Goal: Task Accomplishment & Management: Manage account settings

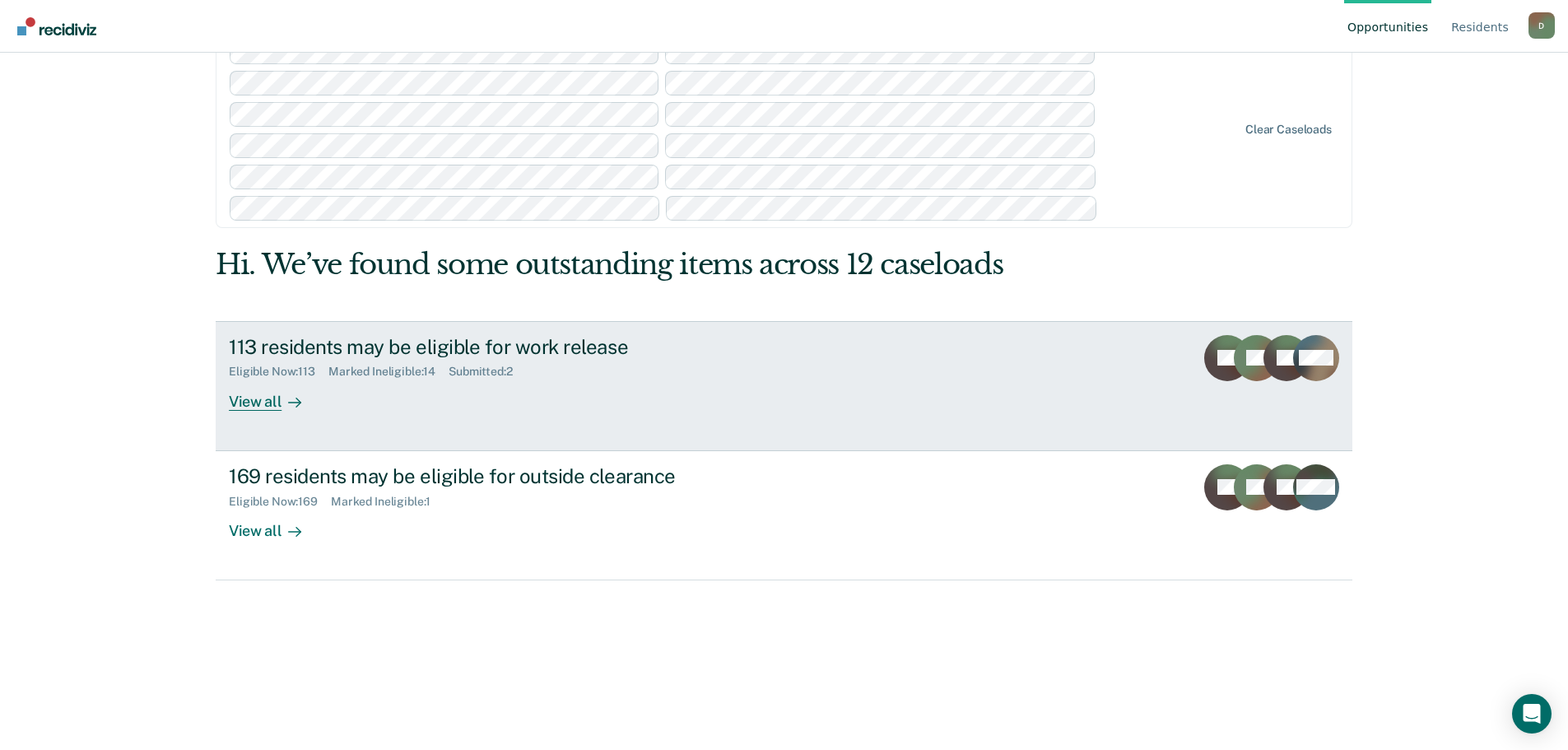
scroll to position [146, 0]
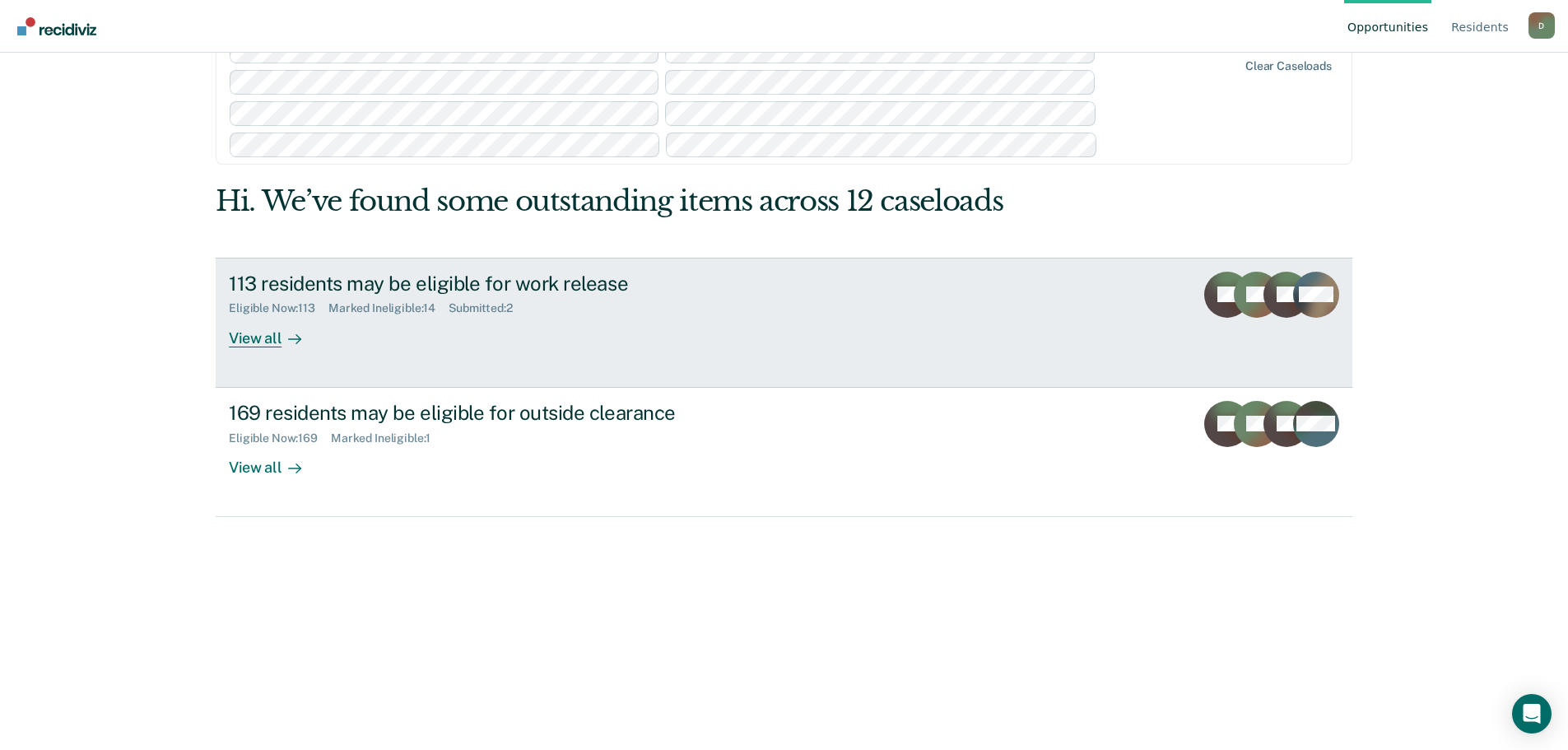
click at [256, 331] on div "View all" at bounding box center [275, 331] width 92 height 33
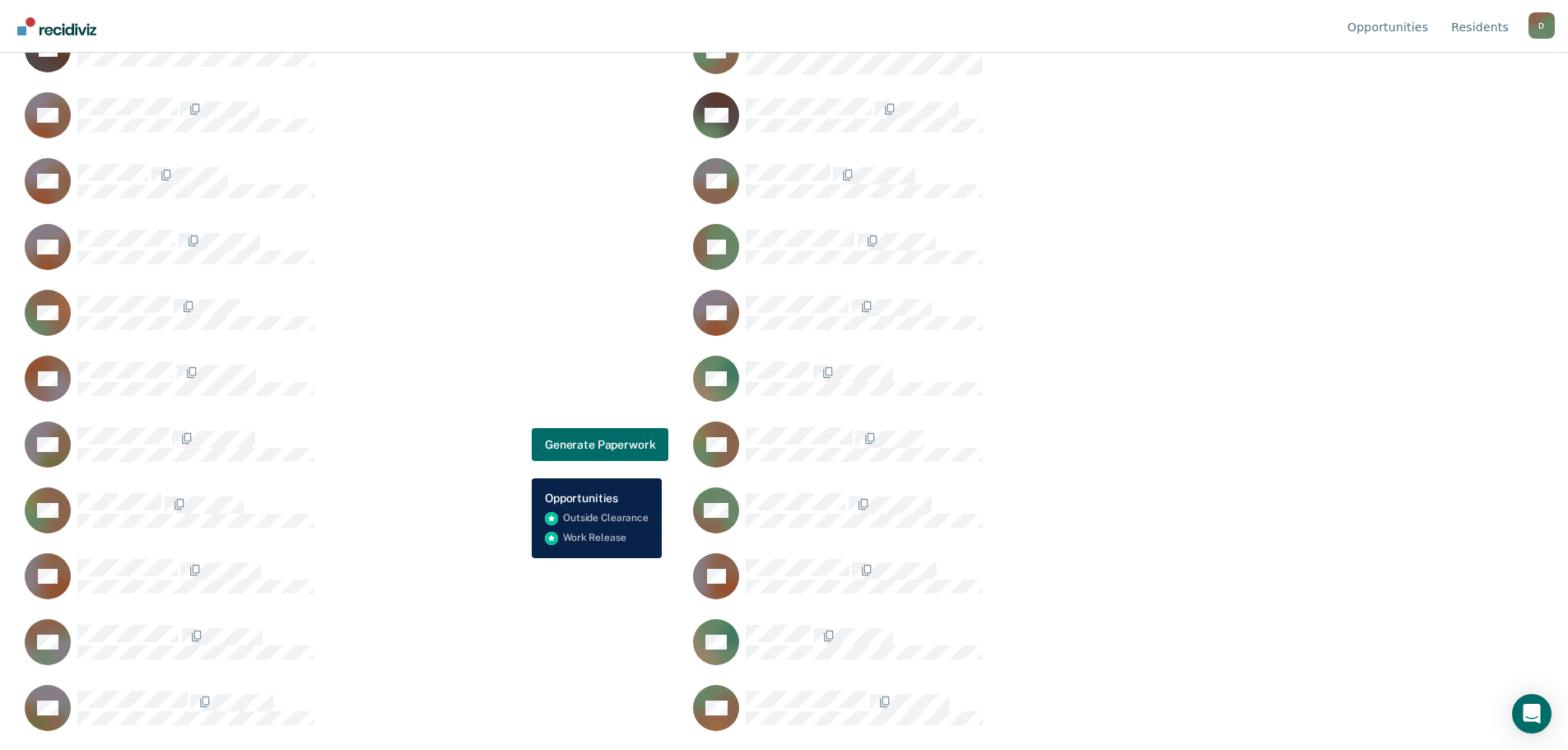
scroll to position [123, 0]
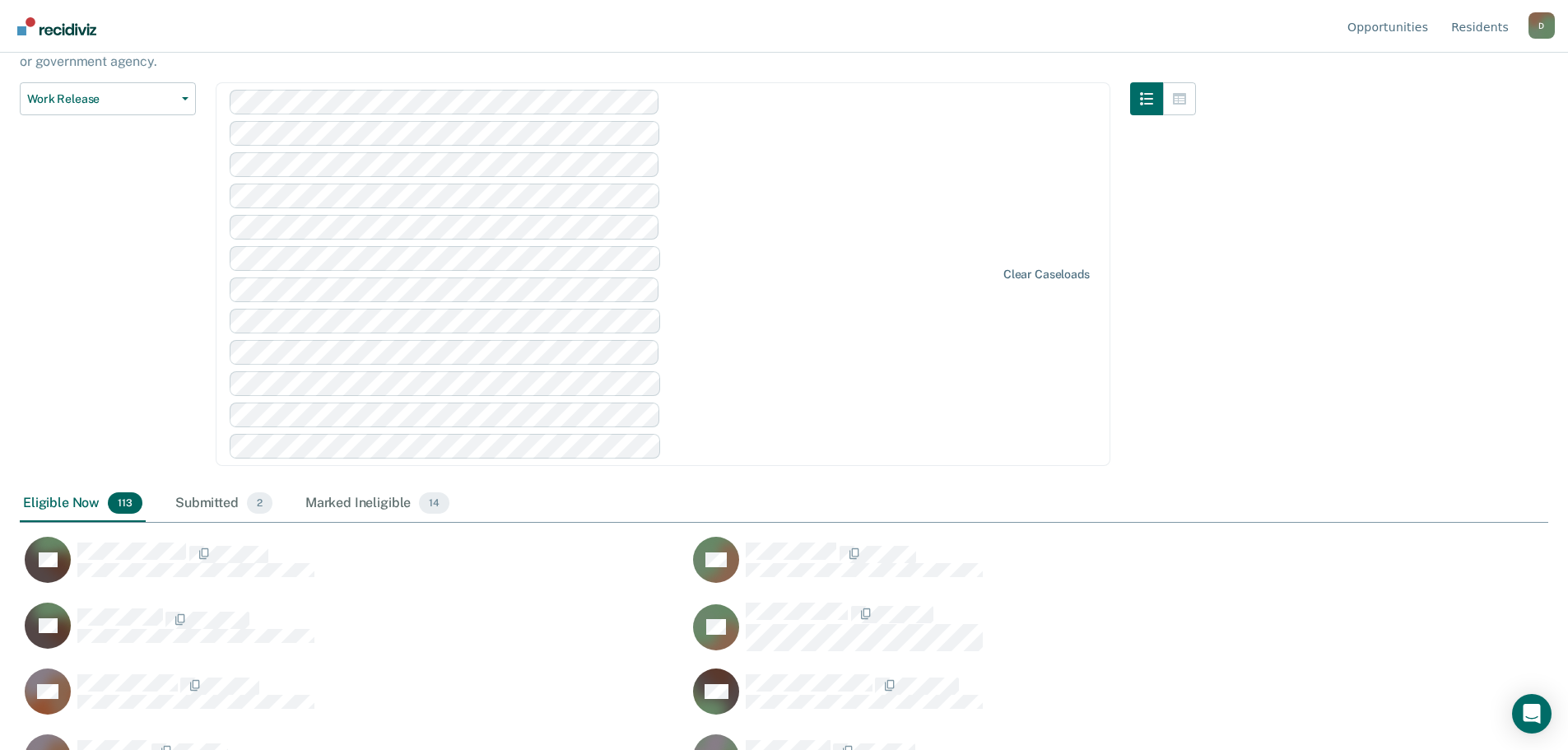
click at [1255, 360] on div "Work Release Supervised Work Release is a program that allows residents to work…" at bounding box center [784, 248] width 1528 height 513
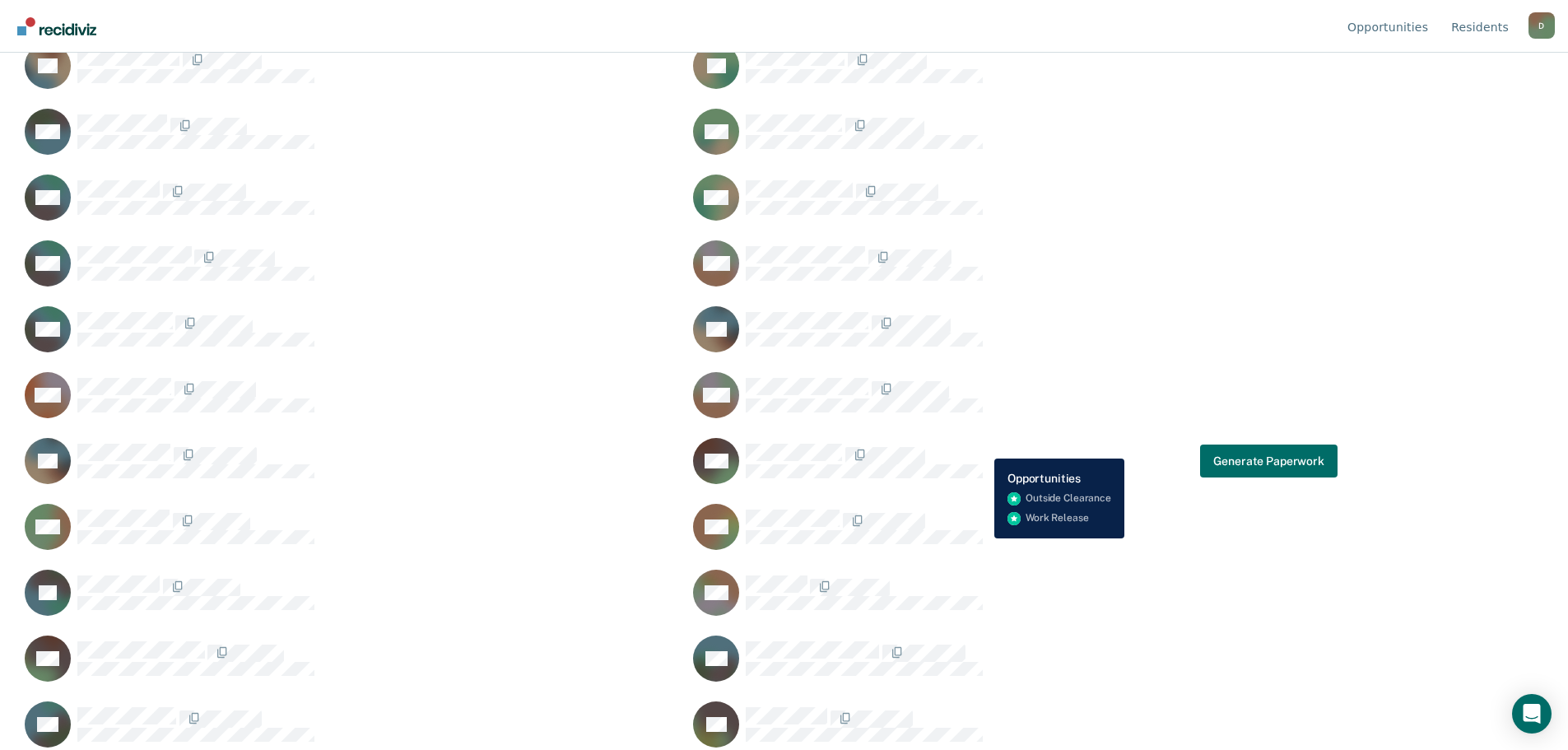
scroll to position [3087, 0]
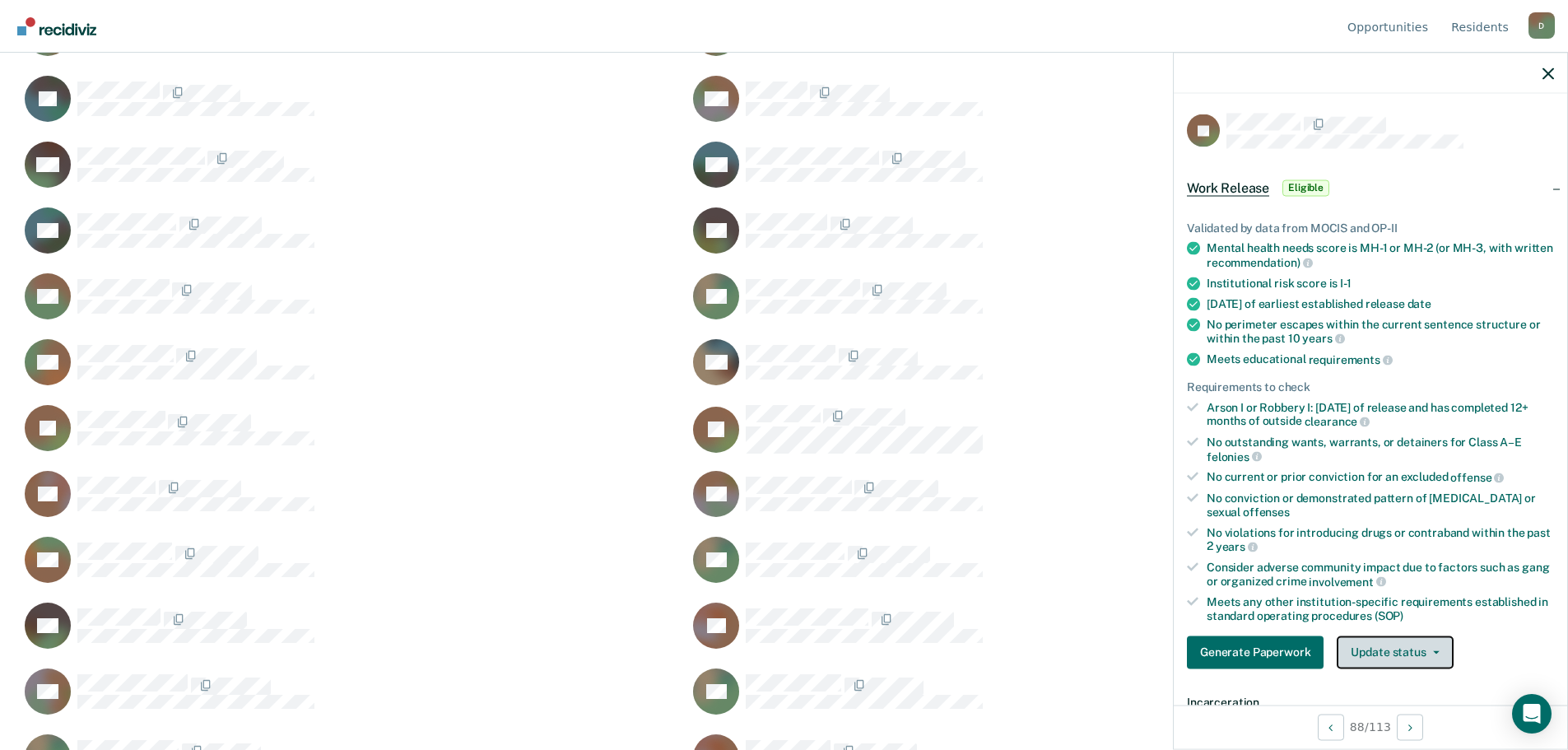
click at [1417, 653] on button "Update status" at bounding box center [1394, 652] width 116 height 33
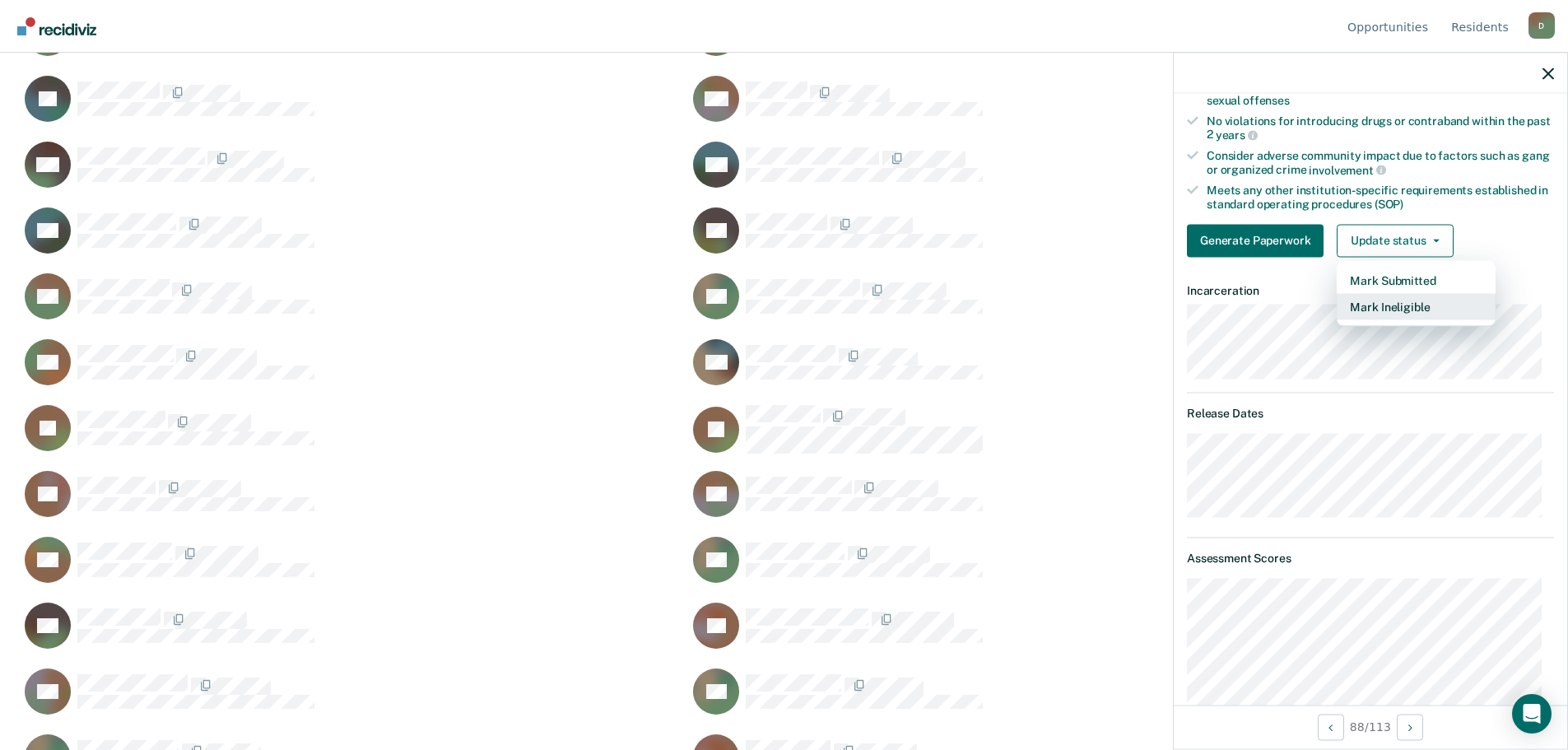
click at [1382, 309] on button "Mark Ineligible" at bounding box center [1416, 307] width 159 height 27
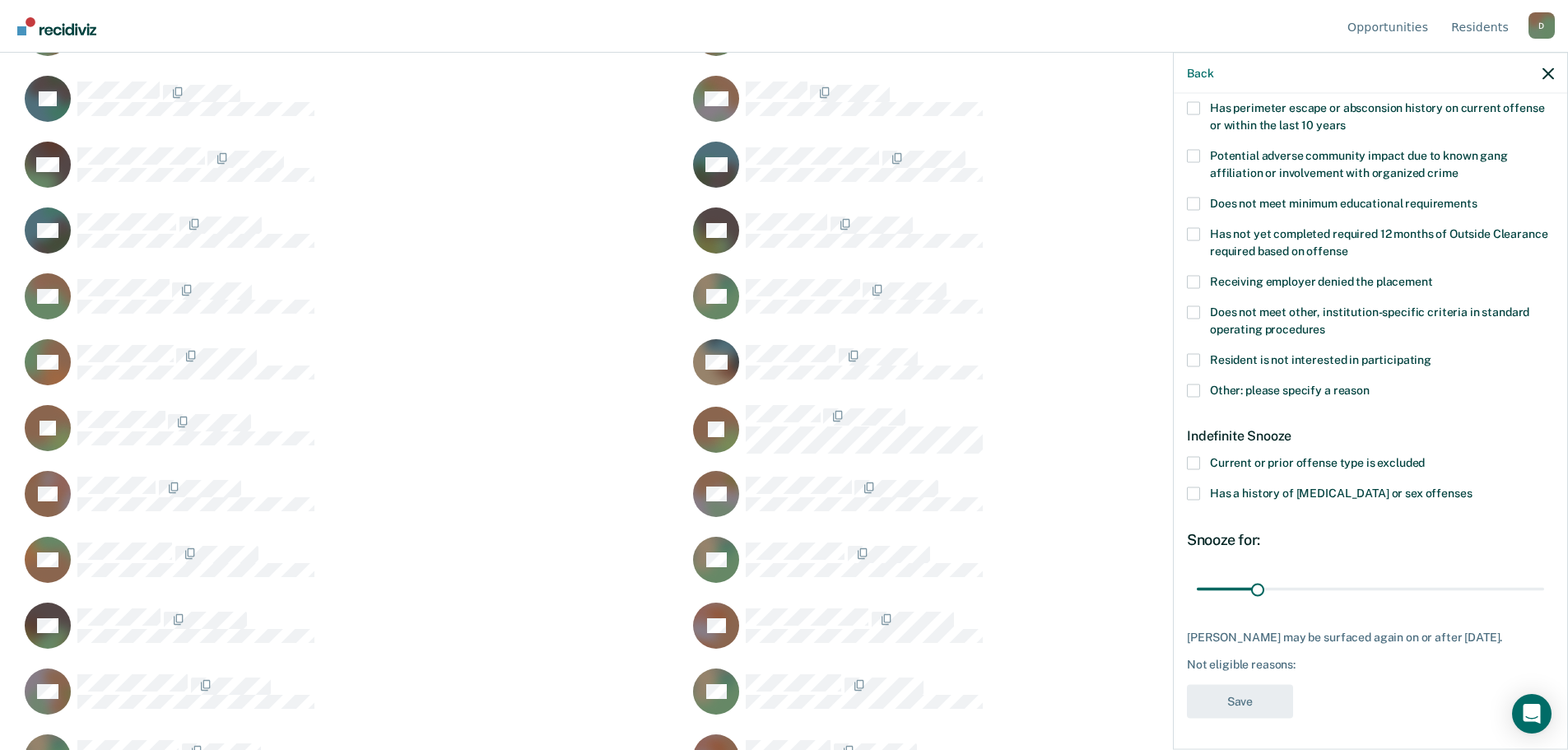
click at [1196, 388] on span at bounding box center [1194, 391] width 13 height 13
click at [1369, 384] on input "Other: please specify a reason" at bounding box center [1369, 384] width 0 height 0
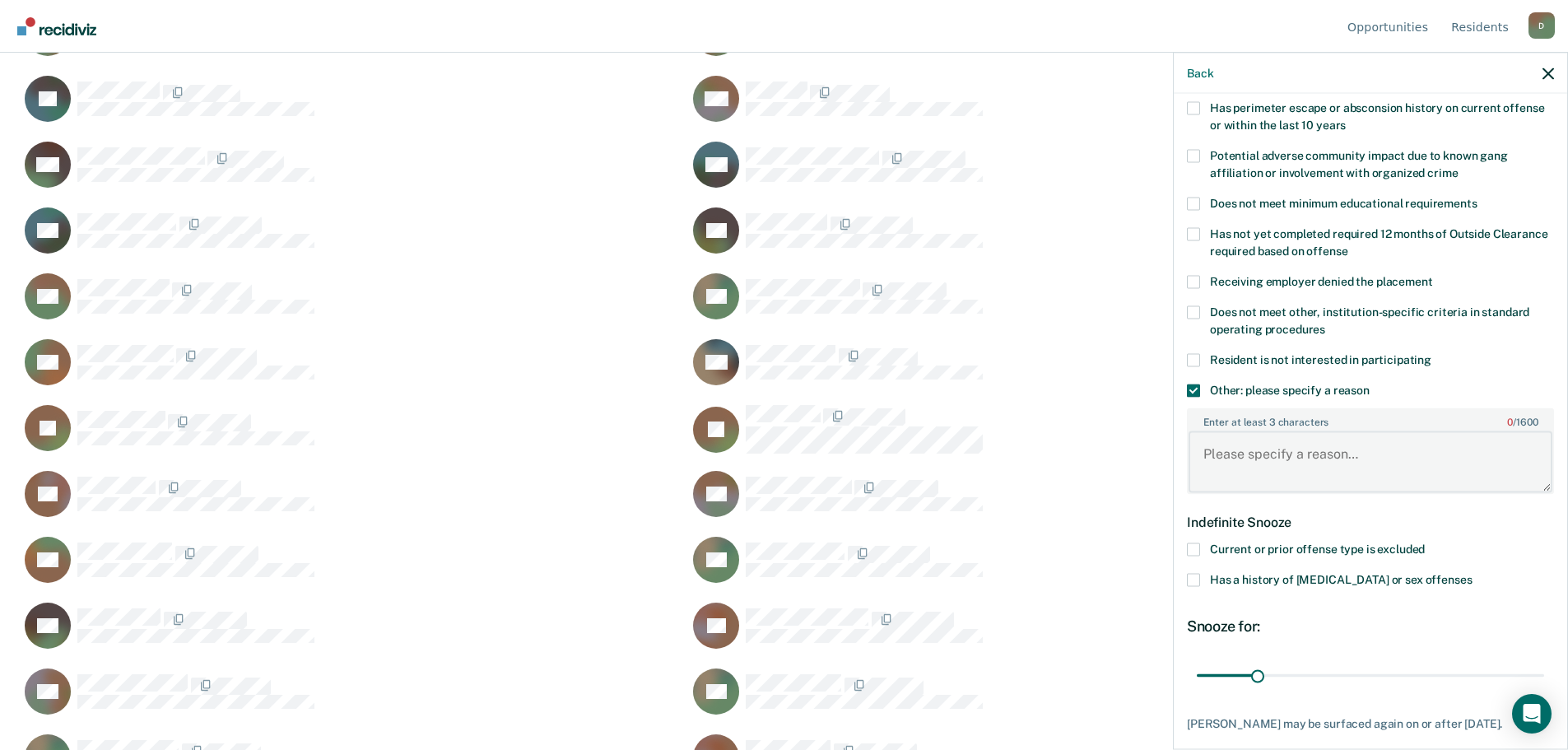
click at [1255, 462] on textarea "Enter at least 3 characters 0 / 1600" at bounding box center [1370, 462] width 364 height 61
type textarea "terminated. must wait 6 months"
drag, startPoint x: 1258, startPoint y: 671, endPoint x: 1448, endPoint y: 686, distance: 190.6
type input "137"
click at [1448, 686] on input "range" at bounding box center [1370, 675] width 347 height 29
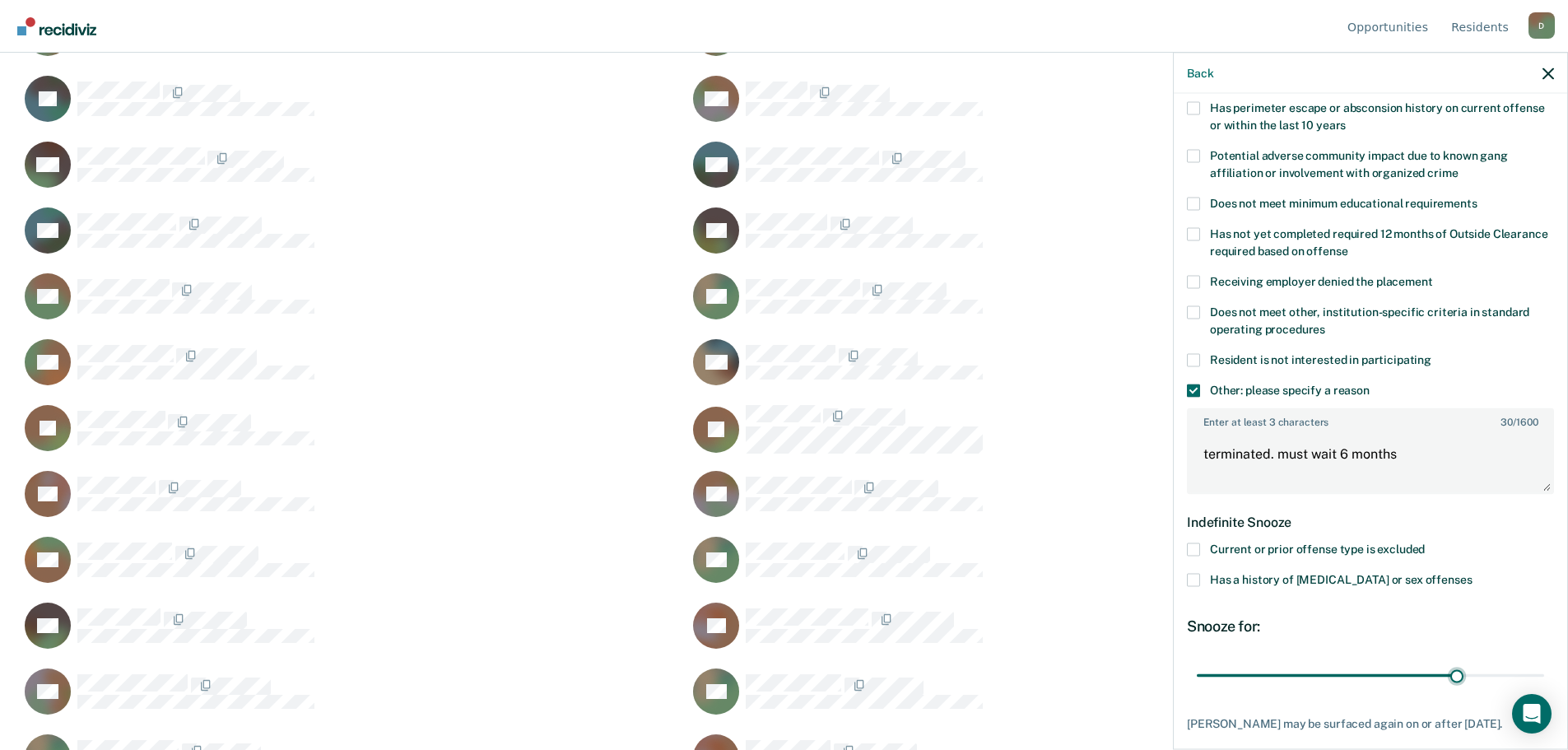
scroll to position [356, 0]
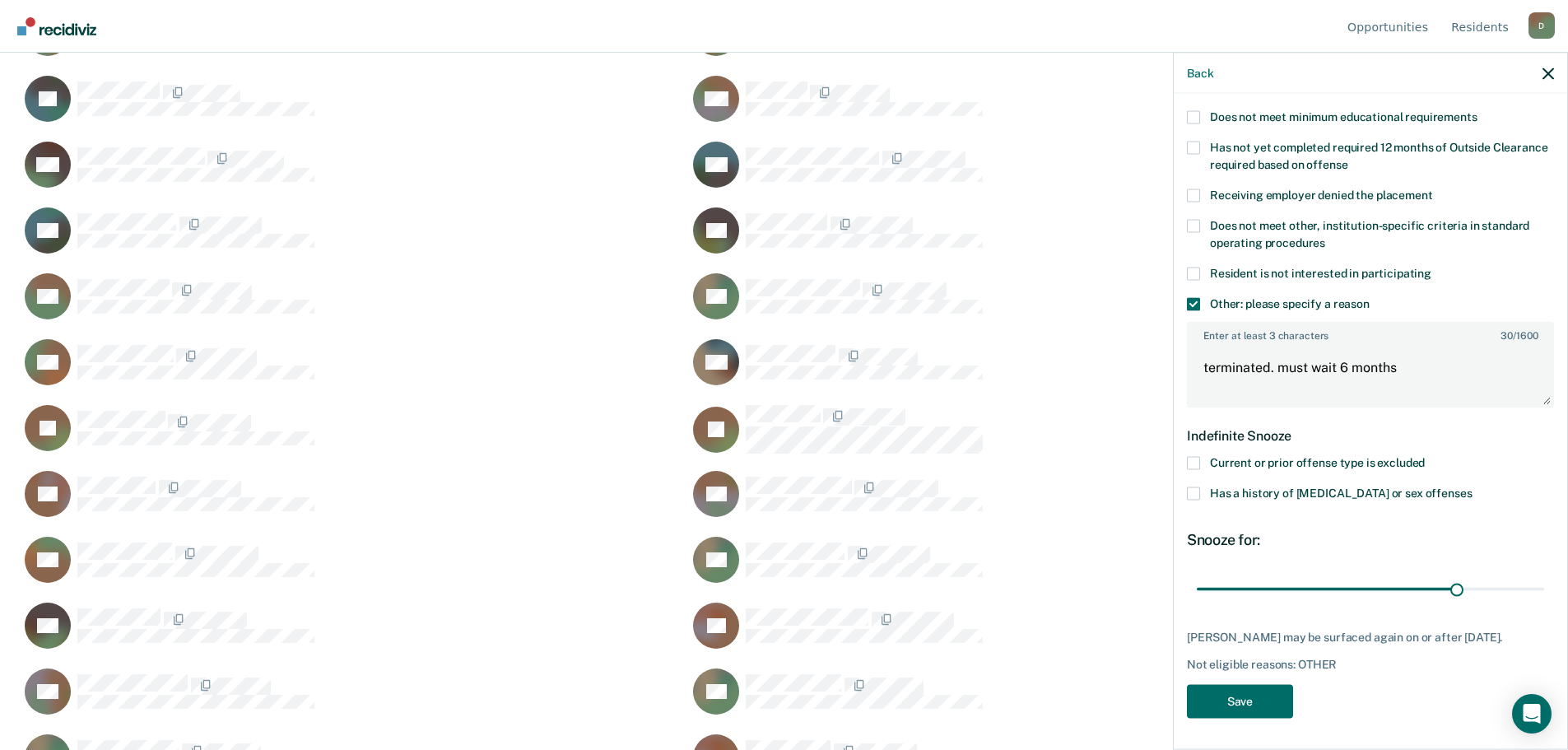
click at [1281, 680] on div "JS Which of the following requirements has [PERSON_NAME] not met? Was denied wa…" at bounding box center [1370, 241] width 367 height 970
click at [1281, 693] on button "Save" at bounding box center [1240, 700] width 106 height 34
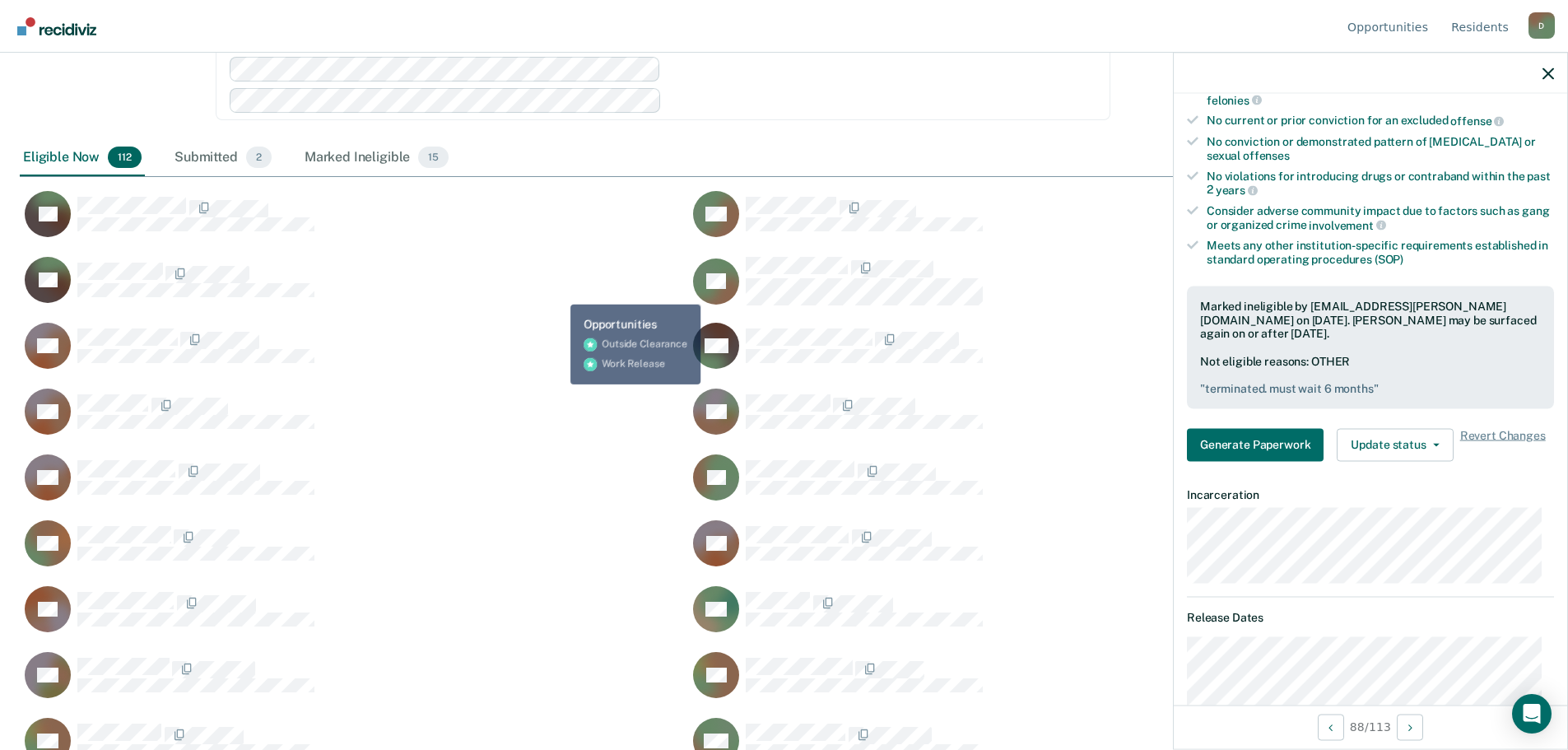
scroll to position [0, 0]
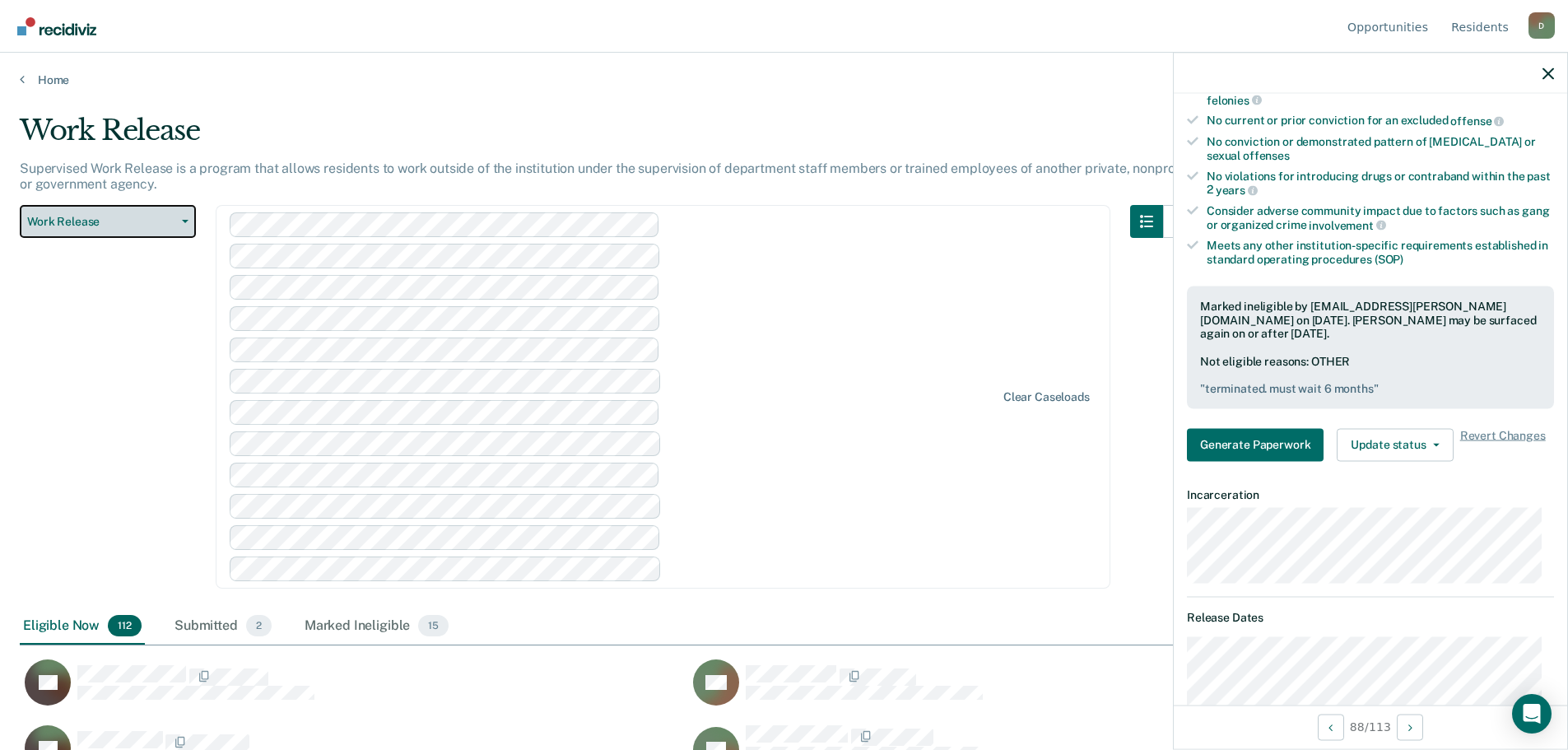
click at [173, 229] on button "Work Release" at bounding box center [108, 221] width 176 height 33
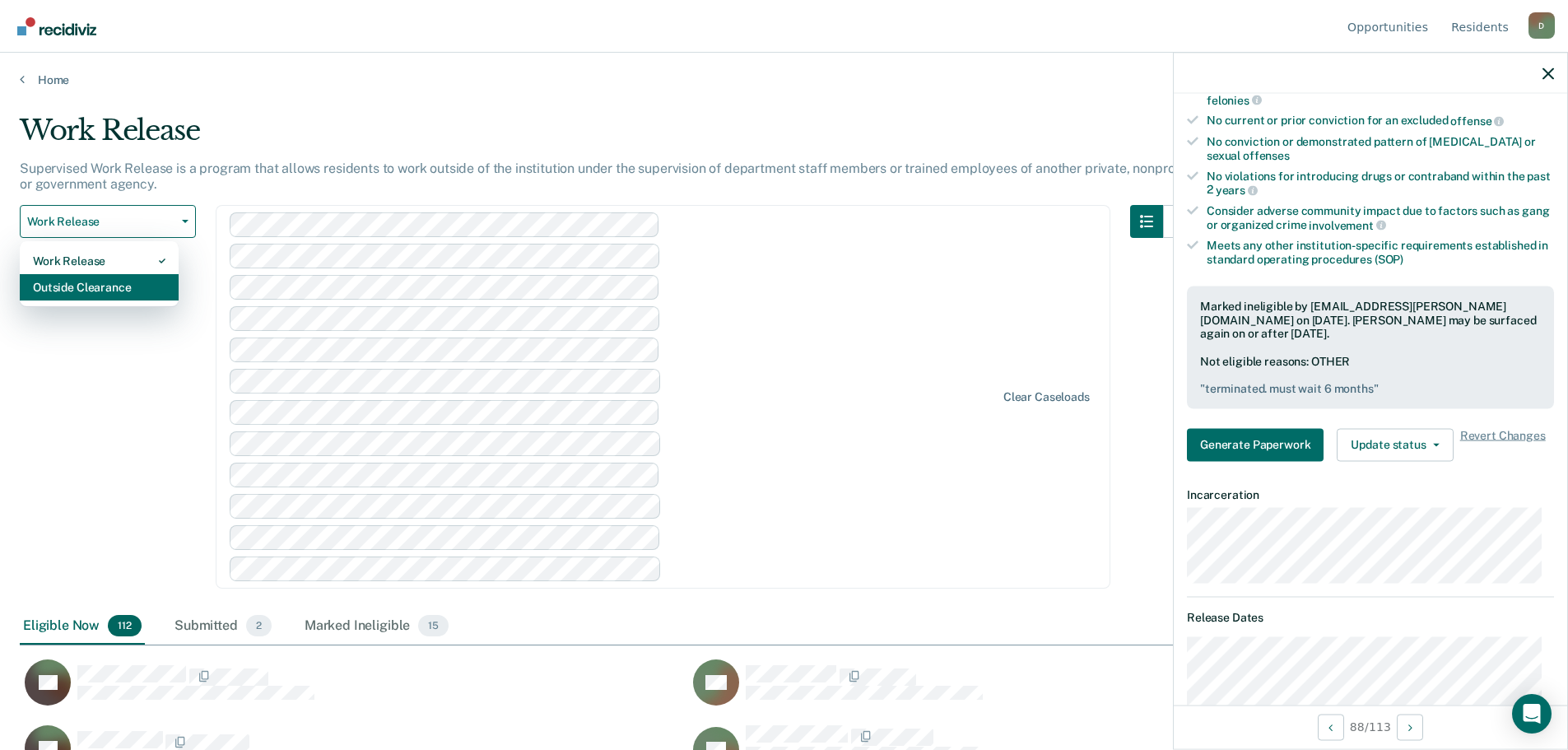
click at [110, 283] on div "Outside Clearance" at bounding box center [99, 287] width 132 height 27
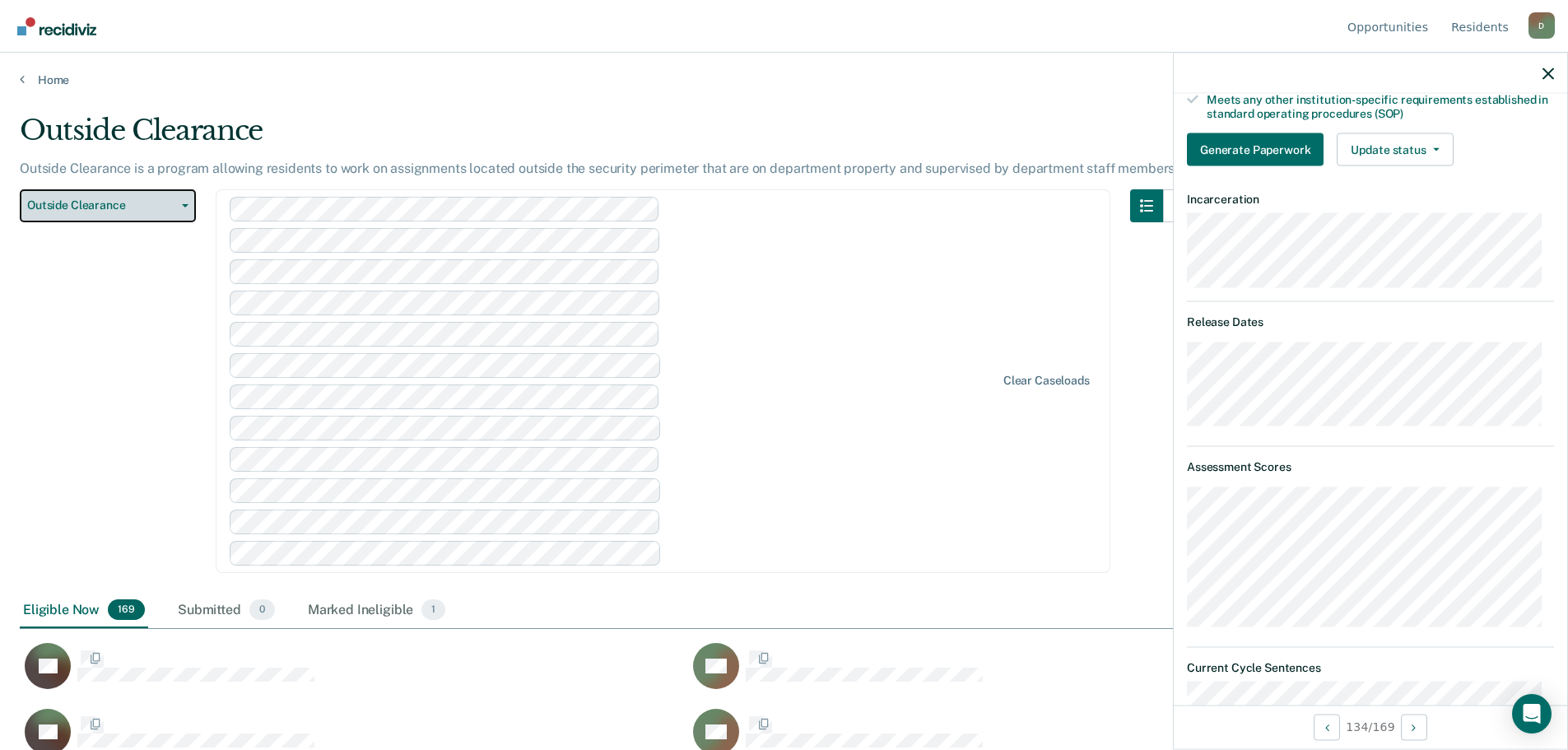
scroll to position [61, 0]
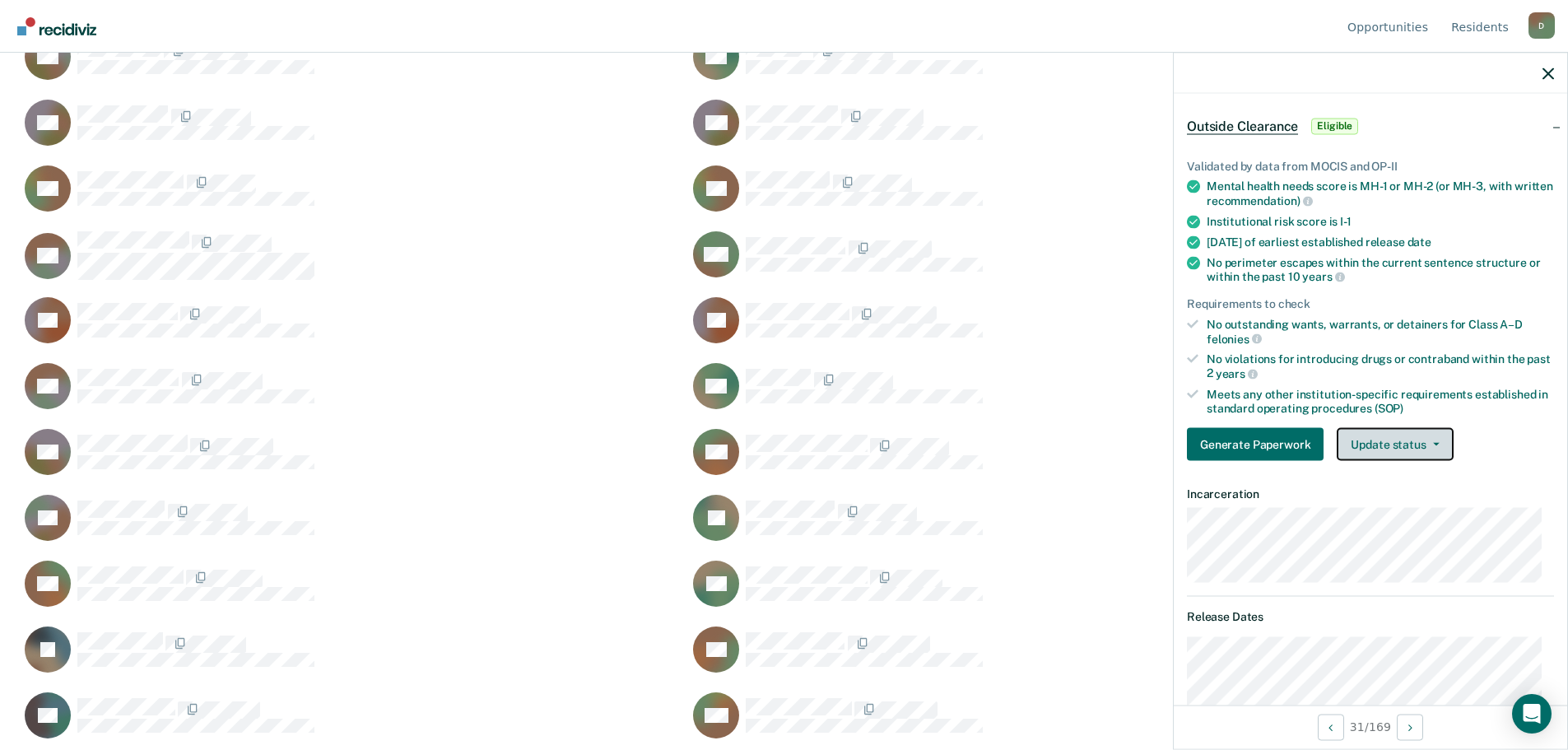
click at [1413, 456] on button "Update status" at bounding box center [1394, 444] width 116 height 33
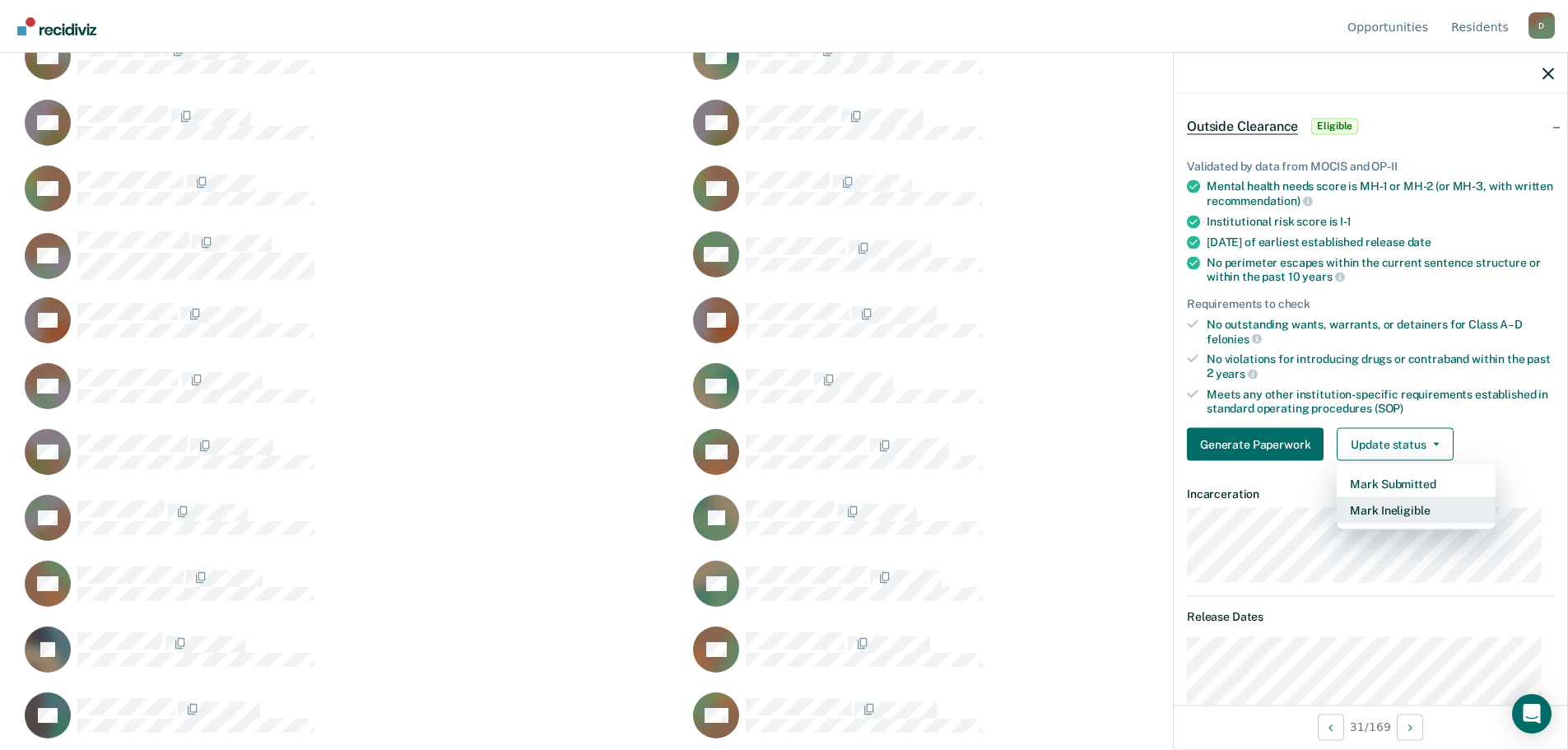
click at [1400, 501] on button "Mark Ineligible" at bounding box center [1416, 511] width 159 height 27
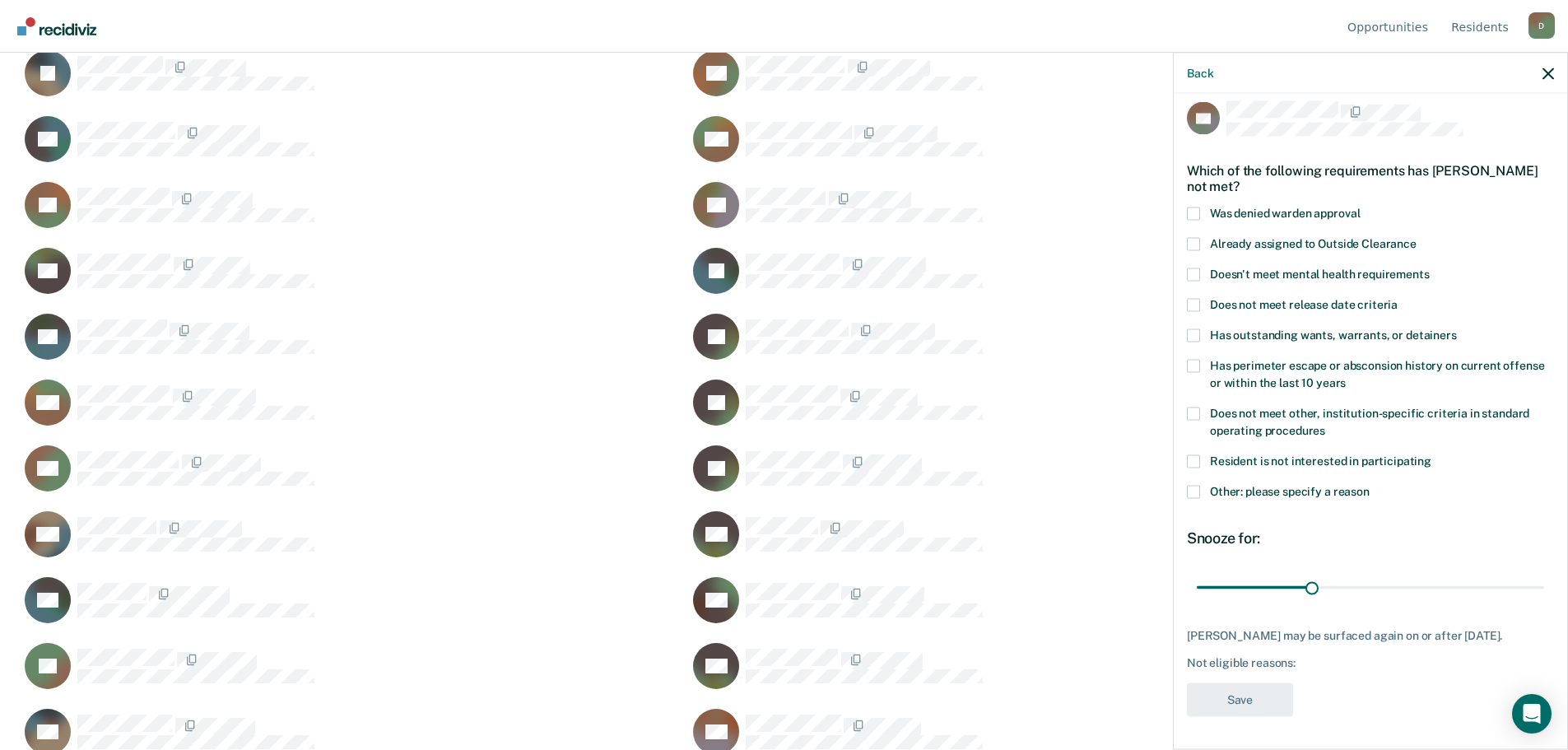
scroll to position [2388, 0]
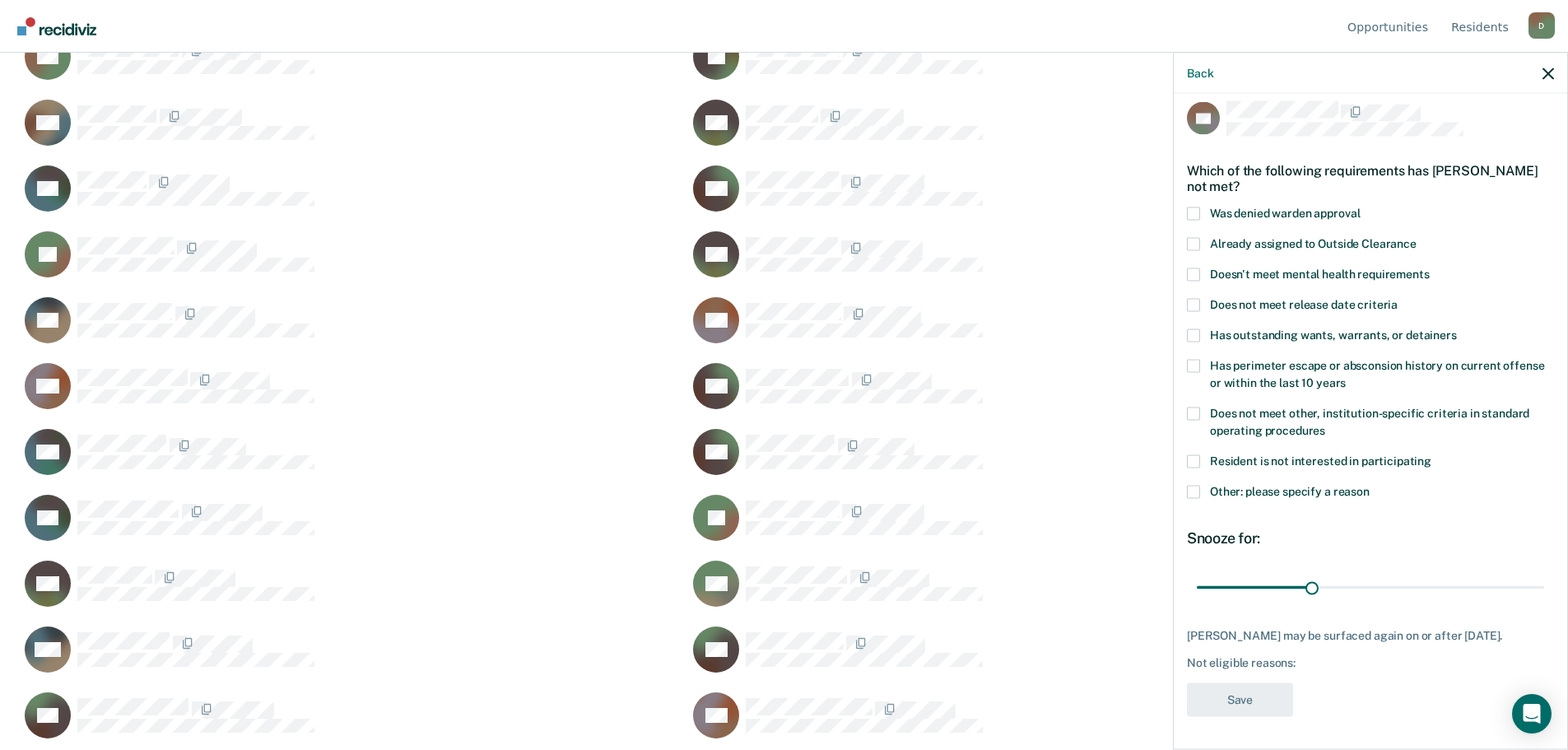
click at [1195, 485] on span at bounding box center [1194, 491] width 13 height 13
click at [1369, 485] on input "Other: please specify a reason" at bounding box center [1369, 485] width 0 height 0
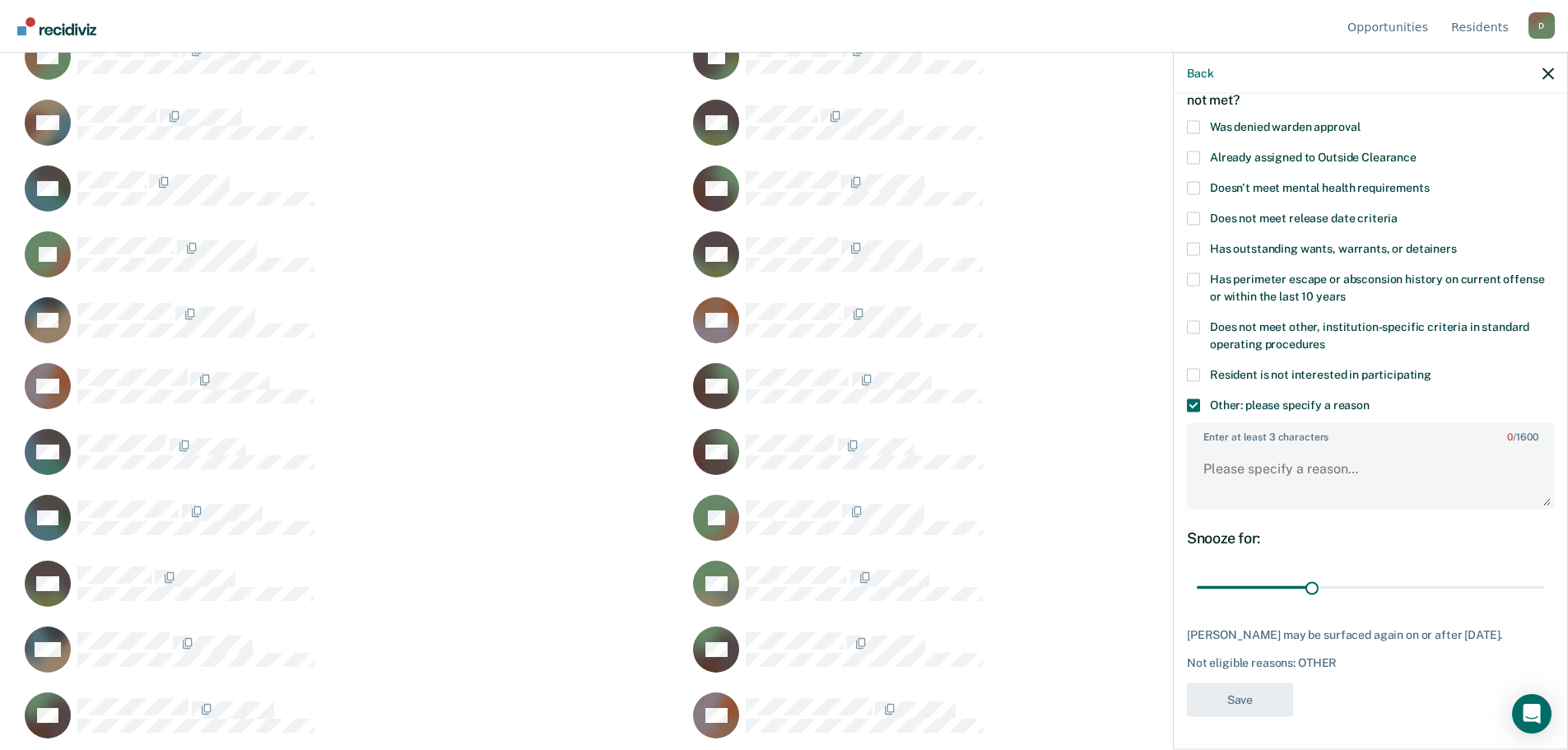
scroll to position [0, 0]
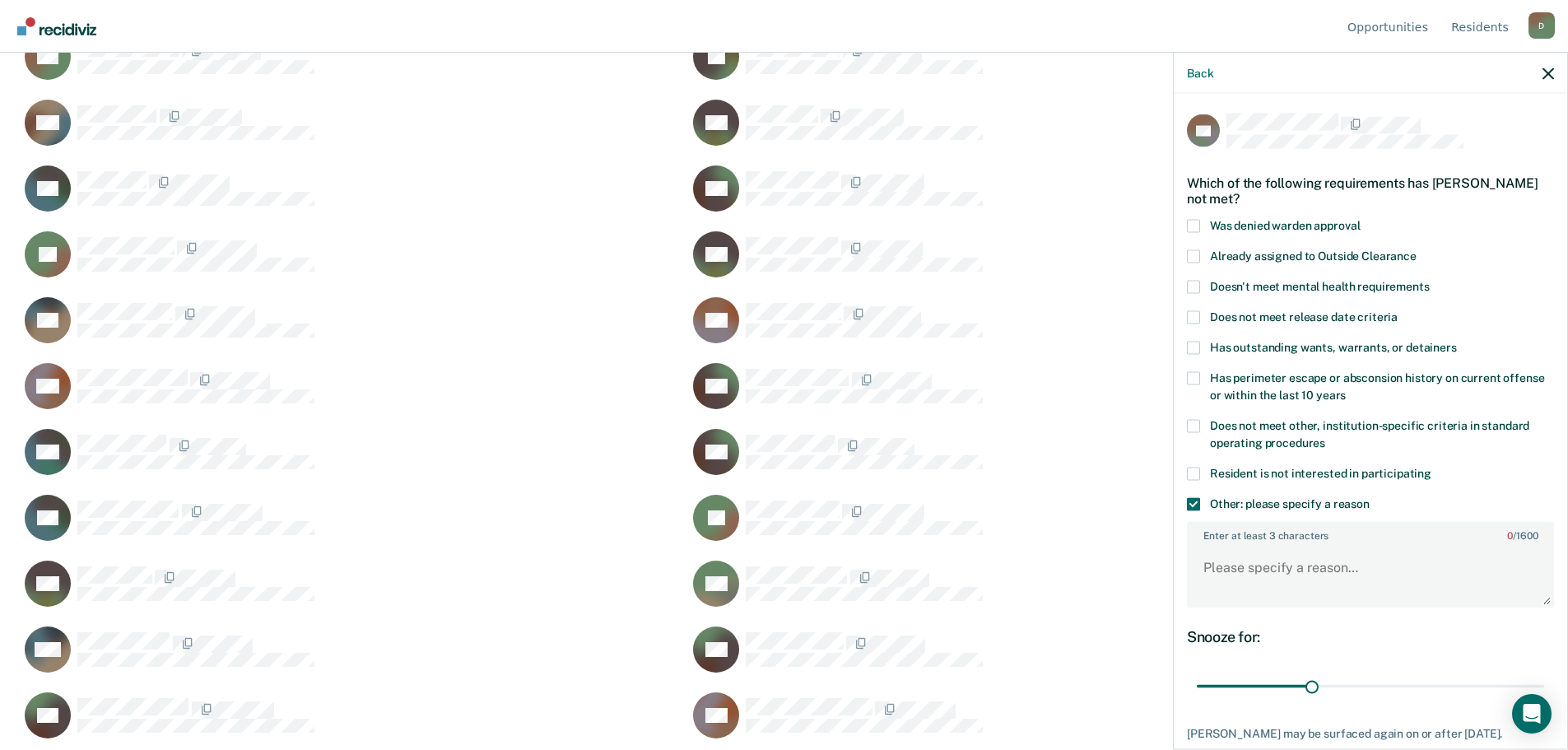
click at [1192, 421] on span at bounding box center [1194, 426] width 13 height 13
click at [1325, 437] on input "Does not meet other, institution-specific criteria in standard operating proced…" at bounding box center [1325, 437] width 0 height 0
click at [1546, 72] on icon "button" at bounding box center [1548, 73] width 11 height 11
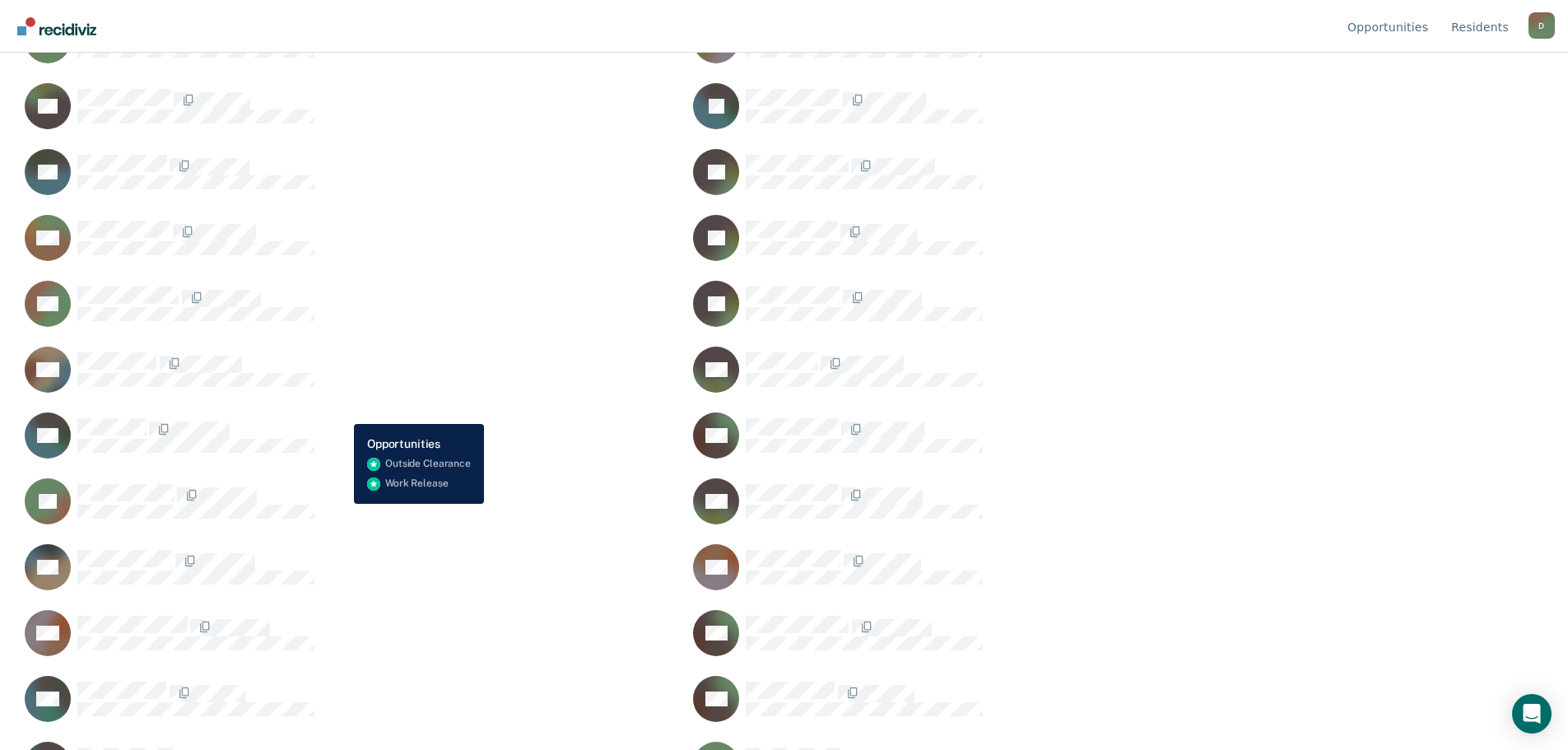
scroll to position [1564, 0]
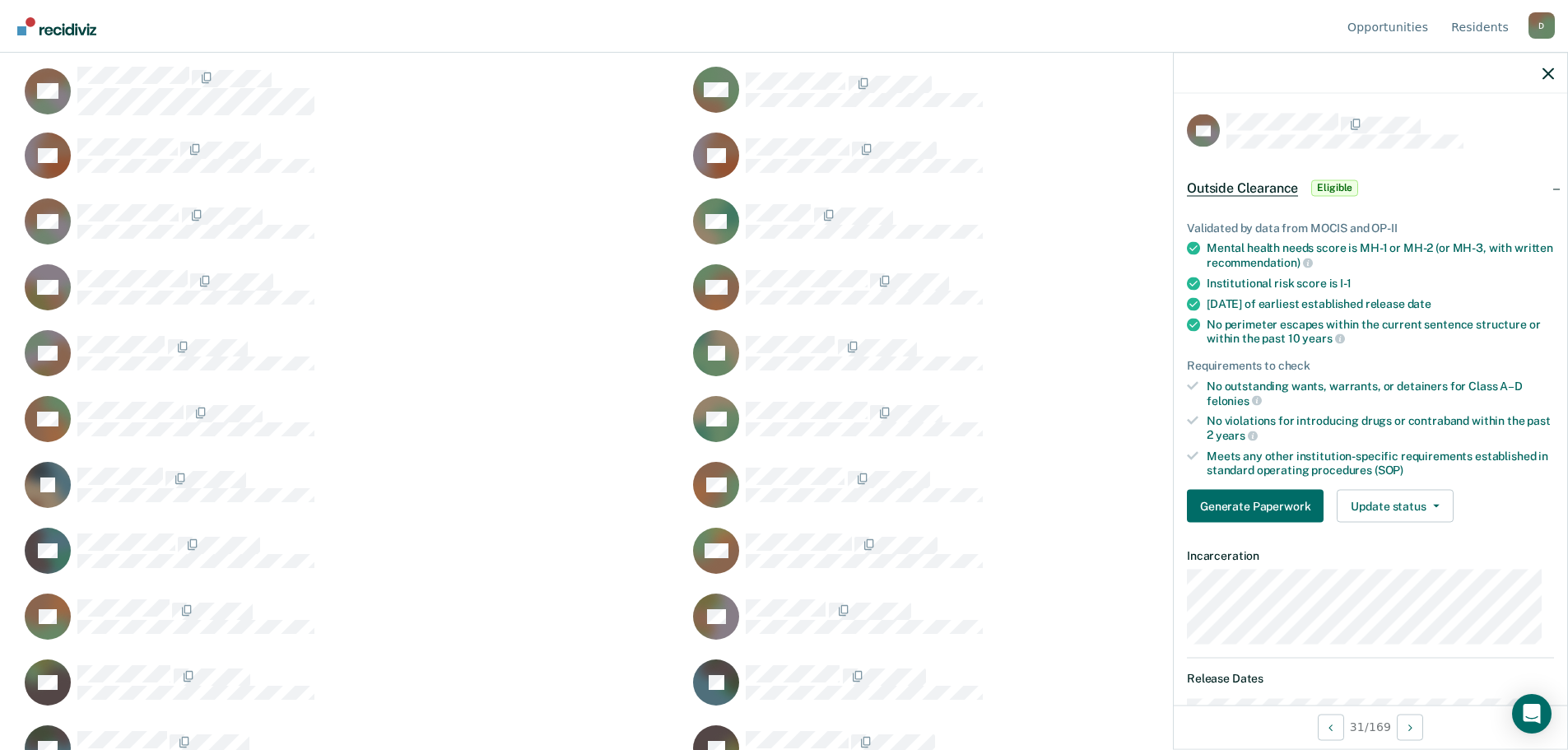
click at [1330, 185] on span "Eligible" at bounding box center [1333, 187] width 47 height 16
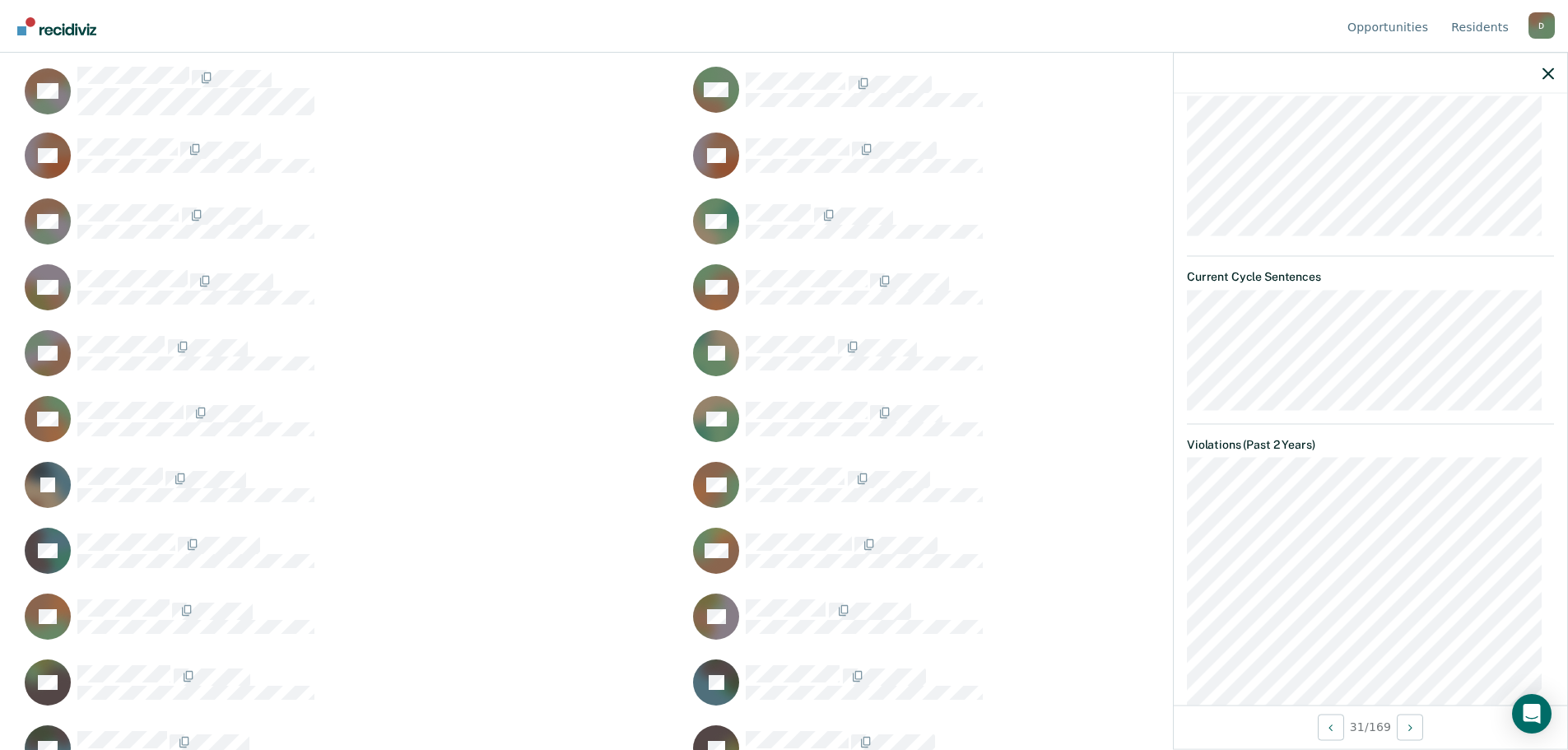
scroll to position [0, 0]
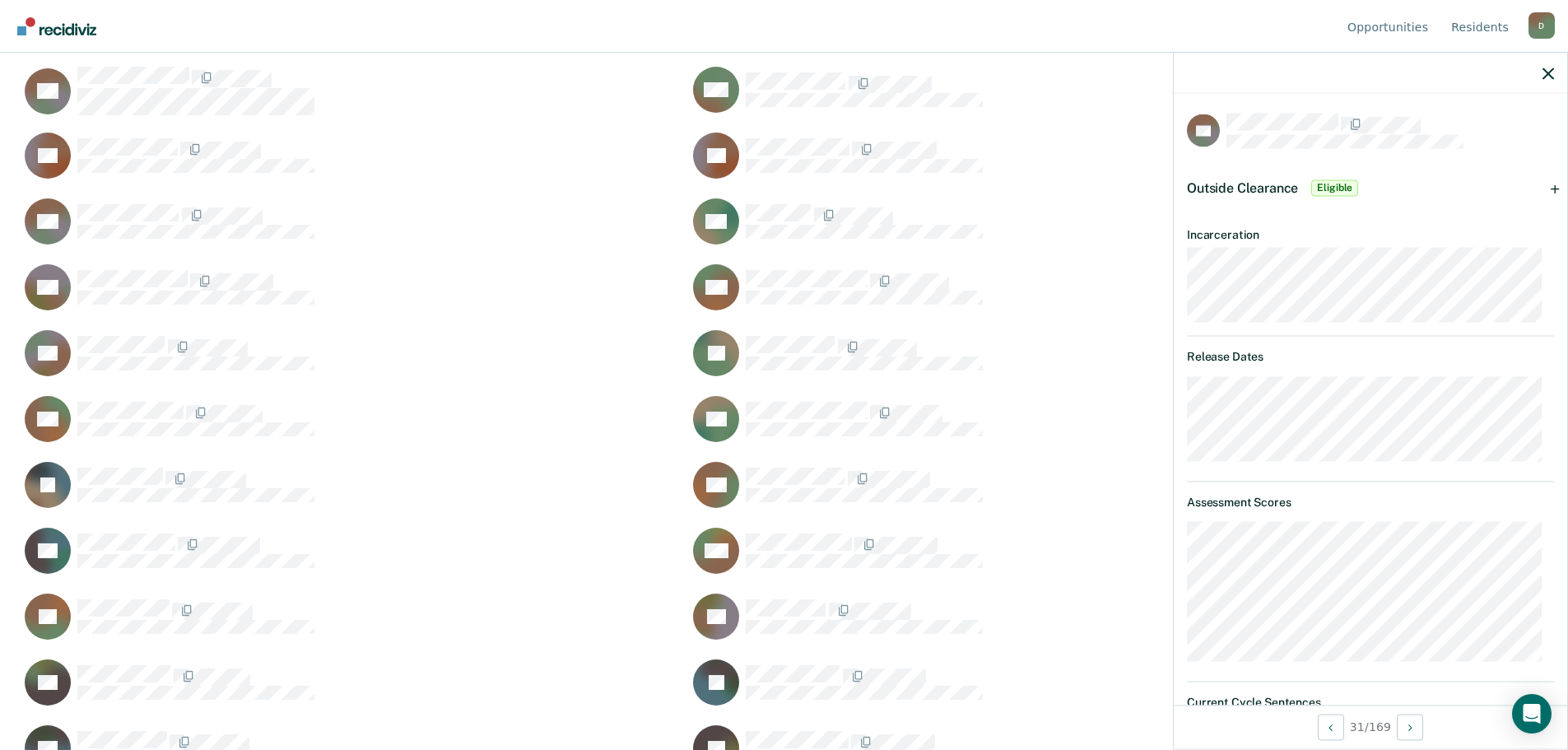
click at [1322, 185] on span "Eligible" at bounding box center [1333, 187] width 47 height 16
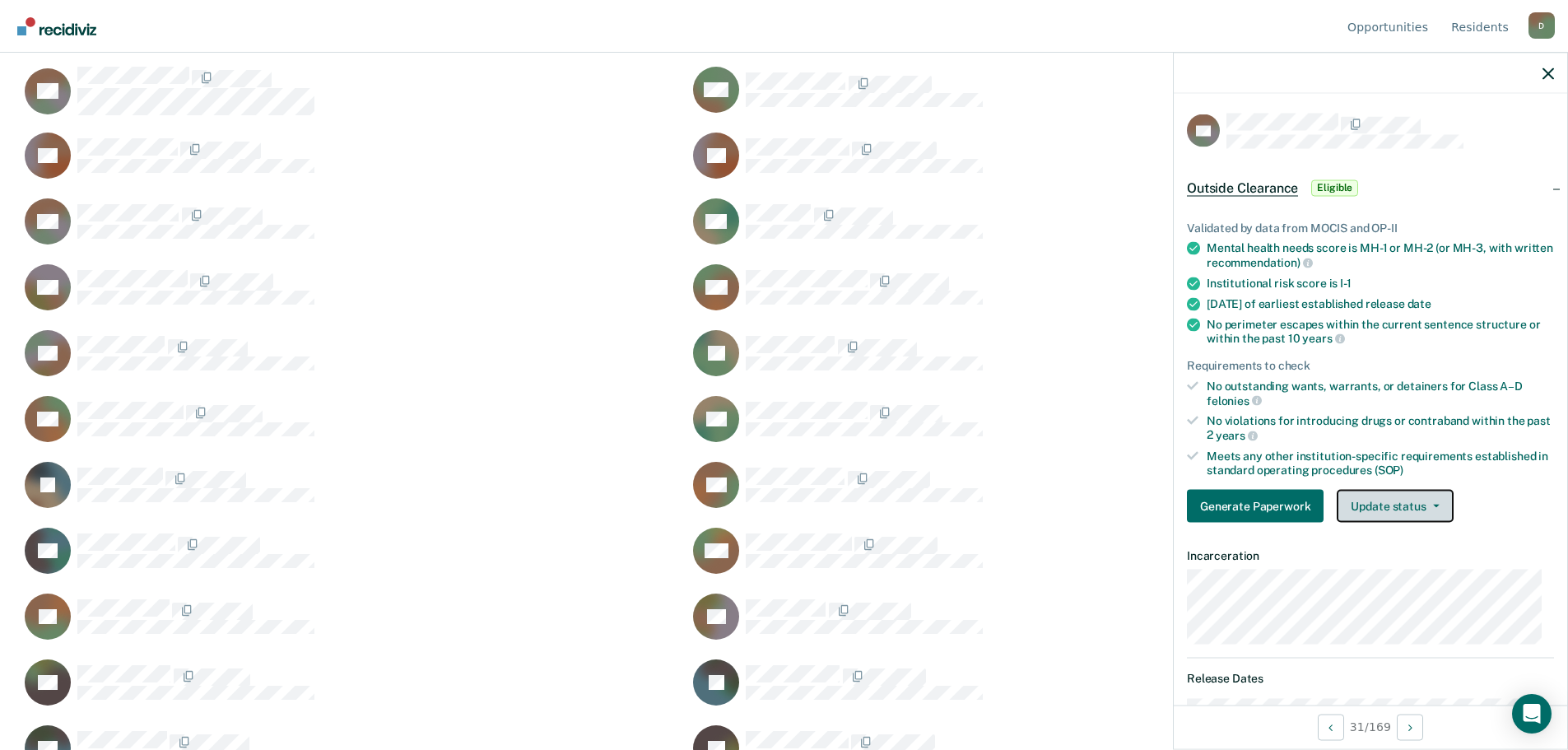
click at [1426, 513] on button "Update status" at bounding box center [1394, 506] width 116 height 33
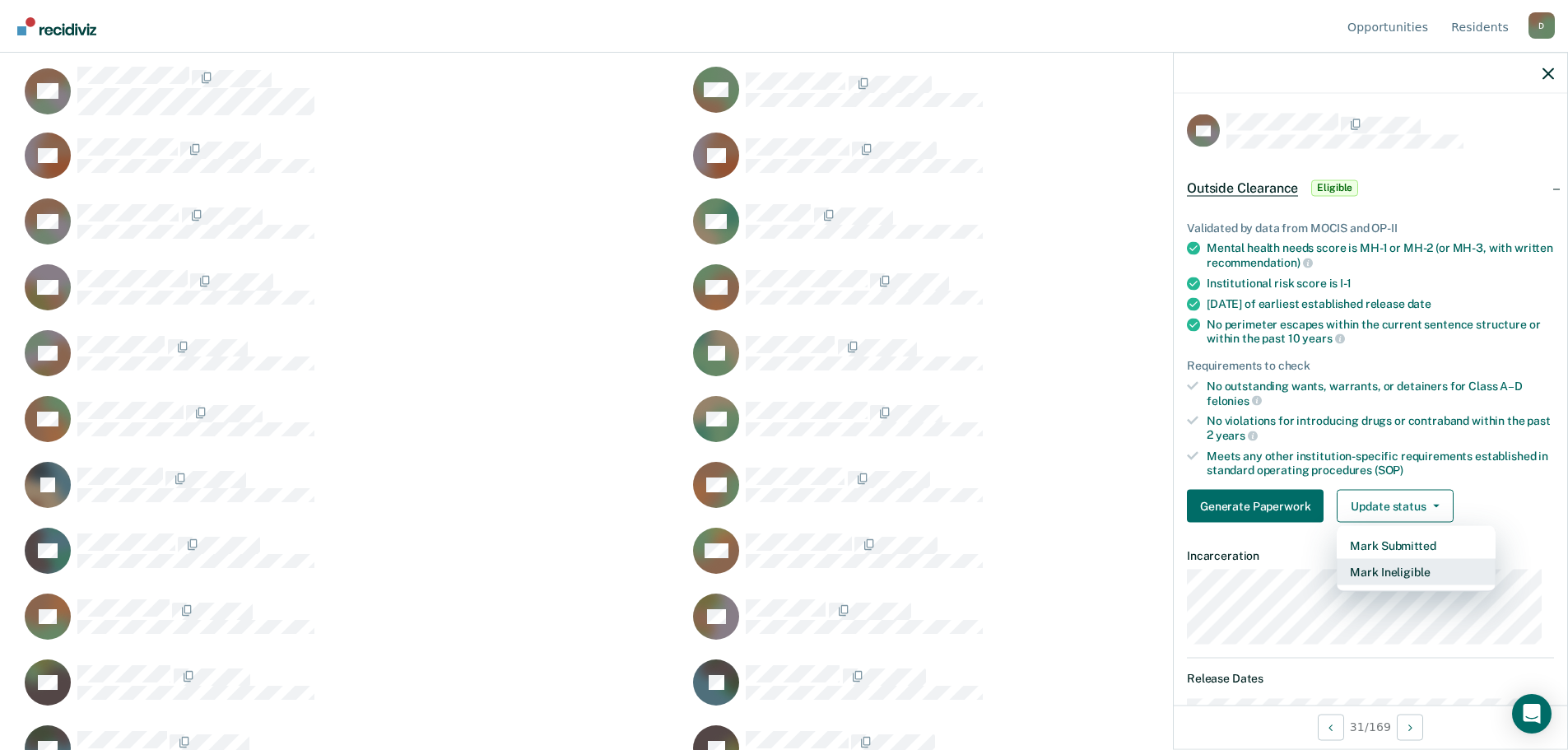
click at [1416, 573] on button "Mark Ineligible" at bounding box center [1416, 573] width 159 height 27
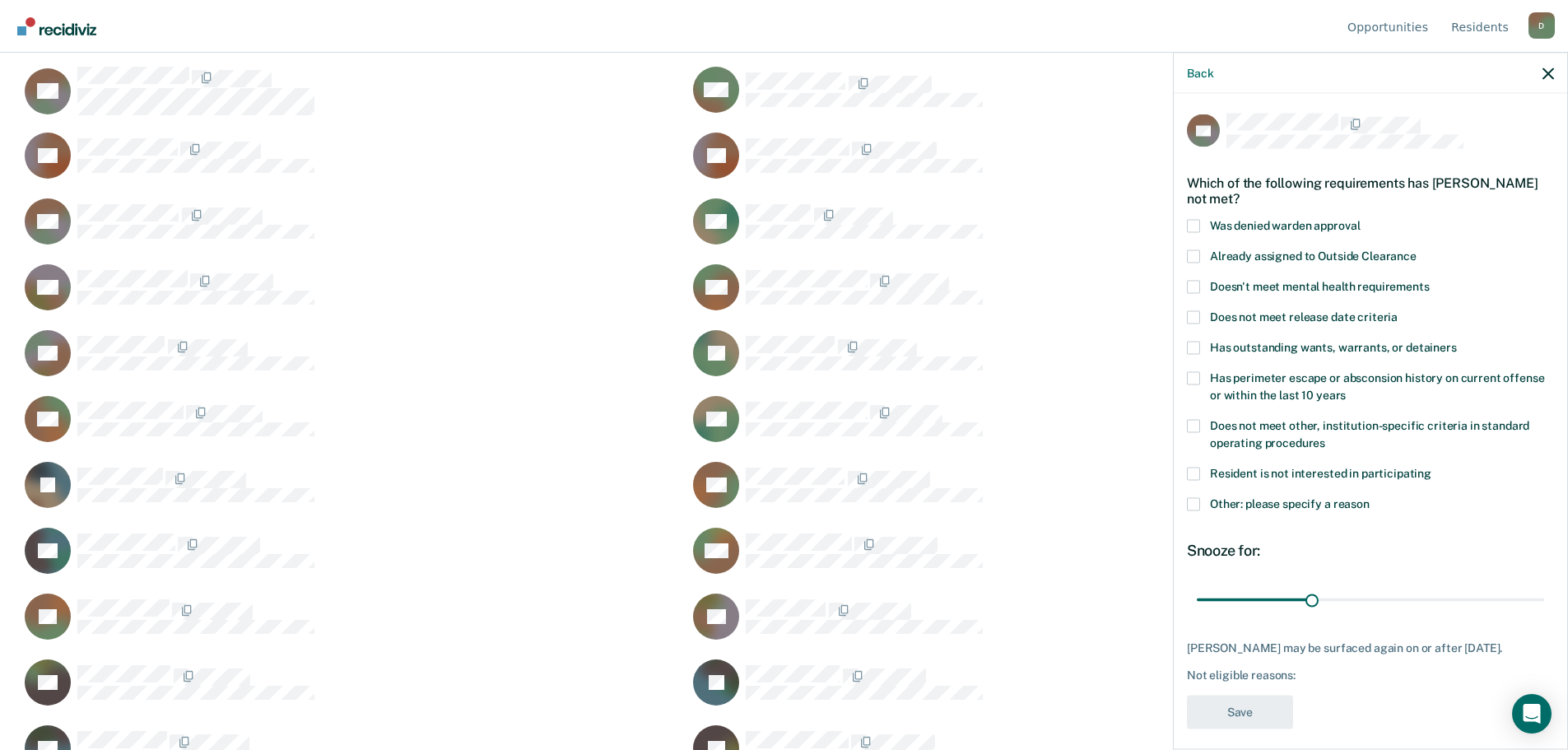
scroll to position [25, 0]
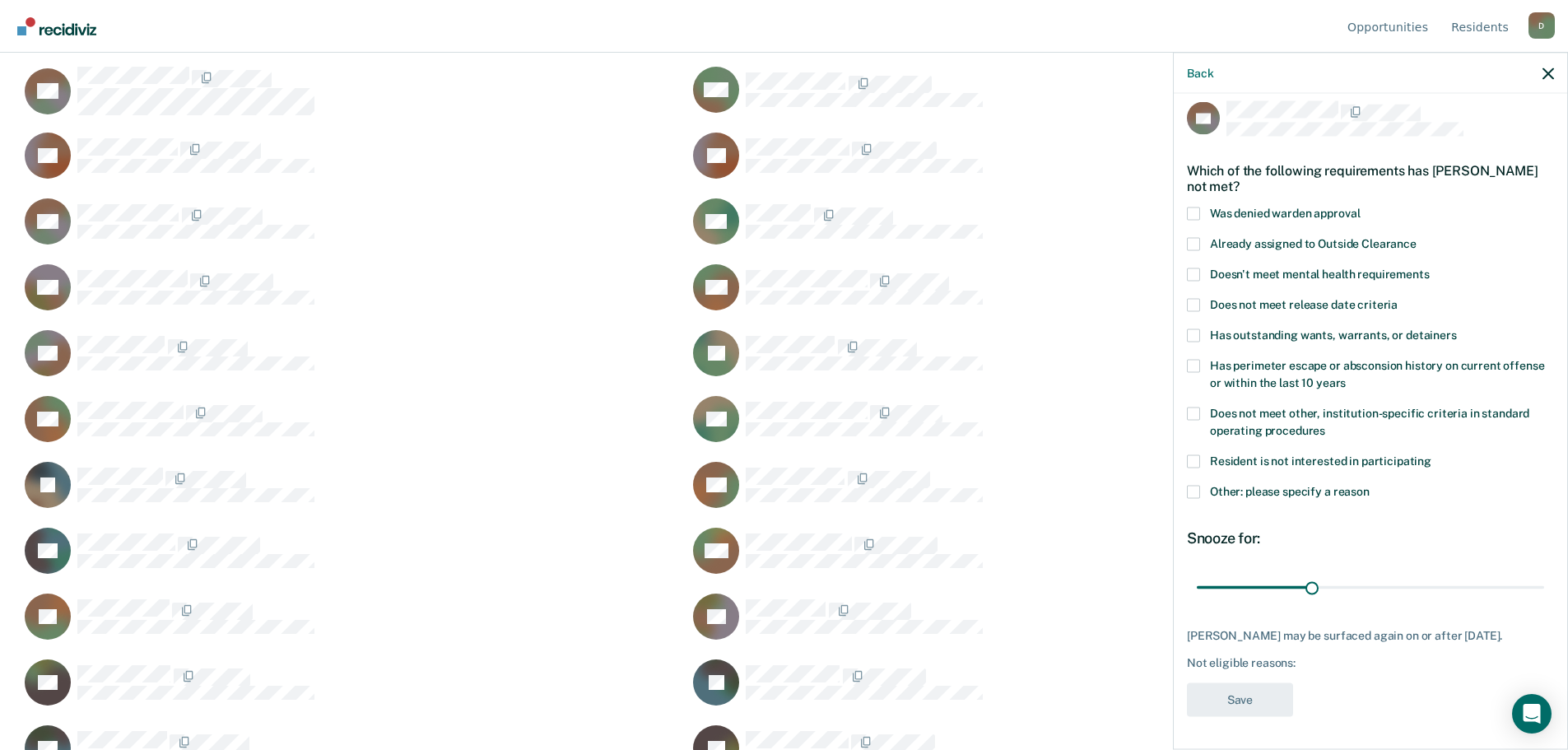
click at [1247, 664] on div "Not eligible reasons:" at bounding box center [1370, 663] width 367 height 14
click at [1198, 485] on span at bounding box center [1194, 491] width 13 height 13
click at [1369, 485] on input "Other: please specify a reason" at bounding box center [1369, 485] width 0 height 0
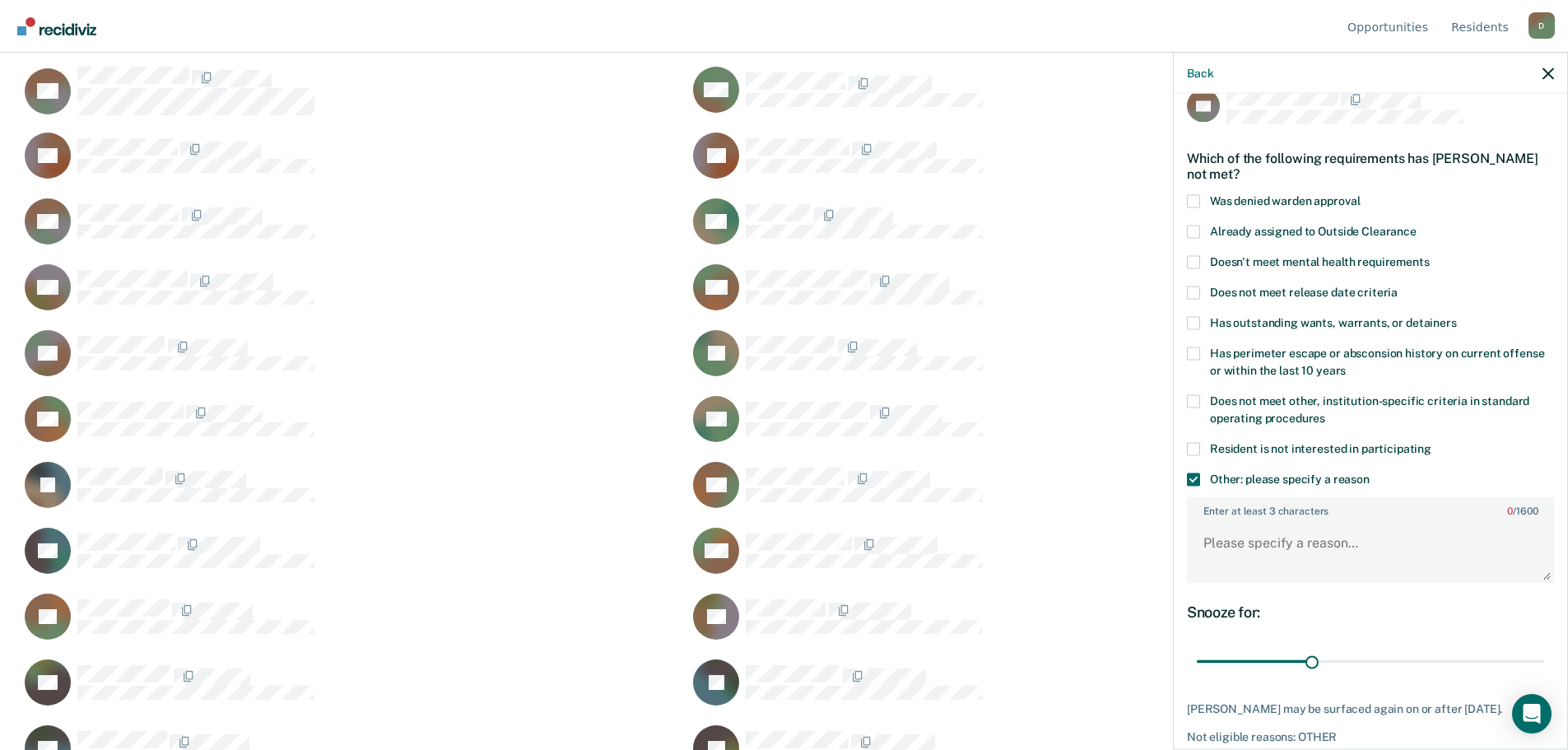
scroll to position [111, 0]
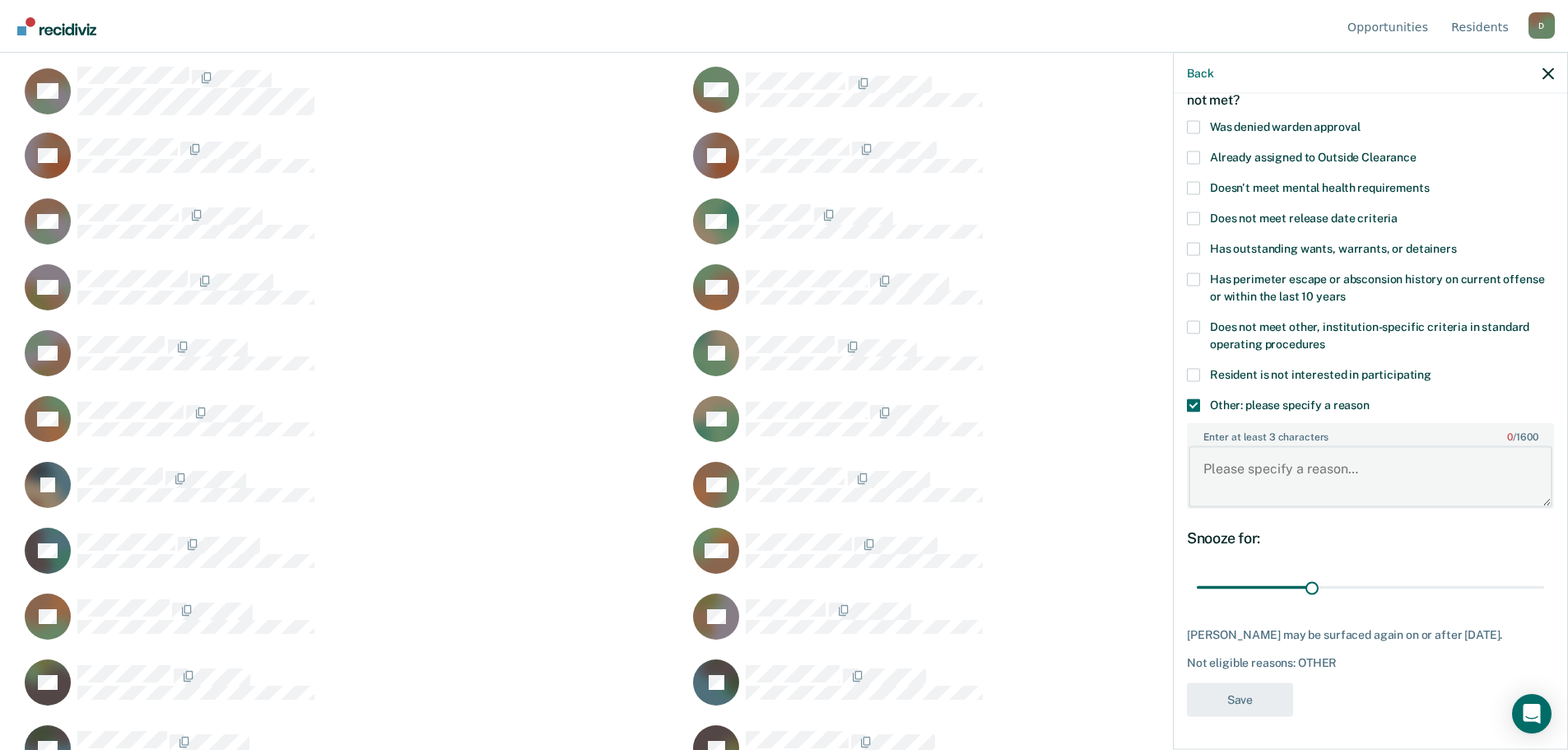
click at [1261, 471] on textarea "Enter at least 3 characters 0 / 1600" at bounding box center [1370, 477] width 364 height 61
type textarea "Sex offense on children"
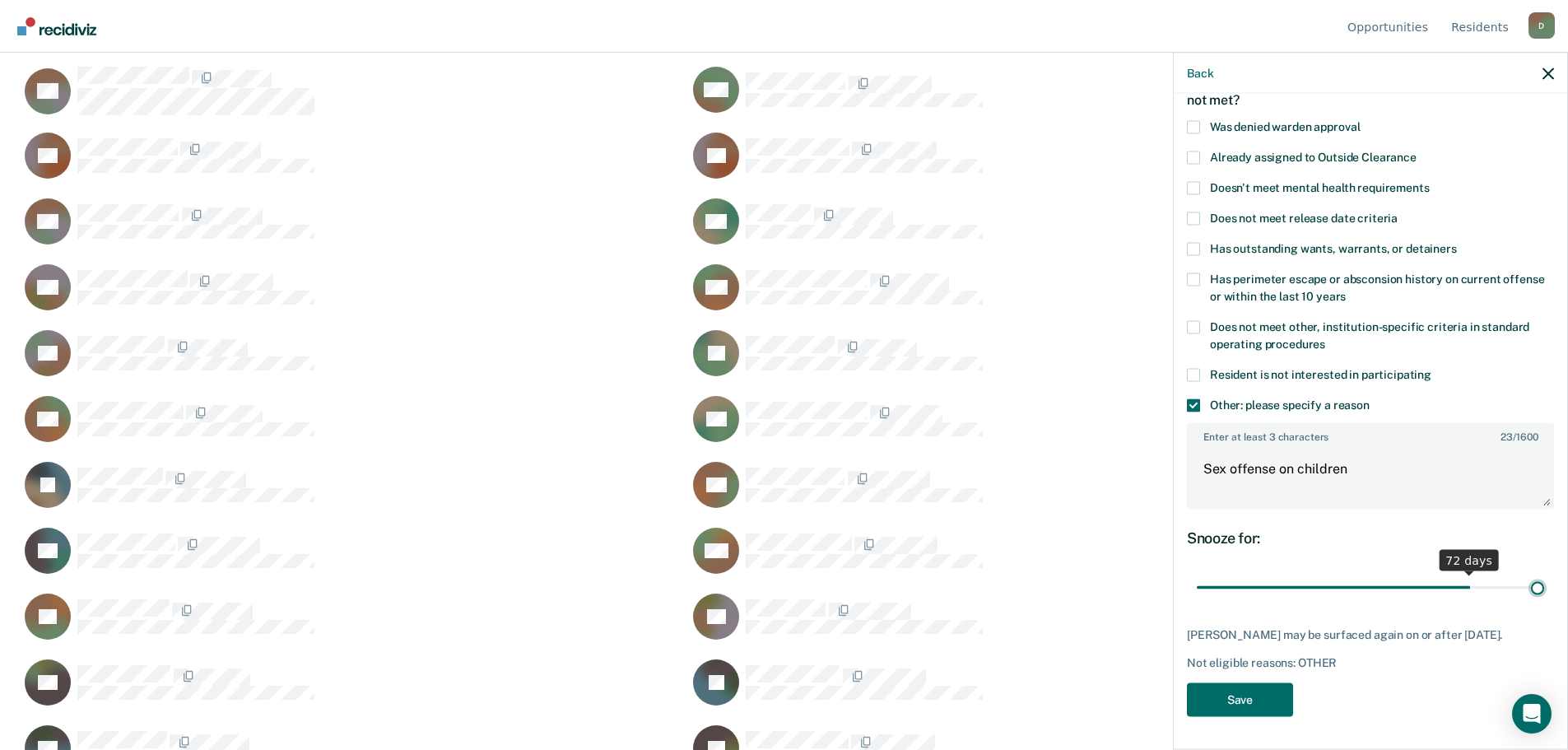
scroll to position [97, 0]
drag, startPoint x: 1310, startPoint y: 572, endPoint x: 1543, endPoint y: 532, distance: 236.4
type input "90"
click at [1543, 575] on input "range" at bounding box center [1370, 589] width 347 height 29
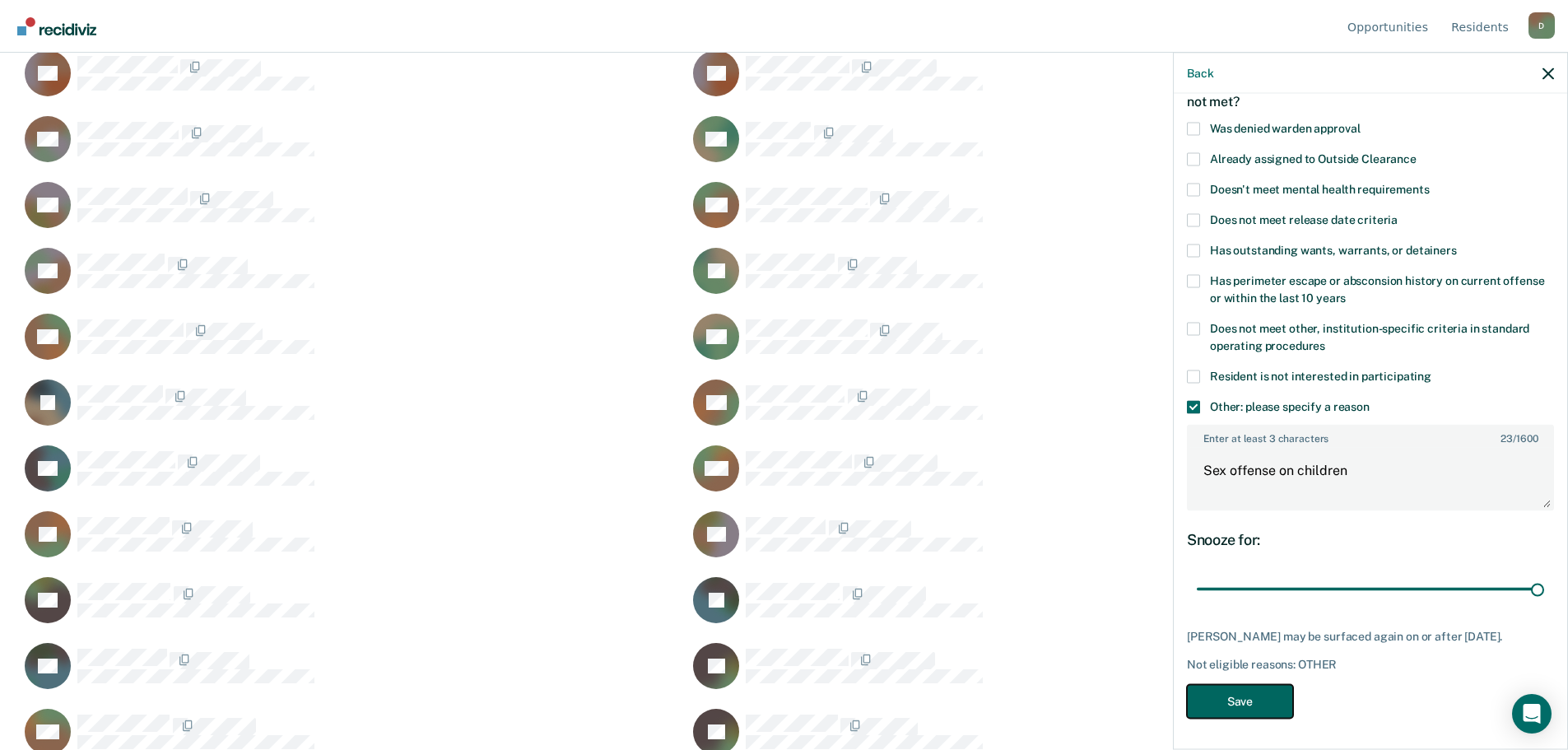
click at [1234, 706] on button "Save" at bounding box center [1240, 700] width 106 height 34
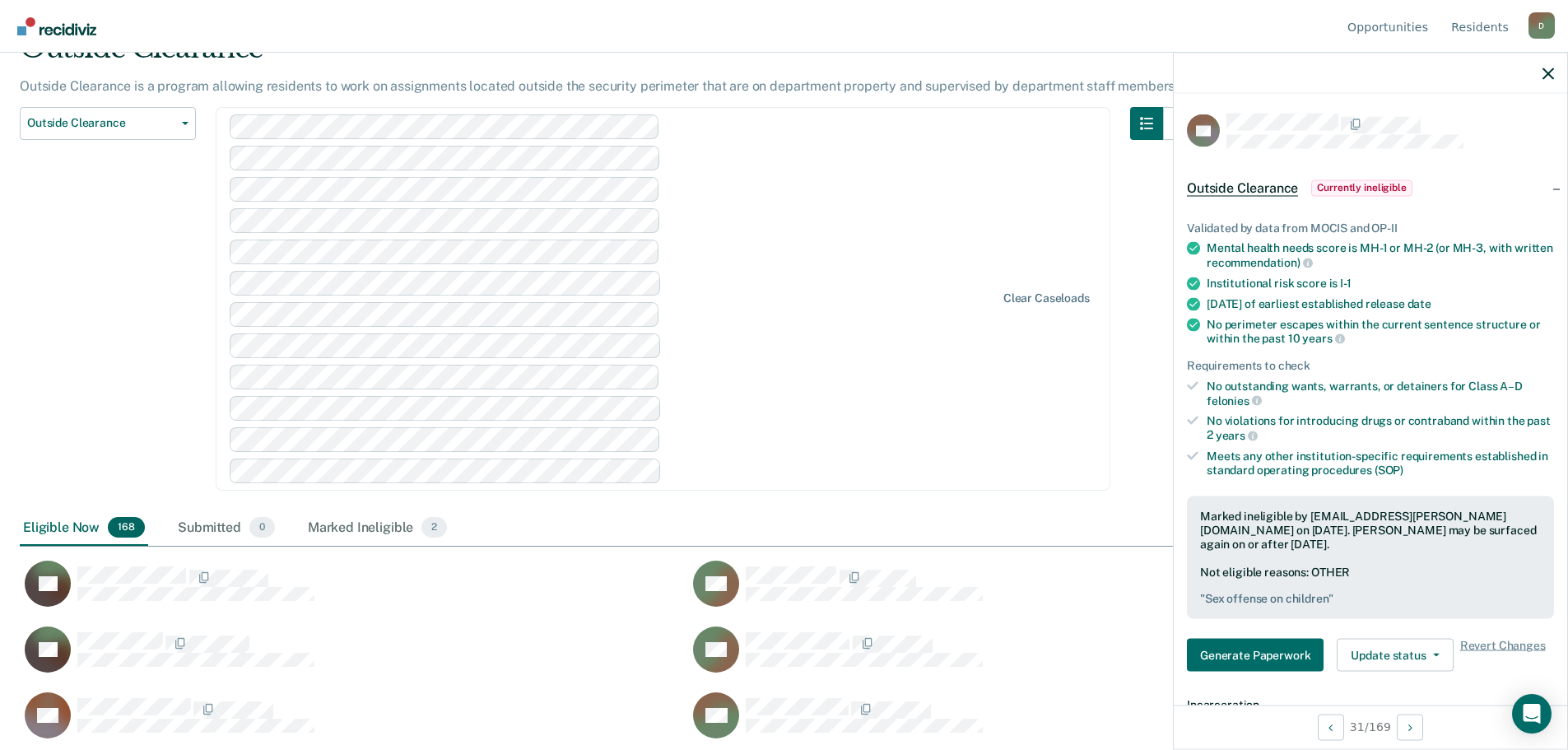
scroll to position [0, 0]
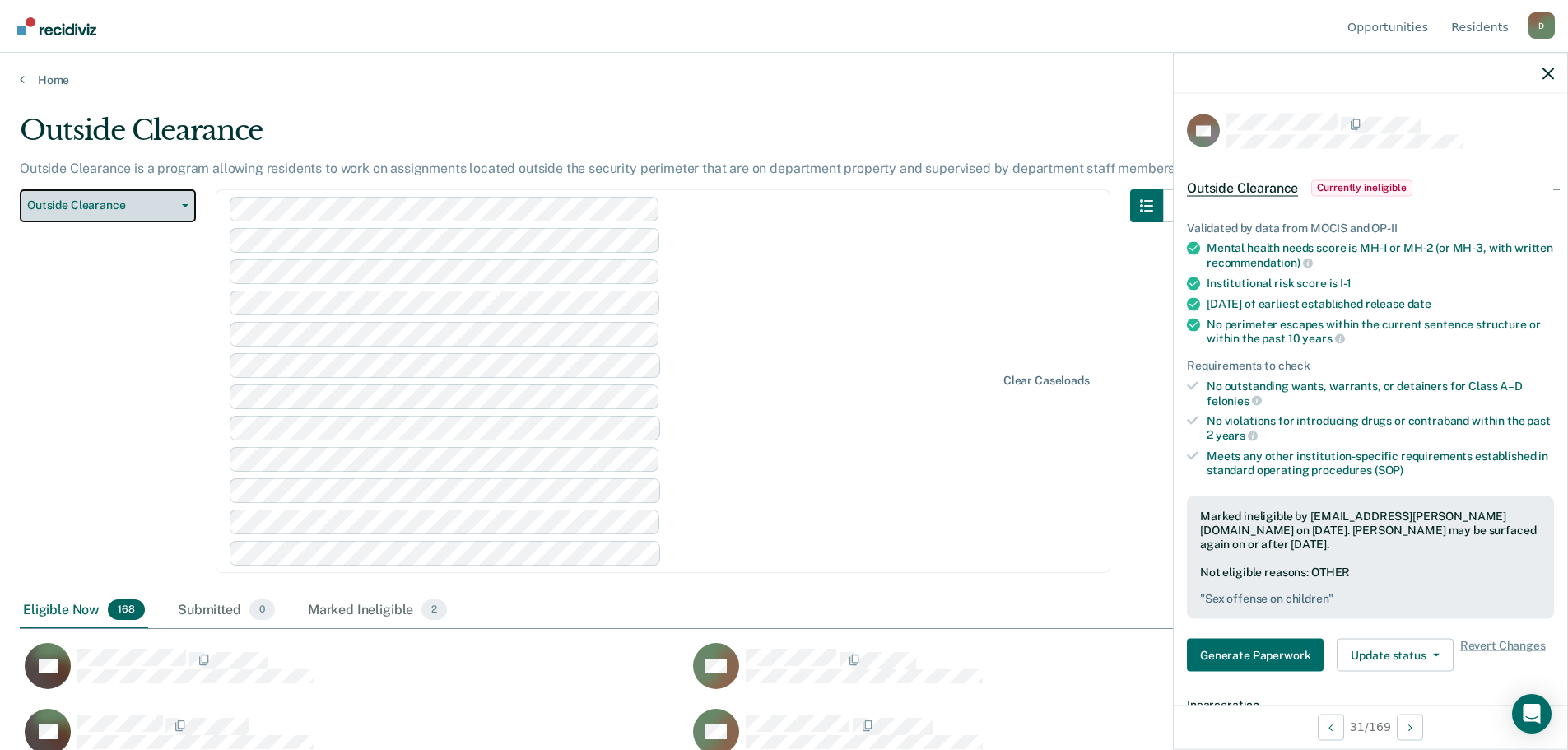
click at [186, 208] on button "Outside Clearance" at bounding box center [108, 206] width 176 height 33
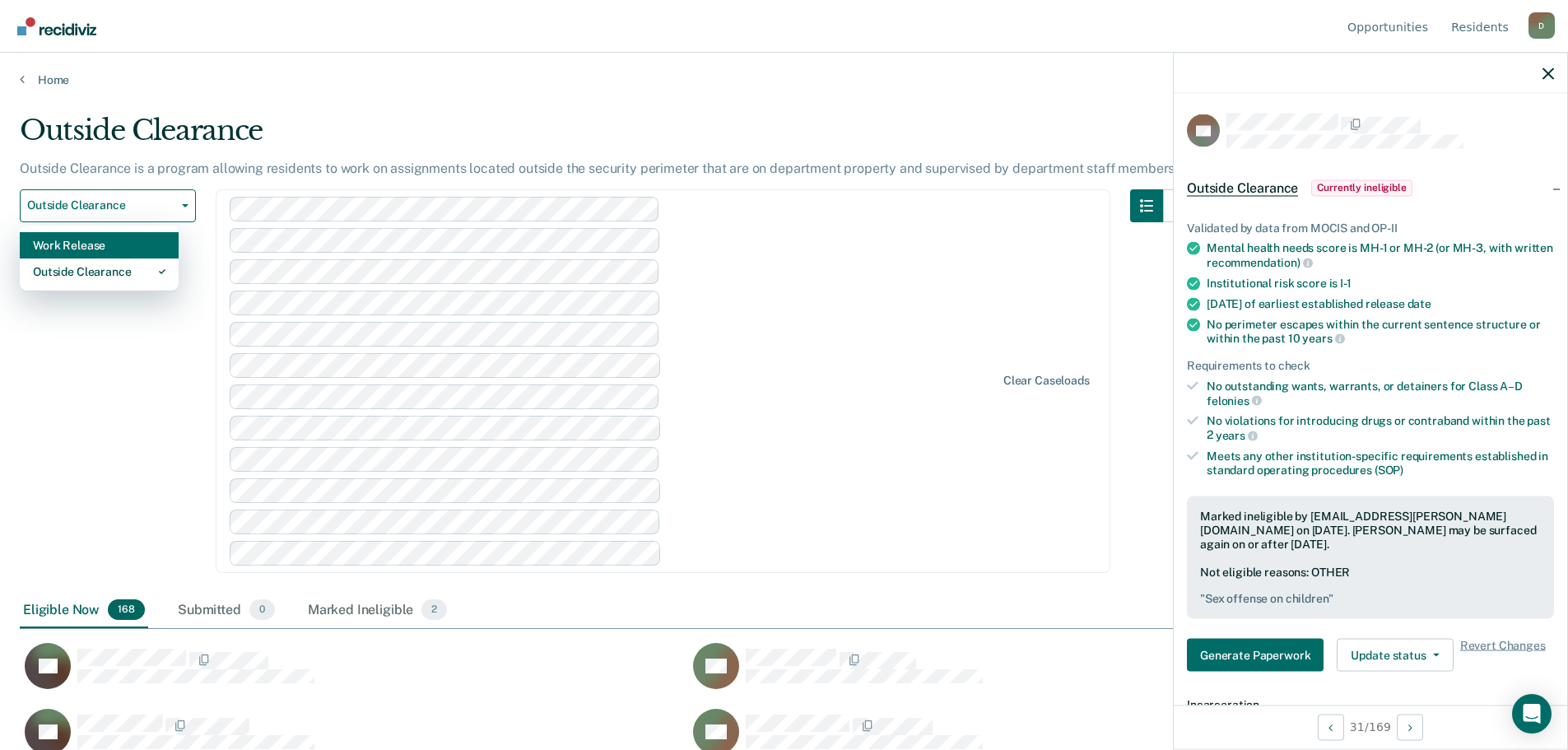
click at [128, 244] on div "Work Release" at bounding box center [99, 245] width 132 height 27
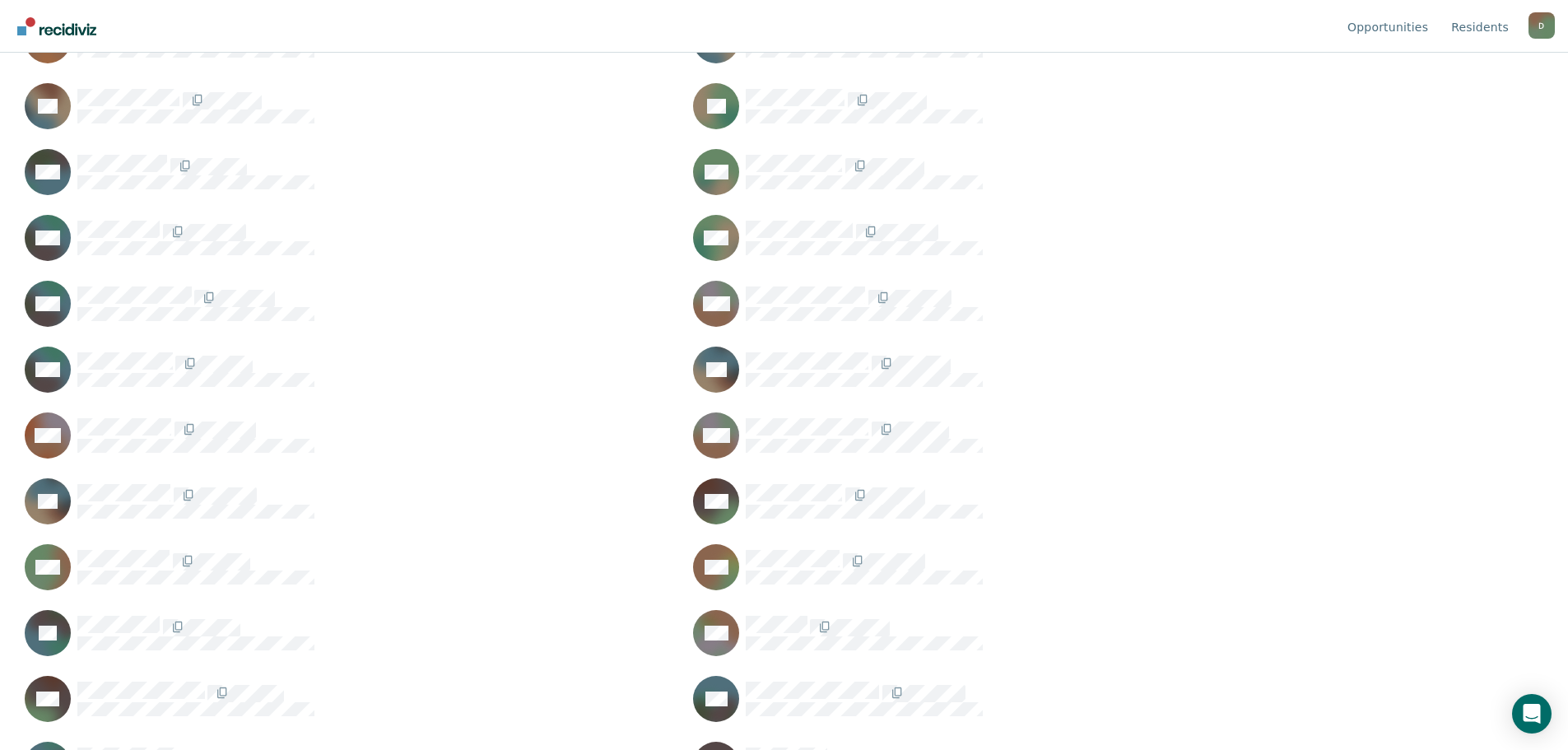
scroll to position [2141, 0]
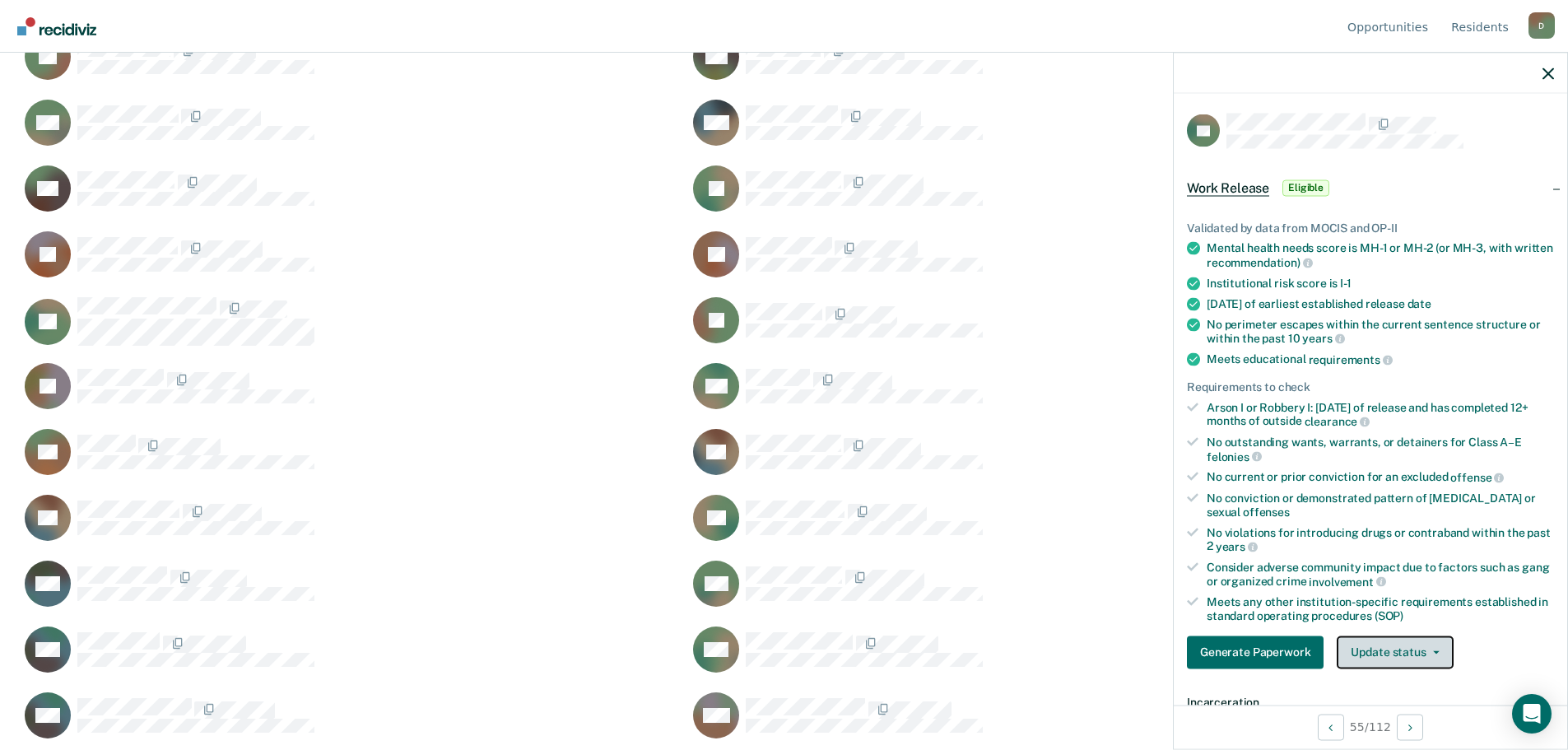
click at [1390, 641] on button "Update status" at bounding box center [1394, 652] width 116 height 33
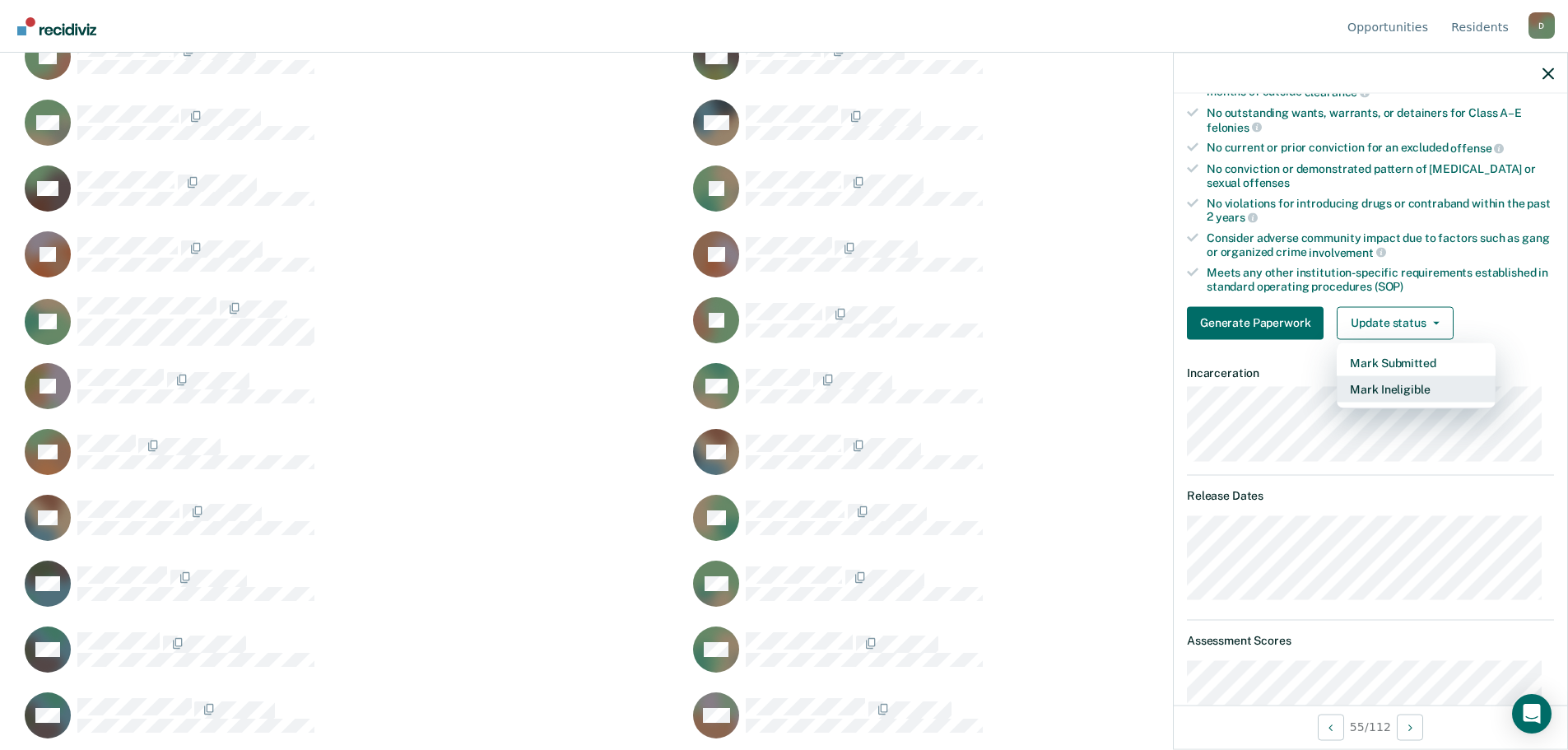
click at [1390, 384] on button "Mark Ineligible" at bounding box center [1416, 389] width 159 height 27
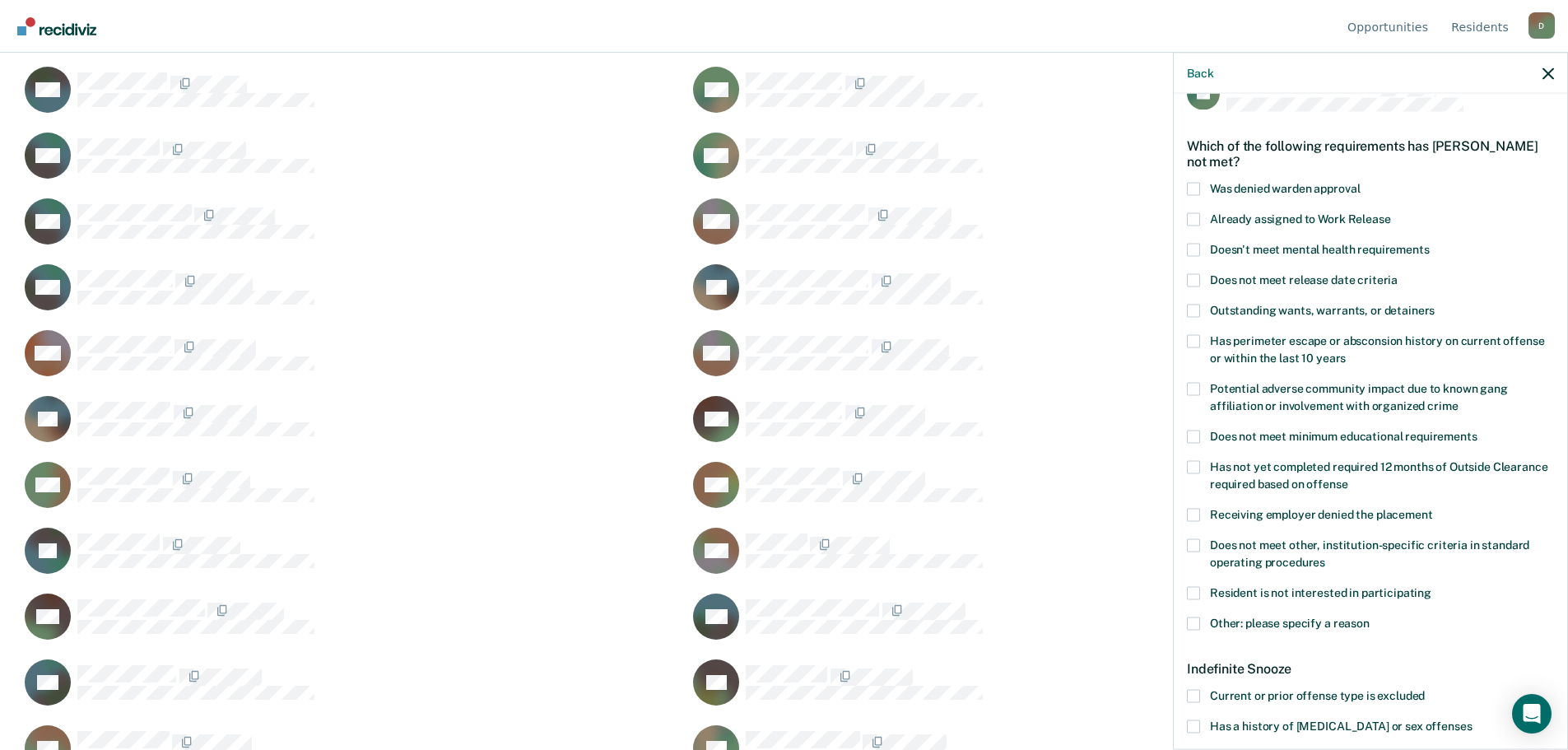
scroll to position [0, 0]
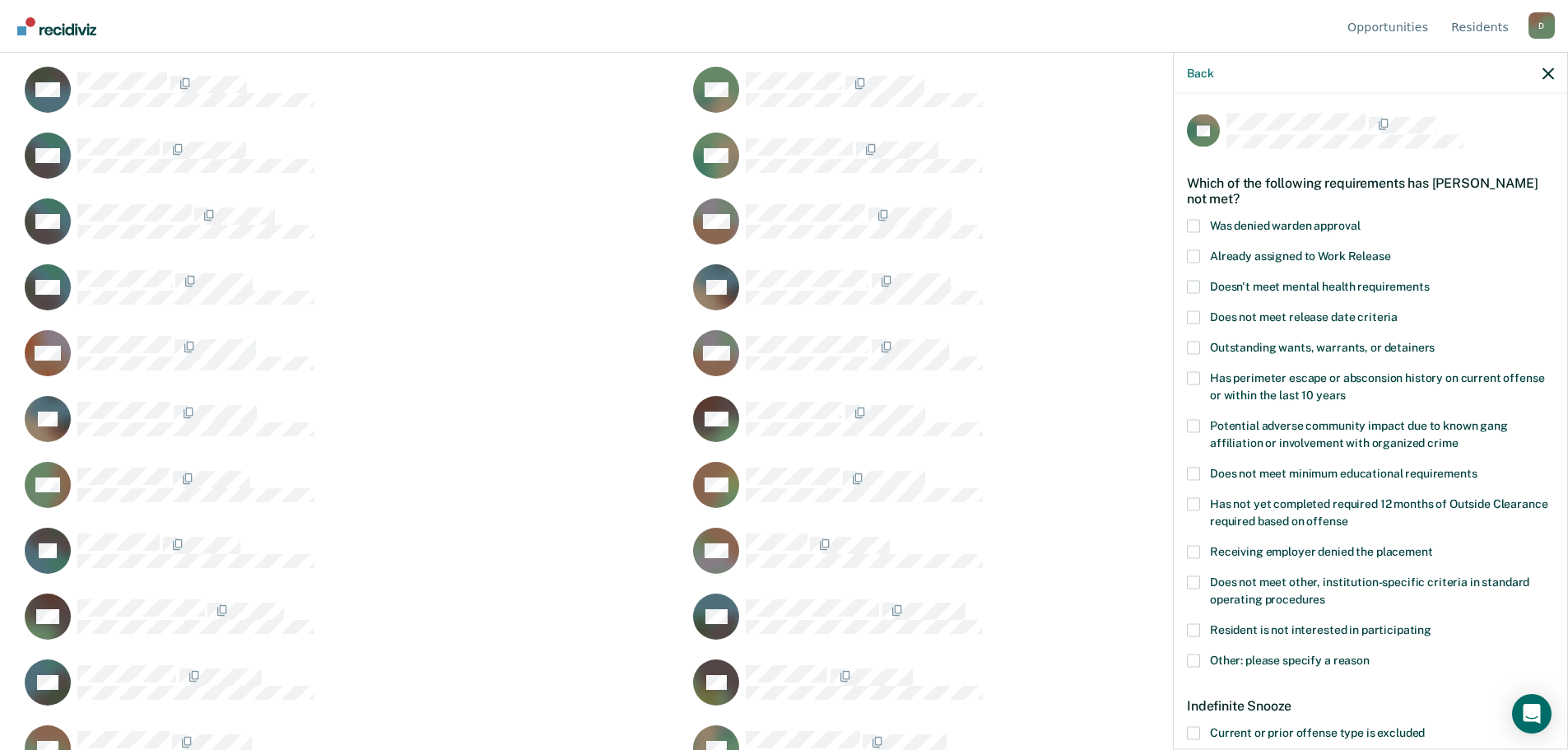
click at [1196, 660] on span at bounding box center [1194, 661] width 13 height 13
click at [1369, 654] on input "Other: please specify a reason" at bounding box center [1369, 654] width 0 height 0
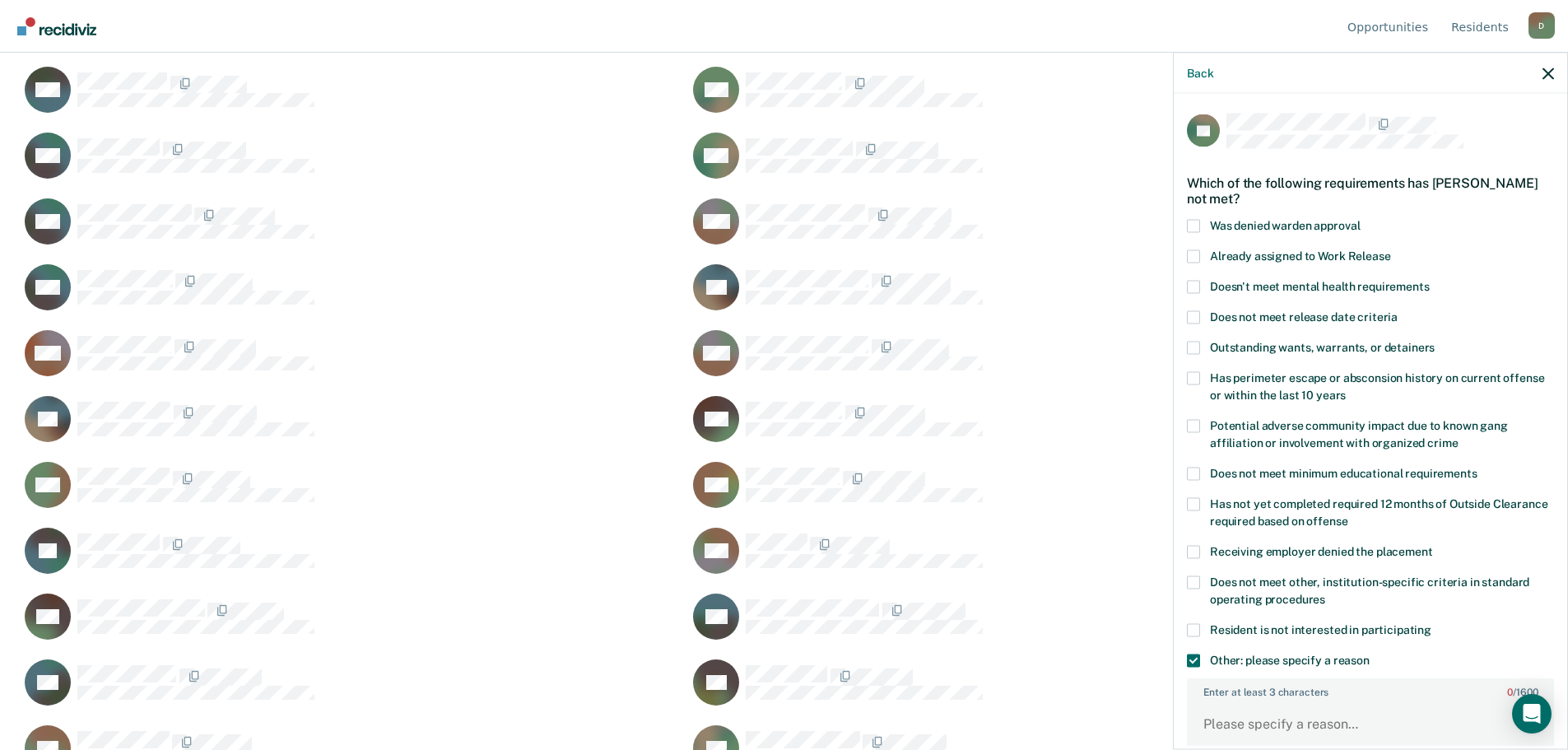
scroll to position [330, 0]
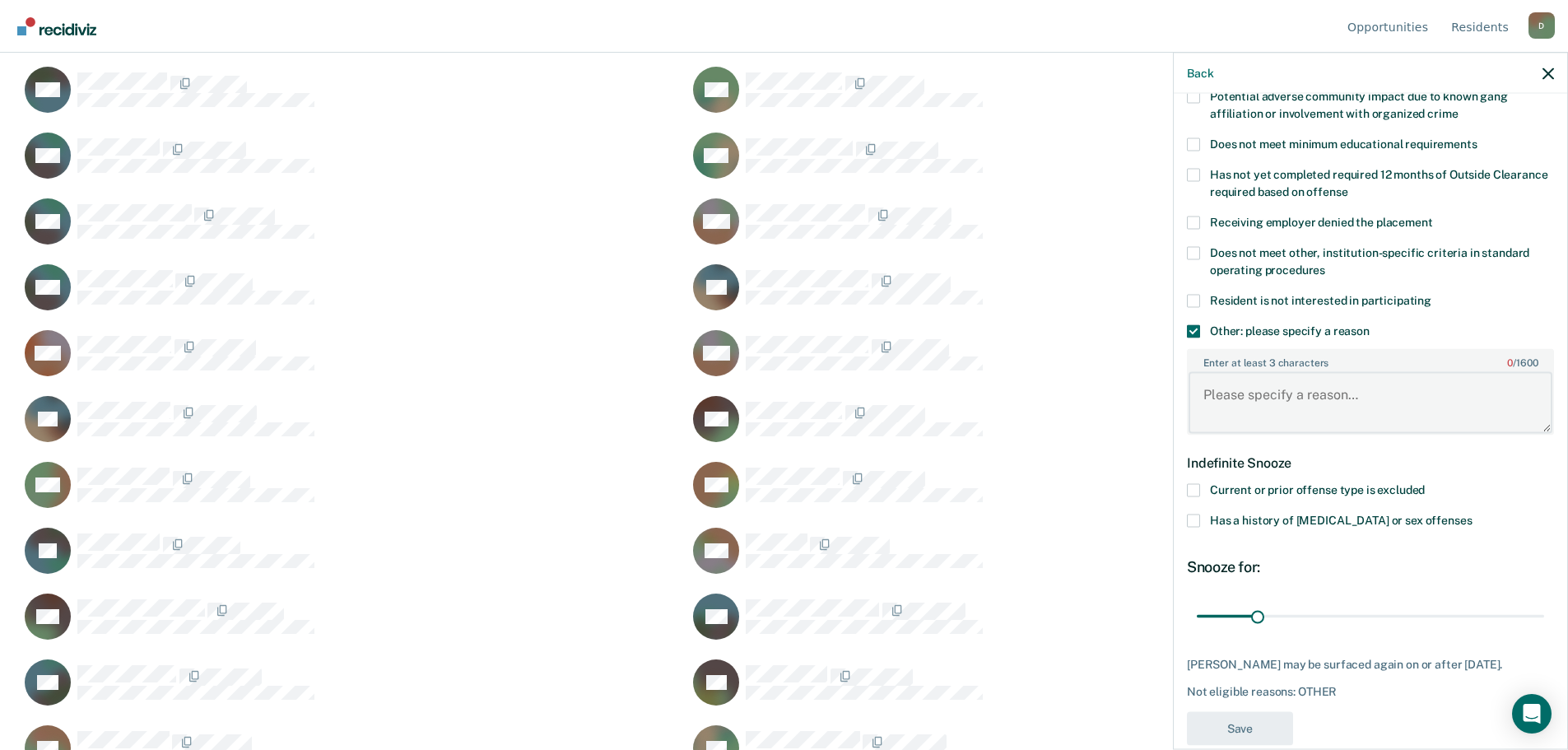
click at [1240, 414] on textarea "Enter at least 3 characters 0 / 1600" at bounding box center [1370, 403] width 364 height 61
type textarea "wheelchair"
click at [1254, 739] on button "Save" at bounding box center [1240, 728] width 106 height 34
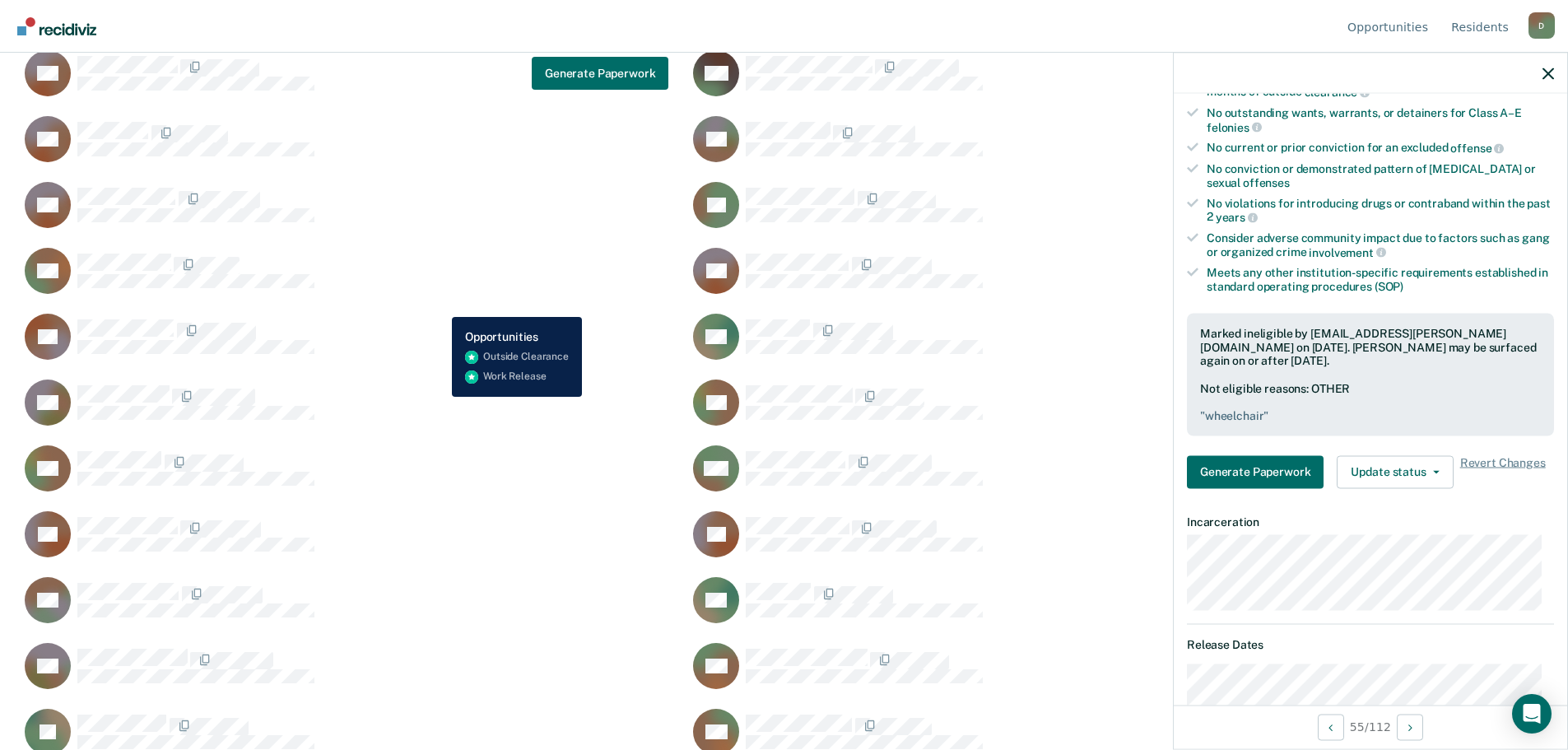
scroll to position [906, 0]
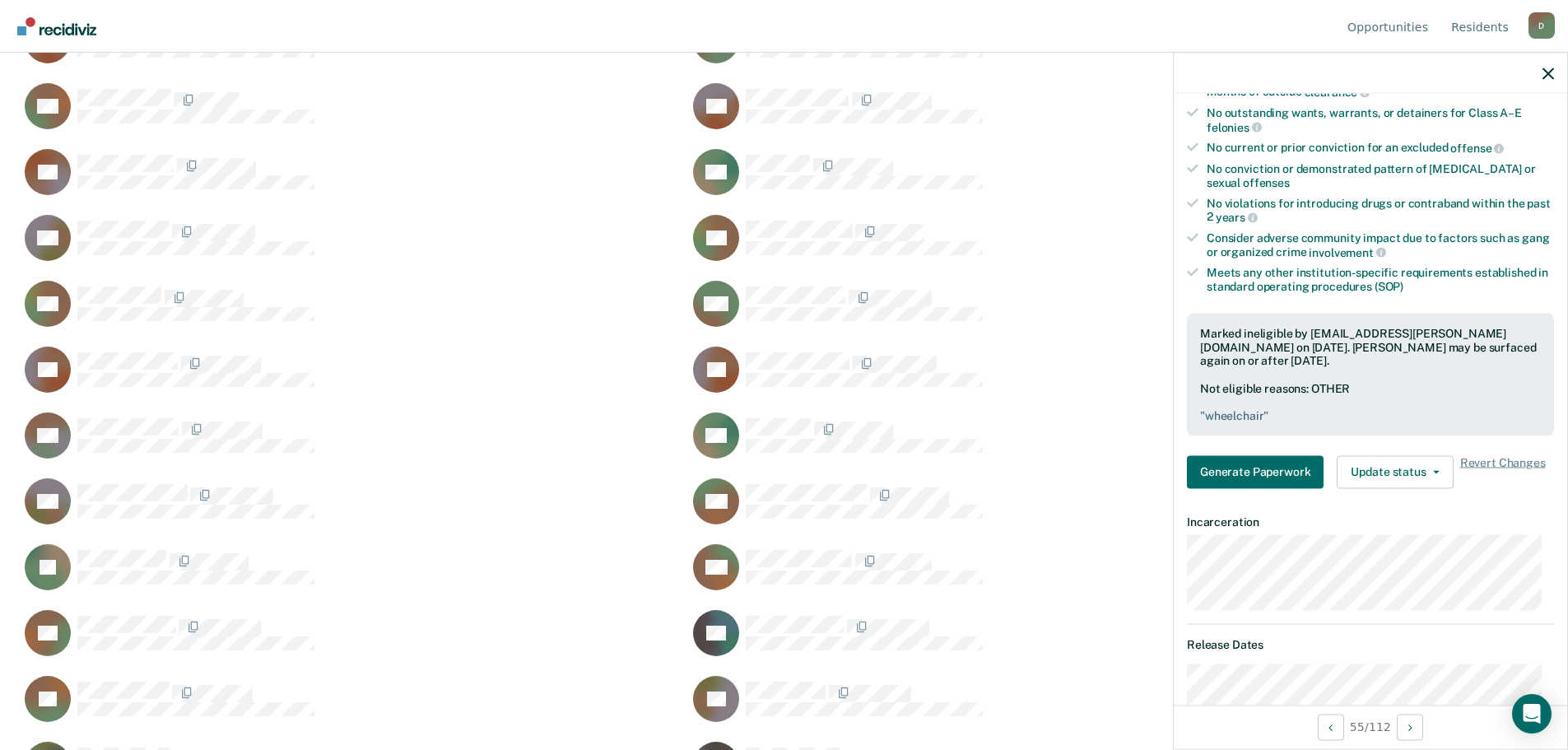
click at [1302, 13] on nav "Opportunities Resident s [EMAIL_ADDRESS][PERSON_NAME][DOMAIN_NAME] D Profile Ho…" at bounding box center [784, 26] width 1541 height 52
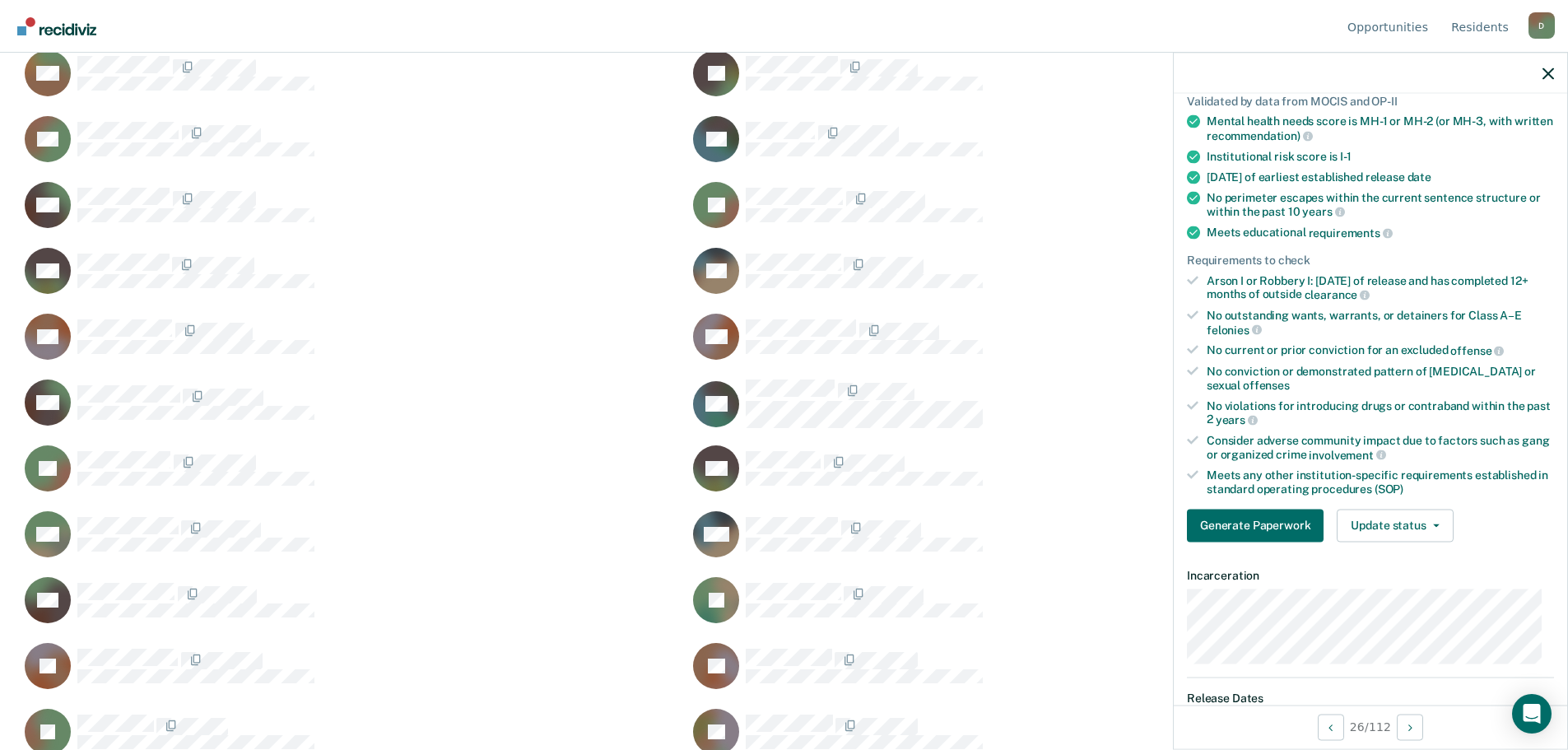
scroll to position [0, 0]
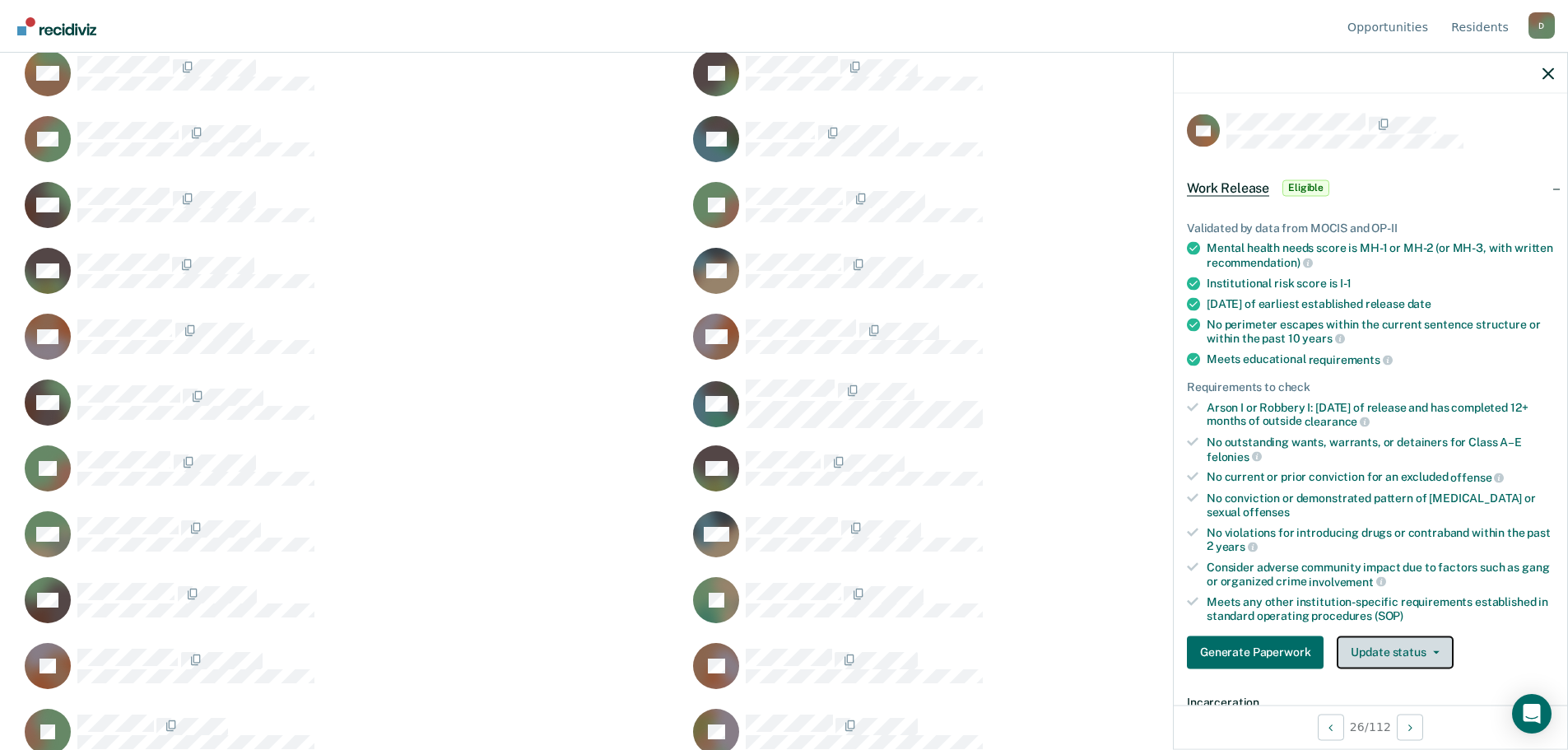
click at [1422, 657] on button "Update status" at bounding box center [1394, 652] width 116 height 33
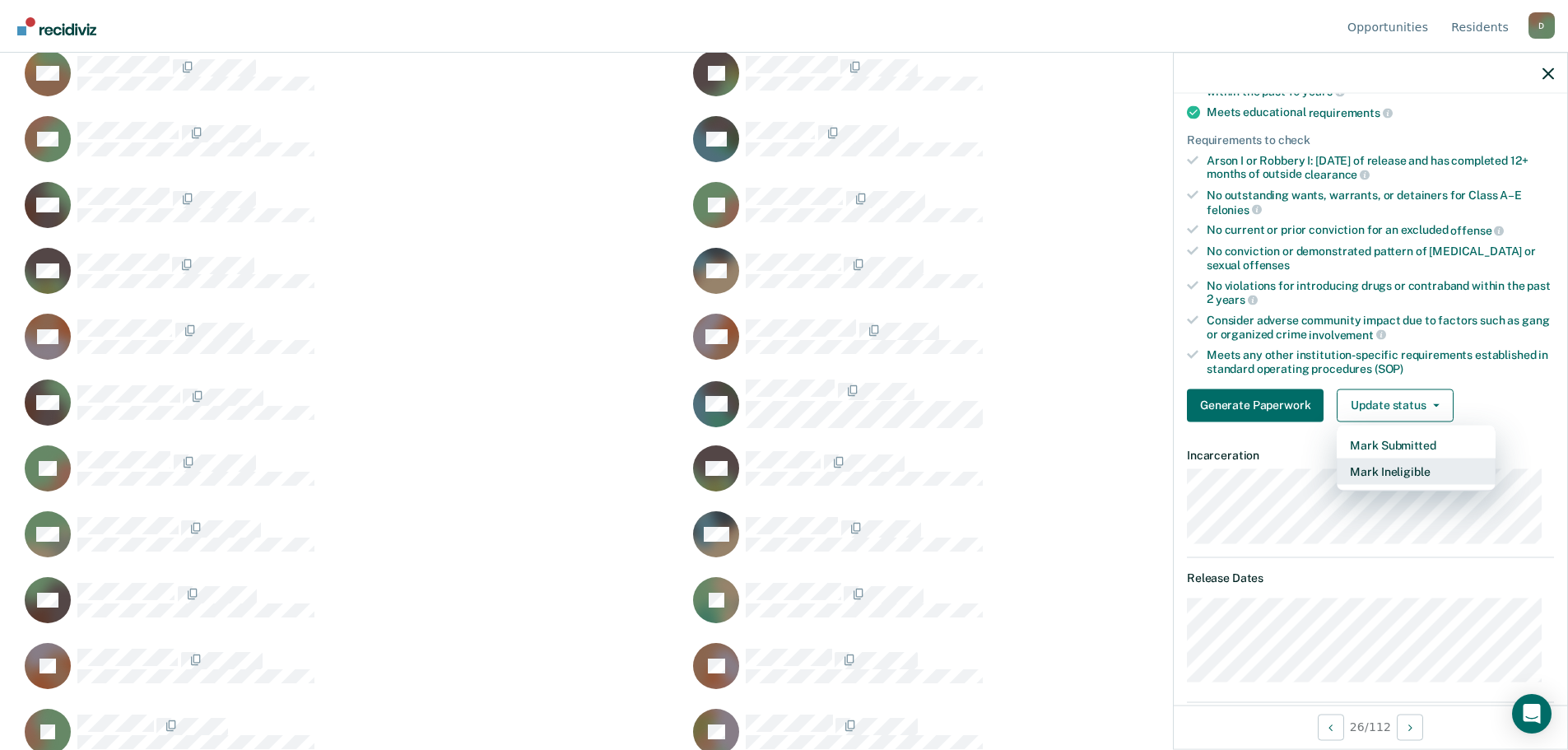
click at [1397, 471] on button "Mark Ineligible" at bounding box center [1416, 471] width 159 height 27
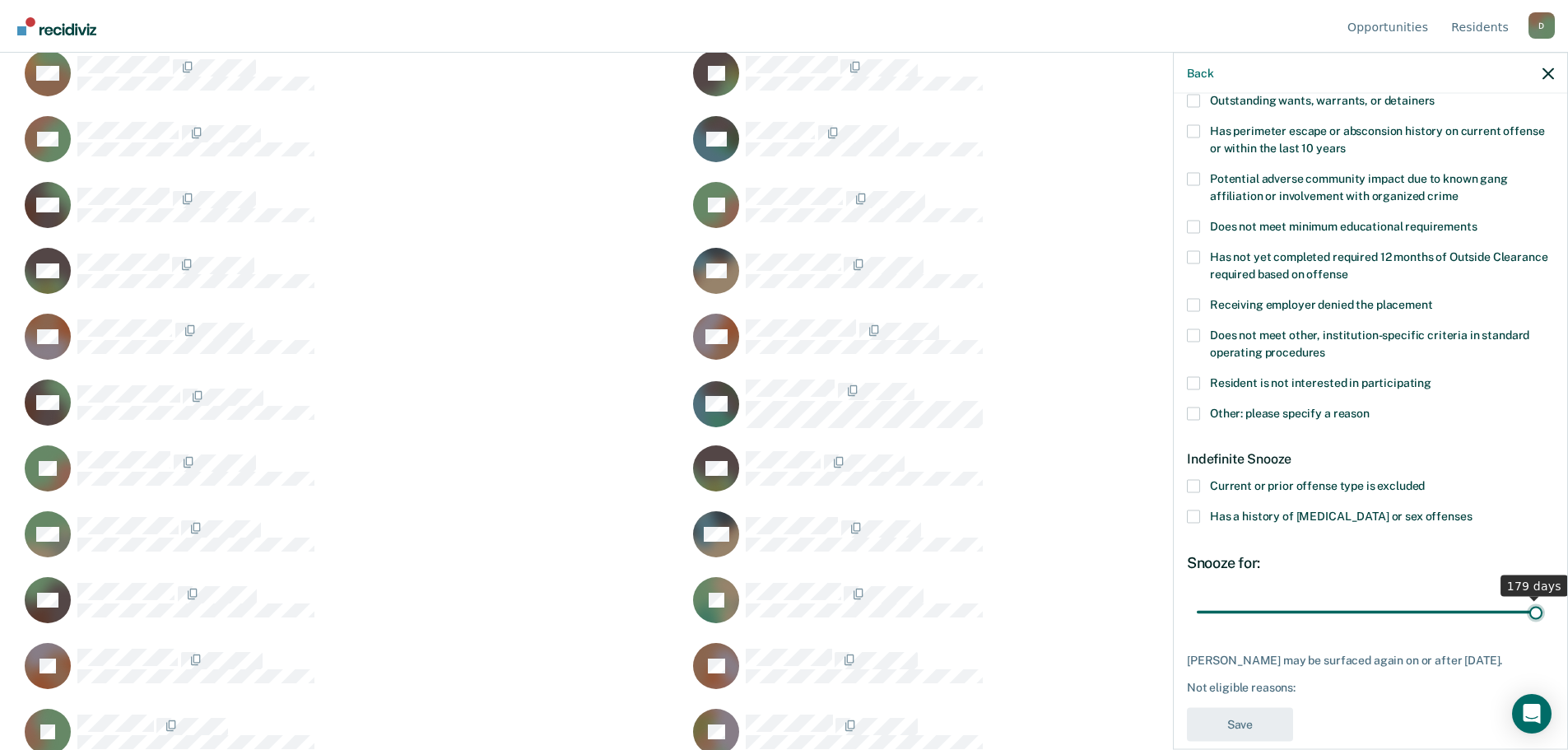
drag, startPoint x: 1257, startPoint y: 619, endPoint x: 1522, endPoint y: 600, distance: 265.7
type input "179"
click at [1522, 600] on input "range" at bounding box center [1370, 612] width 347 height 29
click at [1202, 410] on label "Other: please specify a reason" at bounding box center [1370, 416] width 367 height 17
click at [1369, 407] on input "Other: please specify a reason" at bounding box center [1369, 407] width 0 height 0
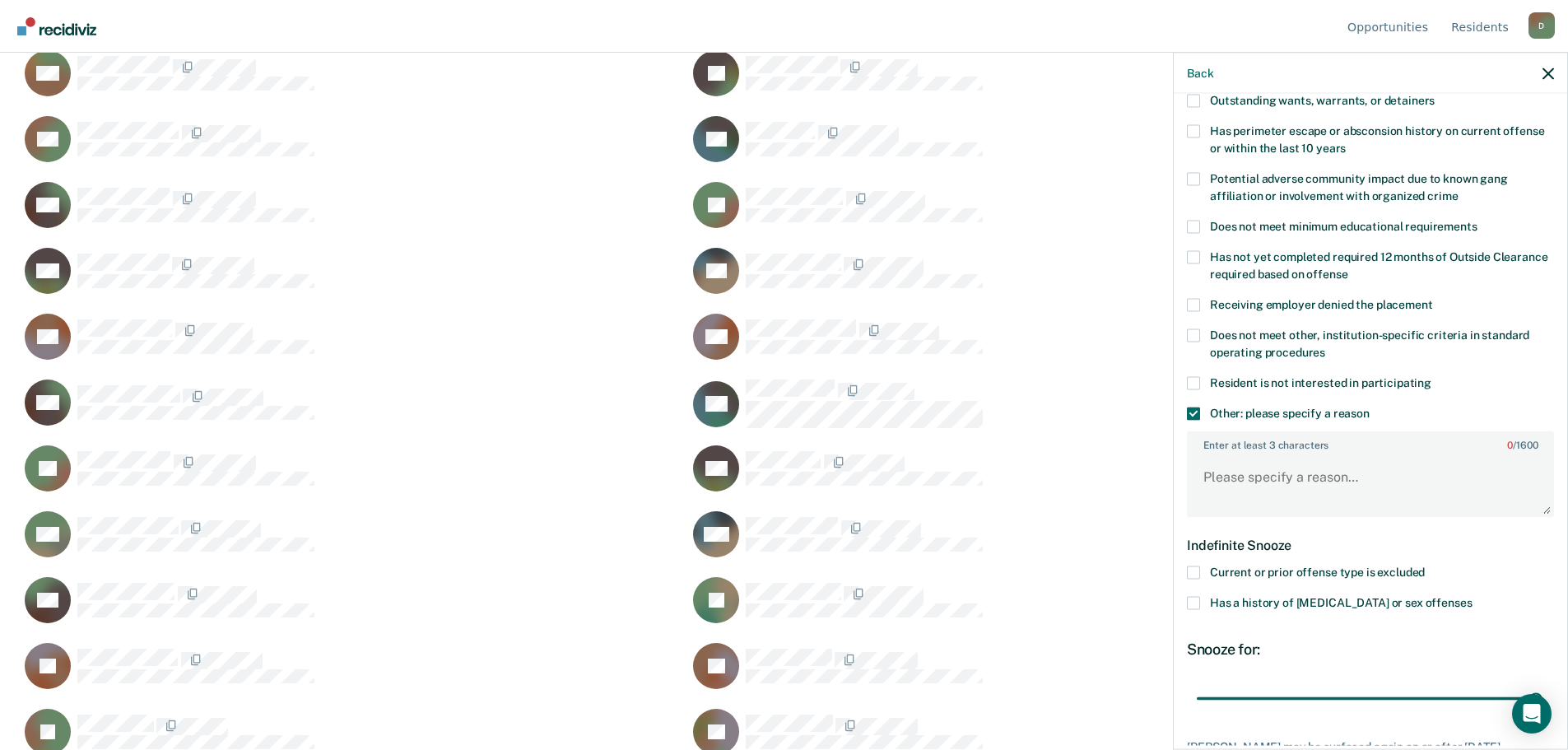
click at [1195, 383] on span at bounding box center [1194, 383] width 13 height 13
click at [1431, 376] on input "Resident is not interested in participating" at bounding box center [1431, 376] width 0 height 0
click at [1197, 411] on span at bounding box center [1194, 414] width 13 height 13
click at [1369, 407] on input "Other: please specify a reason" at bounding box center [1369, 407] width 0 height 0
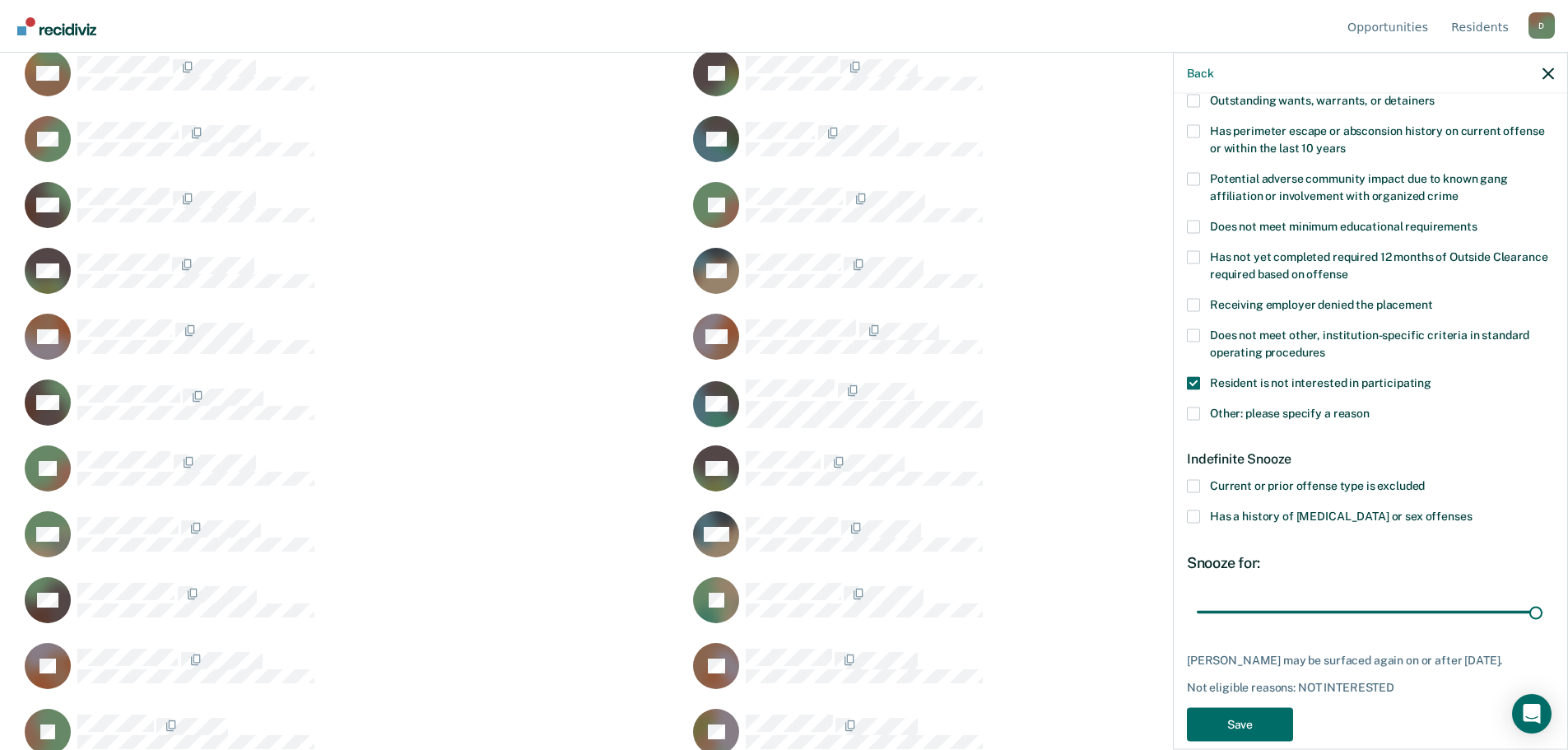
click at [1192, 414] on span at bounding box center [1194, 414] width 13 height 13
click at [1369, 407] on input "Other: please specify a reason" at bounding box center [1369, 407] width 0 height 0
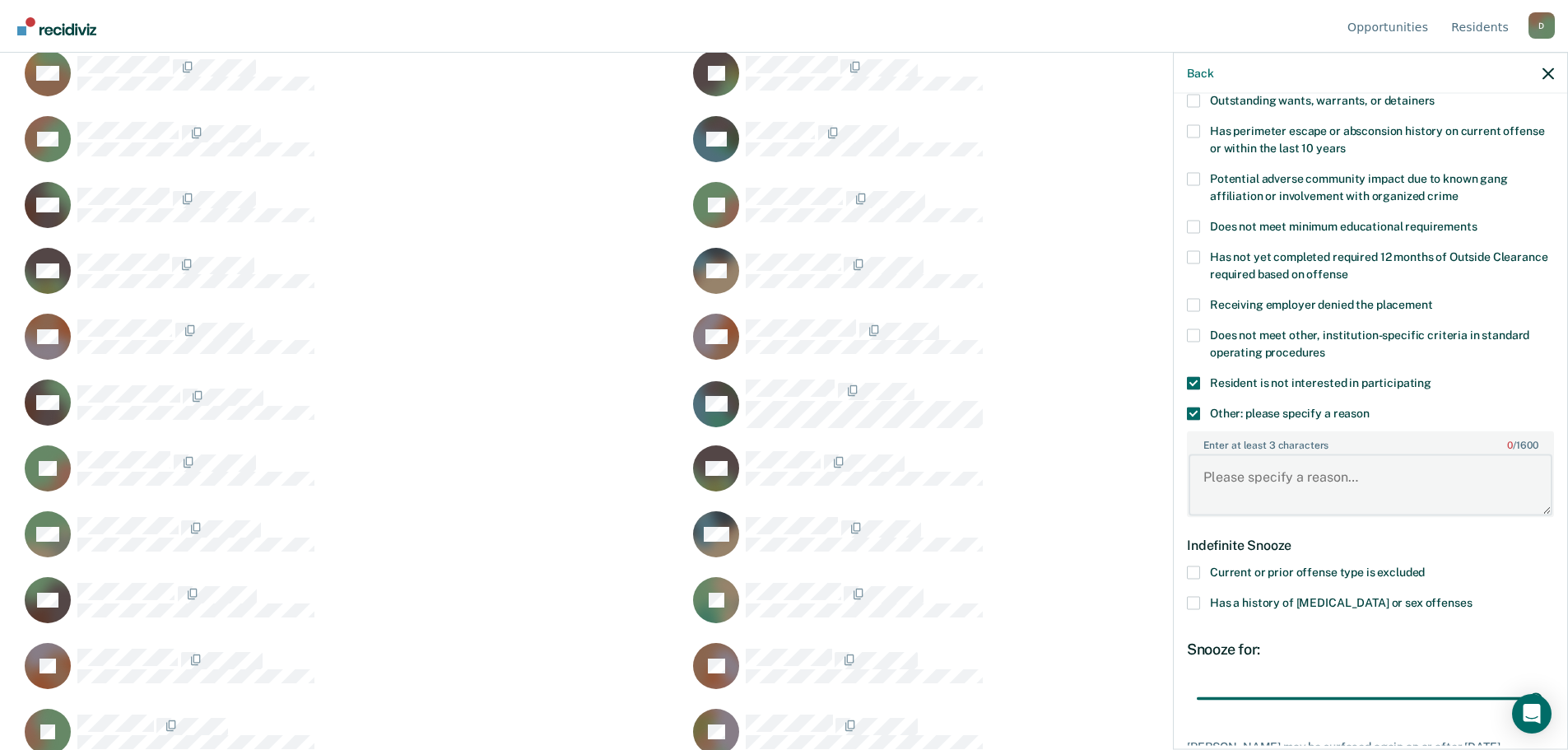
click at [1248, 476] on textarea "Enter at least 3 characters 0 / 1600" at bounding box center [1370, 485] width 364 height 61
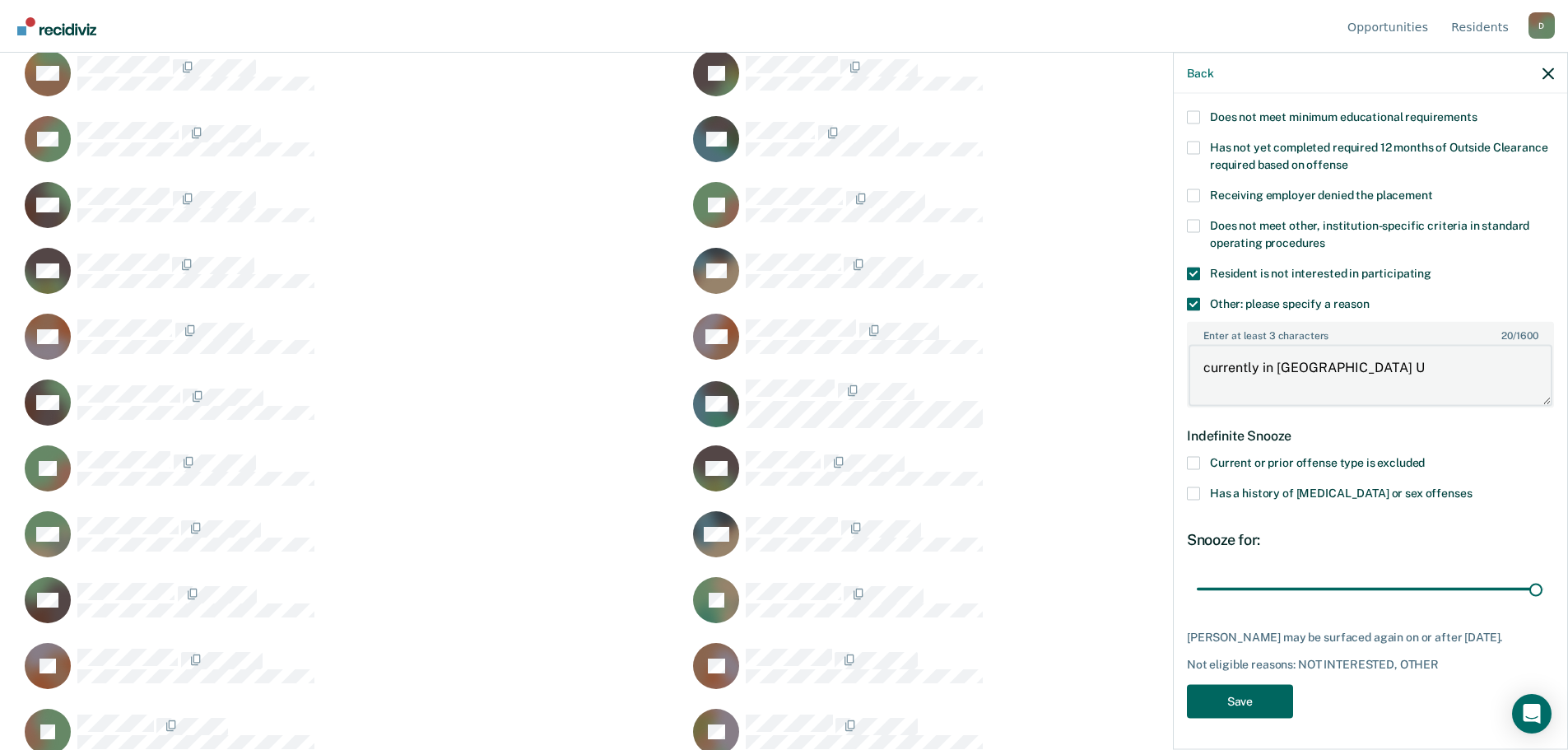
type textarea "currently in [GEOGRAPHIC_DATA] U"
click at [1263, 684] on button "Save" at bounding box center [1240, 700] width 106 height 34
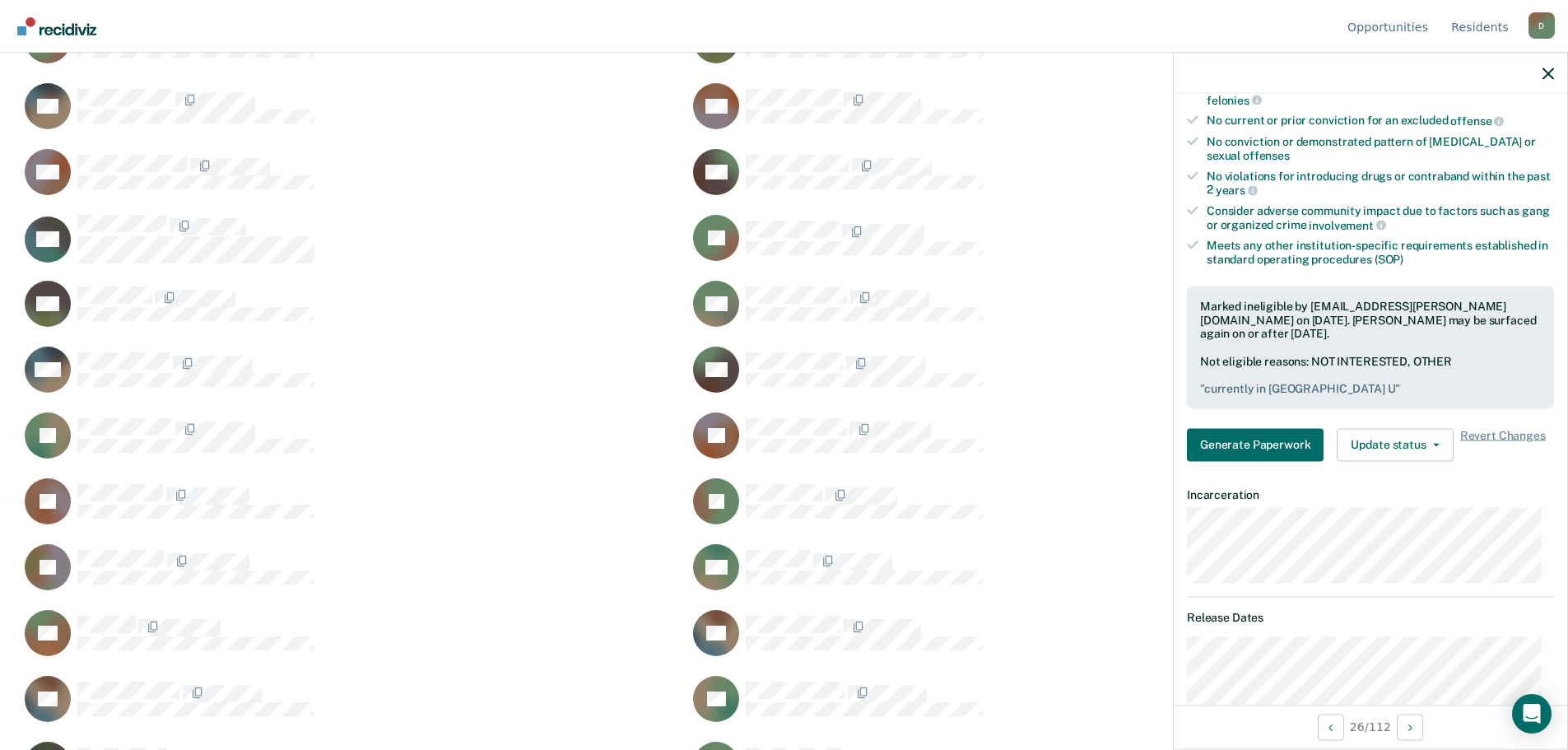
scroll to position [2388, 0]
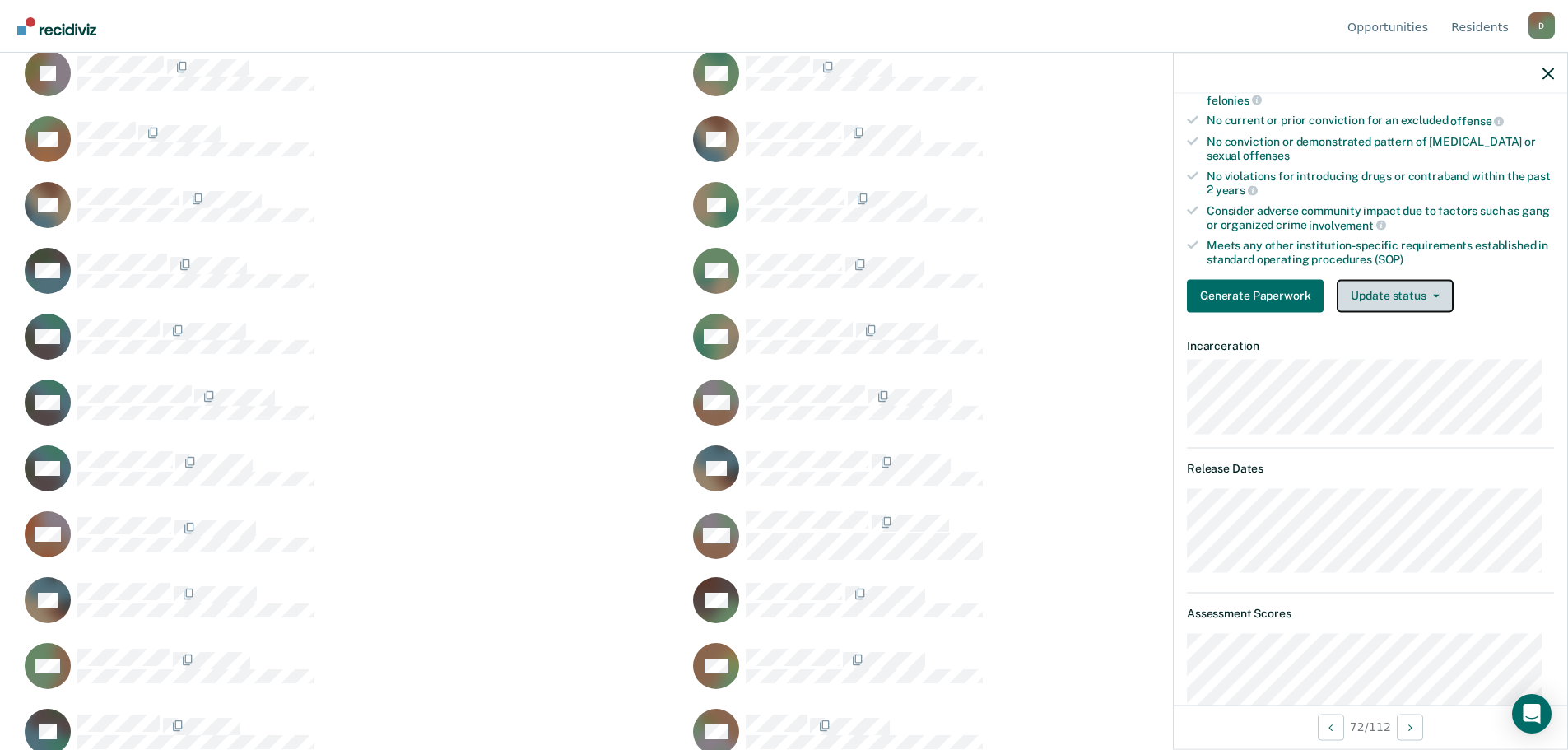
click at [1439, 292] on button "Update status" at bounding box center [1394, 295] width 116 height 33
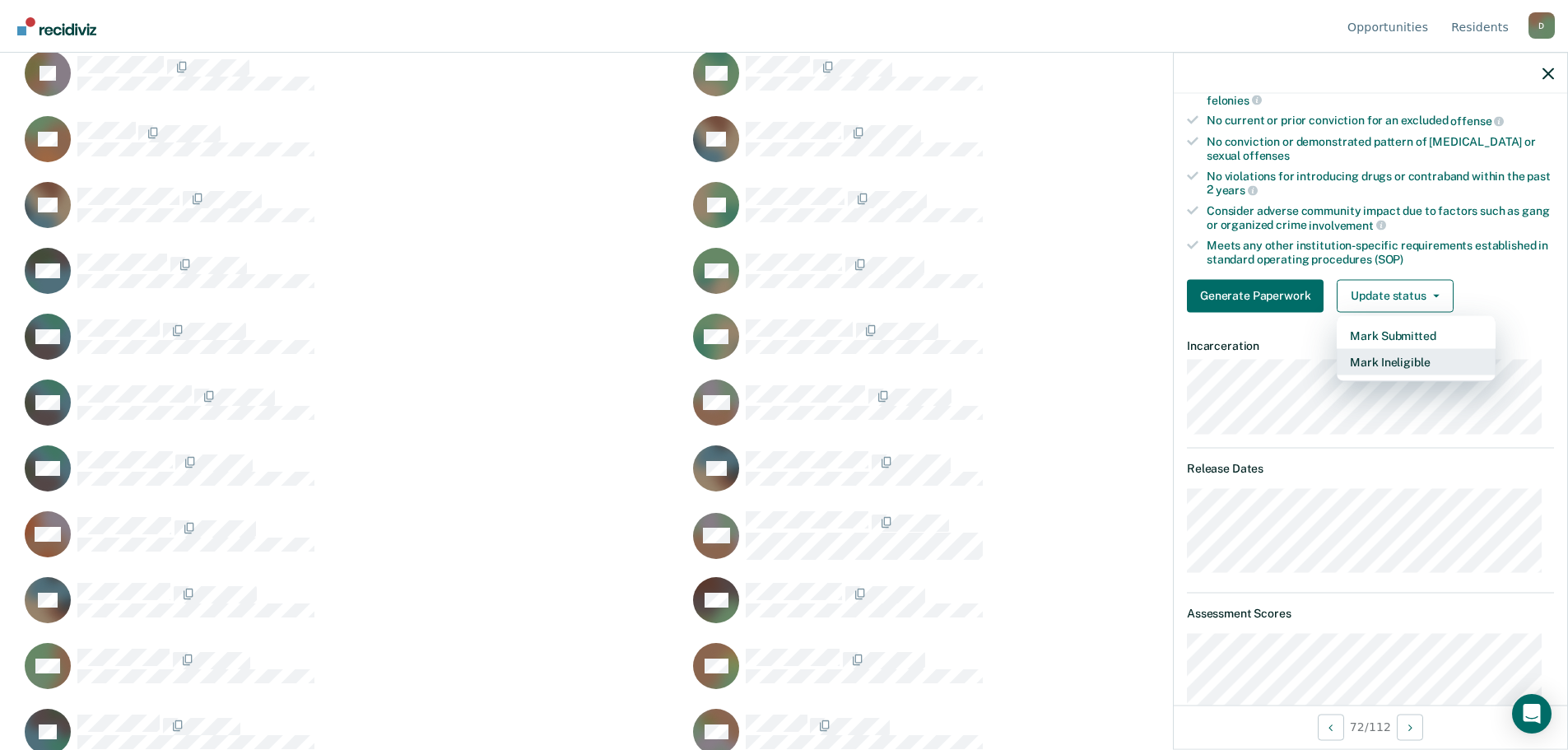
click at [1373, 354] on button "Mark Ineligible" at bounding box center [1416, 362] width 159 height 27
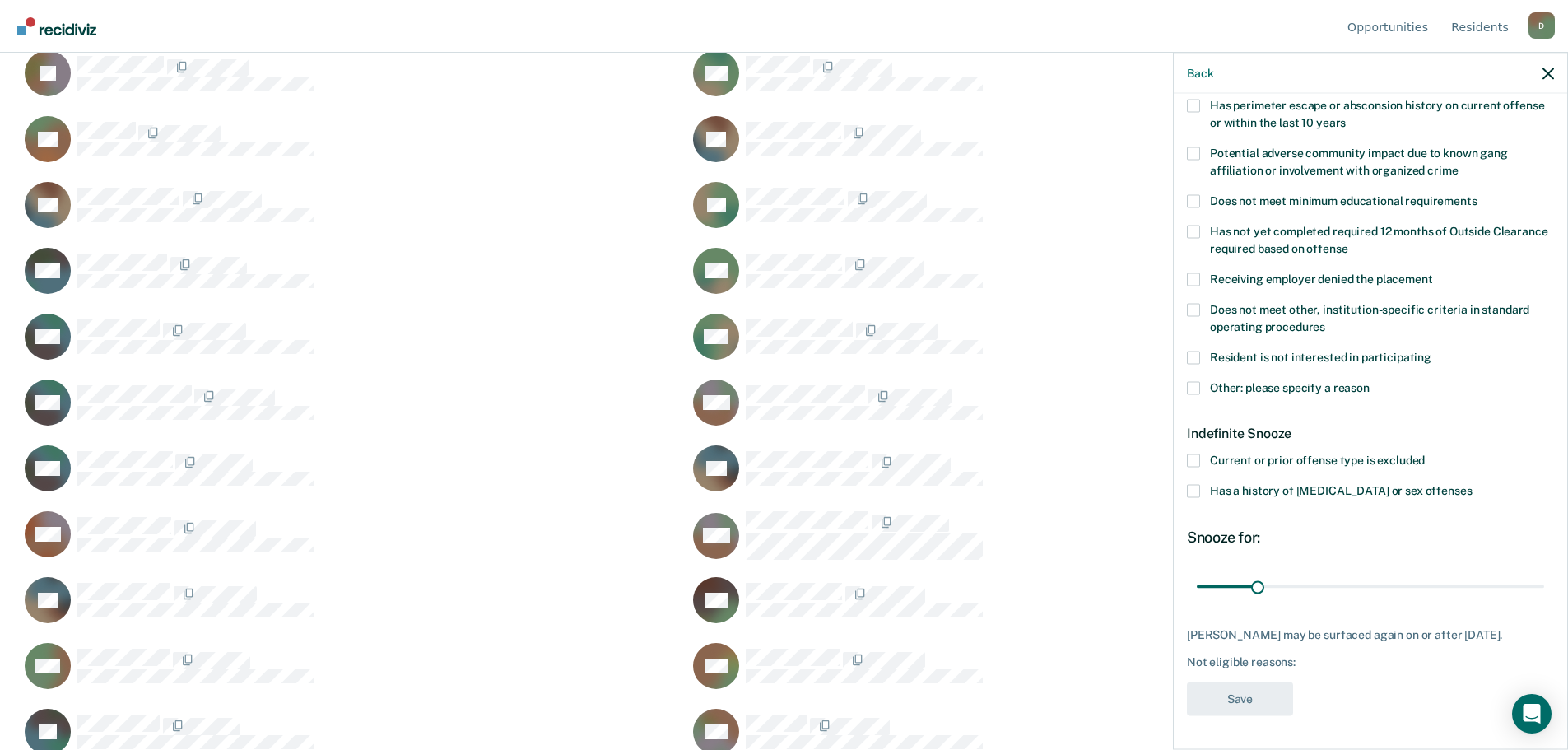
click at [1194, 381] on span at bounding box center [1194, 388] width 13 height 13
click at [1369, 381] on input "Other: please specify a reason" at bounding box center [1369, 381] width 0 height 0
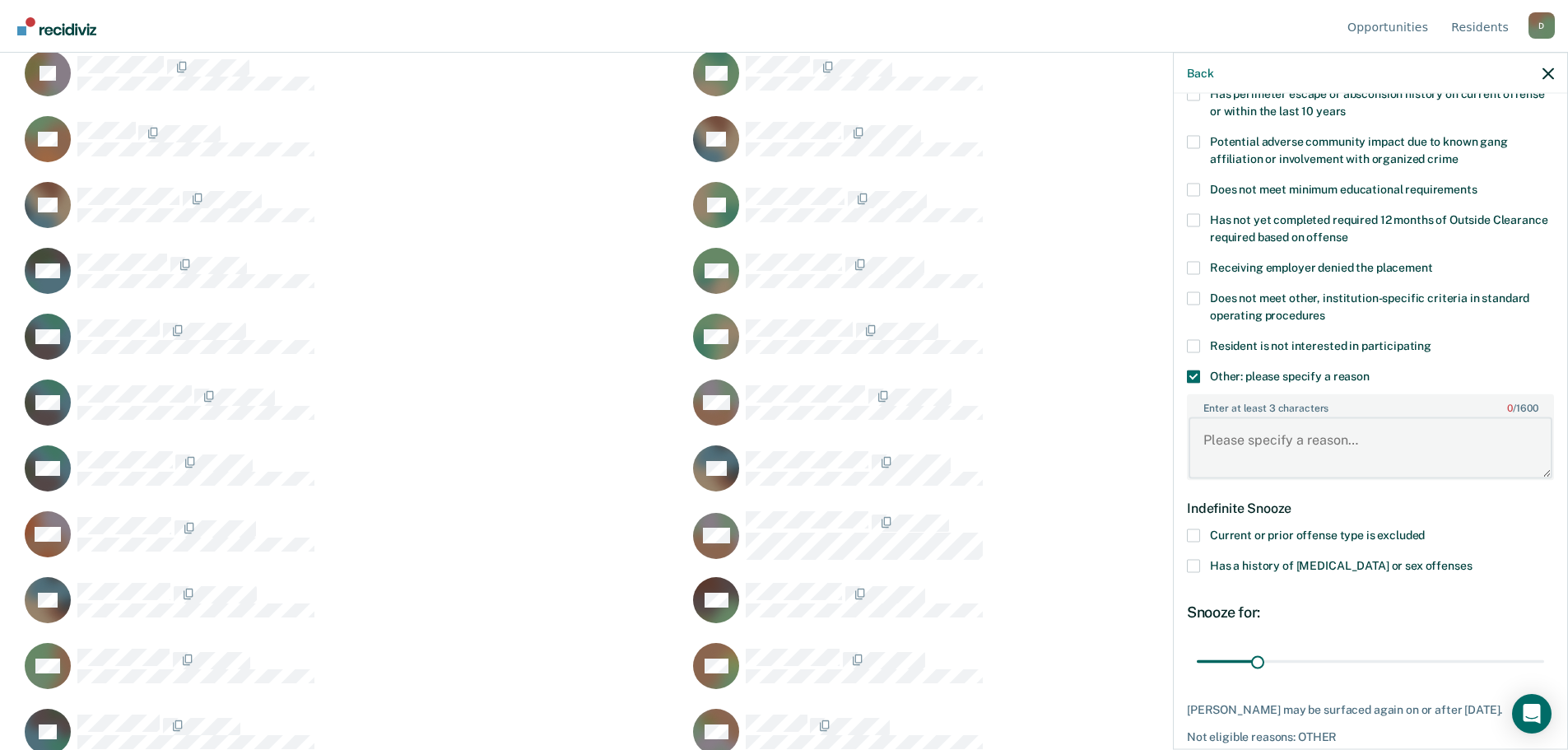
click at [1256, 454] on textarea "Enter at least 3 characters 0 / 1600" at bounding box center [1370, 448] width 364 height 61
type textarea "wheelchair. no prolonged standing"
drag, startPoint x: 1257, startPoint y: 660, endPoint x: 1579, endPoint y: 613, distance: 325.4
type input "180"
click at [1544, 648] on input "range" at bounding box center [1370, 662] width 347 height 29
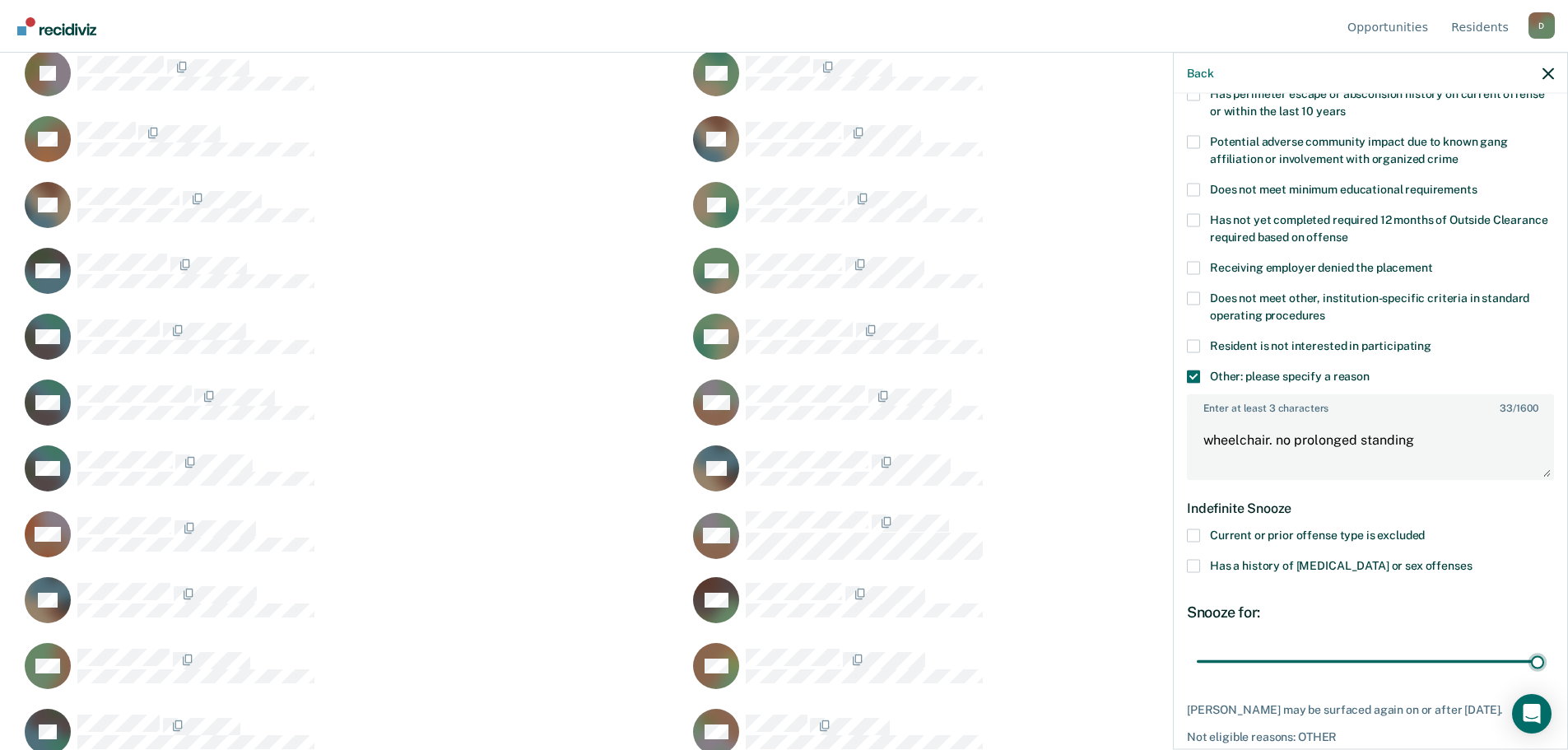
scroll to position [356, 0]
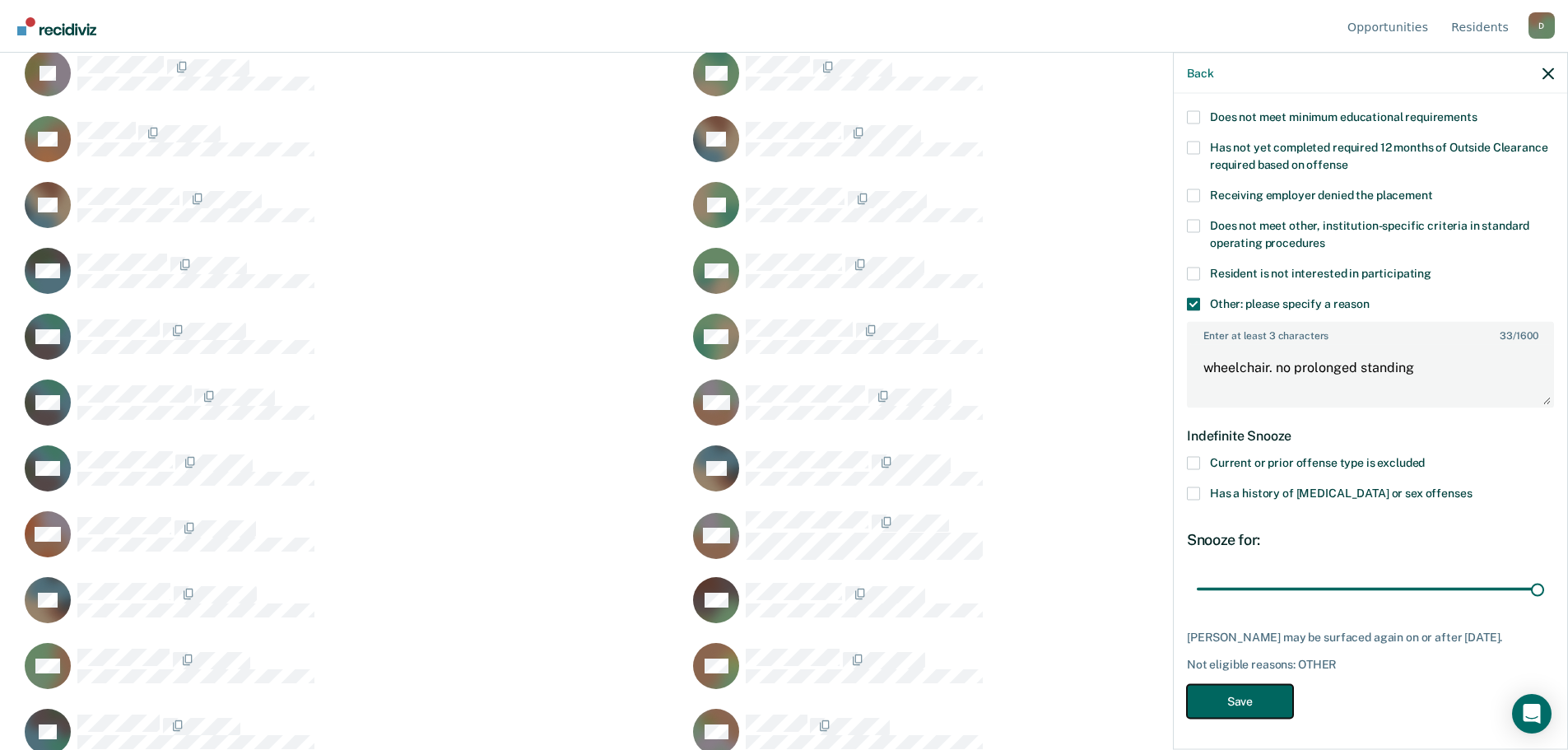
click at [1202, 706] on button "Save" at bounding box center [1240, 700] width 106 height 34
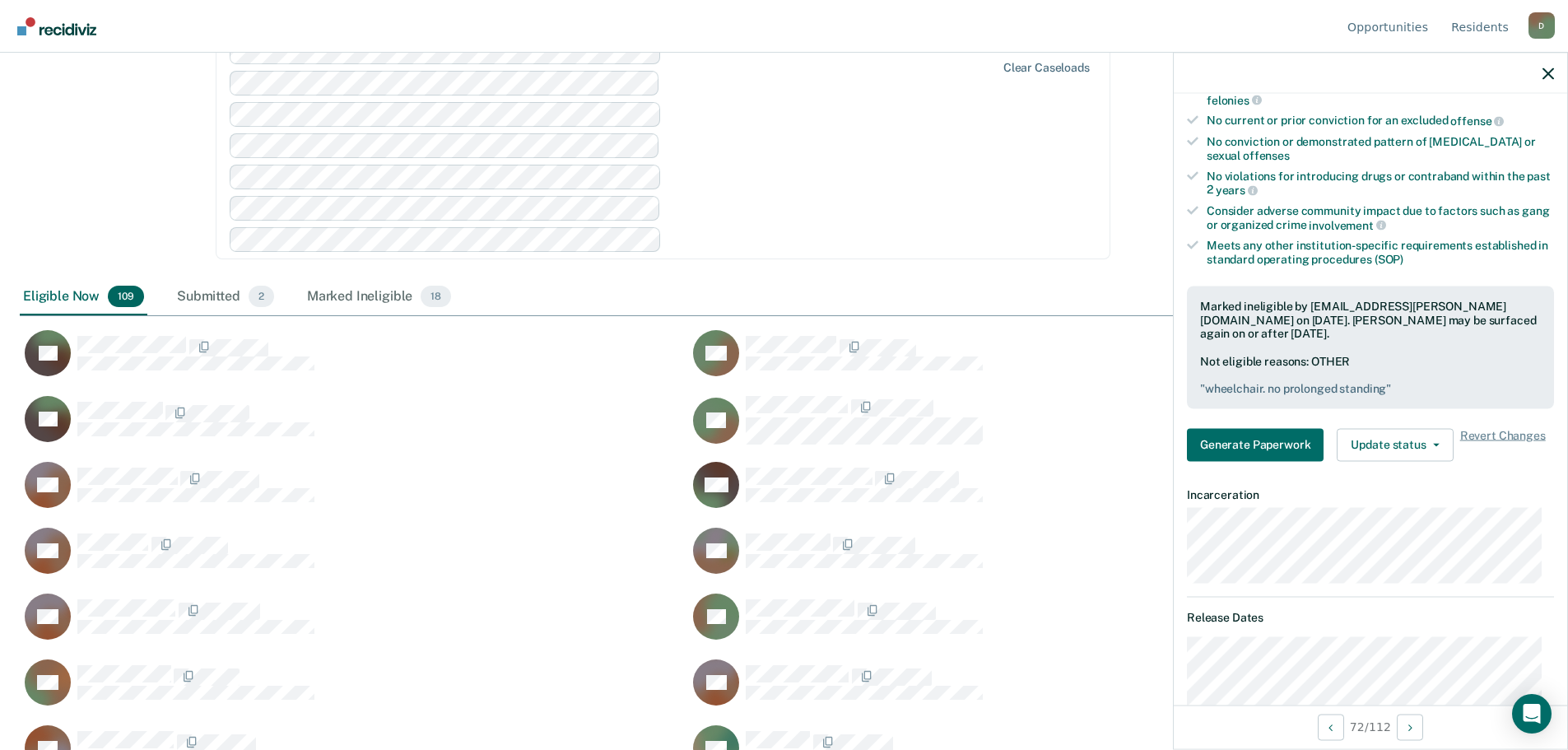
scroll to position [0, 0]
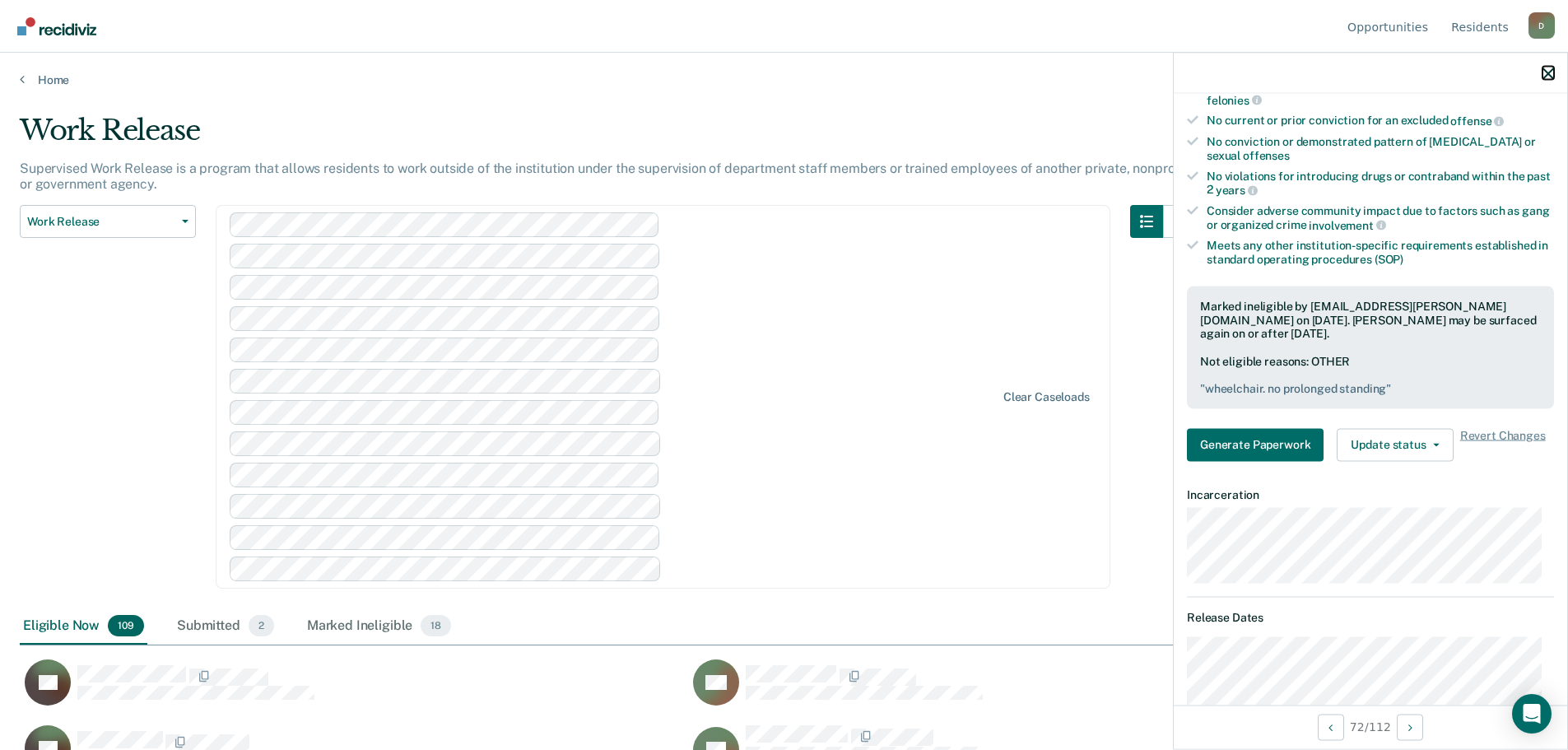
click at [1544, 74] on icon "button" at bounding box center [1548, 73] width 11 height 11
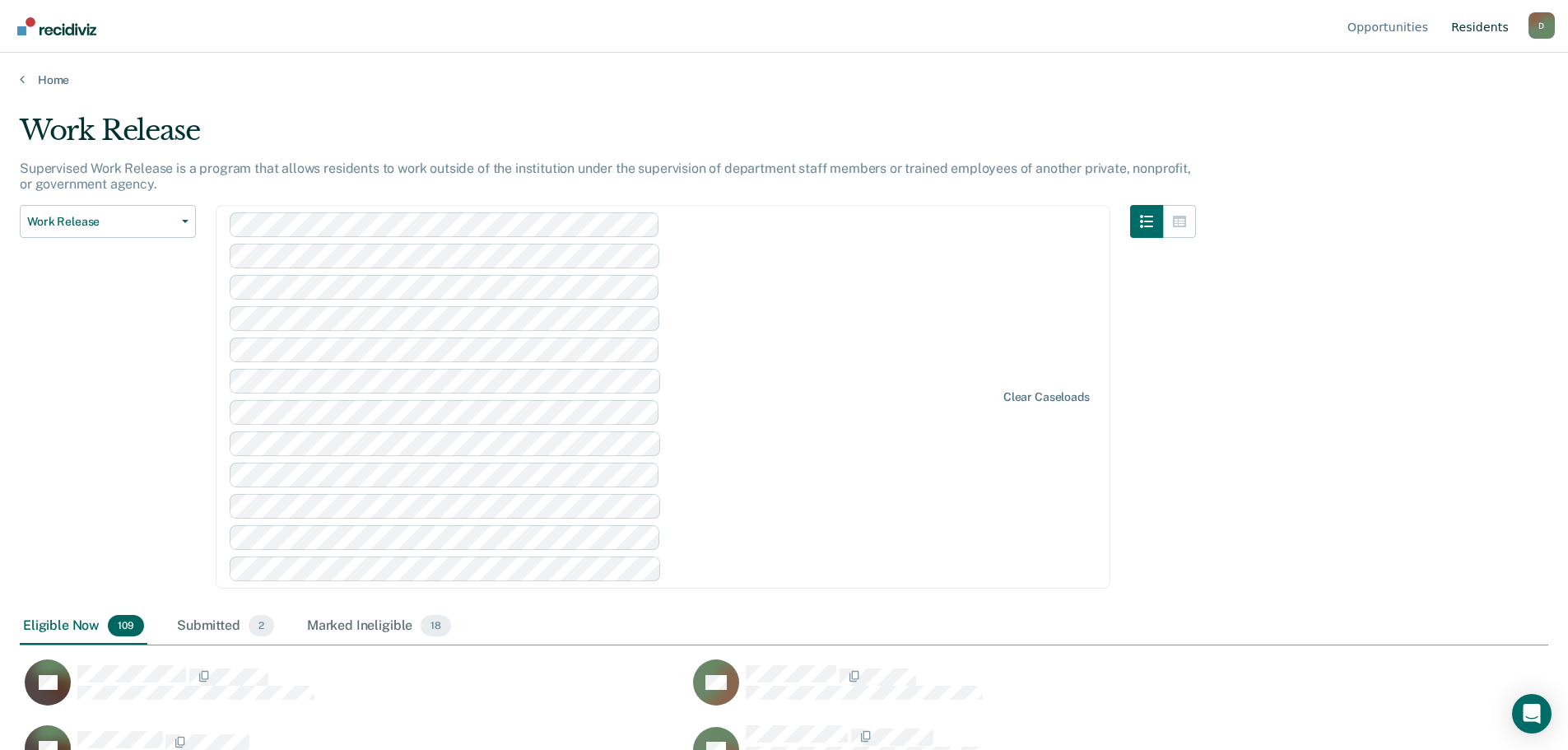
click at [1479, 32] on link "Resident s" at bounding box center [1479, 26] width 64 height 53
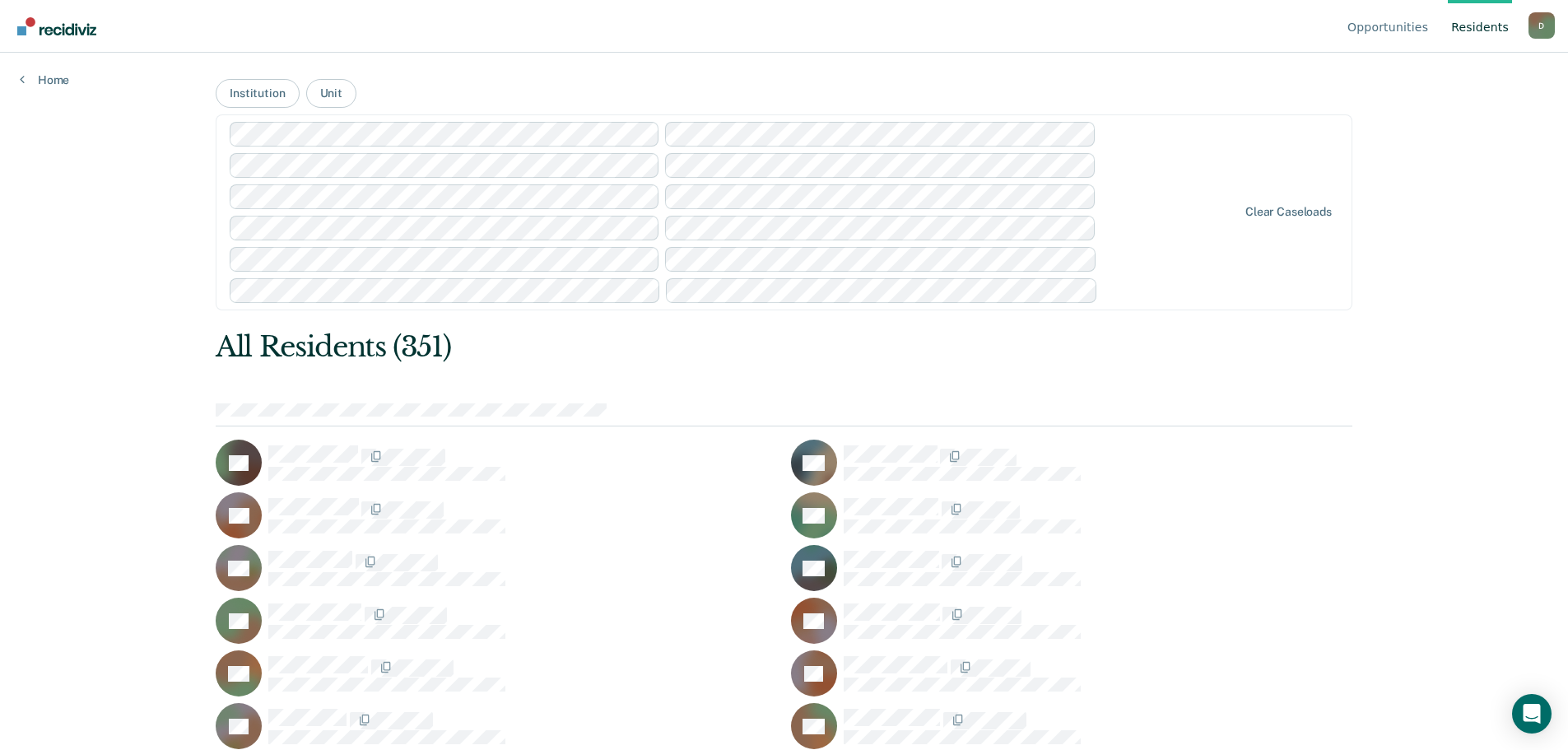
click at [1531, 32] on div "D" at bounding box center [1541, 26] width 27 height 27
click at [324, 40] on nav "Opportunities Resident s [EMAIL_ADDRESS][PERSON_NAME][DOMAIN_NAME] D Profile Ho…" at bounding box center [784, 26] width 1541 height 52
click at [19, 74] on div "Home" at bounding box center [44, 70] width 89 height 34
click at [37, 76] on link "Home" at bounding box center [45, 80] width 50 height 14
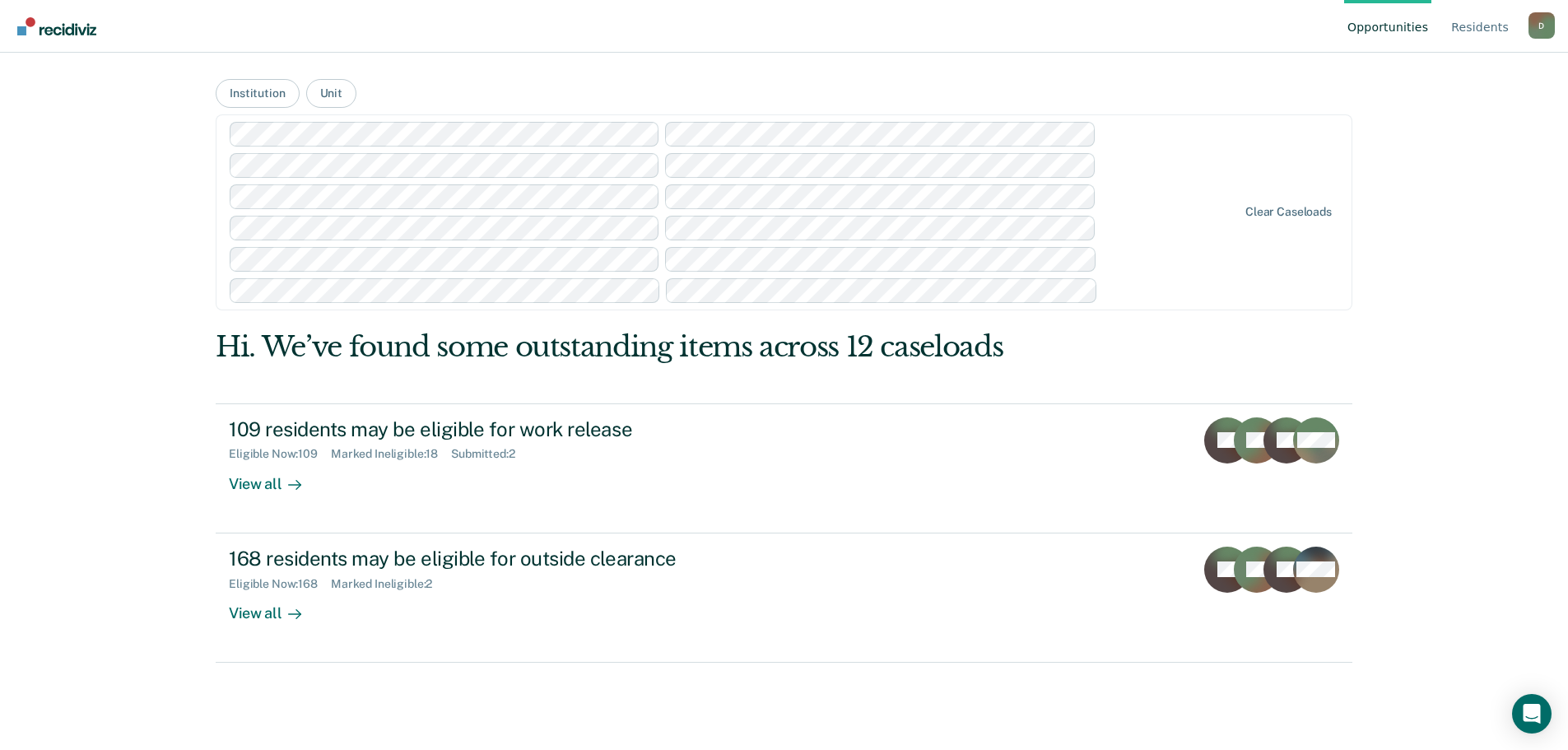
click at [425, 91] on main "Institution Unit Clear caseloads Hi. We’ve found some outstanding items across …" at bounding box center [784, 381] width 1176 height 658
click at [1406, 33] on link "Opportunities" at bounding box center [1387, 26] width 87 height 53
click at [1491, 33] on link "Resident s" at bounding box center [1479, 26] width 64 height 53
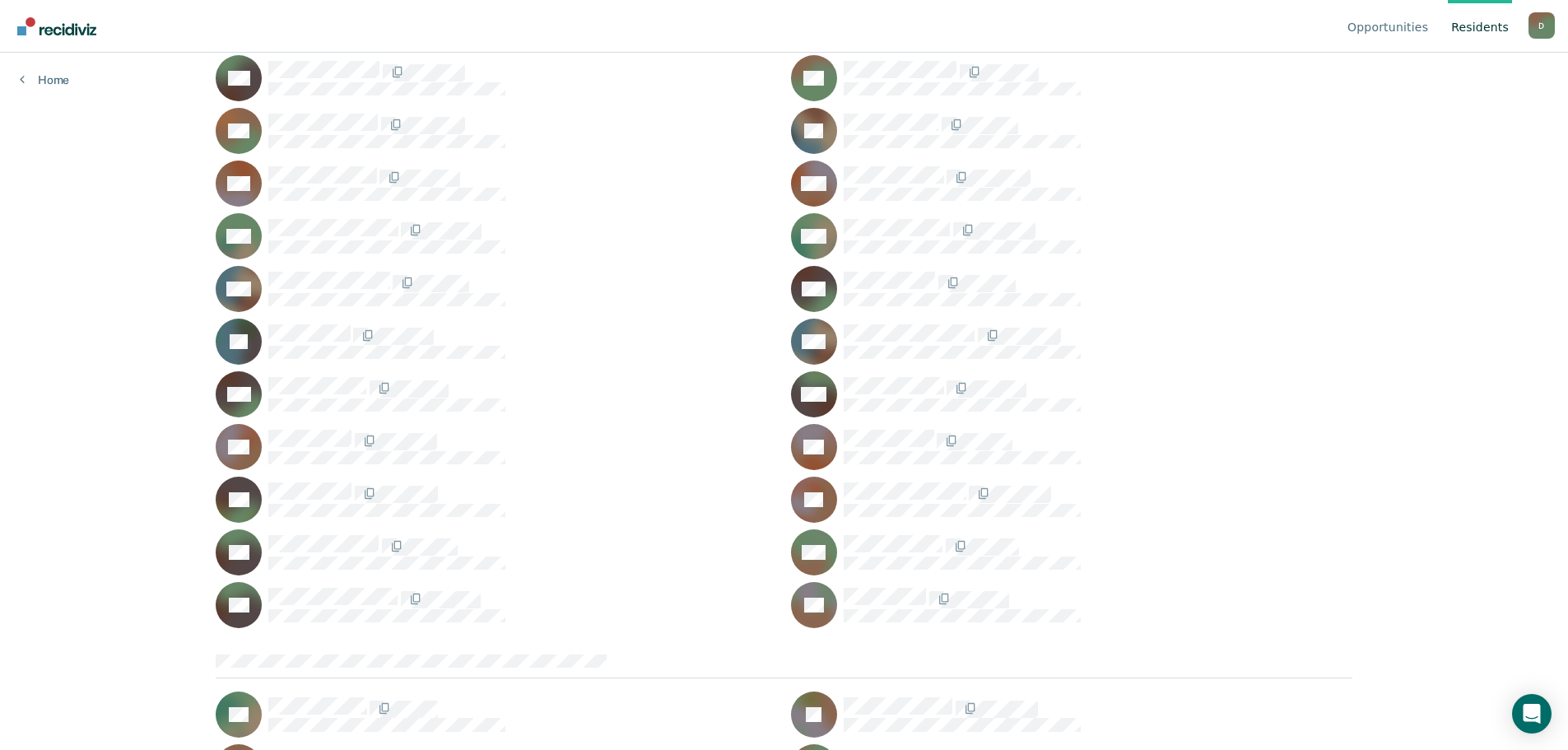
scroll to position [1729, 0]
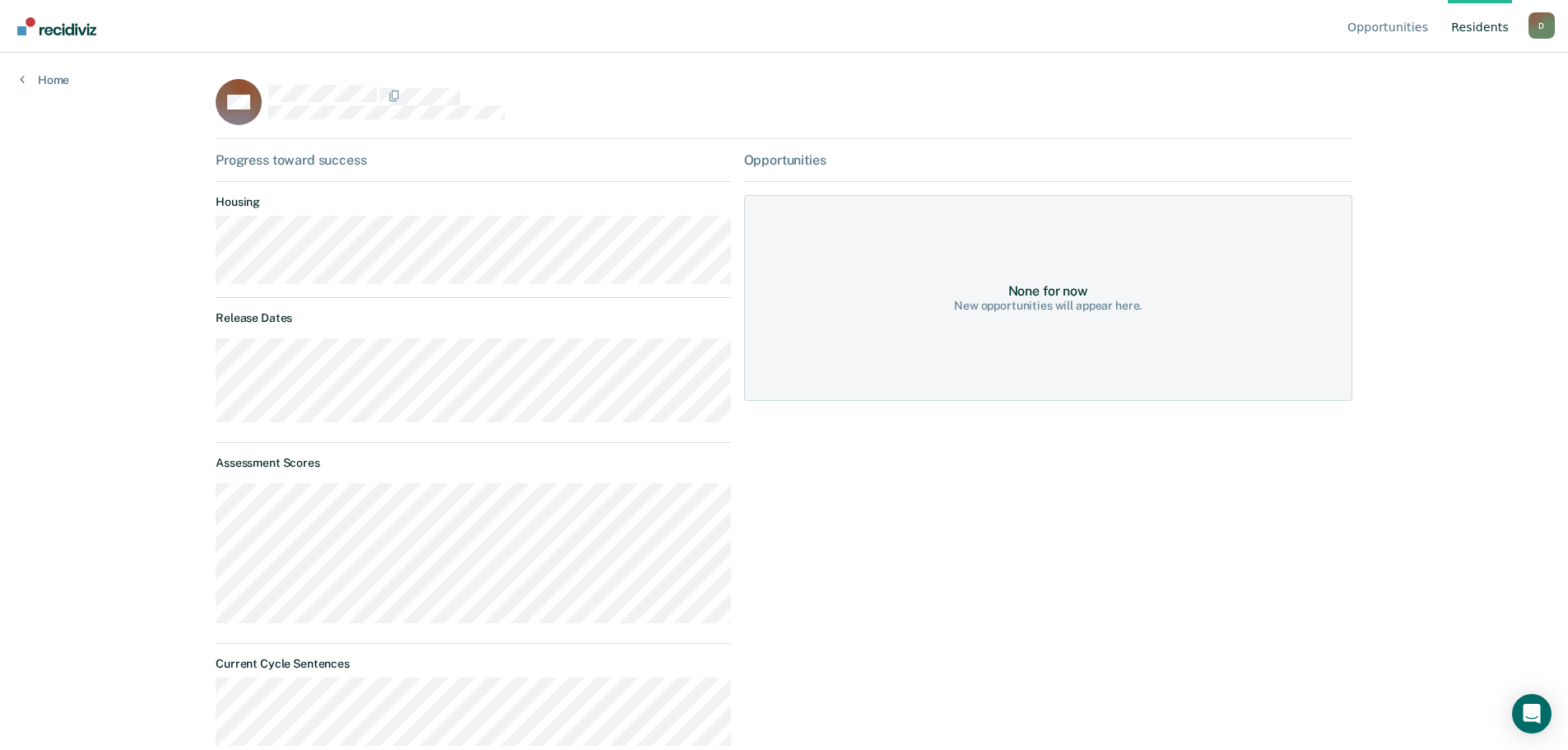
click at [906, 338] on div "None for now New opportunities will appear here." at bounding box center [1047, 298] width 608 height 206
click at [478, 331] on dl "Release Dates" at bounding box center [472, 367] width 514 height 111
click at [854, 356] on div "None for now New opportunities will appear here." at bounding box center [1047, 298] width 608 height 206
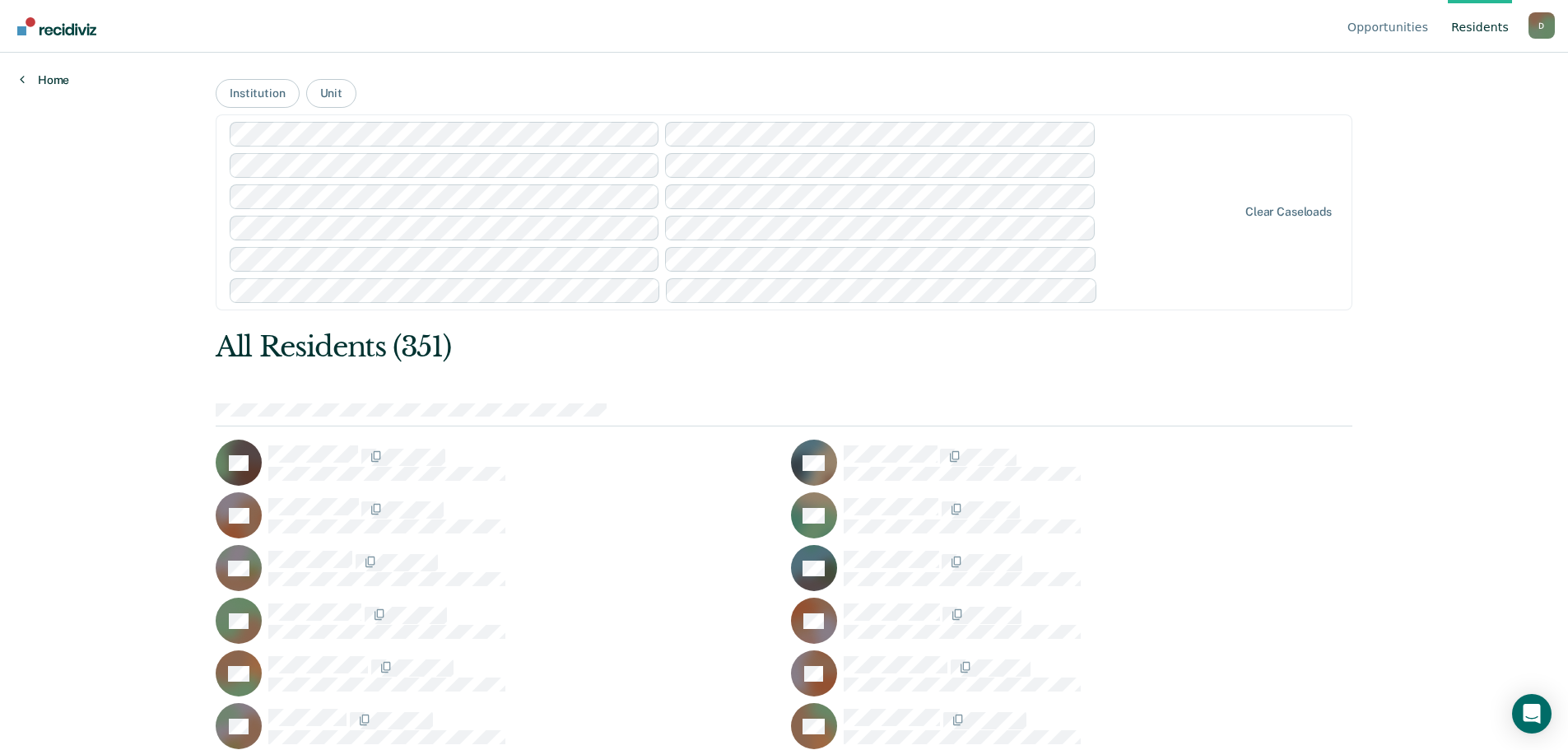
click at [51, 73] on link "Home" at bounding box center [45, 80] width 50 height 14
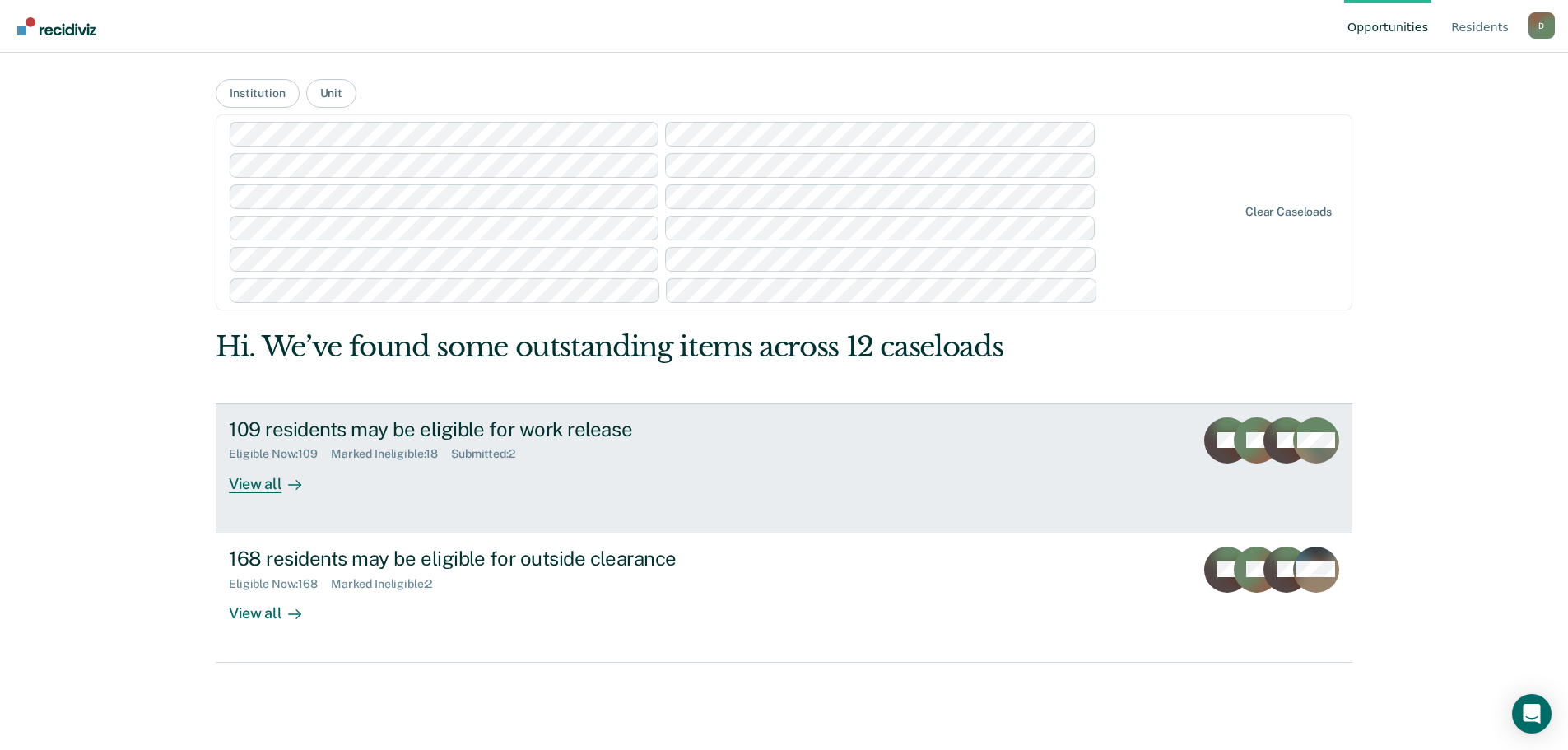
click at [387, 440] on div "109 residents may be eligible for work release" at bounding box center [517, 429] width 577 height 24
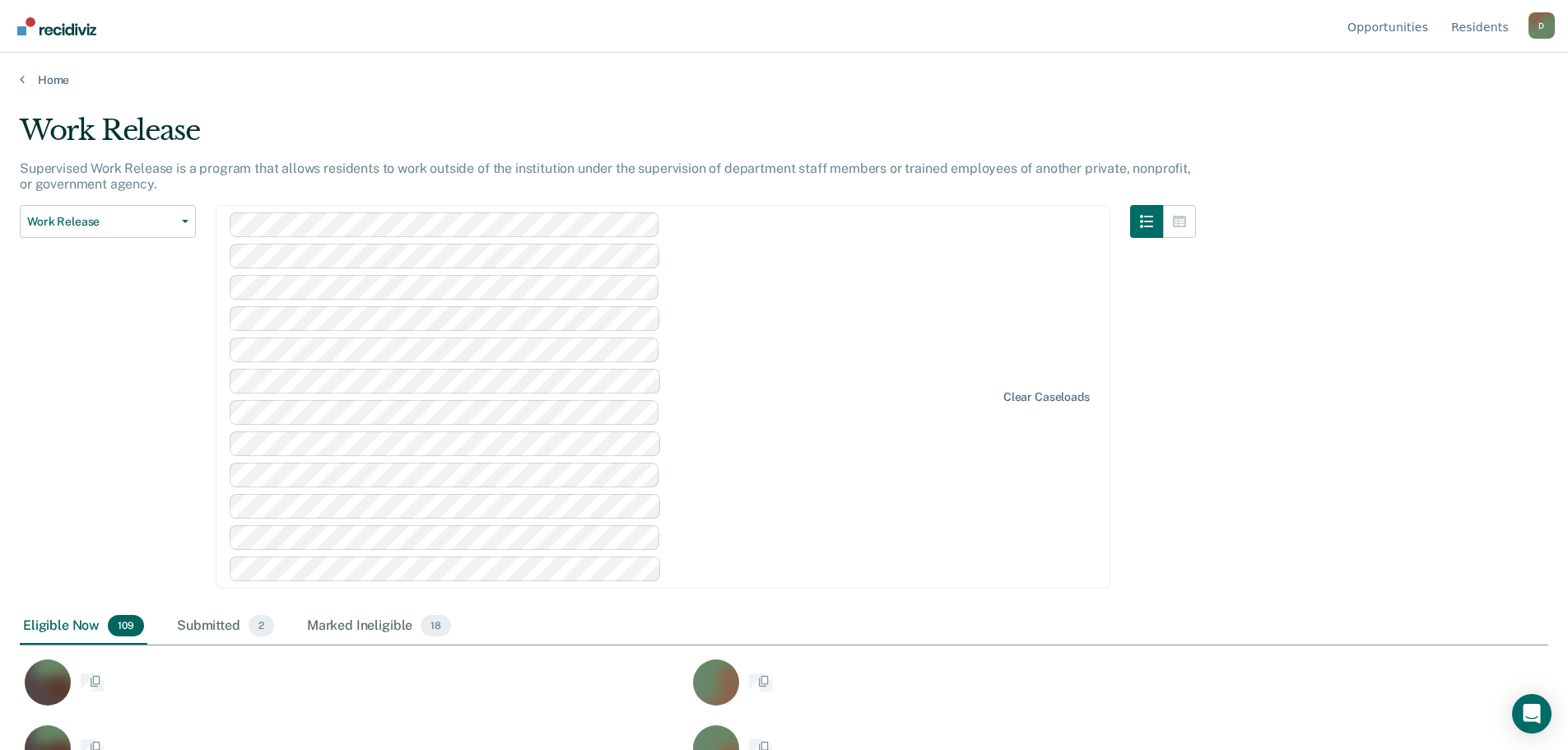
scroll to position [412, 0]
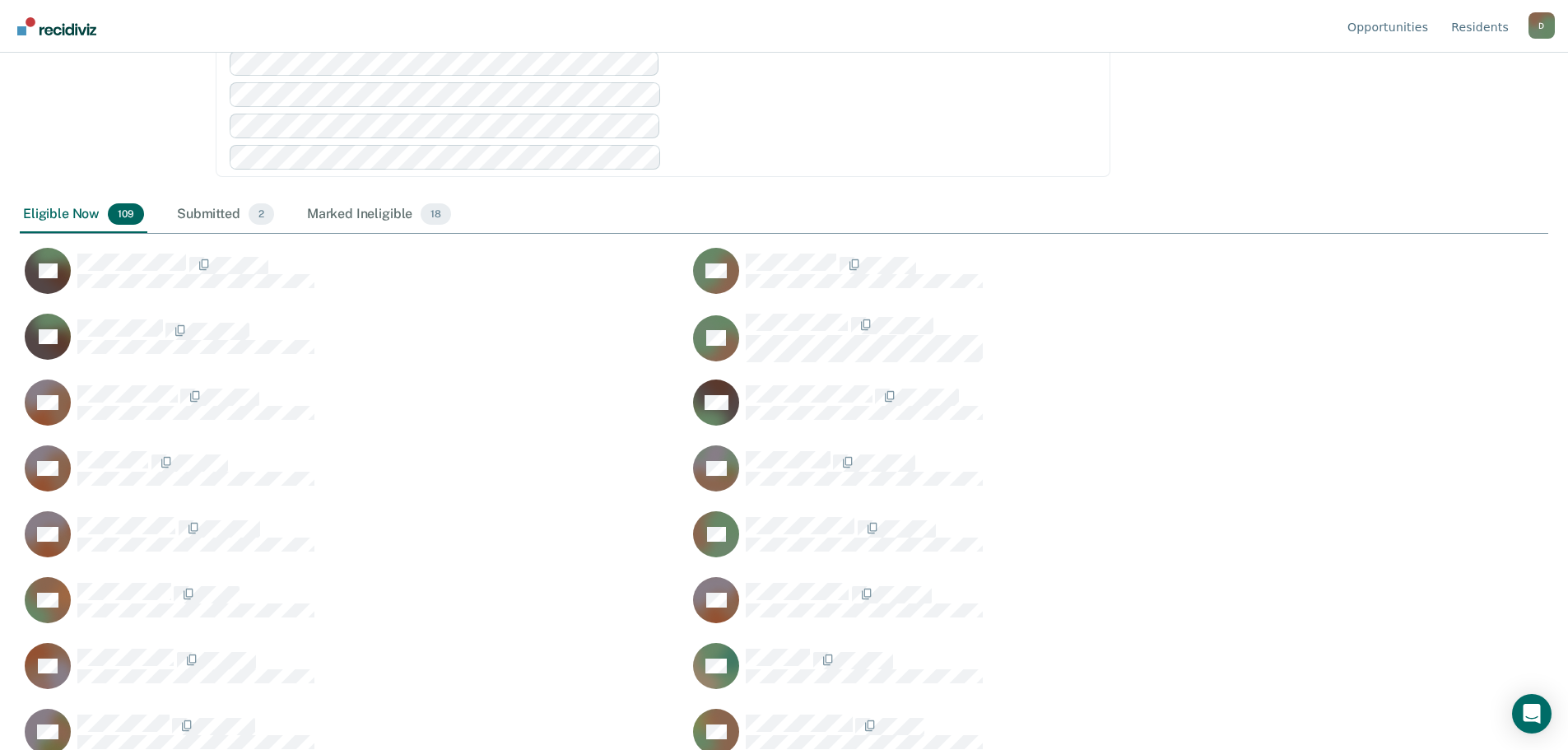
drag, startPoint x: 1433, startPoint y: 461, endPoint x: 1418, endPoint y: 459, distance: 15.1
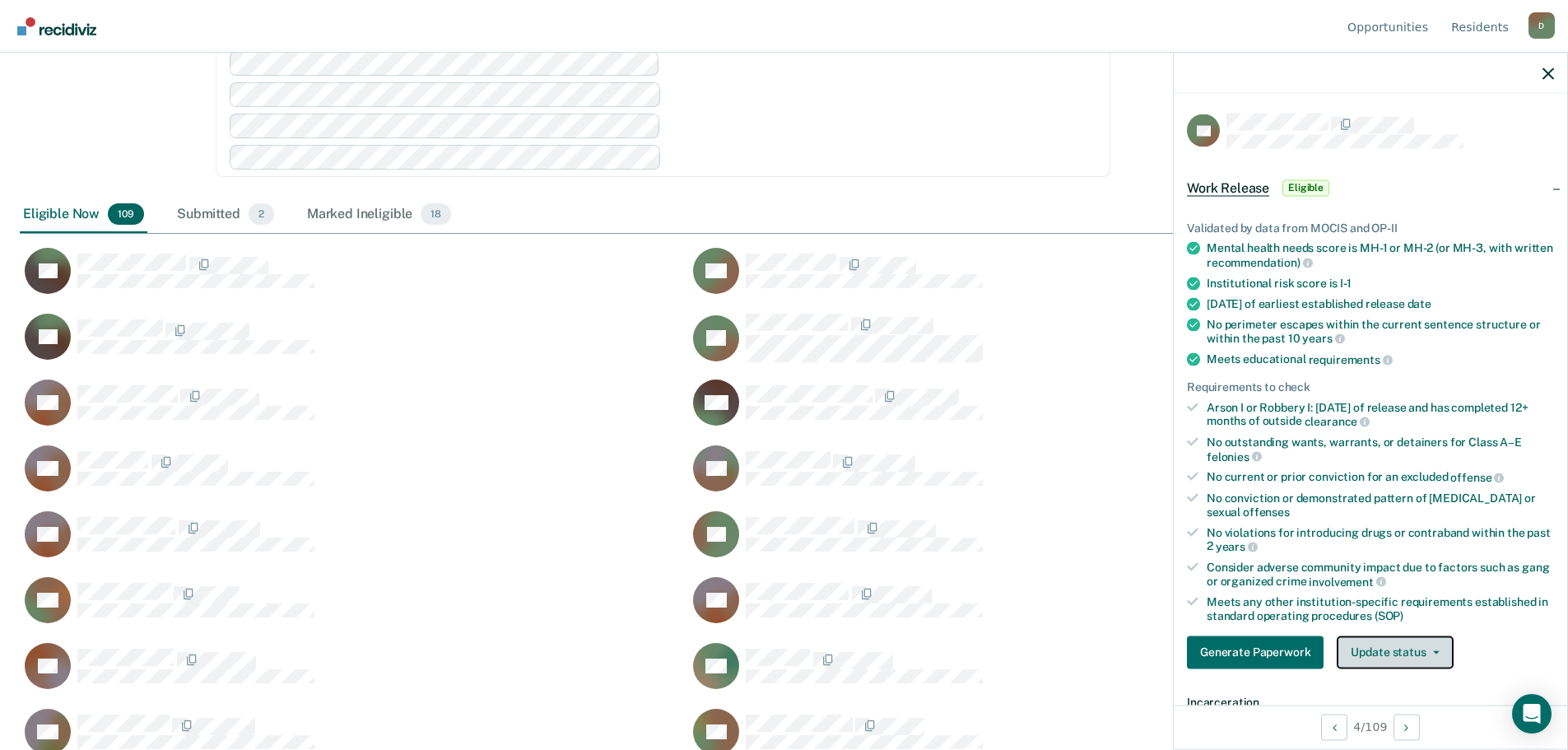
click at [1381, 641] on button "Update status" at bounding box center [1394, 652] width 116 height 33
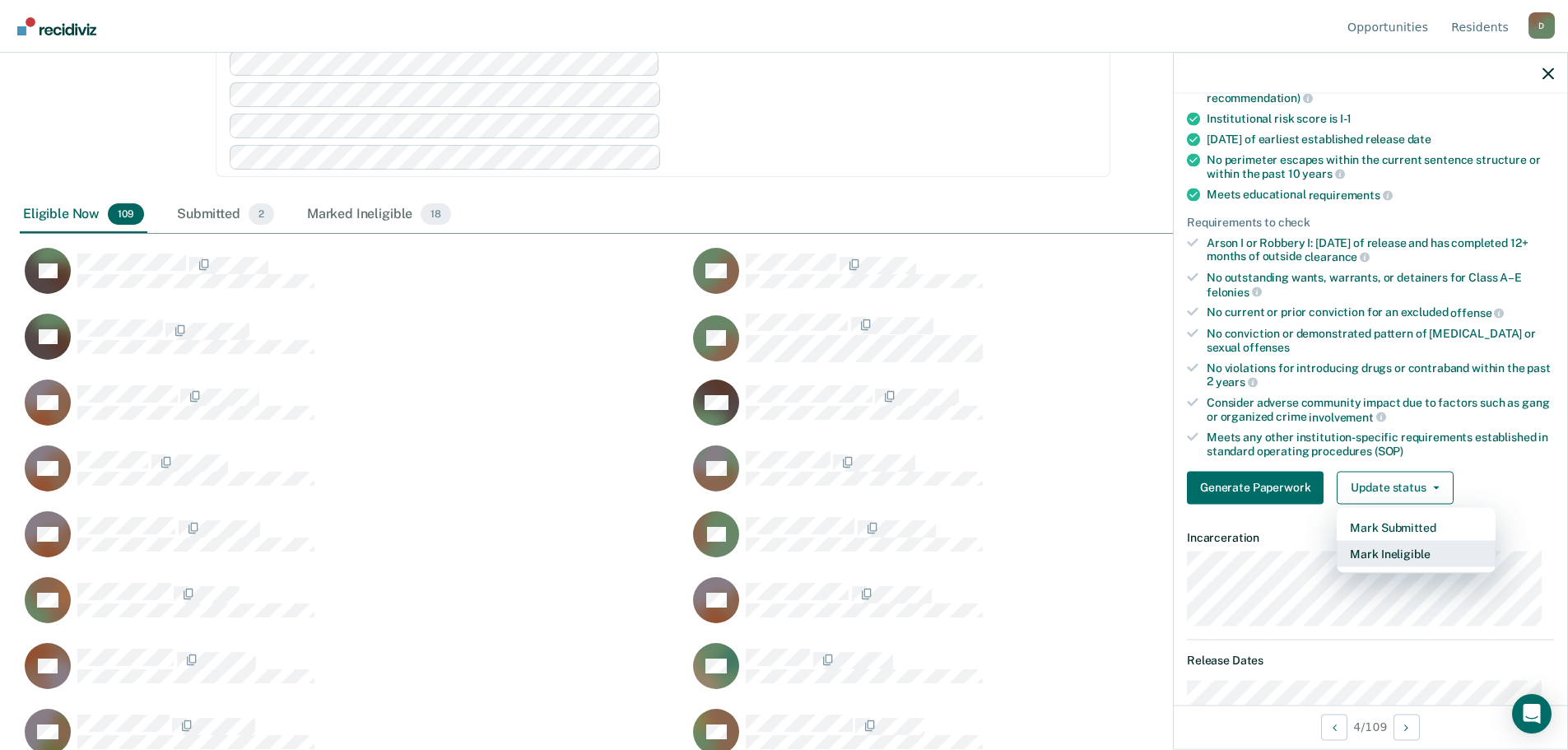
scroll to position [247, 0]
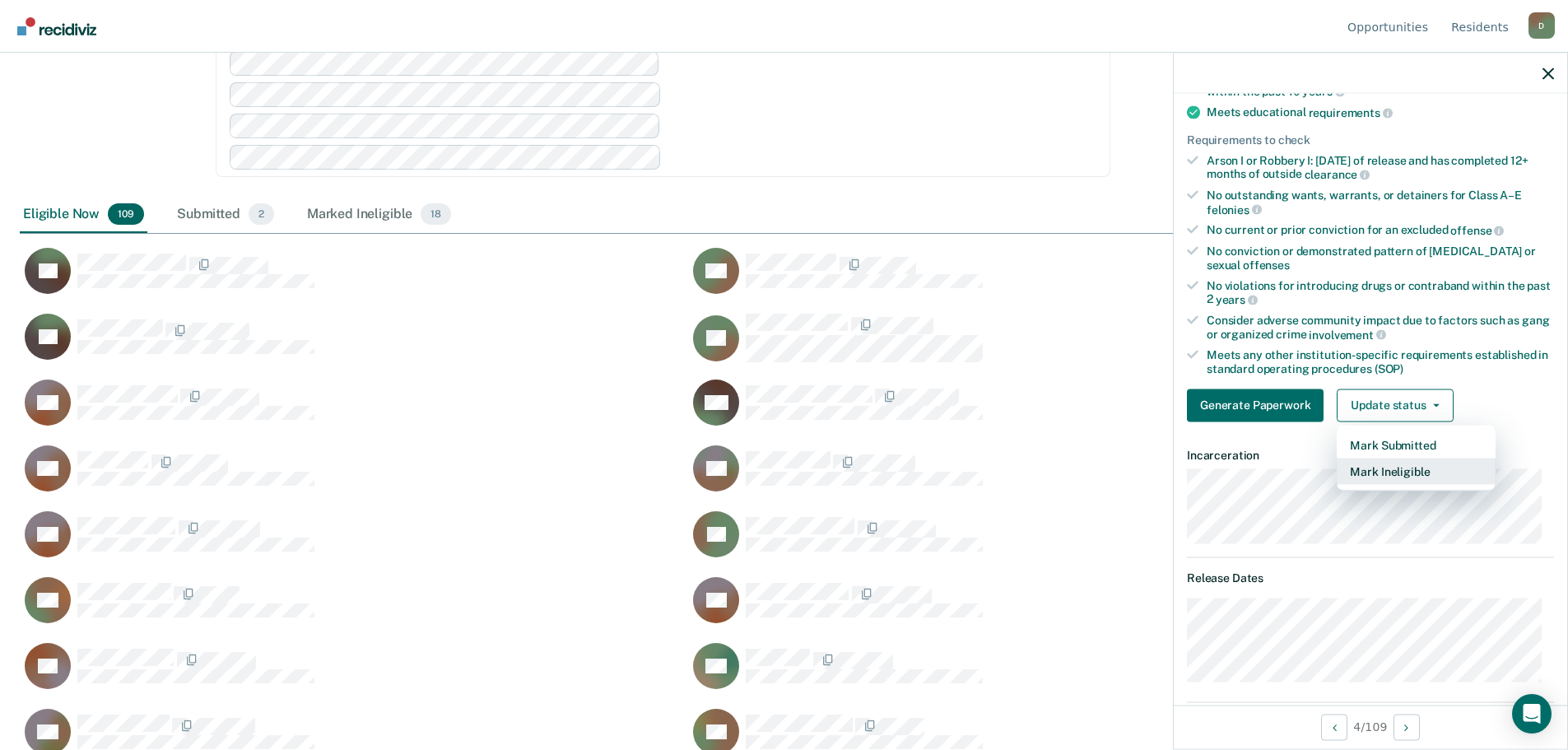
click at [1396, 470] on button "Mark Ineligible" at bounding box center [1416, 471] width 159 height 27
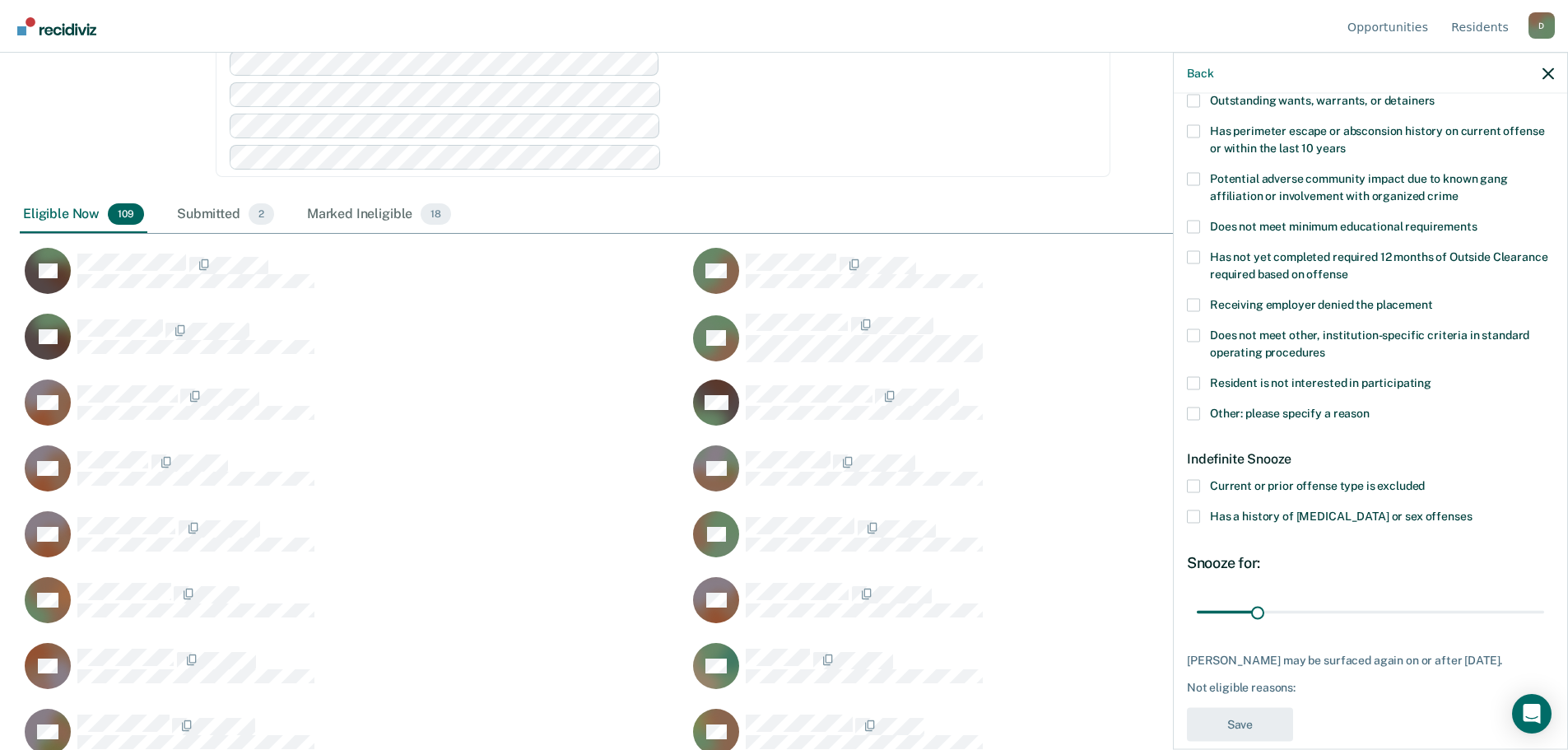
click at [1197, 415] on span at bounding box center [1194, 414] width 13 height 13
click at [1369, 407] on input "Other: please specify a reason" at bounding box center [1369, 407] width 0 height 0
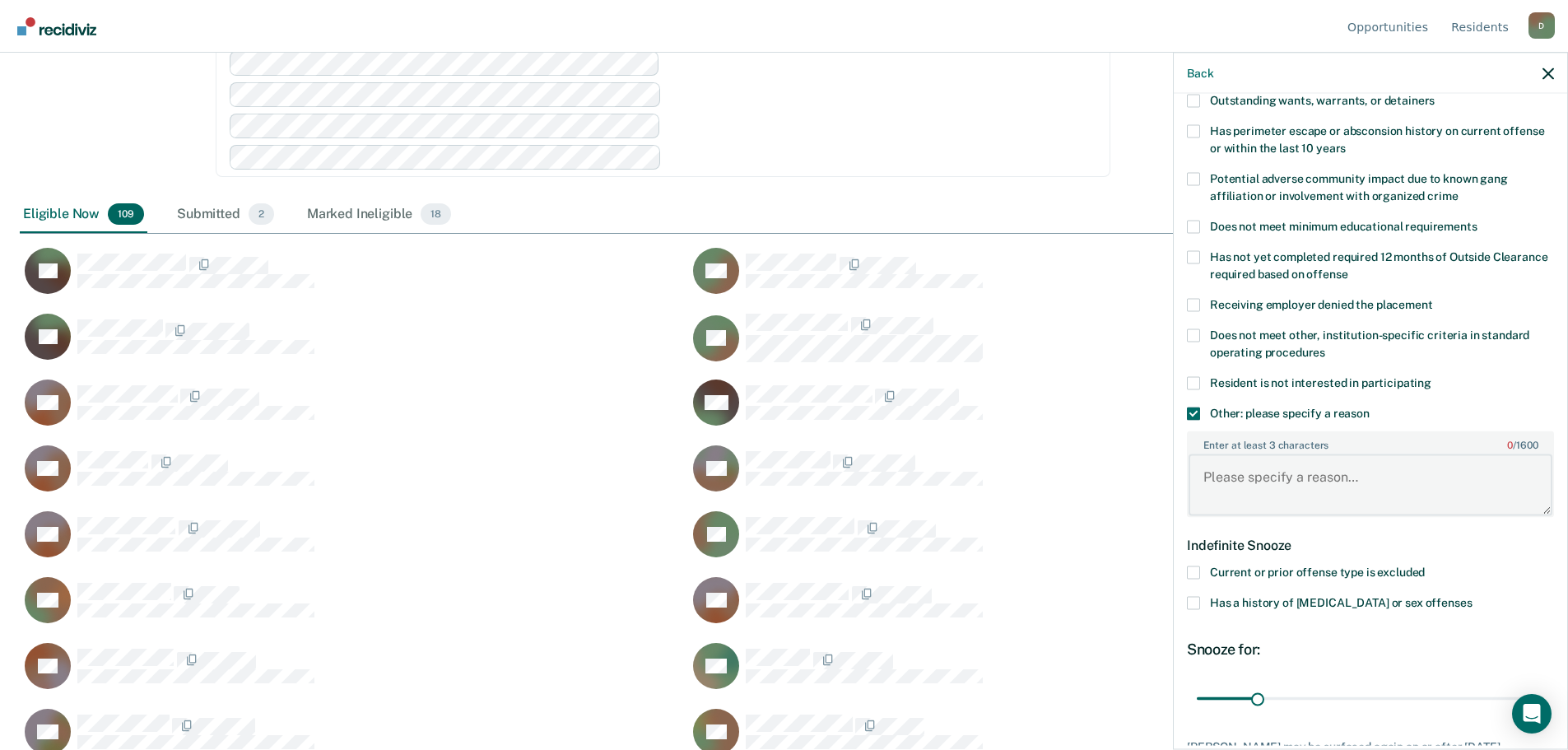
click at [1275, 484] on textarea "Enter at least 3 characters 0 / 1600" at bounding box center [1370, 485] width 364 height 61
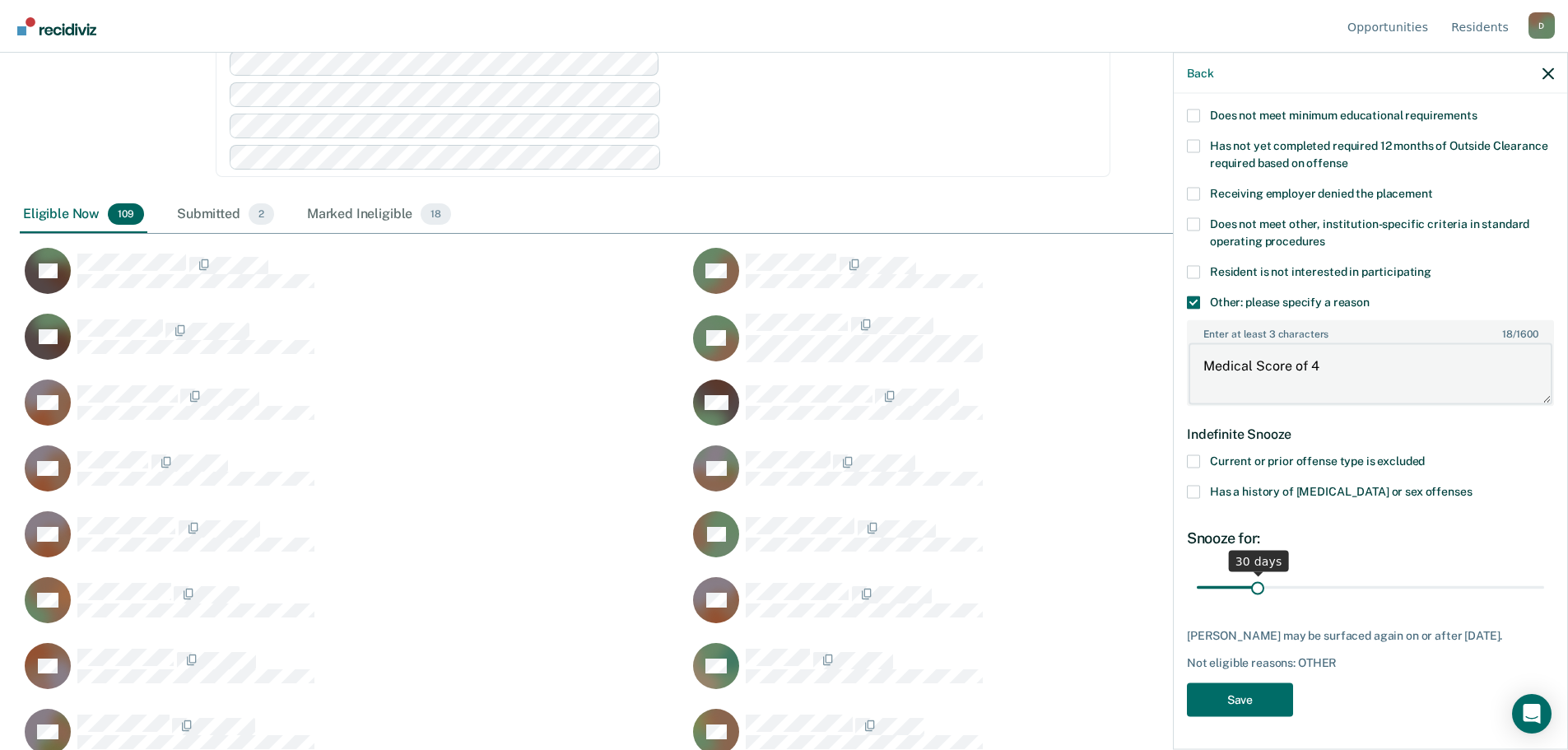
type textarea "Medical Score of 4"
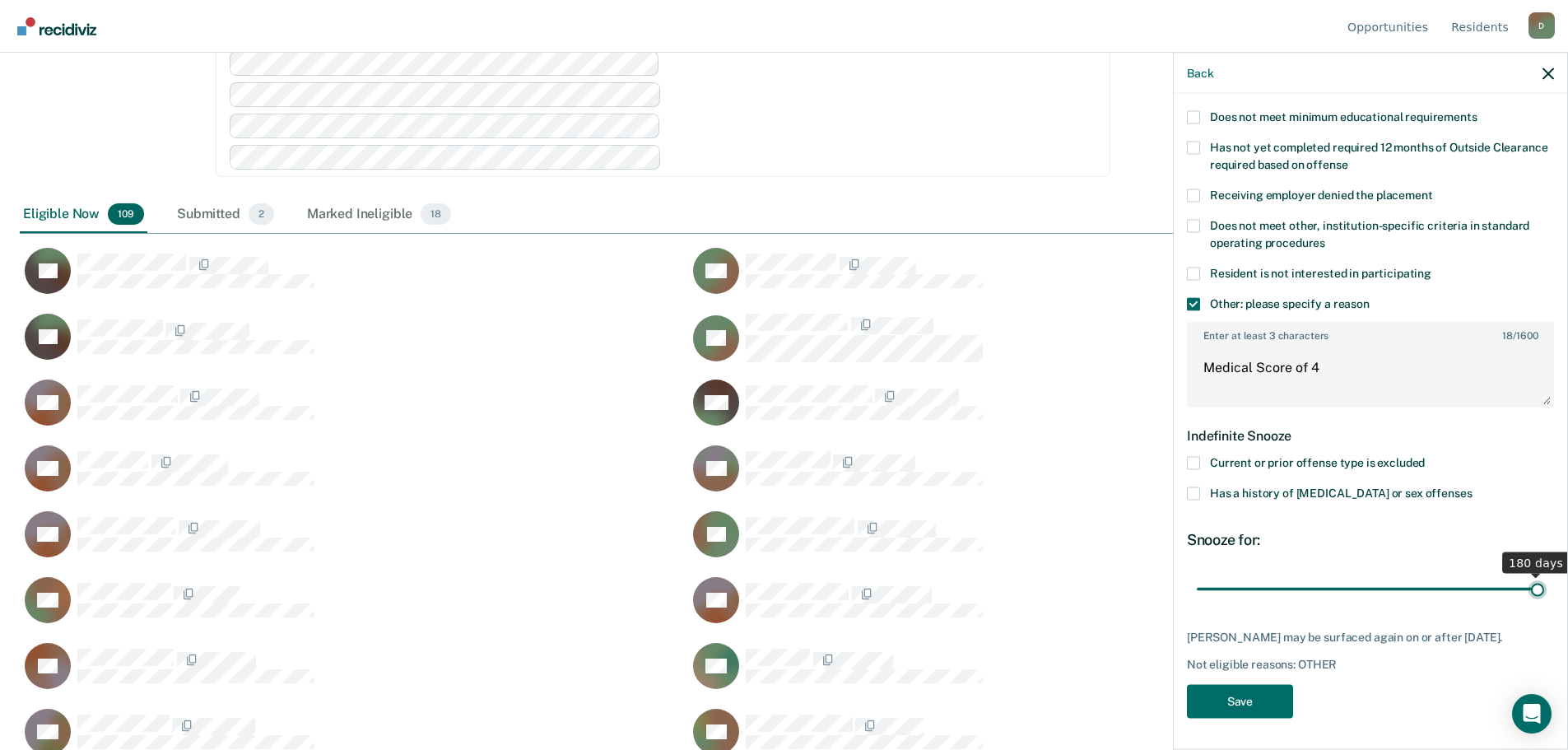
type input "180"
click at [1544, 599] on input "range" at bounding box center [1370, 589] width 347 height 29
click at [1230, 698] on button "Save" at bounding box center [1240, 700] width 106 height 34
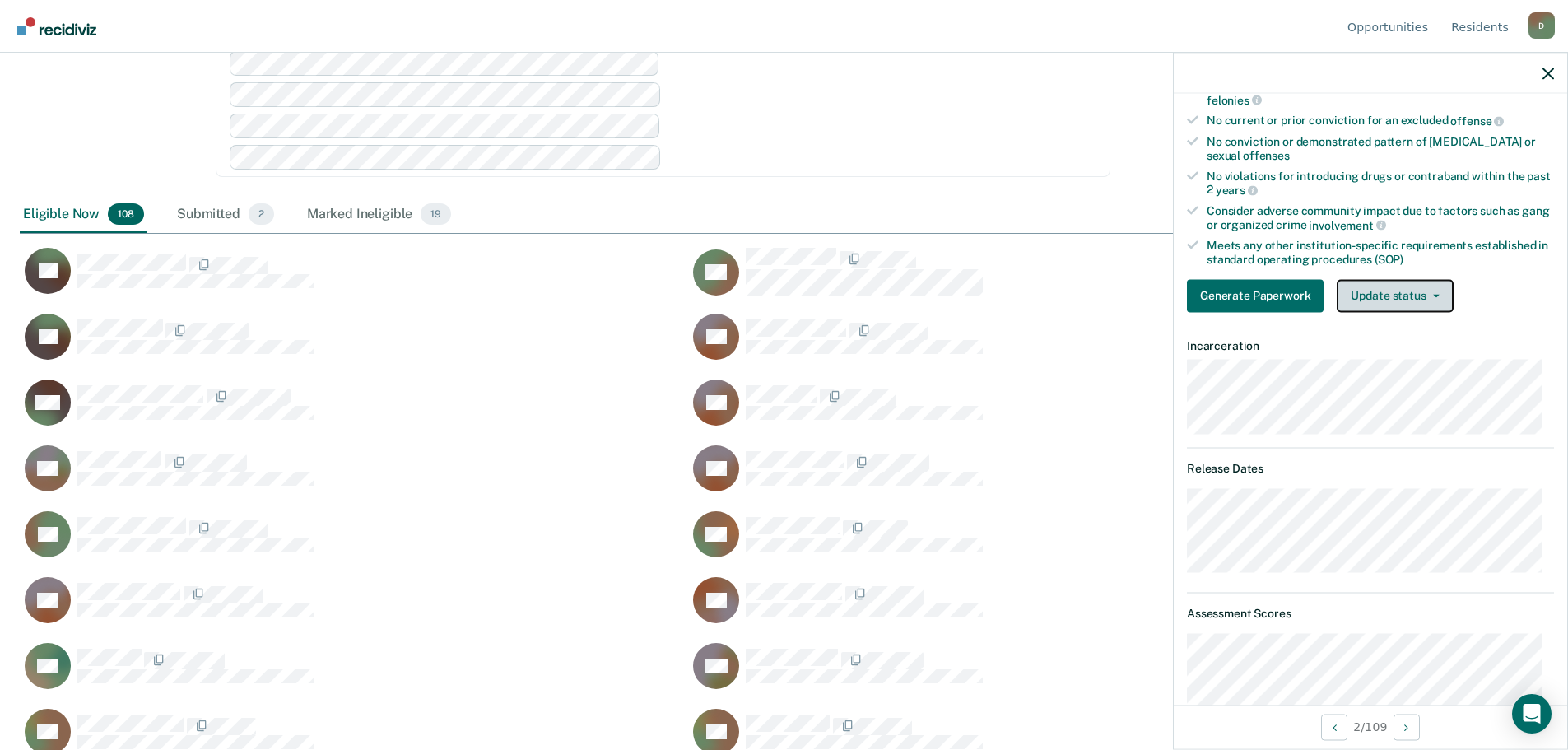
click at [1419, 298] on button "Update status" at bounding box center [1394, 295] width 116 height 33
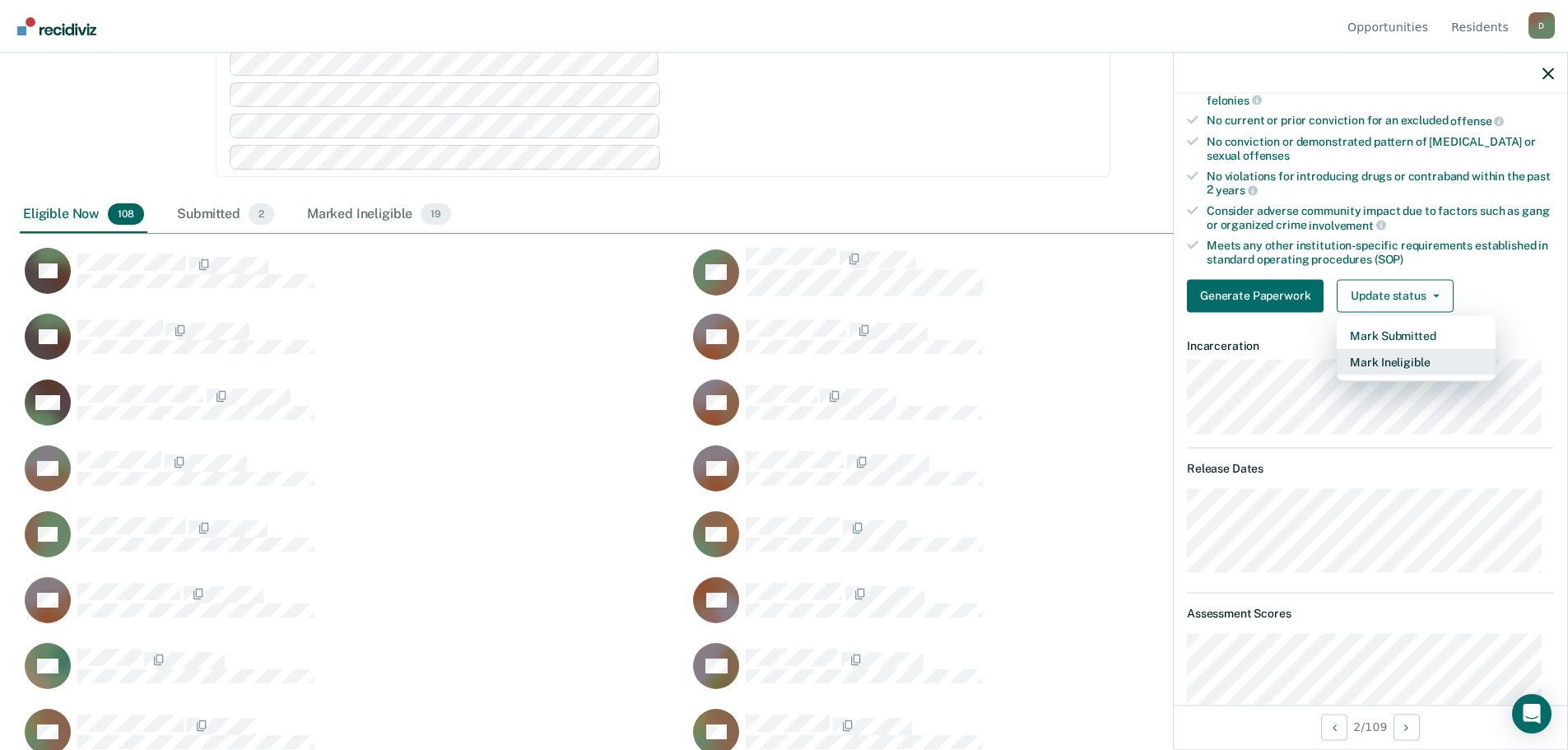
click at [1408, 358] on button "Mark Ineligible" at bounding box center [1416, 362] width 159 height 27
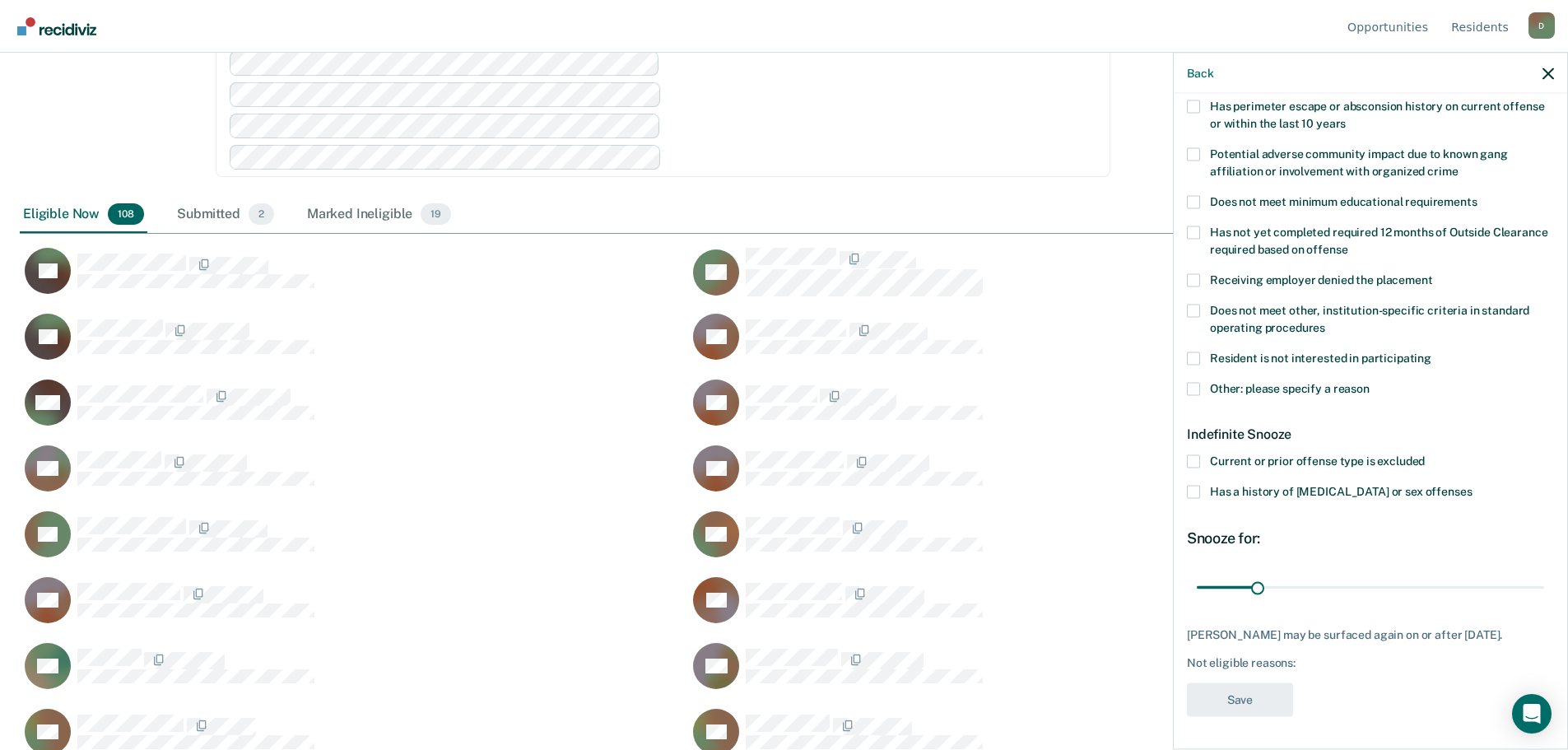
scroll to position [270, 0]
click at [1196, 389] on span at bounding box center [1194, 391] width 13 height 13
click at [1369, 384] on input "Other: please specify a reason" at bounding box center [1369, 384] width 0 height 0
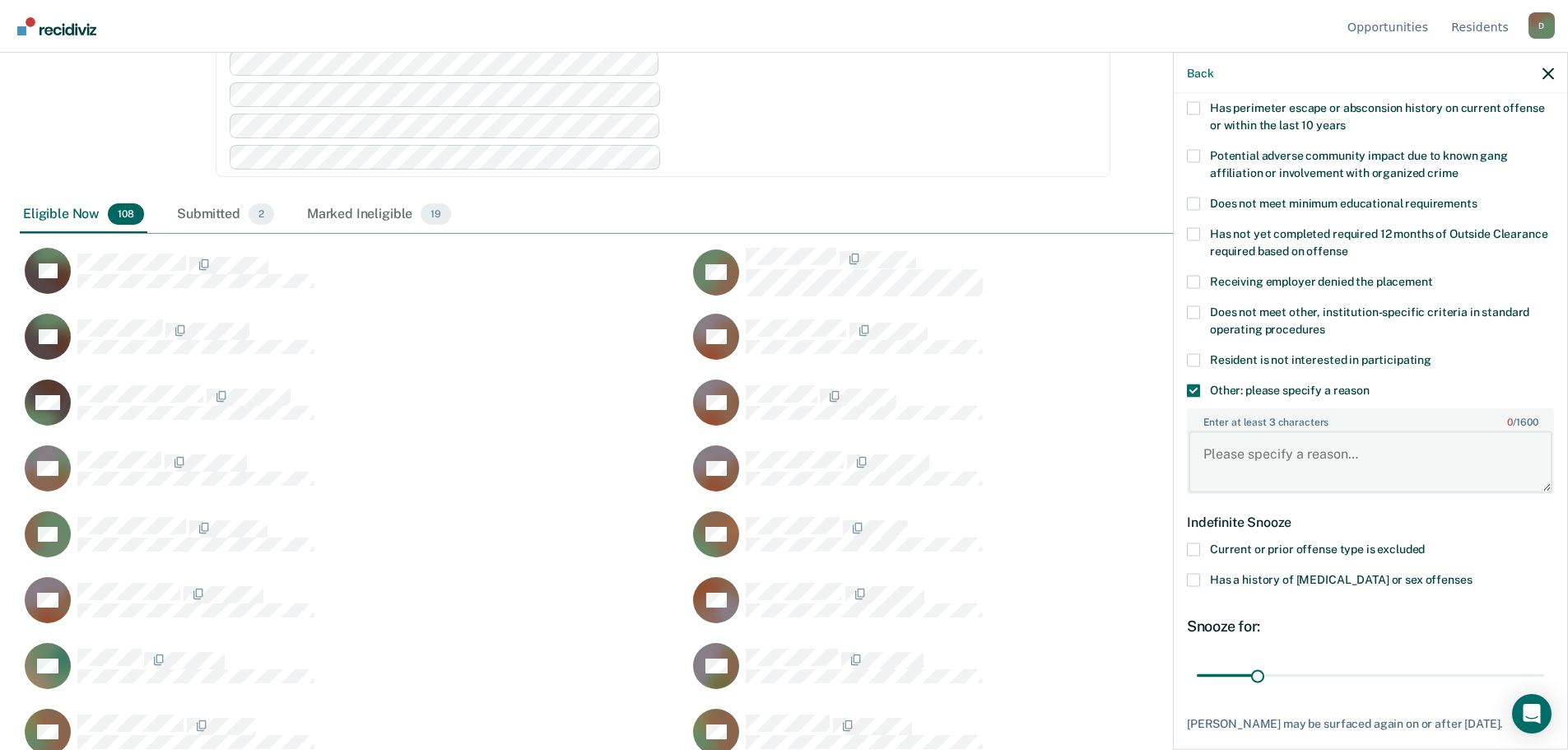
click at [1230, 465] on textarea "Enter at least 3 characters 0 / 1600" at bounding box center [1370, 462] width 364 height 61
type textarea "not enough time before release [DATE]"
drag, startPoint x: 1256, startPoint y: 672, endPoint x: 1501, endPoint y: 638, distance: 247.3
type input "167"
click at [1501, 661] on input "range" at bounding box center [1370, 675] width 347 height 29
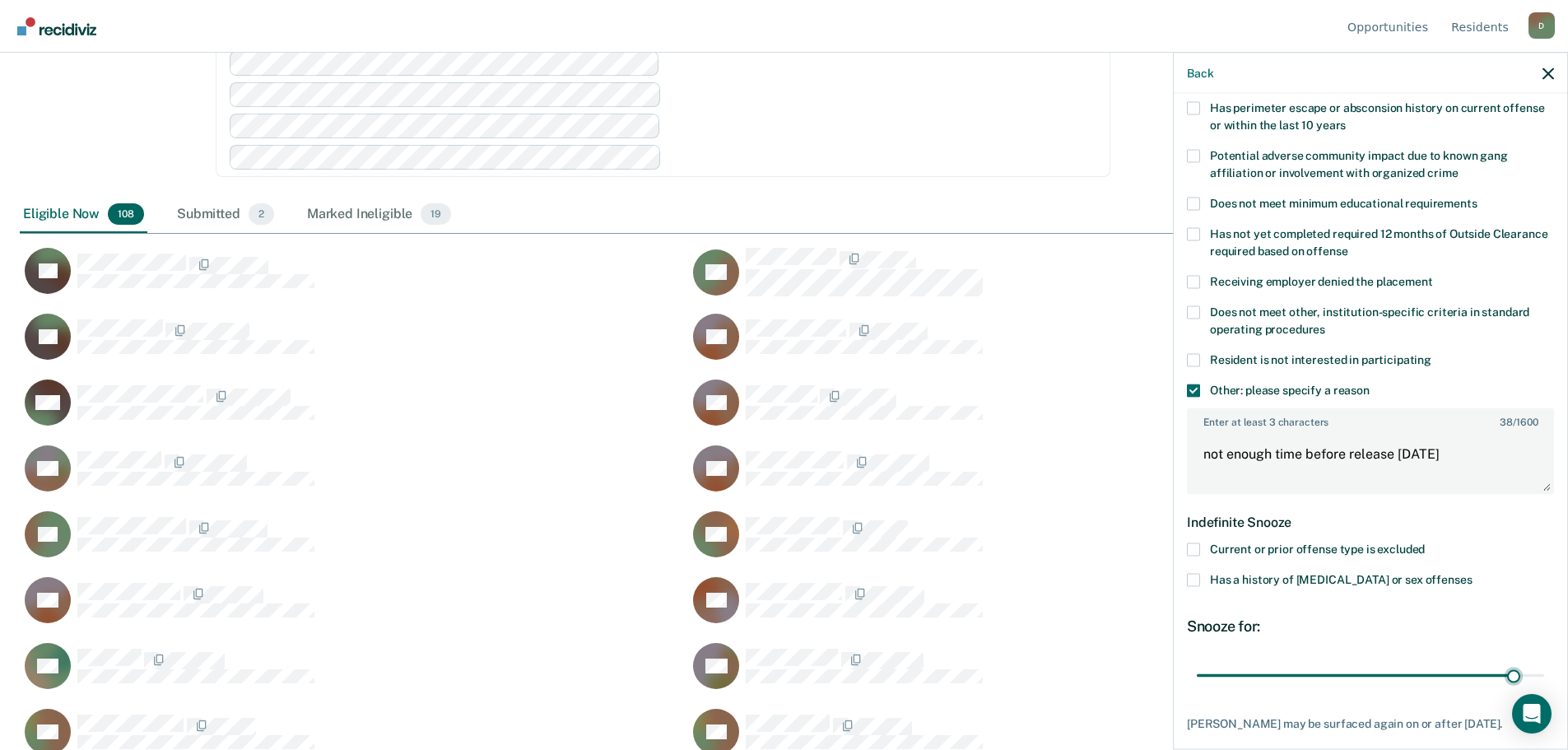
scroll to position [356, 0]
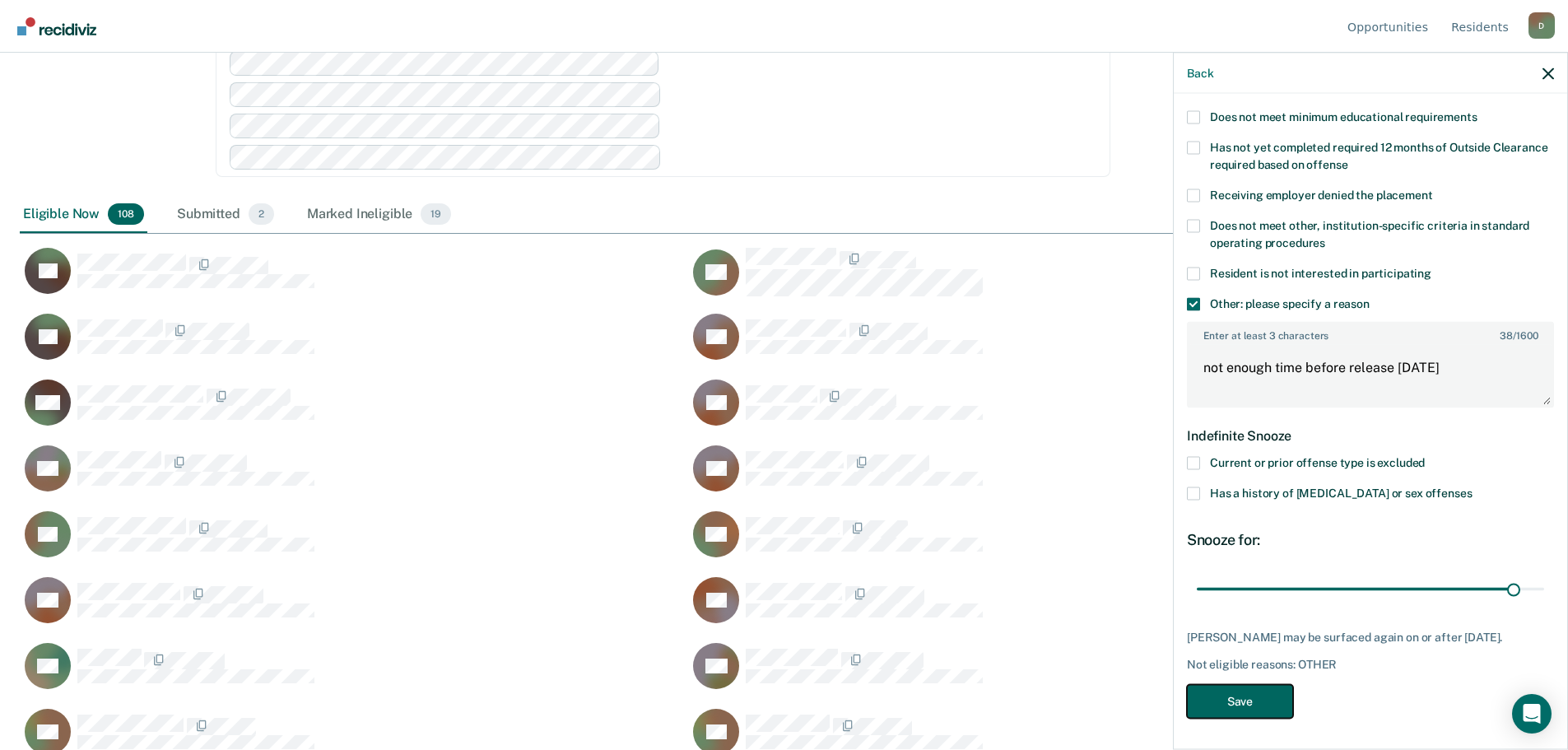
click at [1270, 706] on button "Save" at bounding box center [1240, 700] width 106 height 34
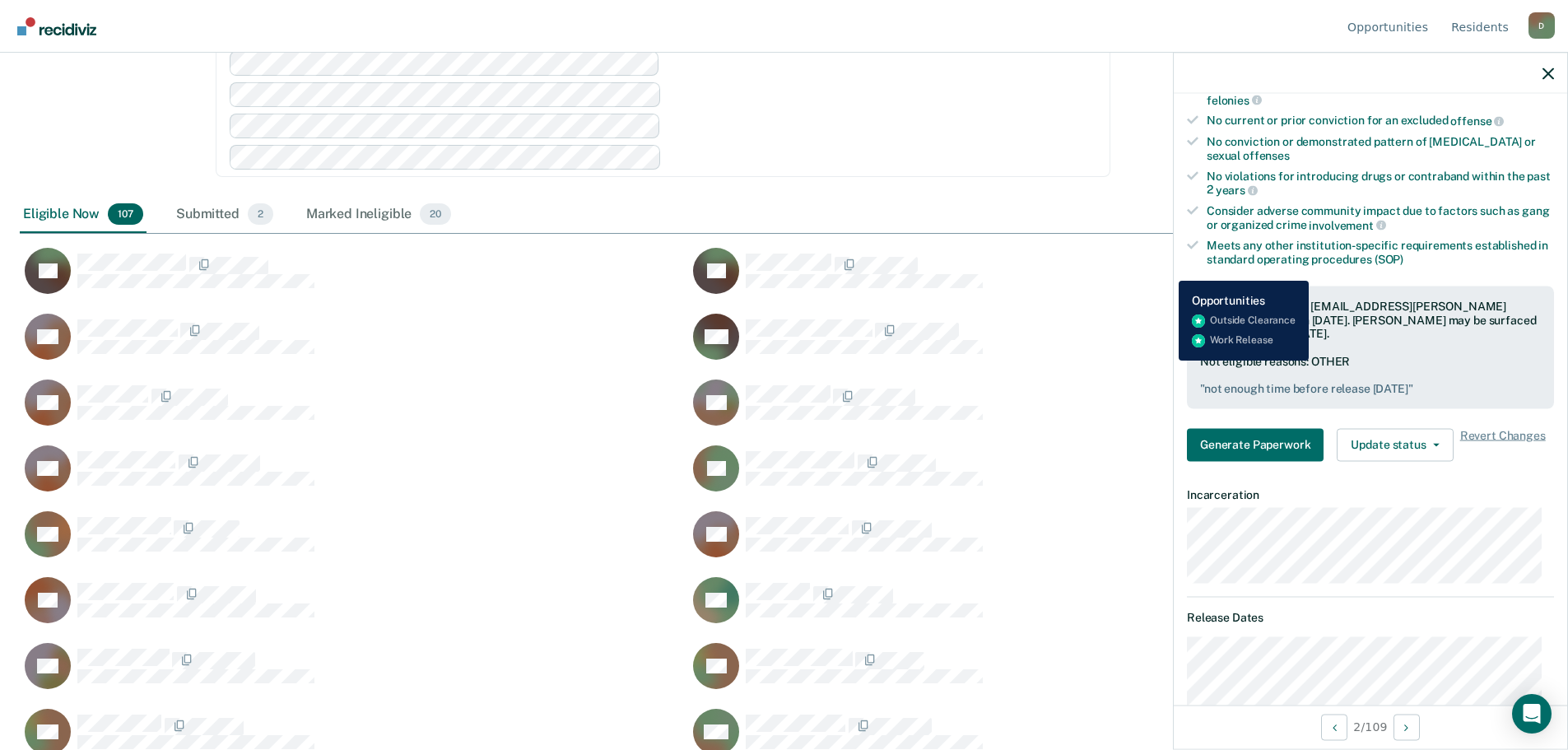
scroll to position [659, 0]
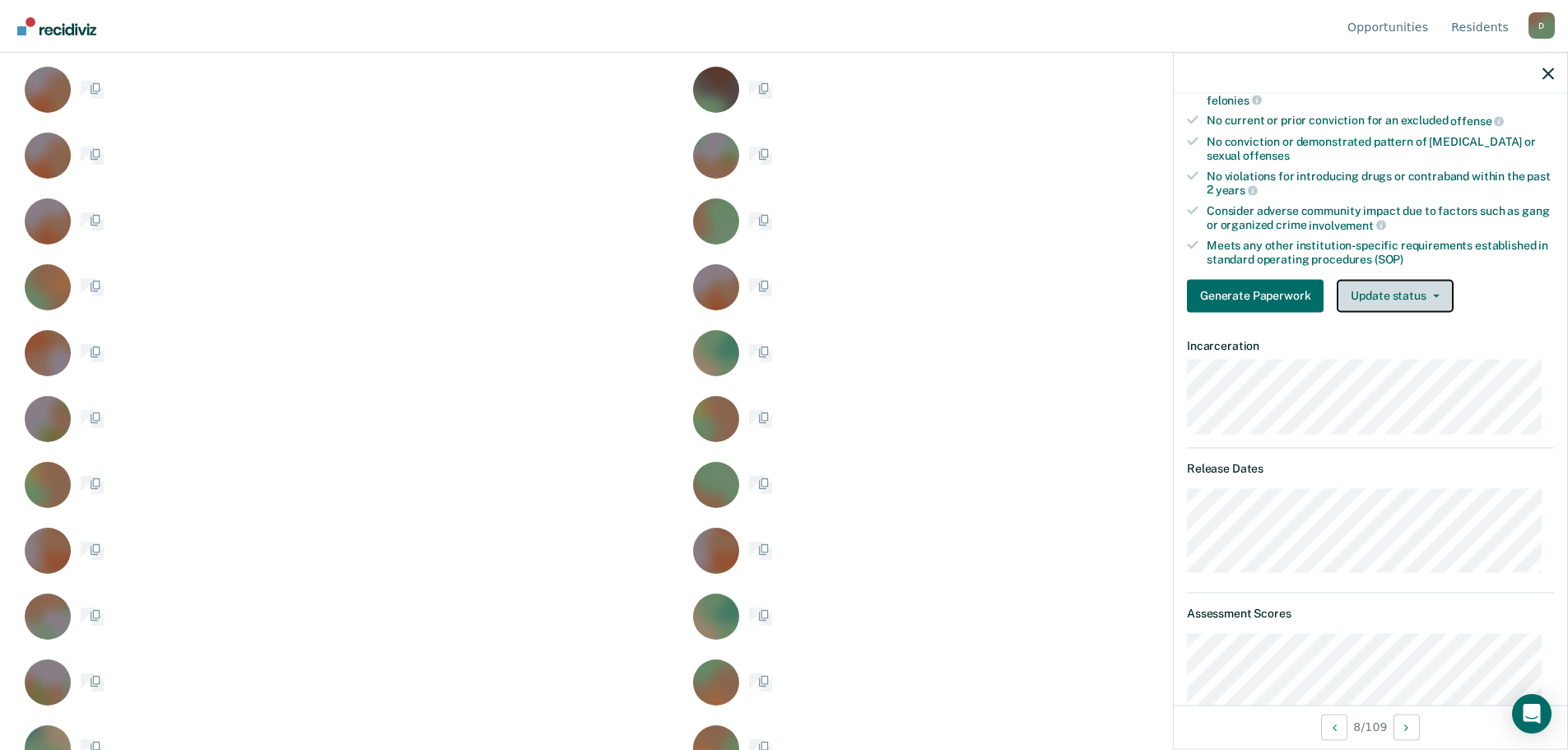
click at [1420, 298] on button "Update status" at bounding box center [1394, 295] width 116 height 33
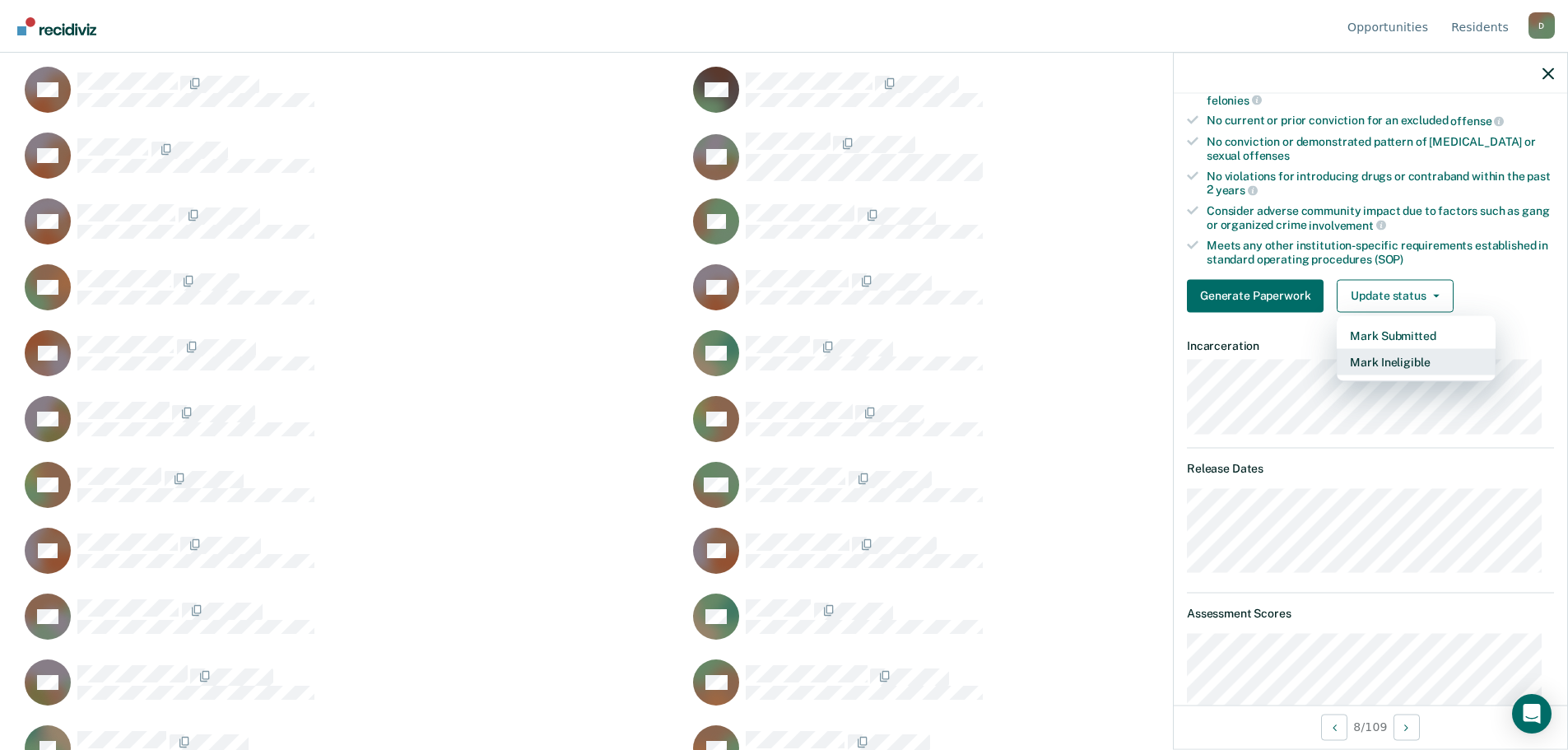
click at [1387, 362] on button "Mark Ineligible" at bounding box center [1416, 362] width 159 height 27
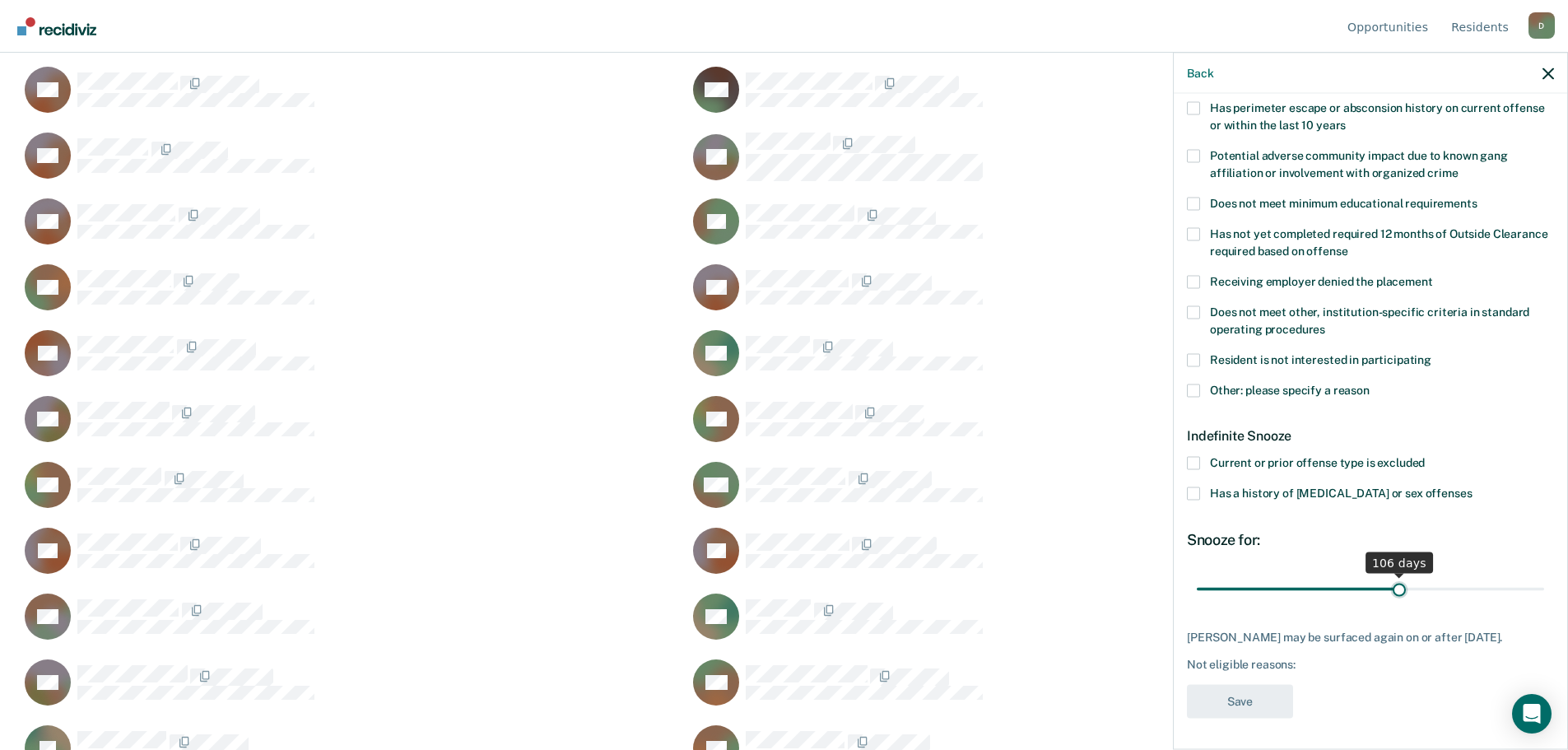
drag, startPoint x: 1253, startPoint y: 587, endPoint x: 1392, endPoint y: 579, distance: 139.2
type input "106"
click at [1392, 579] on input "range" at bounding box center [1370, 589] width 347 height 29
click at [1199, 387] on label "Other: please specify a reason" at bounding box center [1370, 393] width 367 height 17
click at [1369, 384] on input "Other: please specify a reason" at bounding box center [1369, 384] width 0 height 0
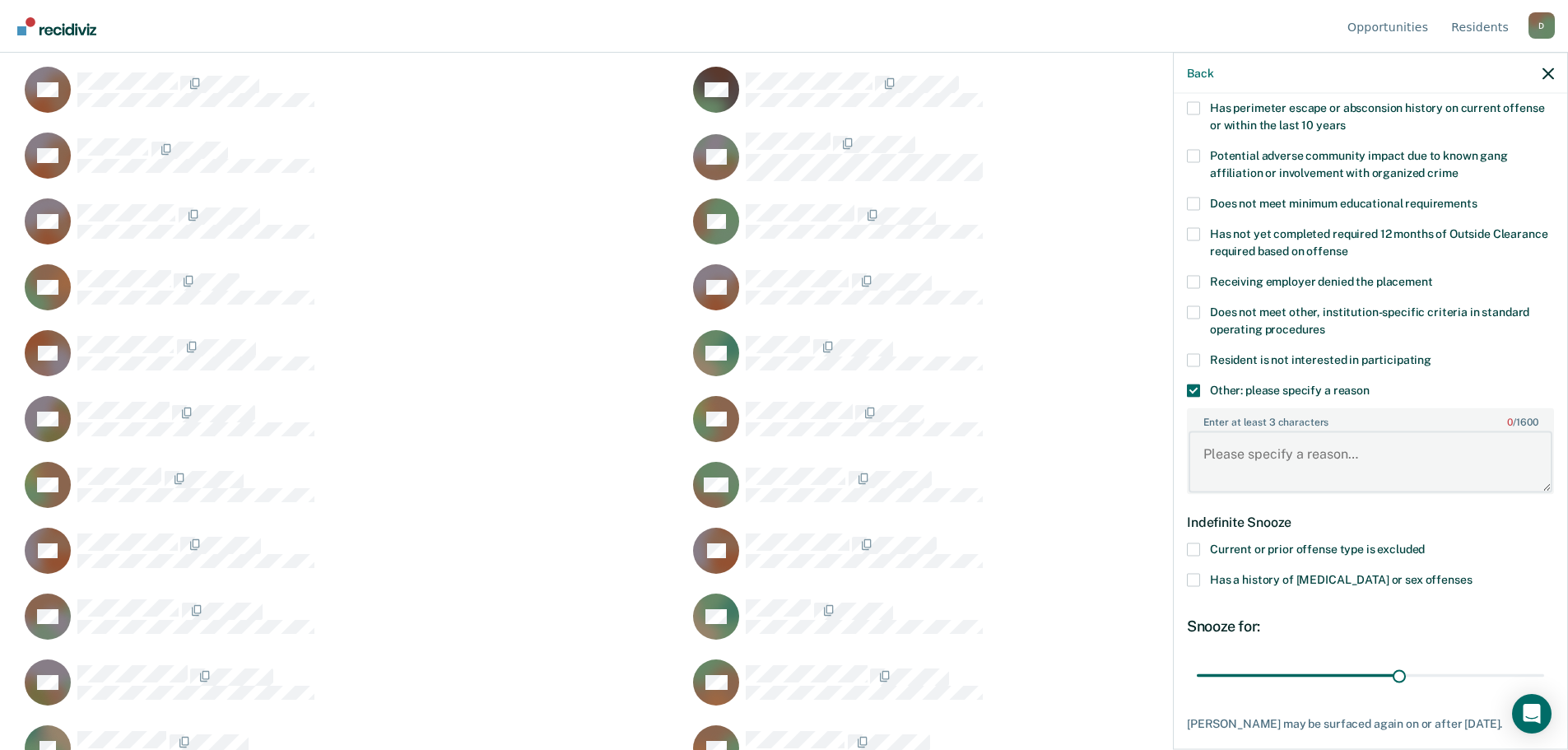
click at [1226, 448] on textarea "Enter at least 3 characters 0 / 1600" at bounding box center [1370, 462] width 364 height 61
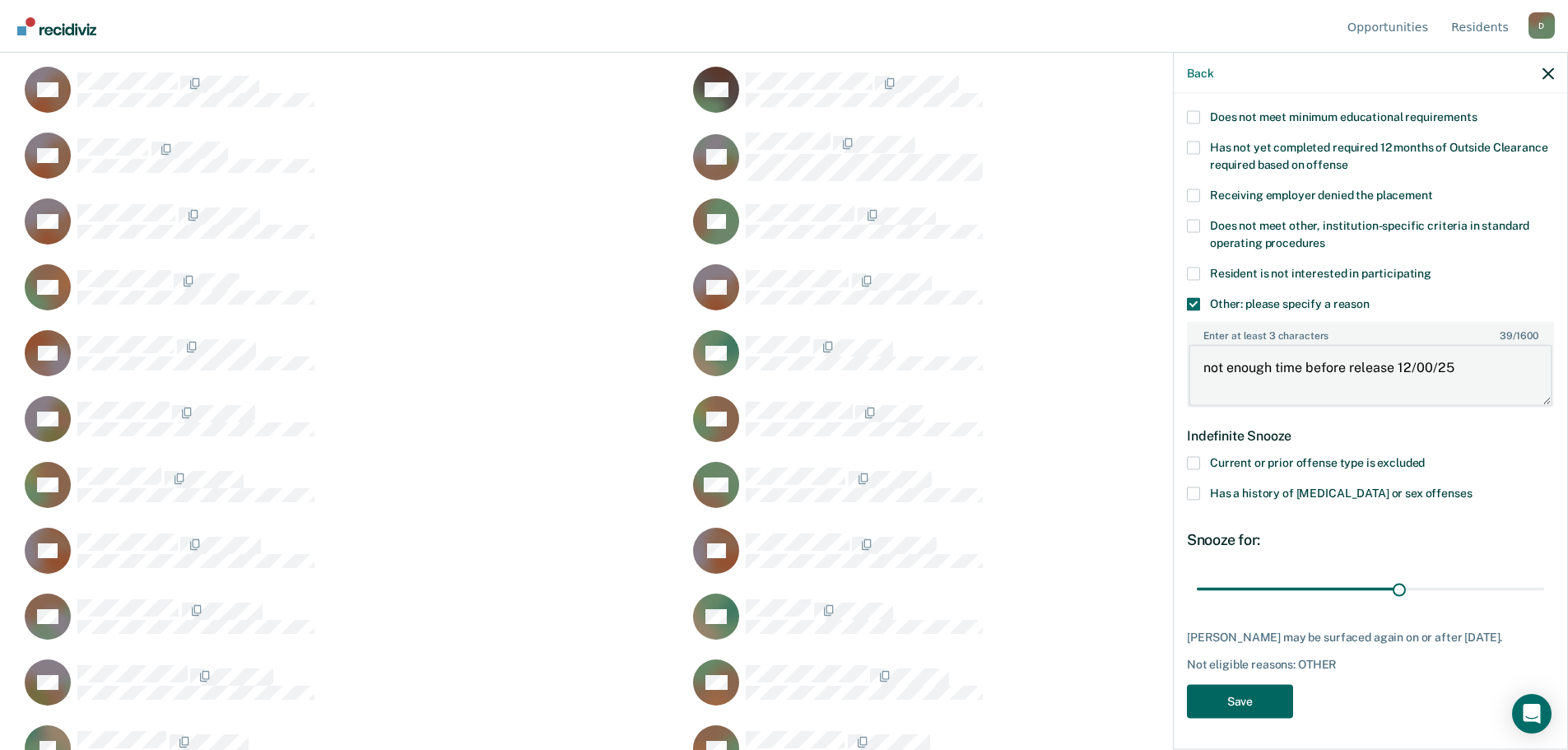
type textarea "not enough time before release 12/00/25"
click at [1286, 697] on button "Save" at bounding box center [1240, 700] width 106 height 34
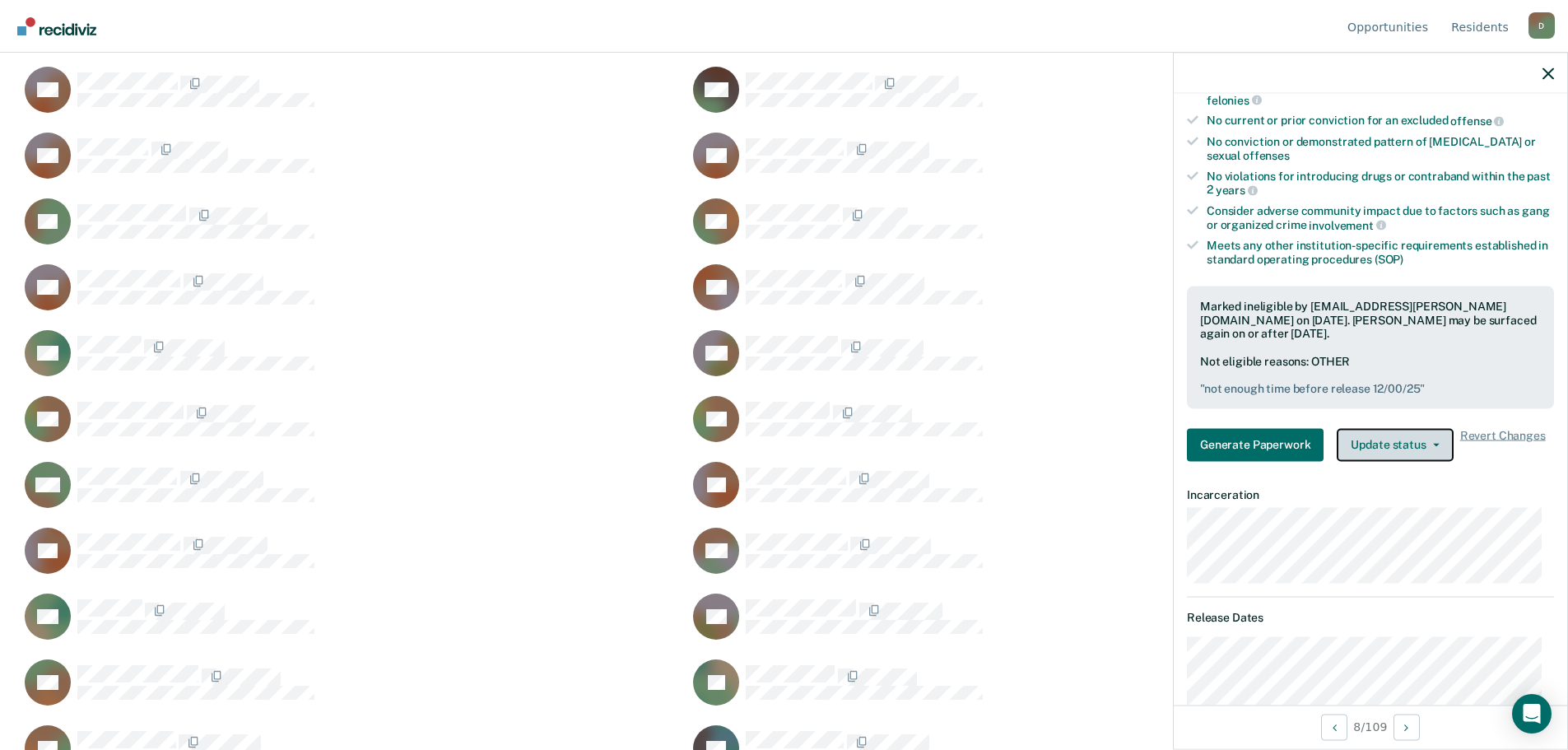
click at [1397, 449] on button "Update status" at bounding box center [1394, 444] width 116 height 33
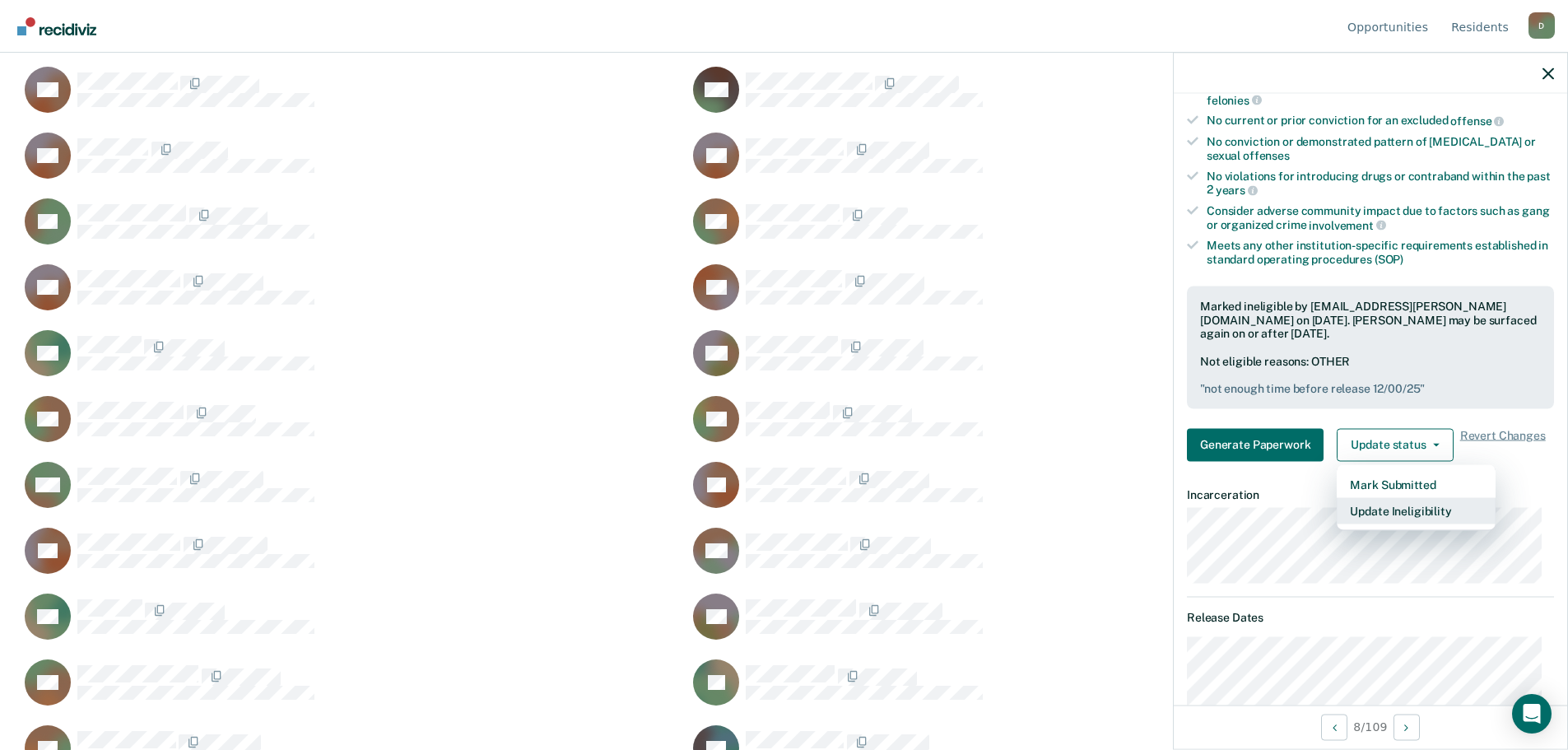
click at [1397, 503] on button "Update Ineligibility" at bounding box center [1416, 511] width 159 height 27
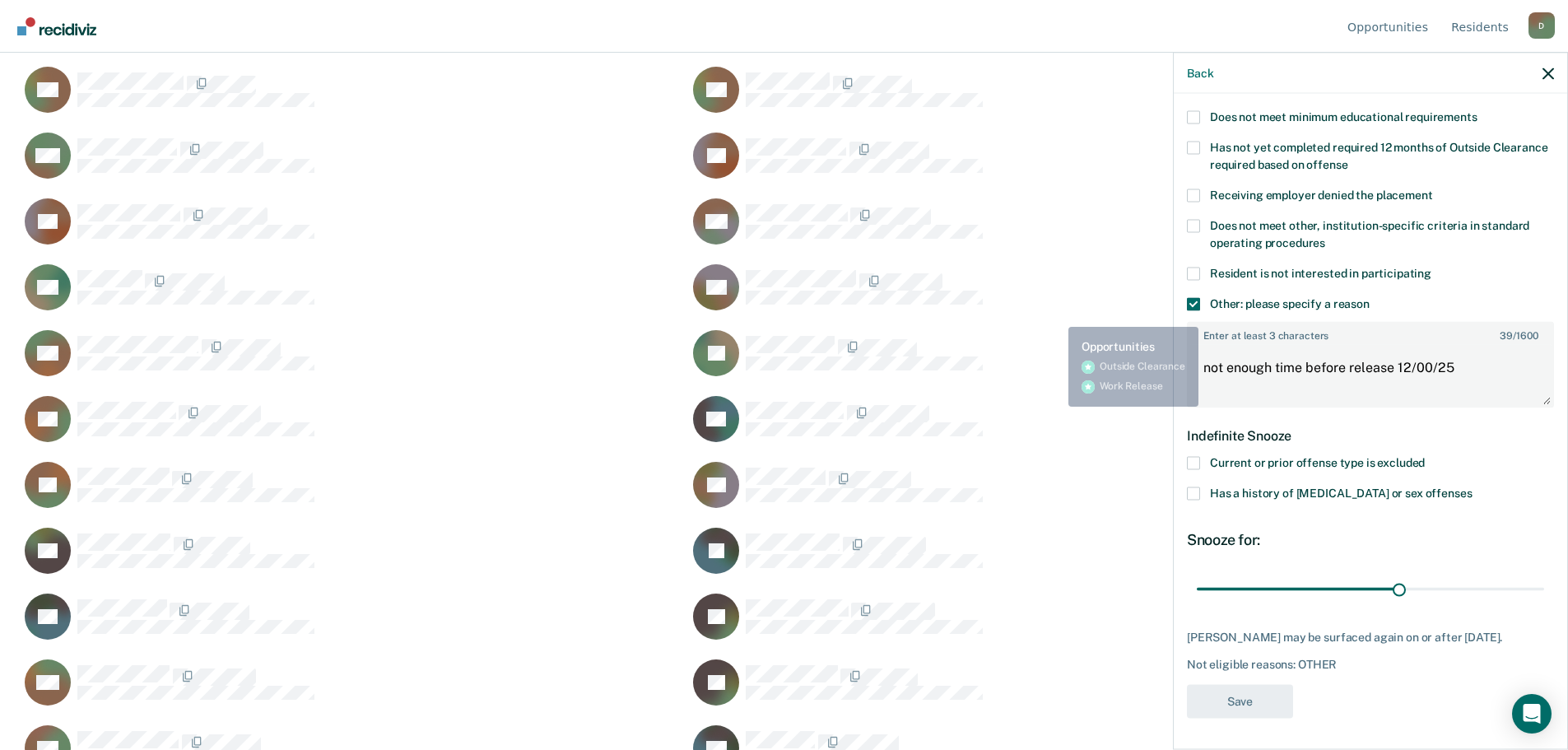
scroll to position [494, 0]
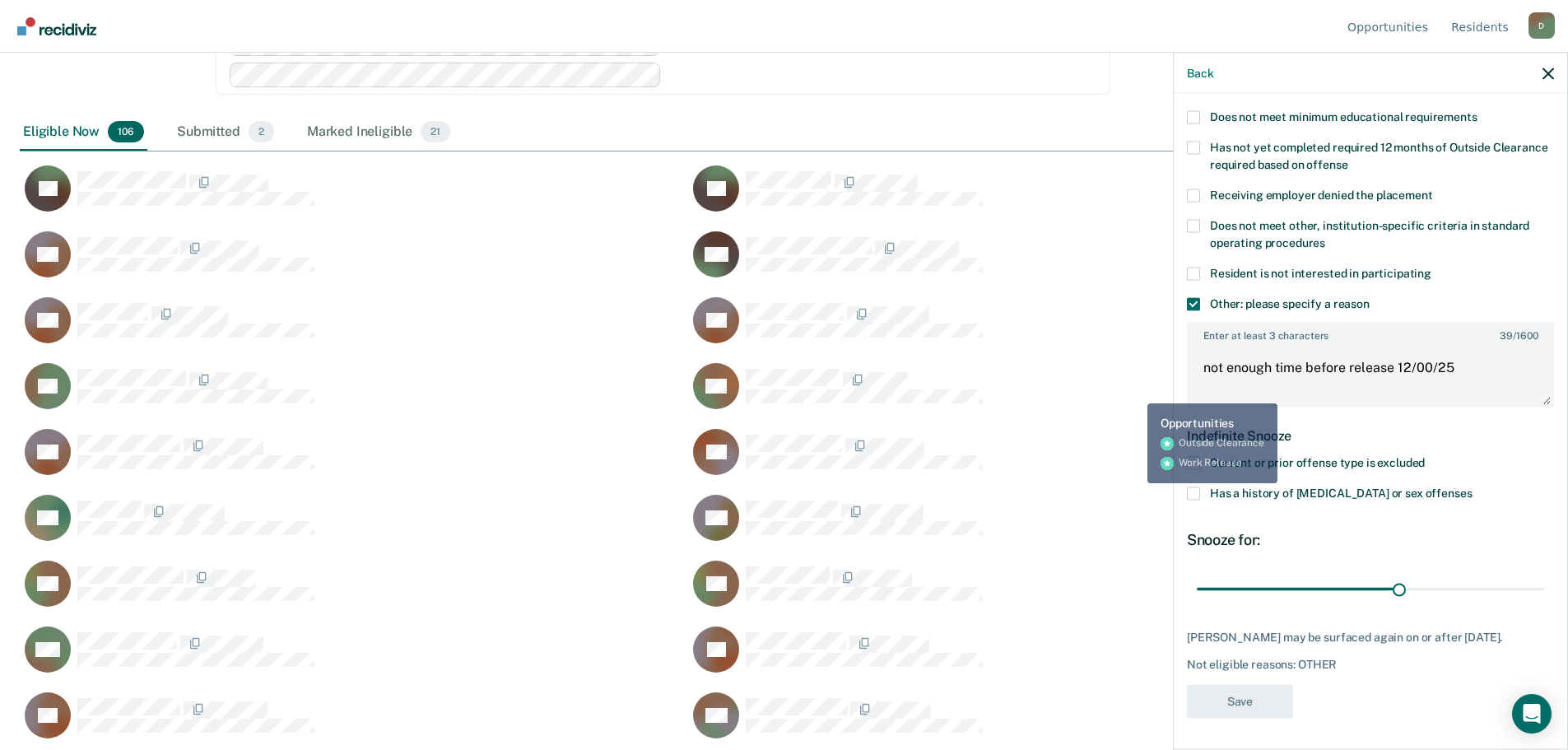
click at [1161, 384] on div "AB Generate Paperwork" at bounding box center [1012, 386] width 648 height 48
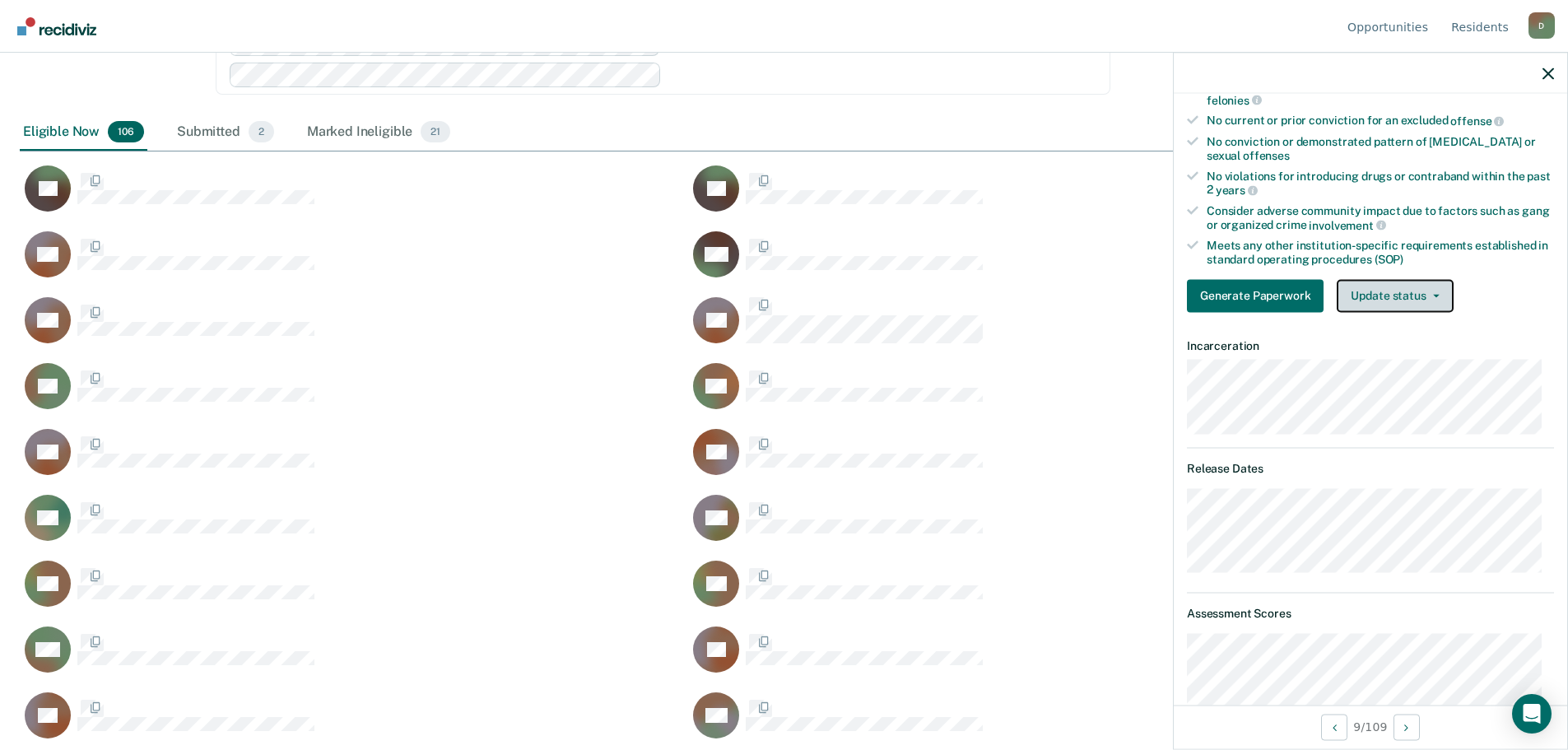
click at [1413, 289] on button "Update status" at bounding box center [1394, 295] width 116 height 33
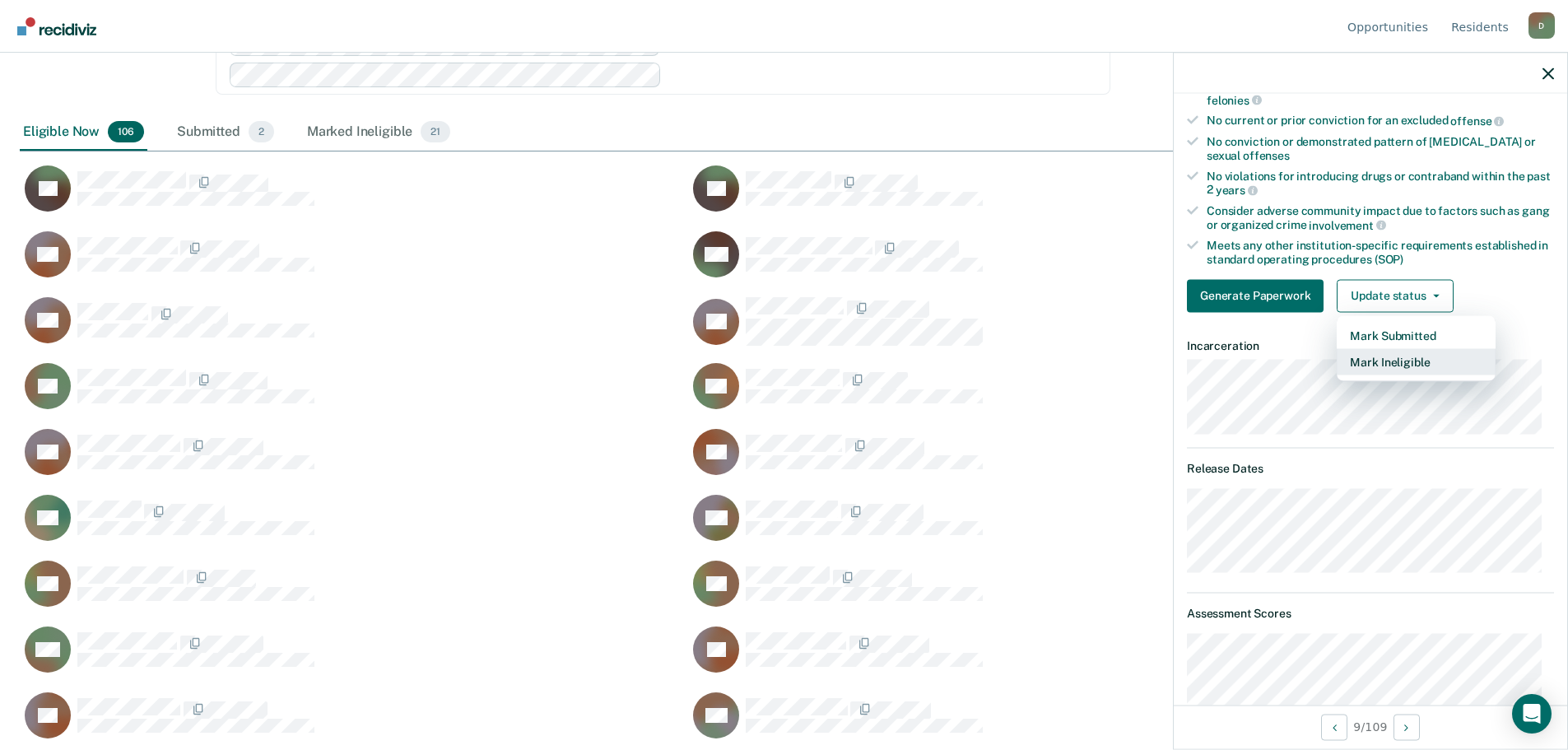
click at [1385, 354] on button "Mark Ineligible" at bounding box center [1416, 362] width 159 height 27
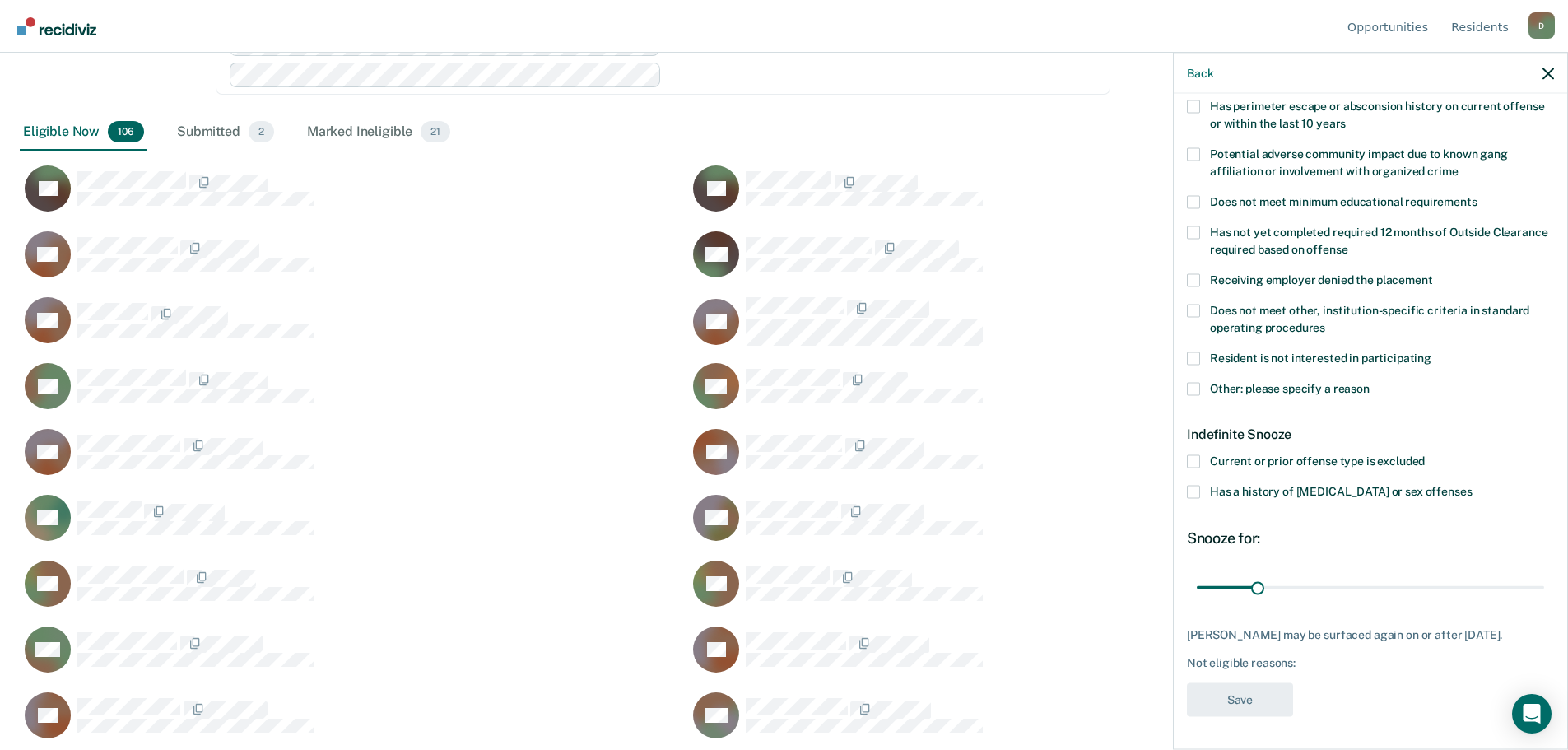
scroll to position [284, 0]
click at [1193, 381] on span at bounding box center [1194, 388] width 13 height 13
click at [1369, 381] on input "Other: please specify a reason" at bounding box center [1369, 381] width 0 height 0
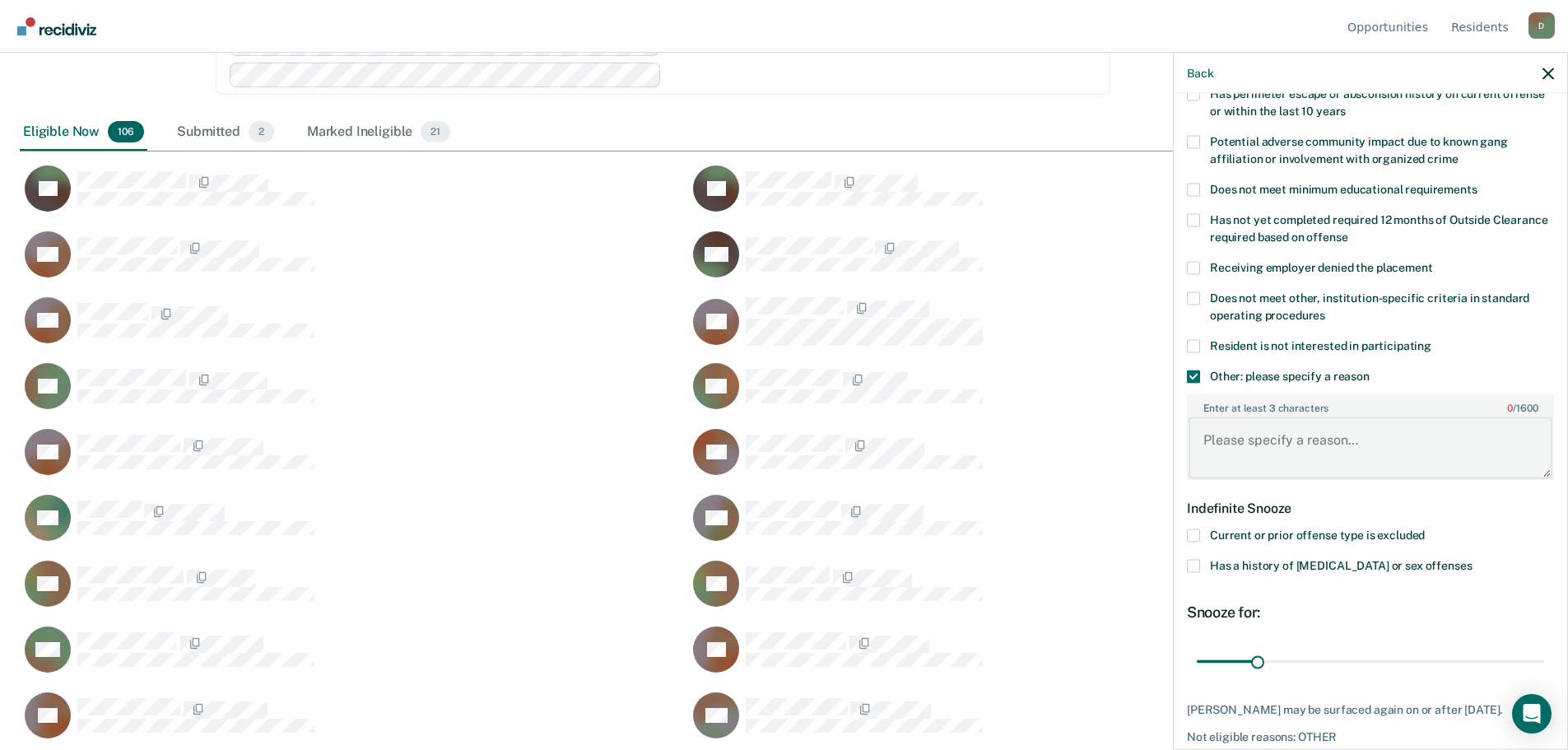
click at [1257, 452] on textarea "Enter at least 3 characters 0 / 1600" at bounding box center [1370, 448] width 364 height 61
type textarea "Medical layin until 1/00/26"
drag, startPoint x: 1254, startPoint y: 659, endPoint x: 1400, endPoint y: 644, distance: 146.8
type input "110"
click at [1400, 648] on input "range" at bounding box center [1370, 662] width 347 height 29
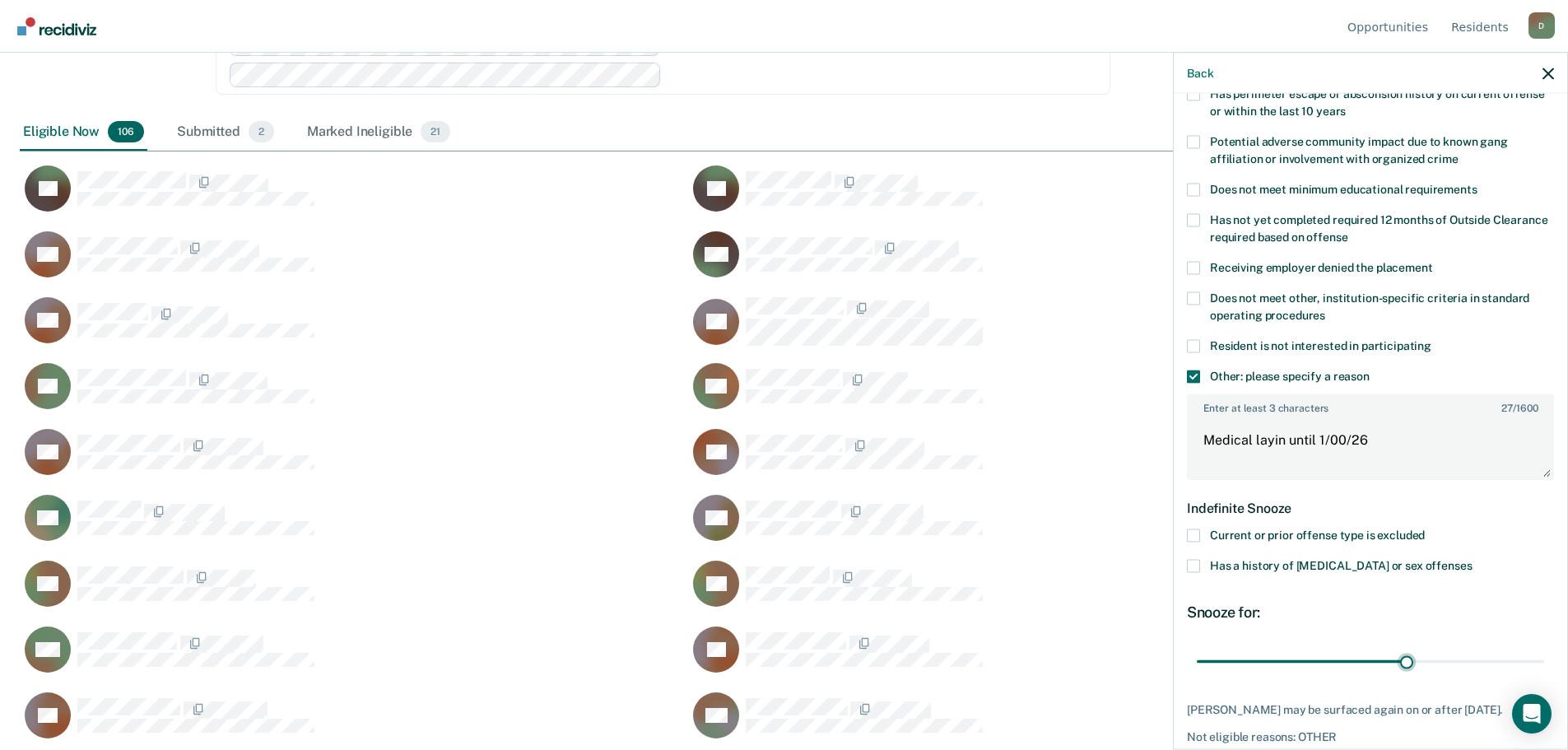
scroll to position [356, 0]
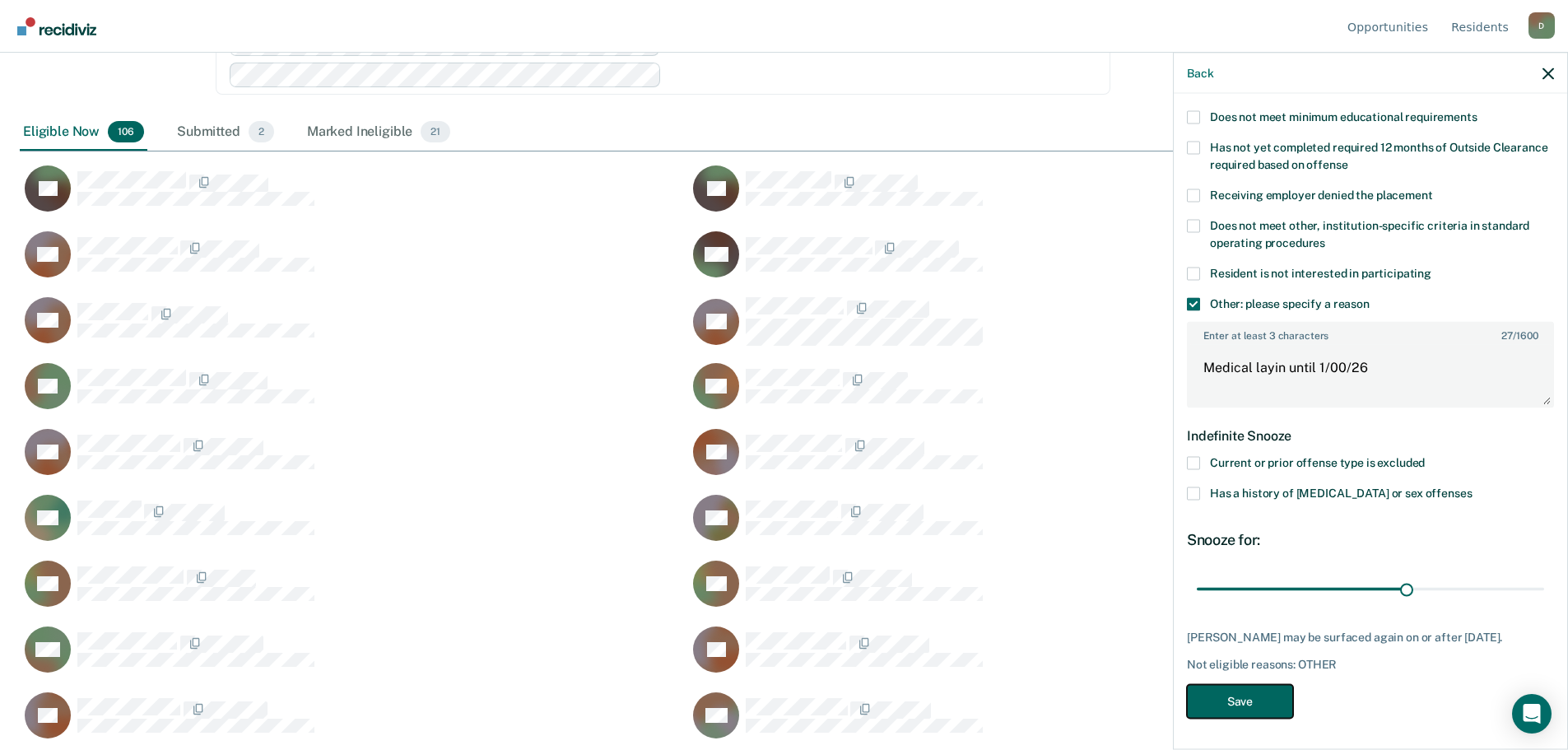
click at [1265, 693] on button "Save" at bounding box center [1240, 700] width 106 height 34
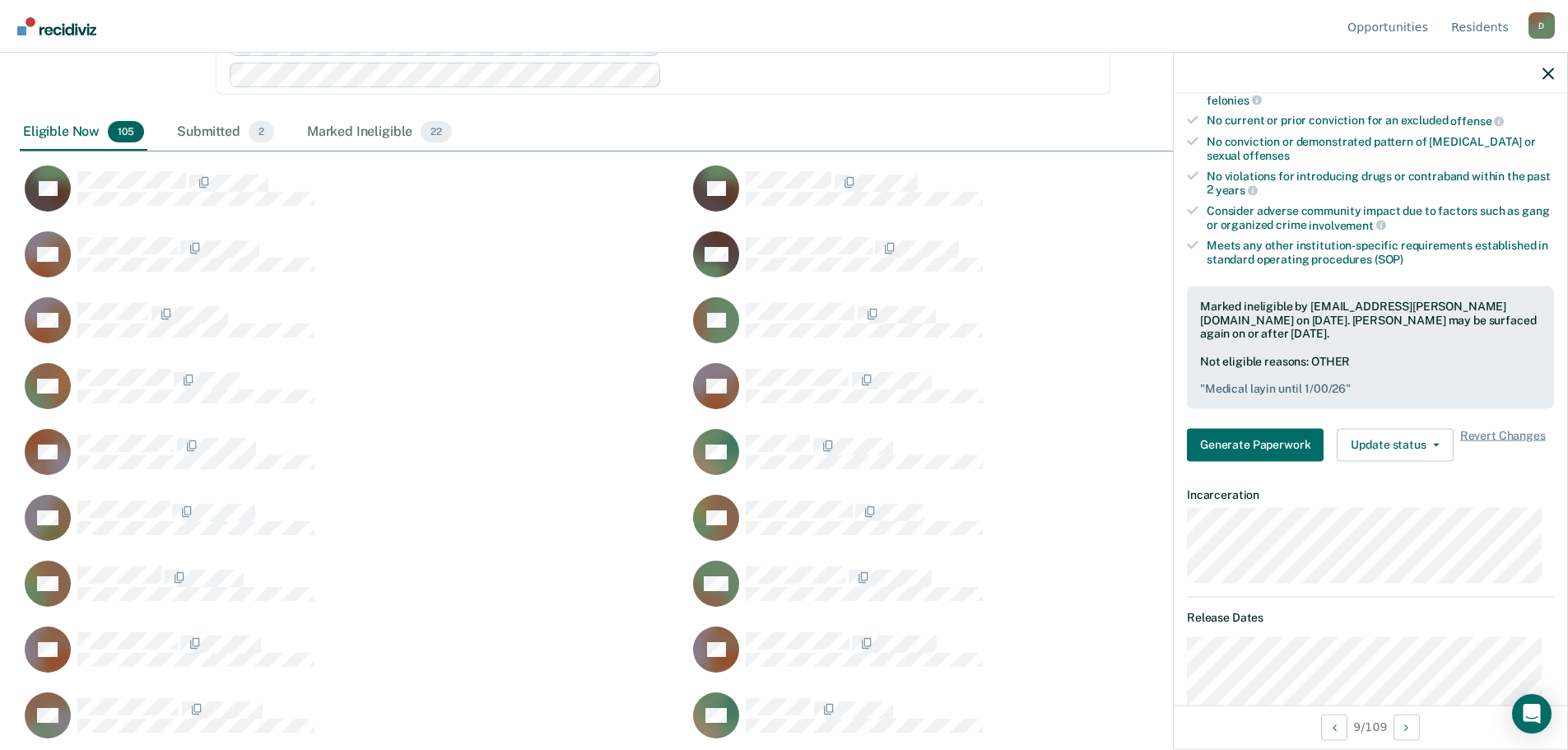
click at [1557, 76] on div at bounding box center [1370, 73] width 393 height 41
click at [1542, 74] on icon "button" at bounding box center [1548, 73] width 11 height 11
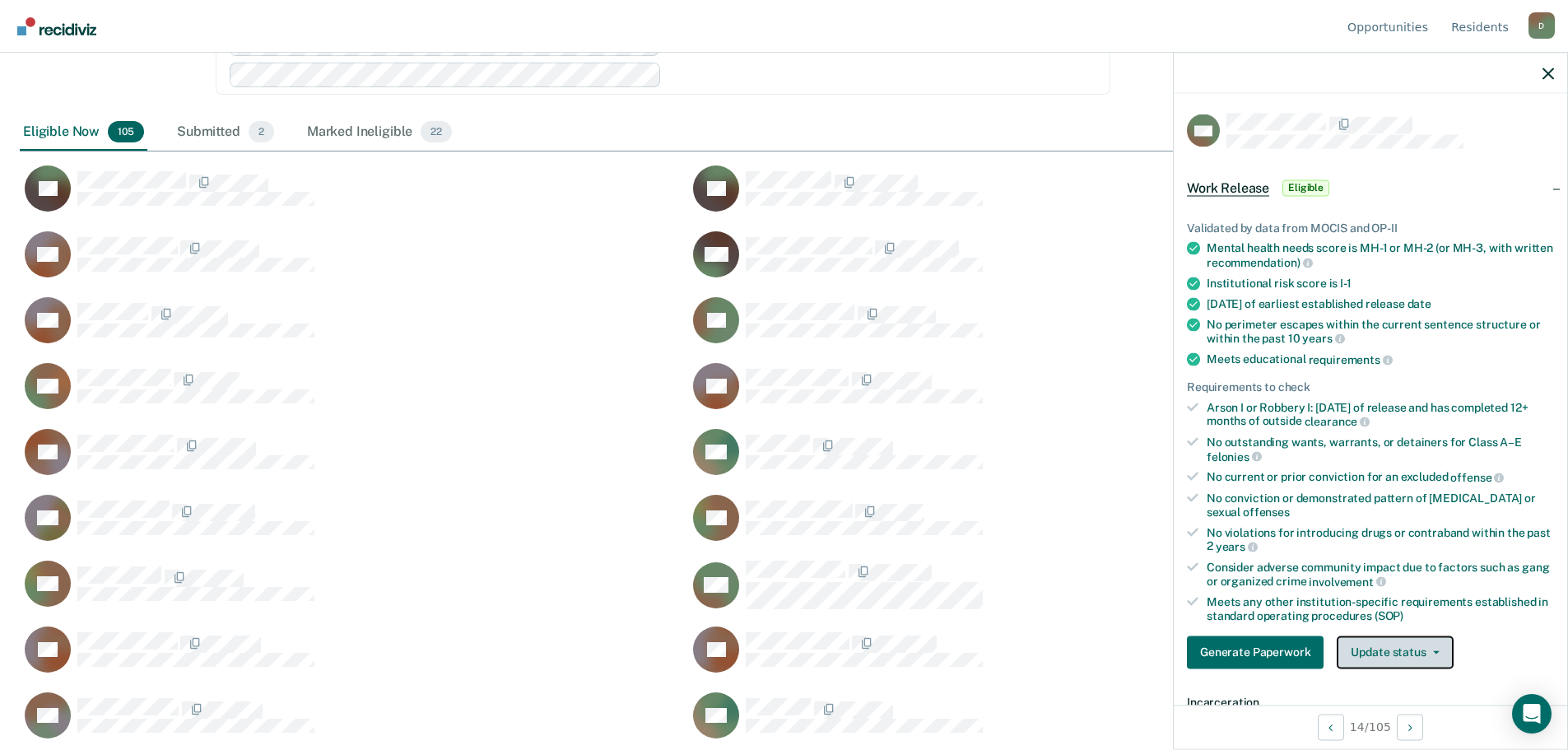
click at [1400, 645] on button "Update status" at bounding box center [1394, 652] width 116 height 33
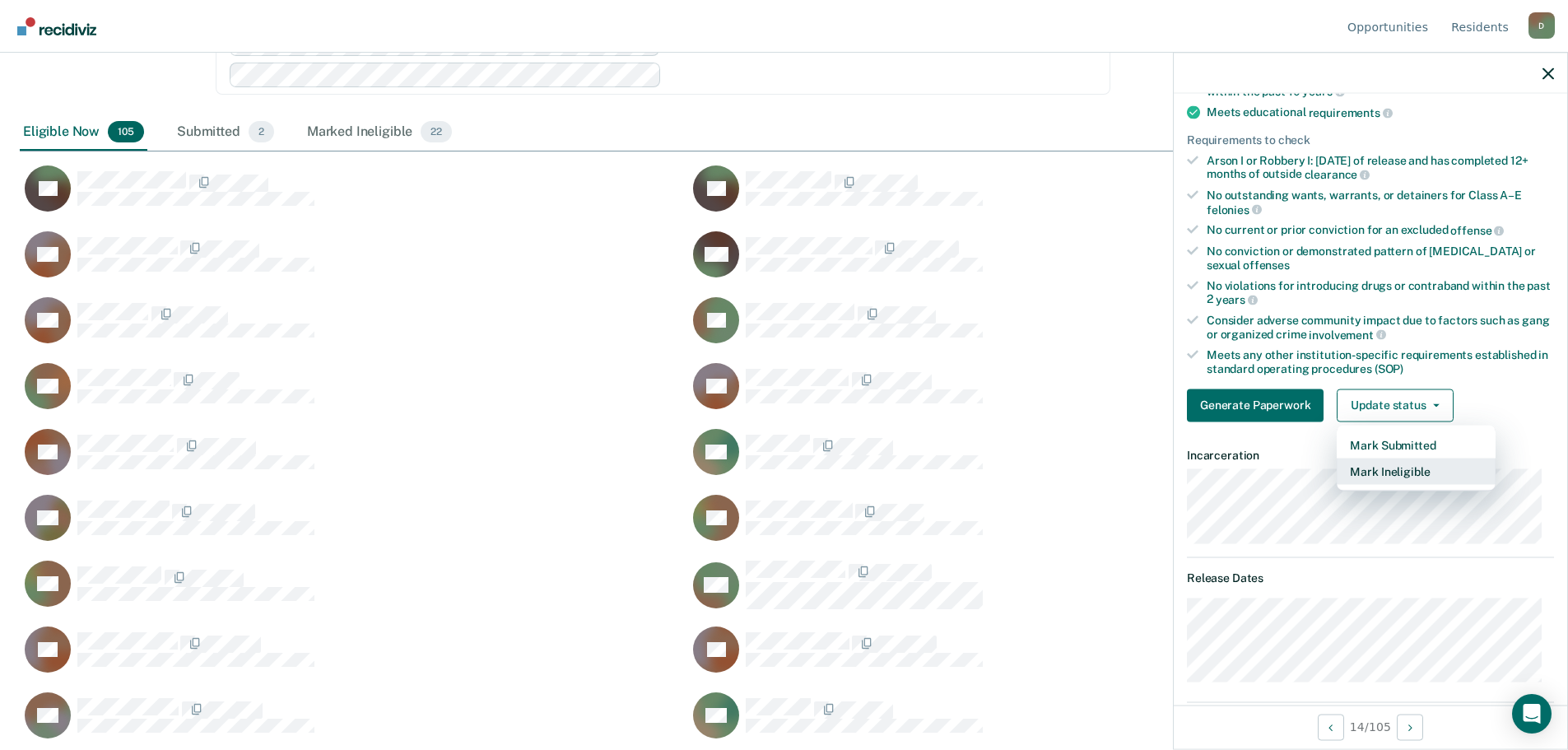
click at [1386, 472] on button "Mark Ineligible" at bounding box center [1416, 471] width 159 height 27
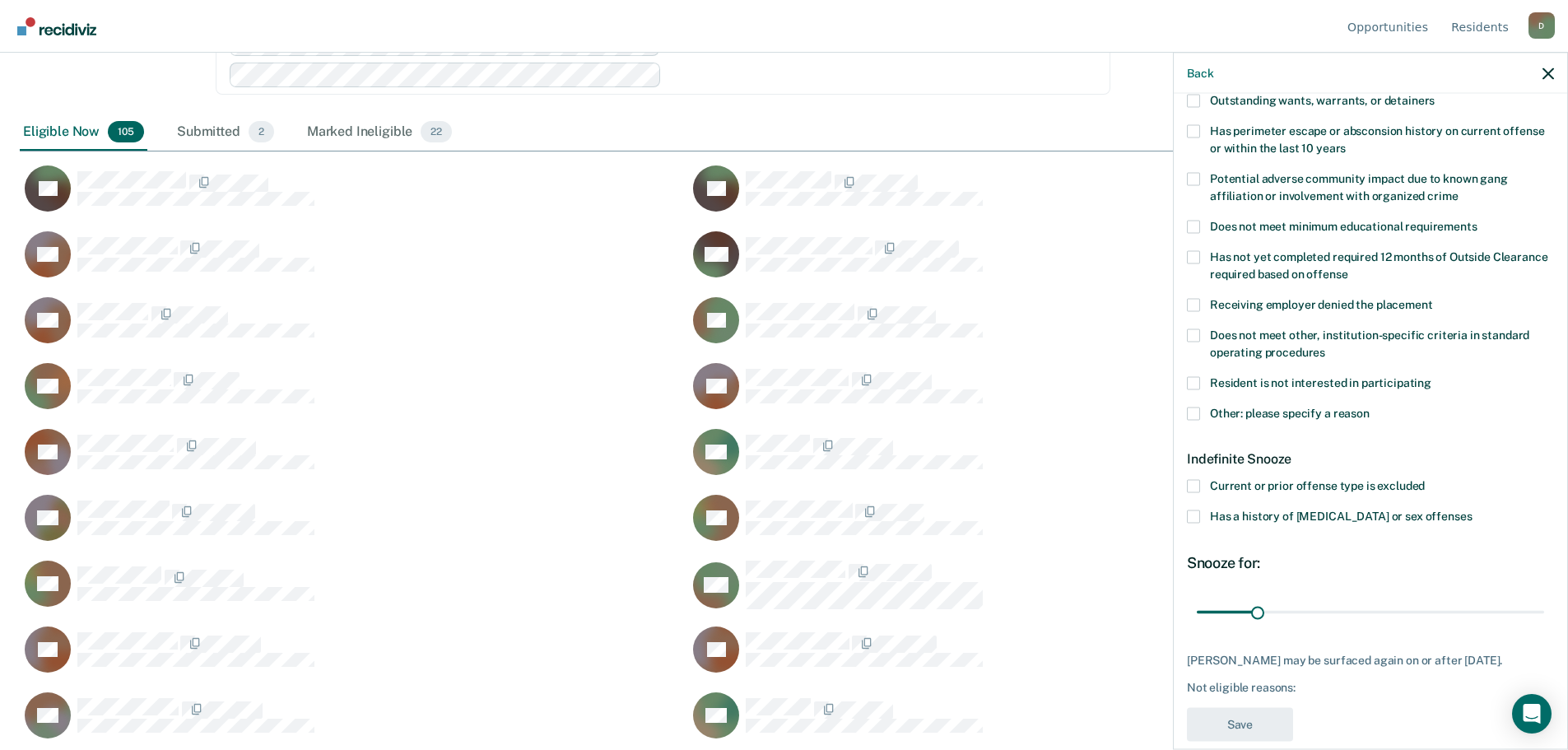
click at [1190, 407] on span at bounding box center [1194, 414] width 13 height 13
click at [1369, 407] on input "Other: please specify a reason" at bounding box center [1369, 407] width 0 height 0
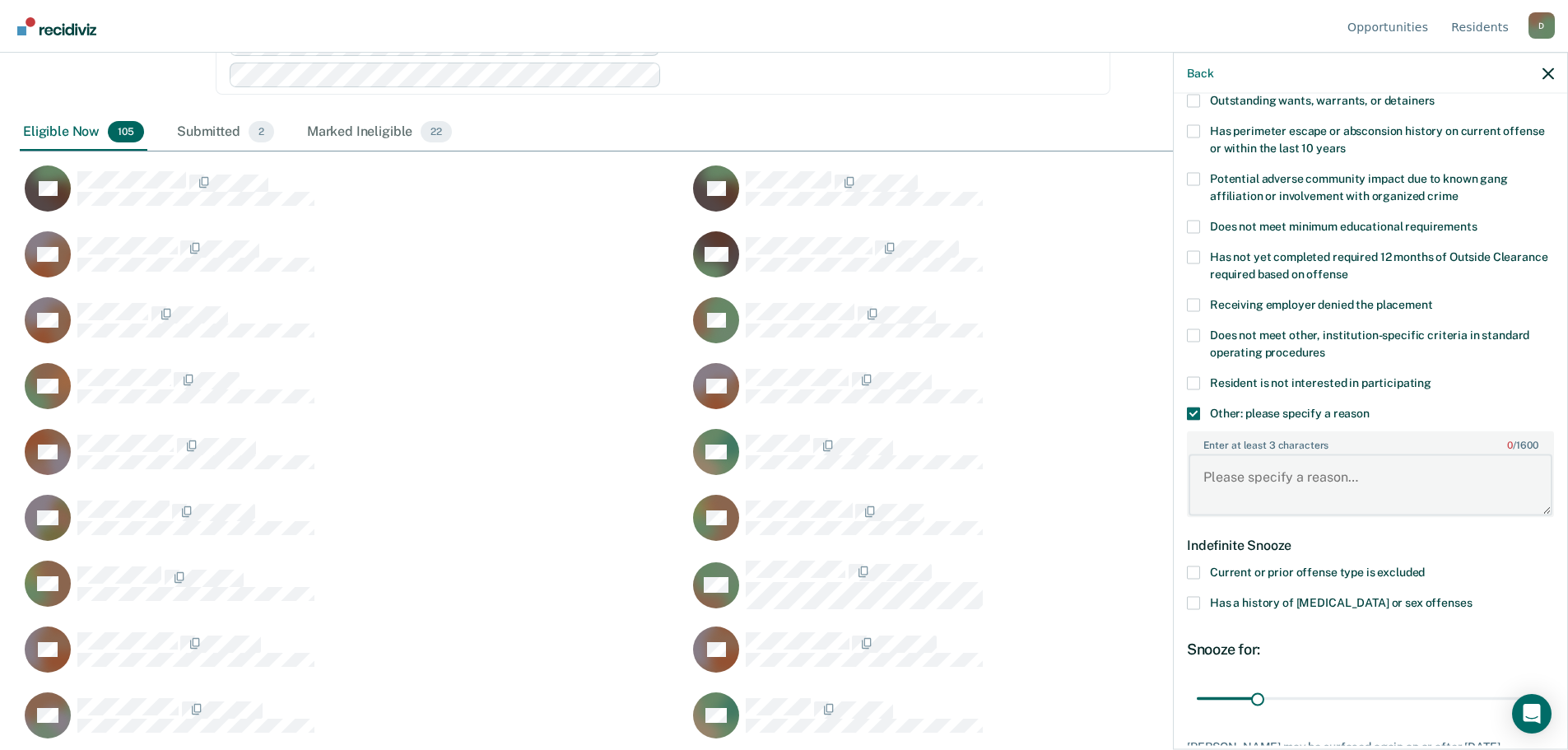
paste textarea "[DATE]"
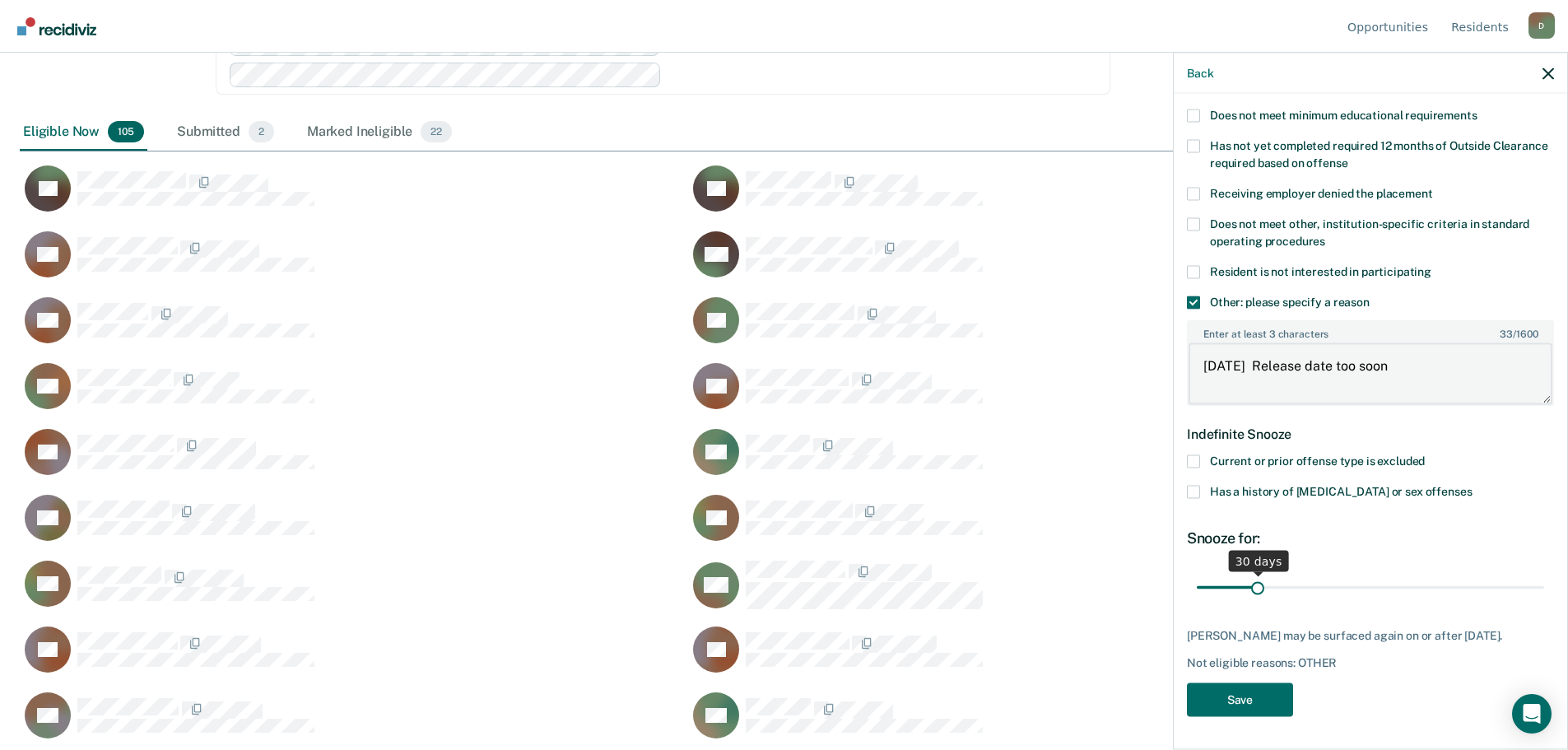
type textarea "[DATE] Release date too soon"
drag, startPoint x: 1252, startPoint y: 572, endPoint x: 1316, endPoint y: 574, distance: 64.0
type input "64"
click at [1316, 574] on input "range" at bounding box center [1370, 587] width 347 height 29
click at [1262, 706] on button "Save" at bounding box center [1240, 699] width 106 height 34
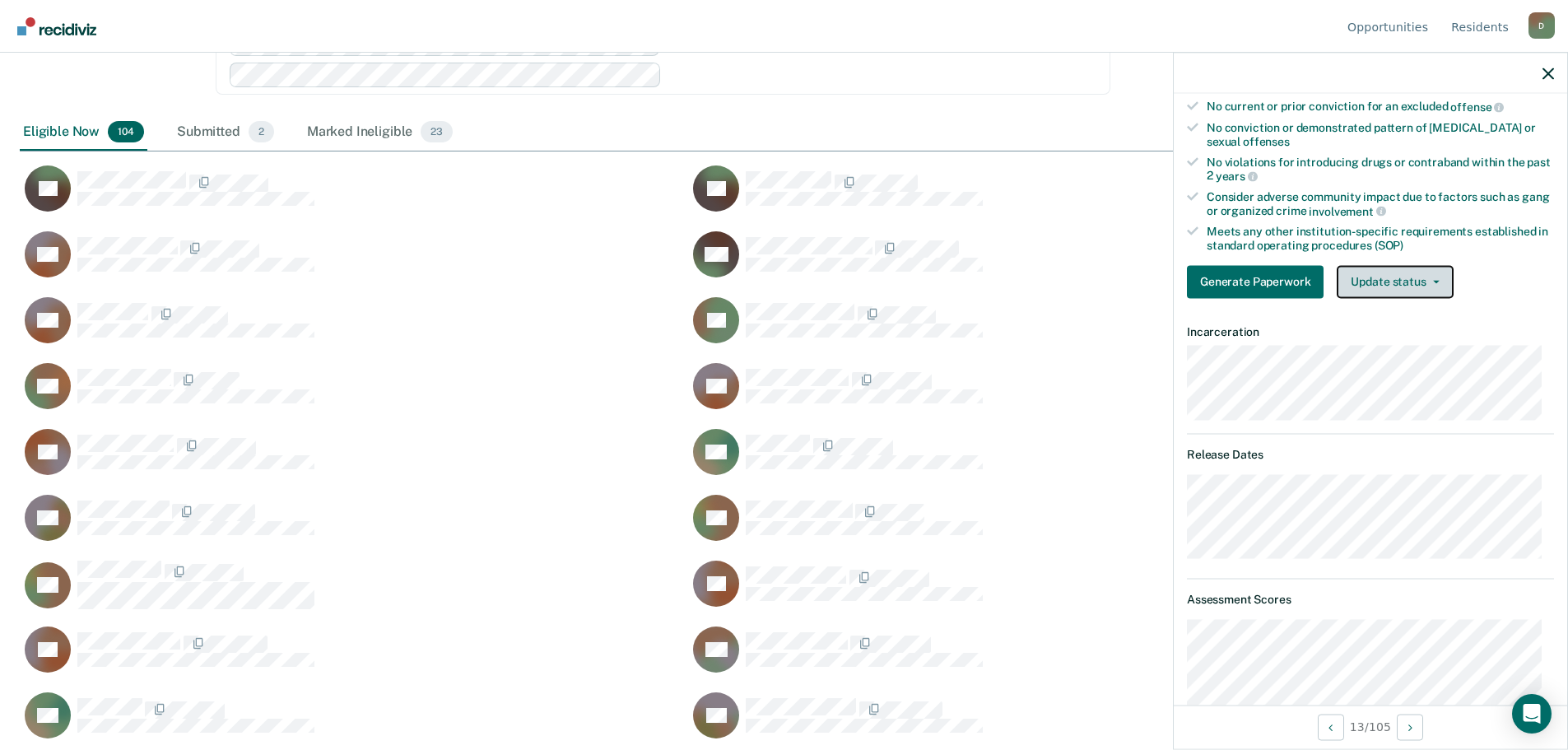
click at [1433, 280] on icon "button" at bounding box center [1436, 281] width 7 height 3
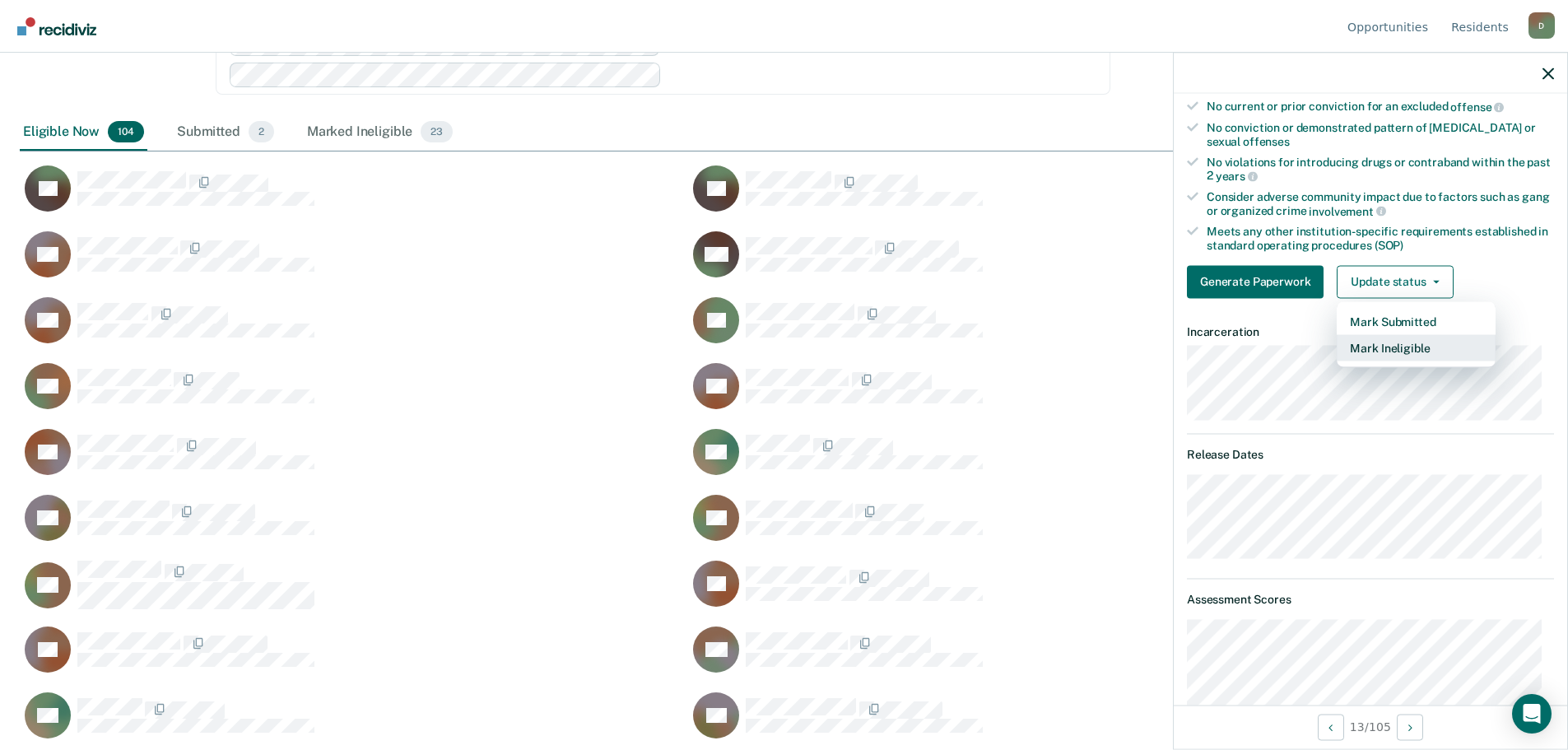
click at [1395, 338] on button "Mark Ineligible" at bounding box center [1416, 348] width 159 height 27
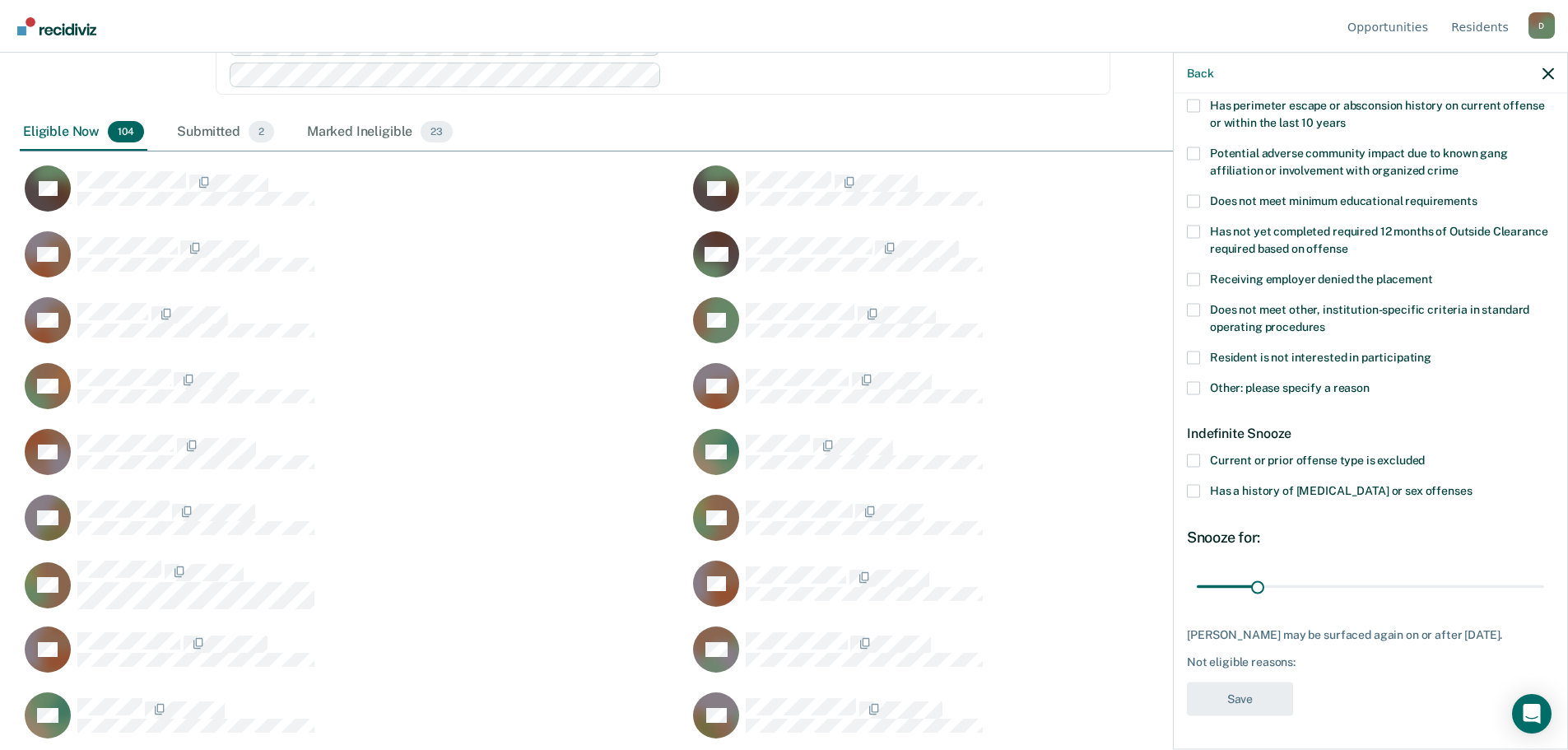
scroll to position [270, 0]
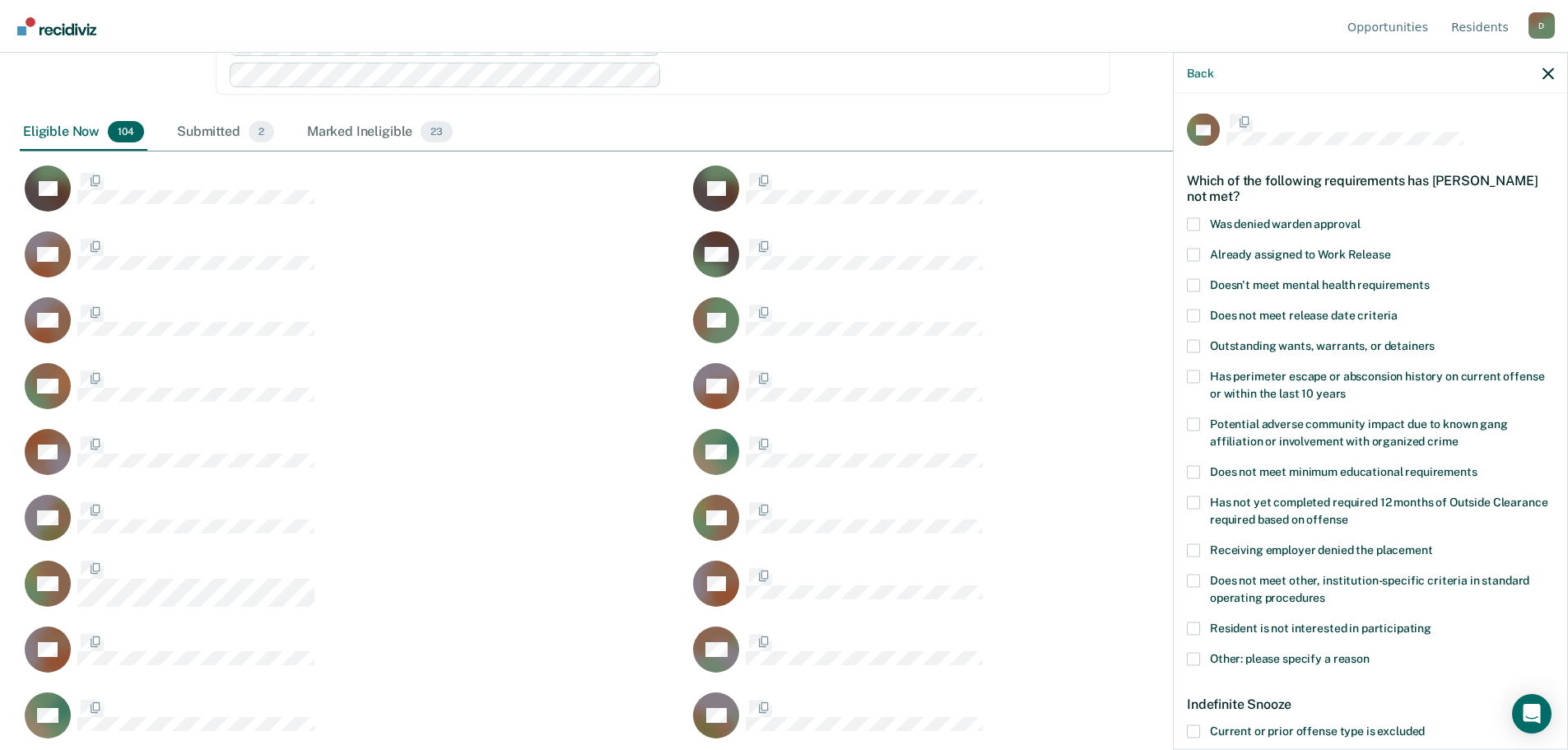
scroll to position [501, 1515]
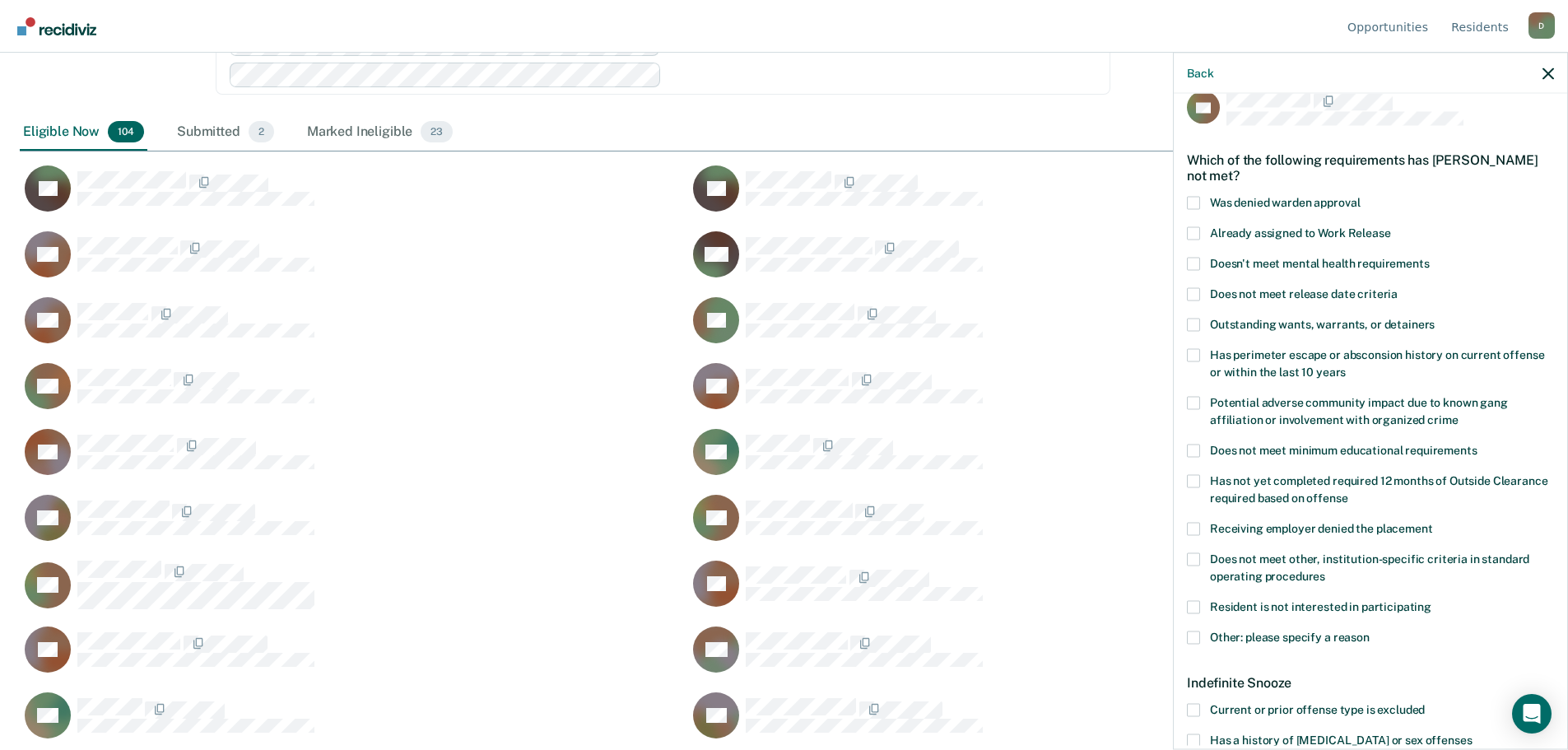
click at [1198, 326] on span at bounding box center [1194, 325] width 13 height 13
click at [1434, 318] on input "Outstanding wants, warrants, or detainers" at bounding box center [1434, 318] width 0 height 0
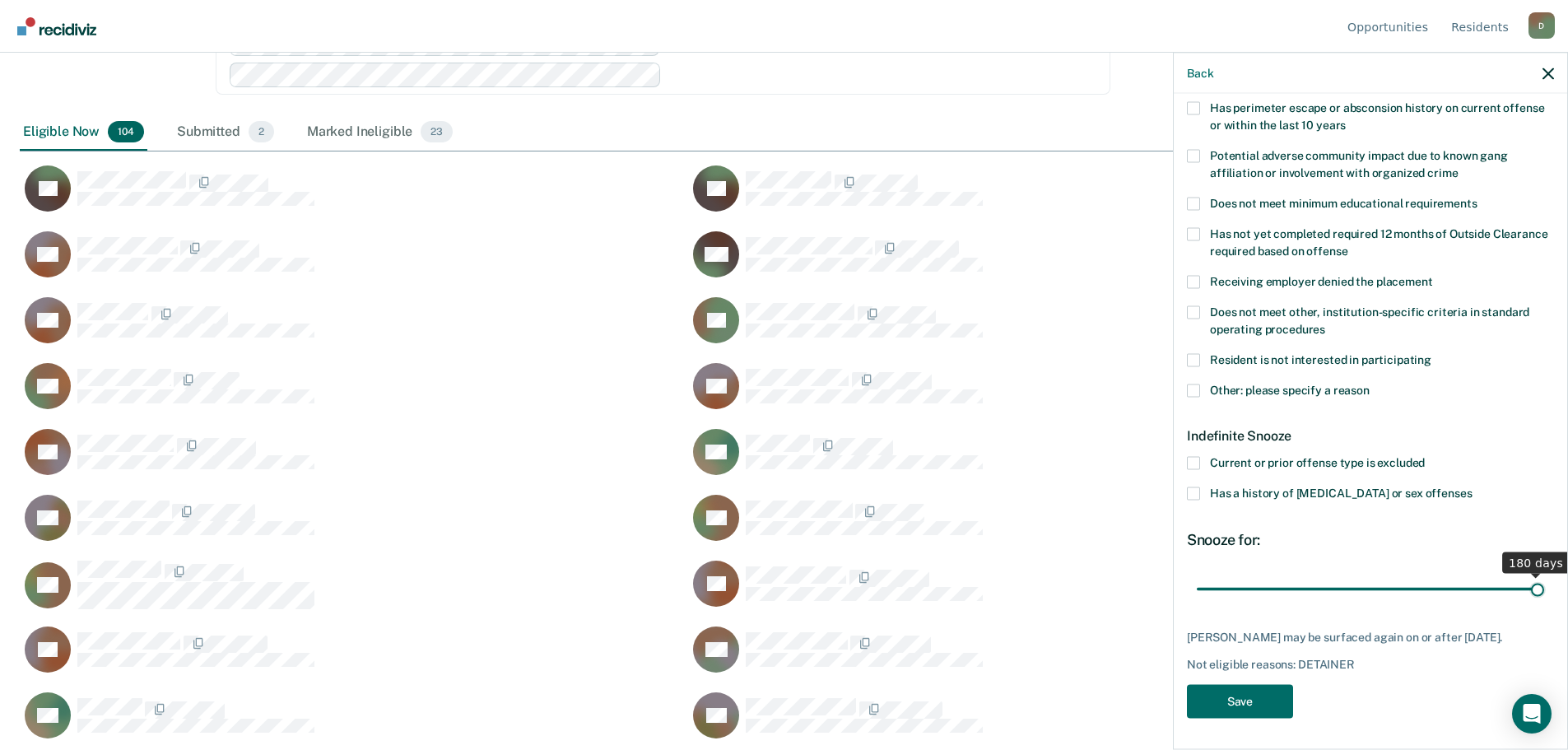
drag, startPoint x: 1251, startPoint y: 595, endPoint x: 1579, endPoint y: 569, distance: 329.0
type input "180"
click at [1544, 575] on input "range" at bounding box center [1370, 589] width 347 height 29
click at [1240, 702] on button "Save" at bounding box center [1240, 701] width 106 height 34
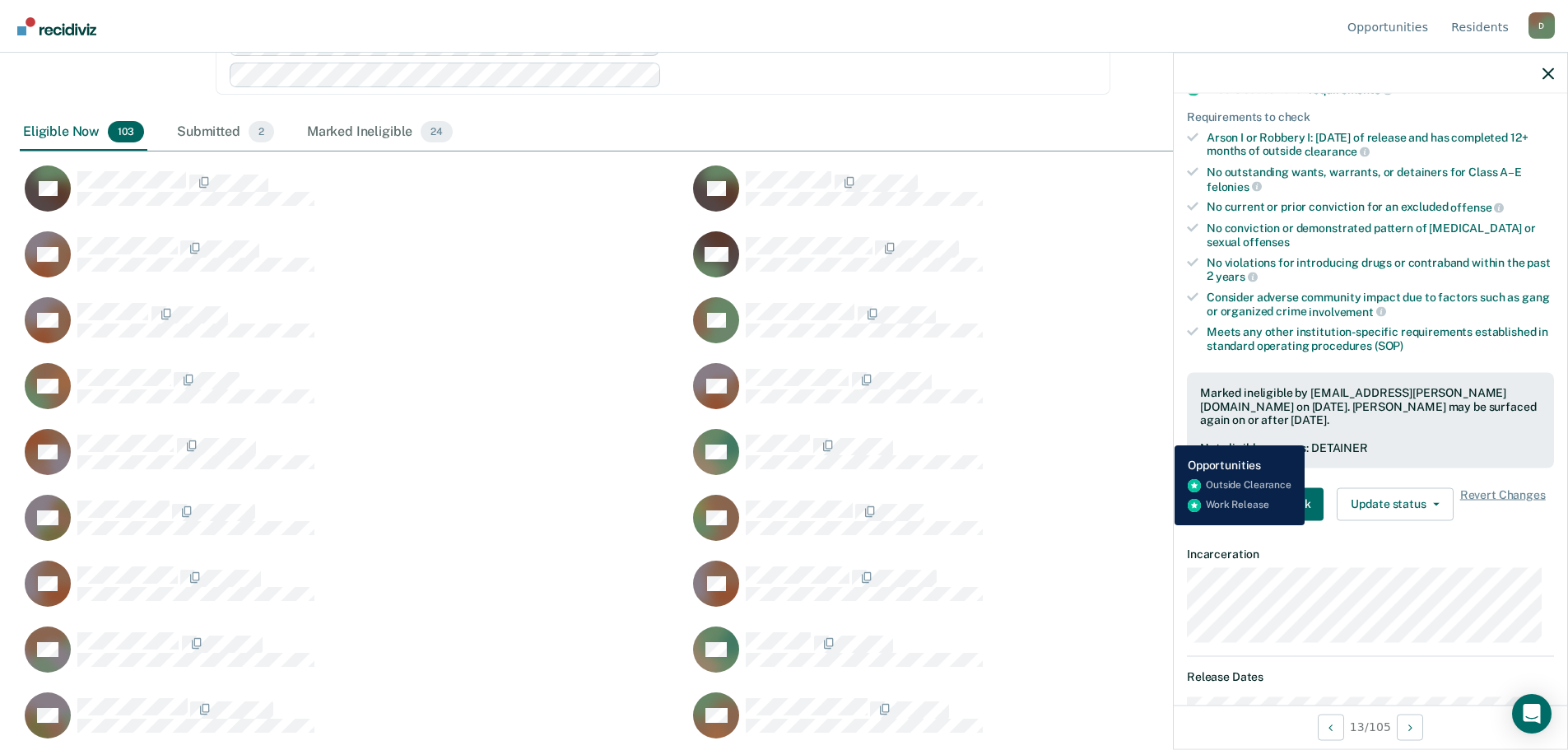
click at [1162, 433] on div "AC Generate Paperwork" at bounding box center [1012, 452] width 648 height 48
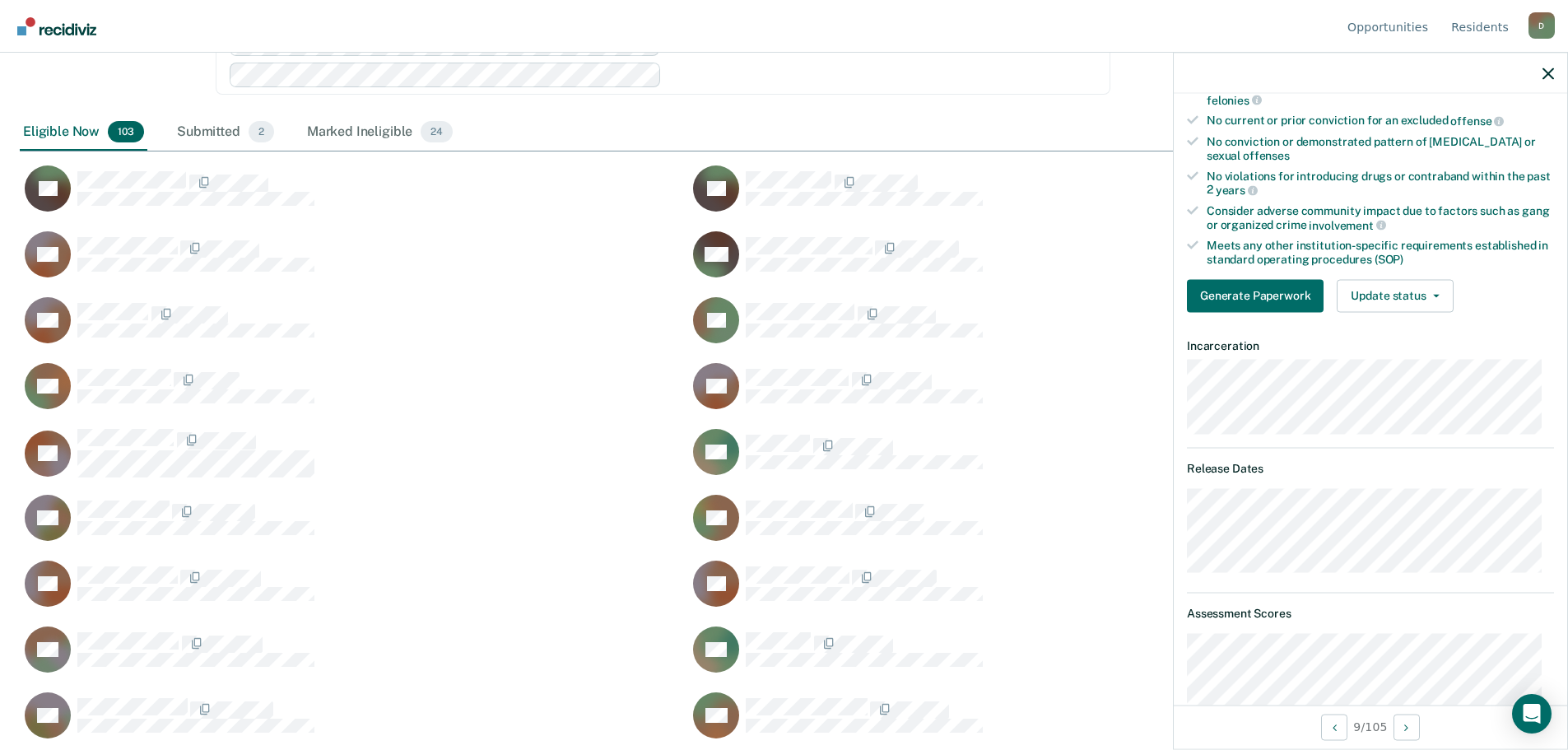
scroll to position [0, 0]
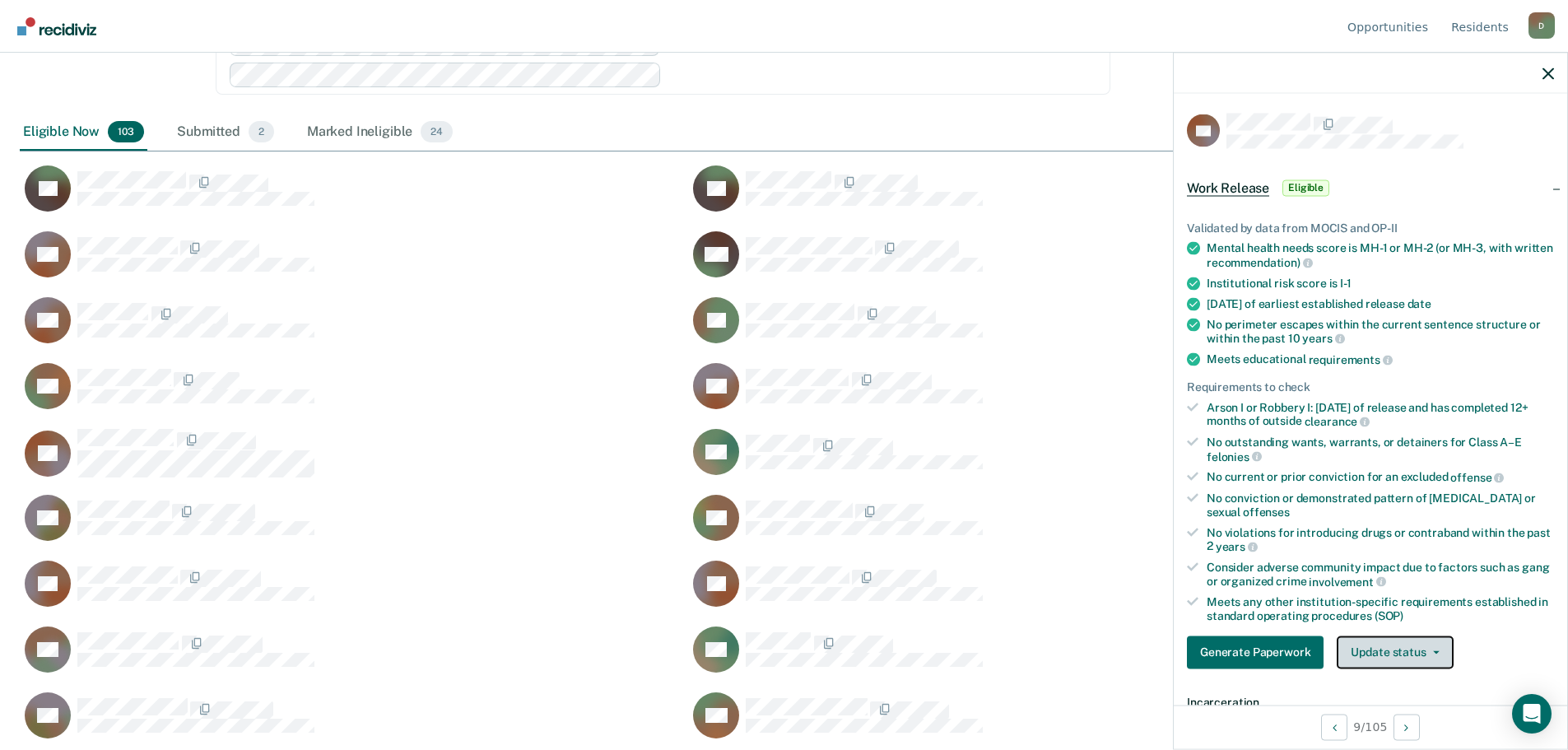
click at [1422, 658] on button "Update status" at bounding box center [1394, 652] width 116 height 33
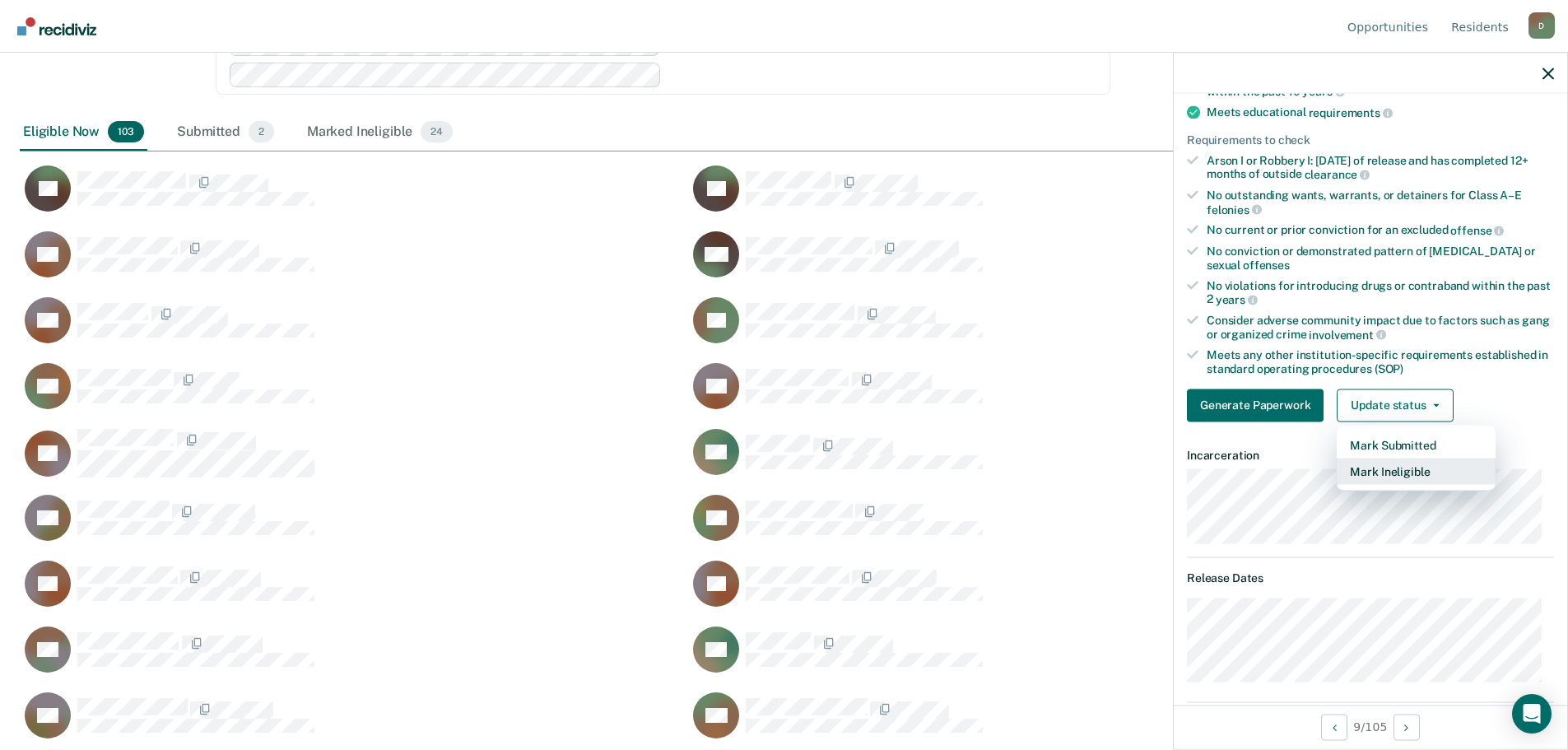
click at [1387, 471] on button "Mark Ineligible" at bounding box center [1416, 471] width 159 height 27
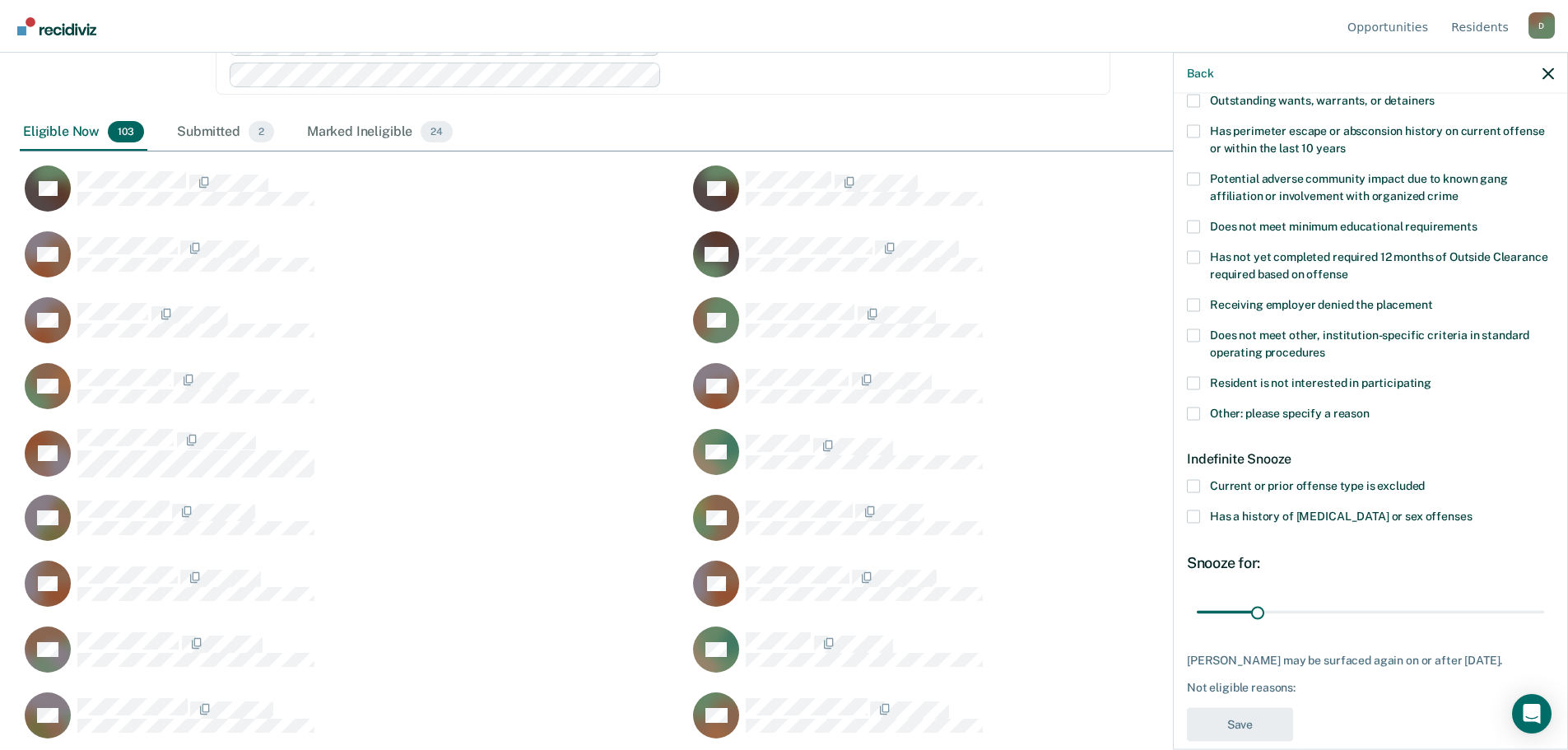
click at [1194, 417] on span at bounding box center [1194, 414] width 13 height 13
click at [1369, 407] on input "Other: please specify a reason" at bounding box center [1369, 407] width 0 height 0
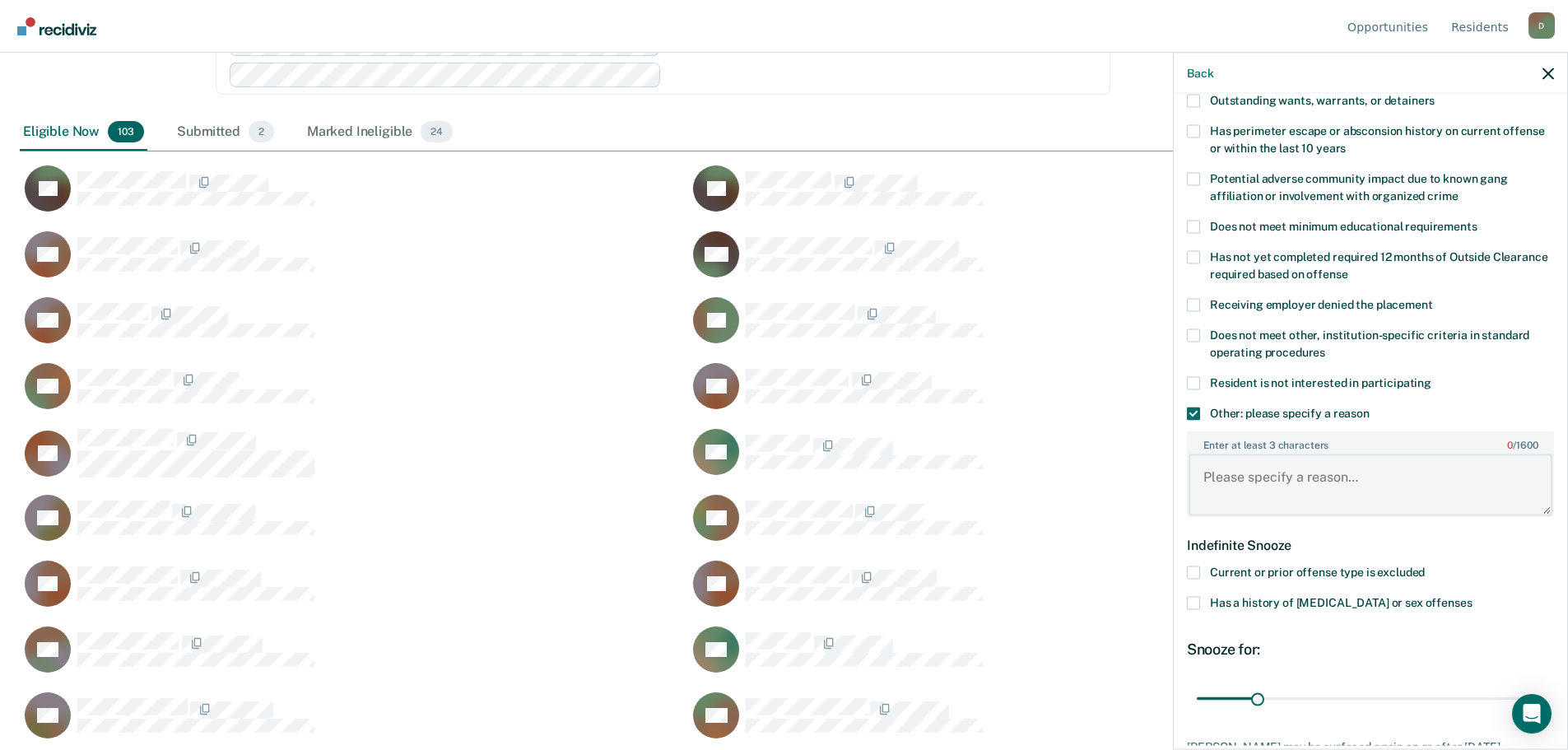
paste textarea "12 06 2025"
type textarea "12 06 2025 Release date/ Lots of medical layins"
drag, startPoint x: 1260, startPoint y: 697, endPoint x: 1552, endPoint y: 708, distance: 292.2
type input "180"
click at [1544, 708] on input "range" at bounding box center [1370, 698] width 347 height 29
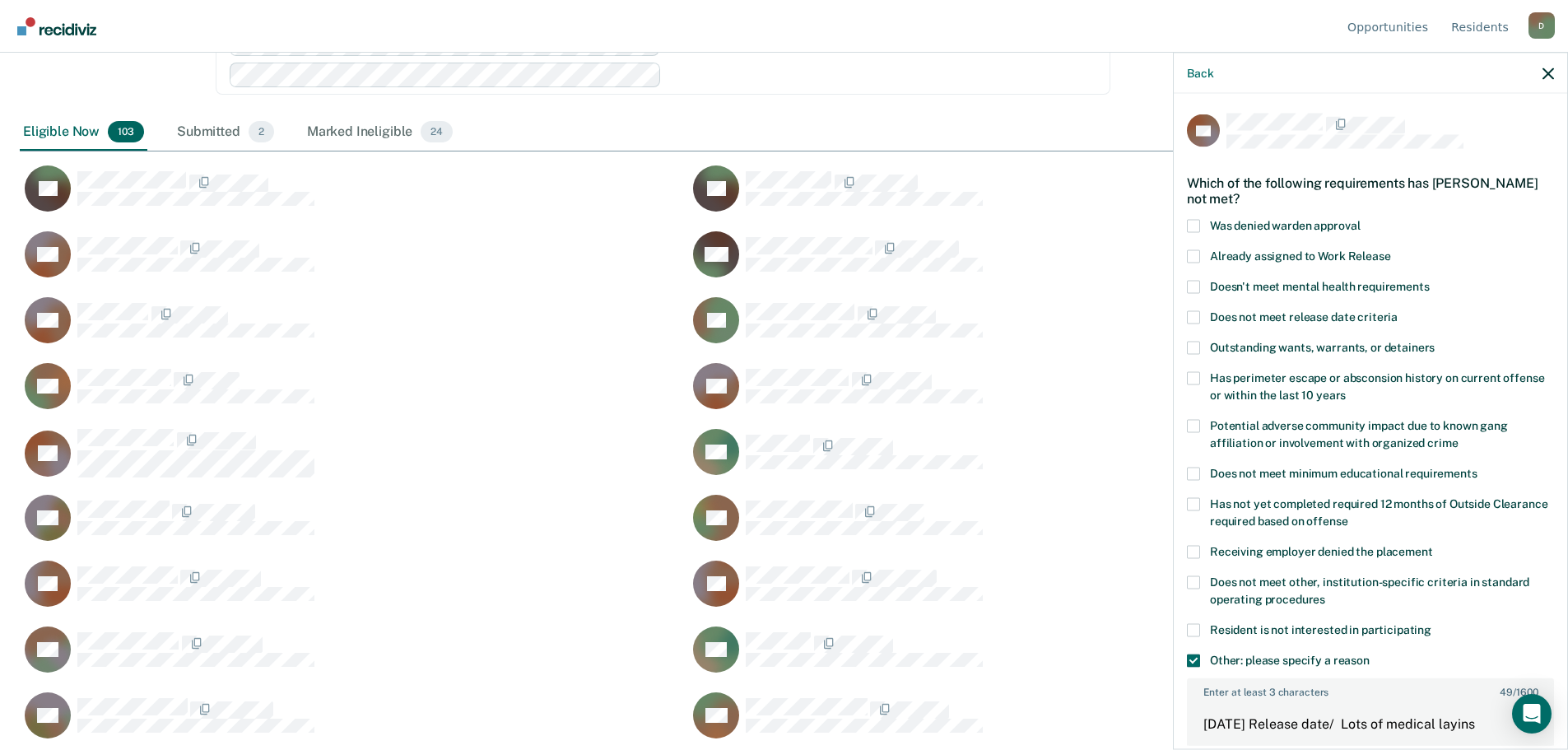
scroll to position [356, 0]
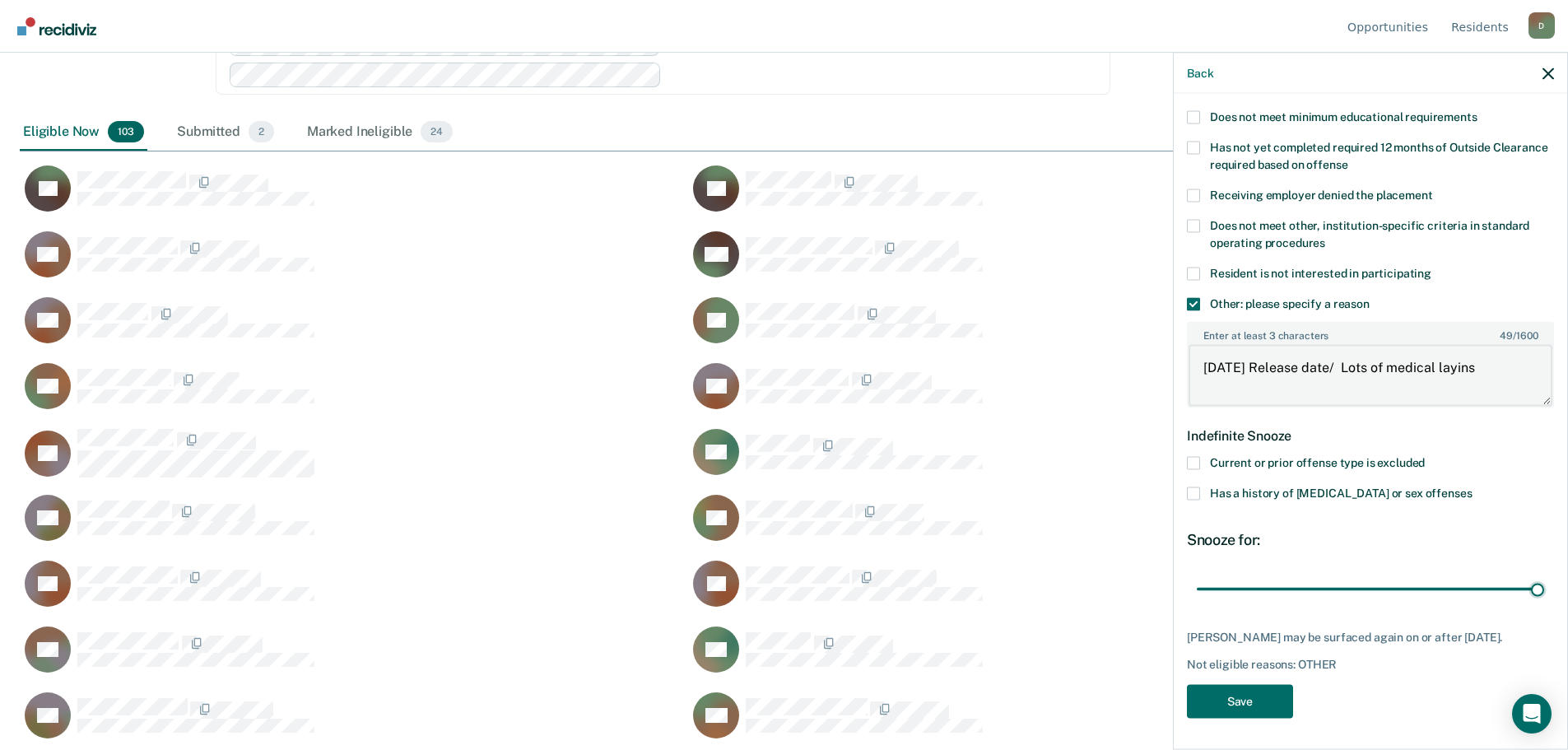
drag, startPoint x: 1521, startPoint y: 369, endPoint x: 1172, endPoint y: 360, distance: 349.1
click at [1198, 300] on span at bounding box center [1194, 304] width 13 height 13
click at [1369, 297] on input "Other: please specify a reason" at bounding box center [1369, 297] width 0 height 0
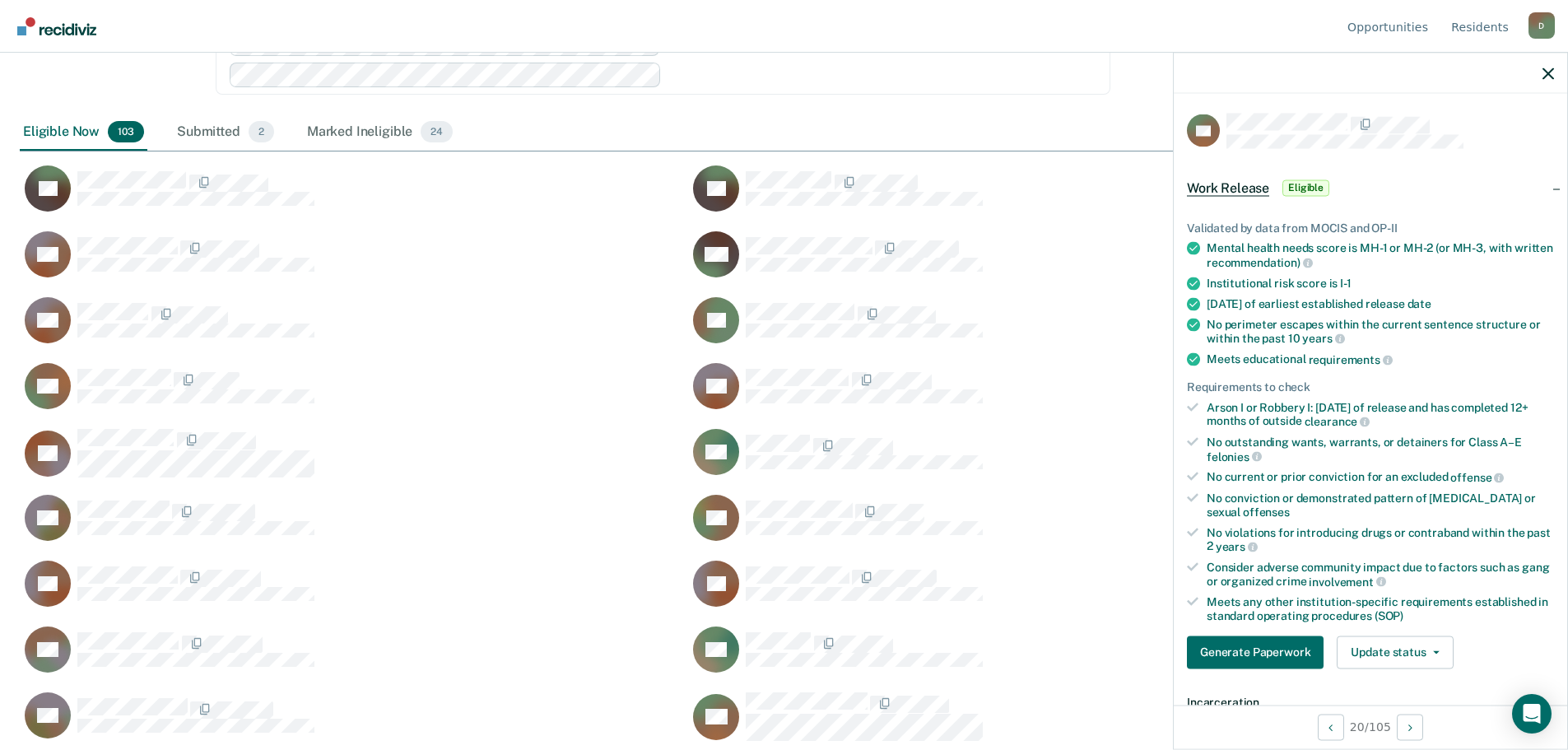
scroll to position [330, 0]
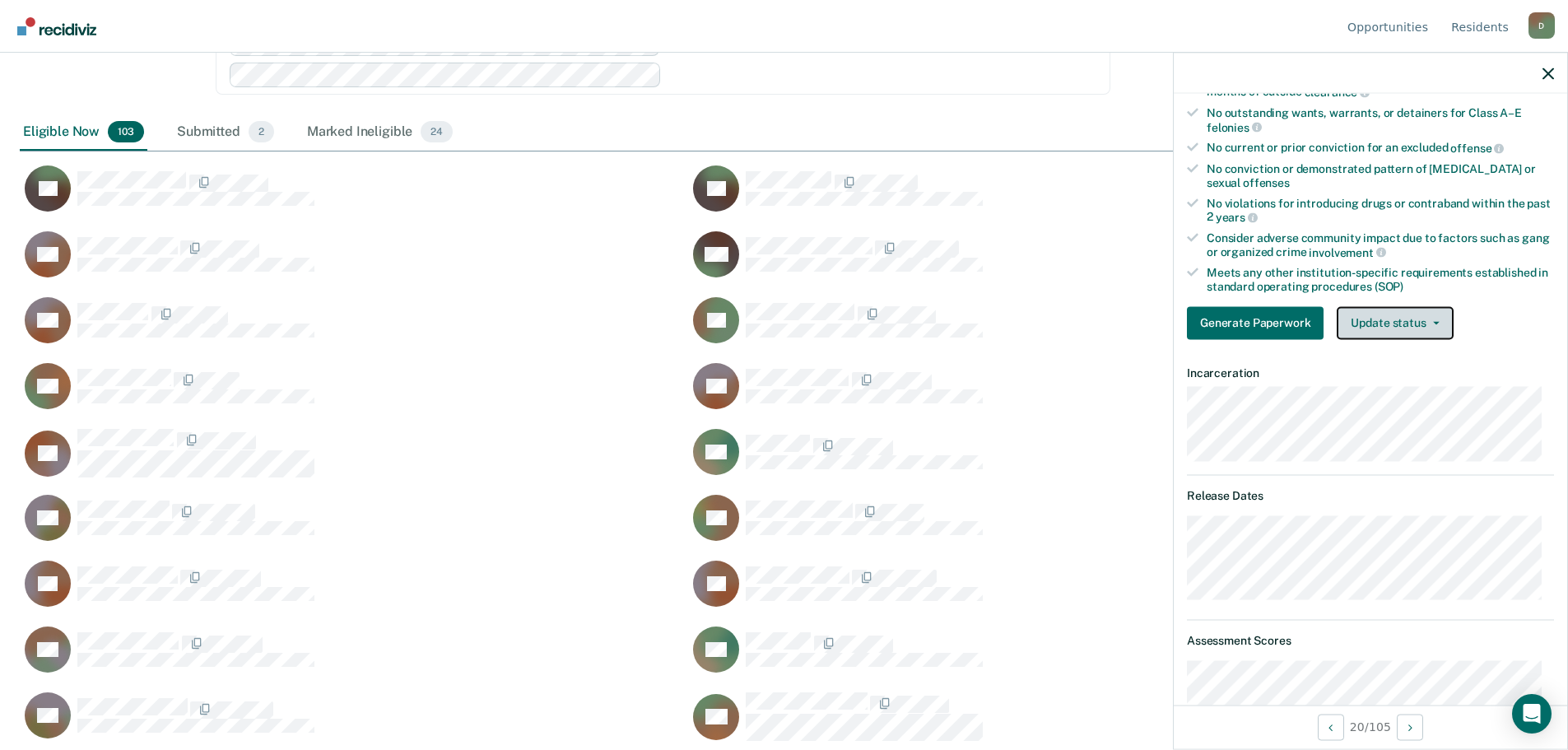
click at [1424, 333] on button "Update status" at bounding box center [1394, 323] width 116 height 33
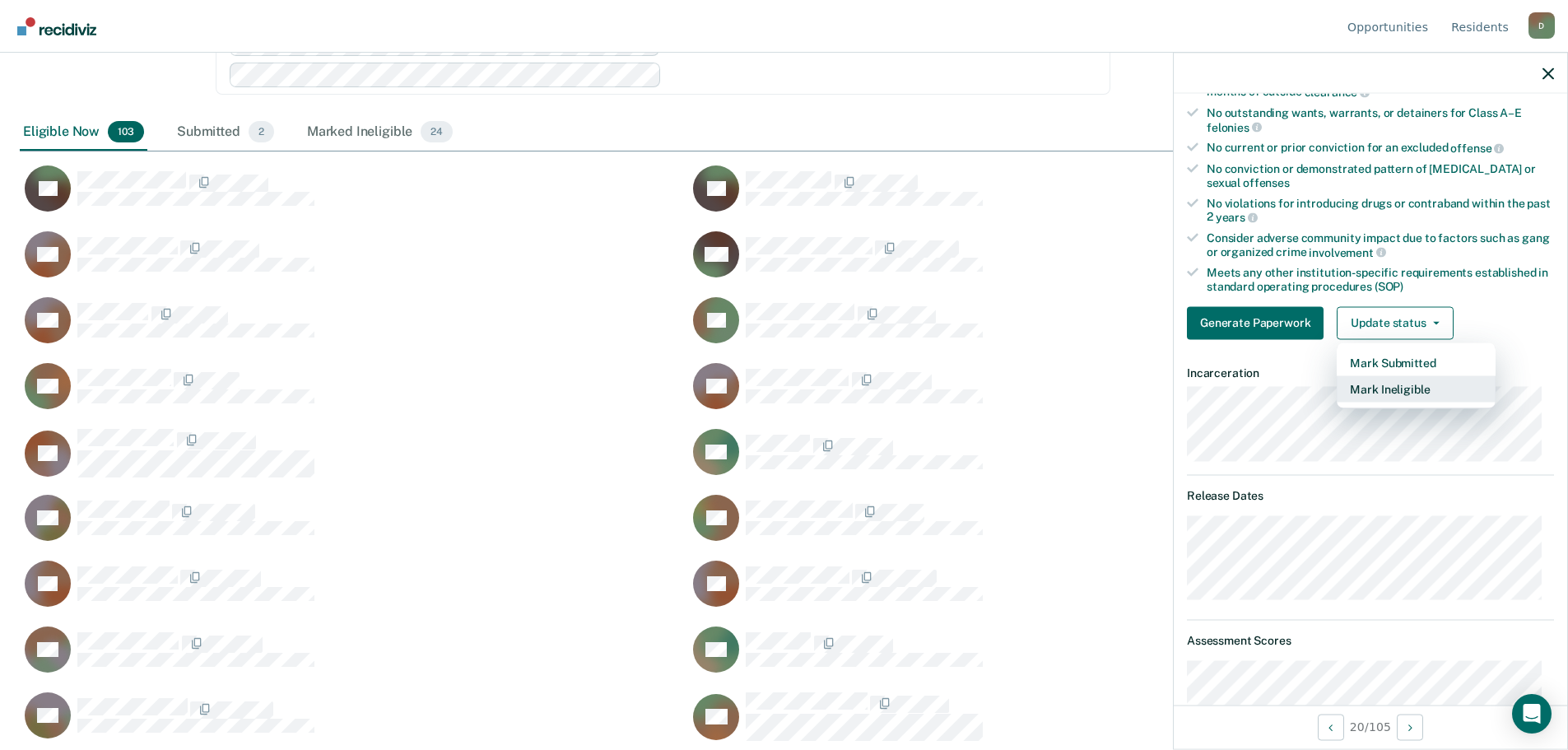
click at [1400, 398] on button "Mark Ineligible" at bounding box center [1416, 389] width 159 height 27
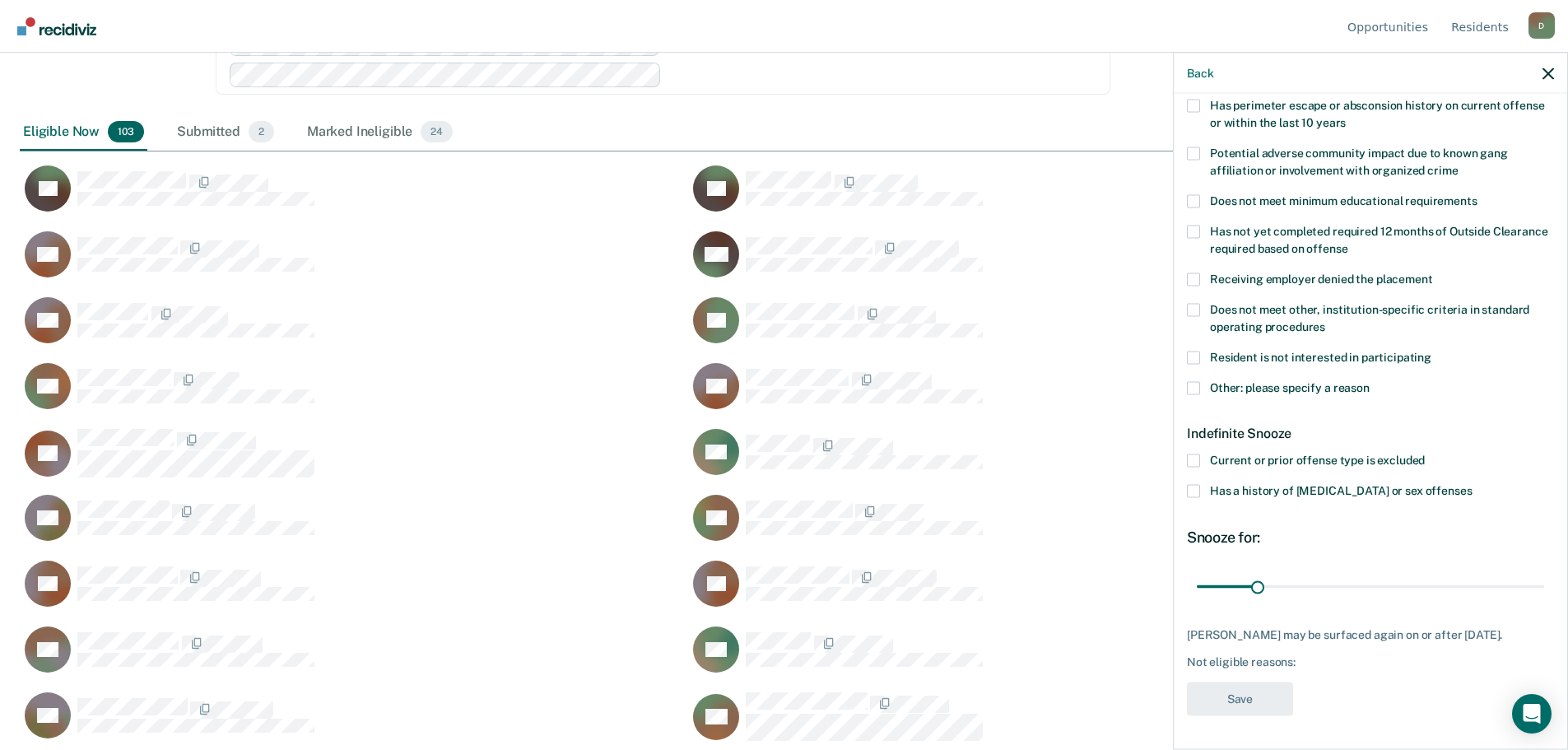
click at [1195, 381] on span at bounding box center [1194, 388] width 13 height 13
click at [1369, 381] on input "Other: please specify a reason" at bounding box center [1369, 381] width 0 height 0
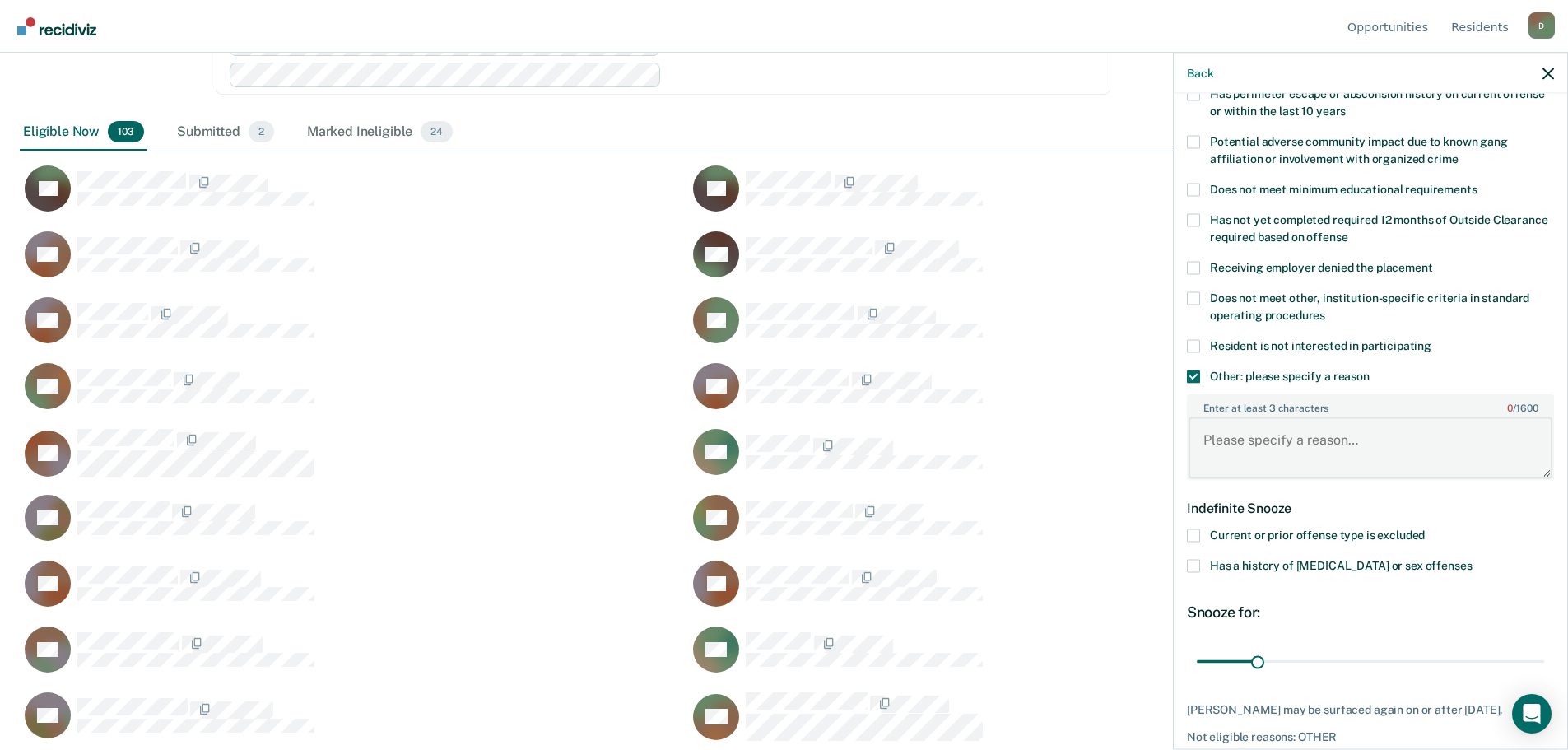
paste textarea "12 06 2025 Release date/ Lots of medical layins"
type textarea "12 06 2025 Release date/ Lots of medical layins"
drag, startPoint x: 1257, startPoint y: 659, endPoint x: 1512, endPoint y: 660, distance: 255.0
type input "173"
click at [1512, 660] on input "range" at bounding box center [1370, 662] width 347 height 29
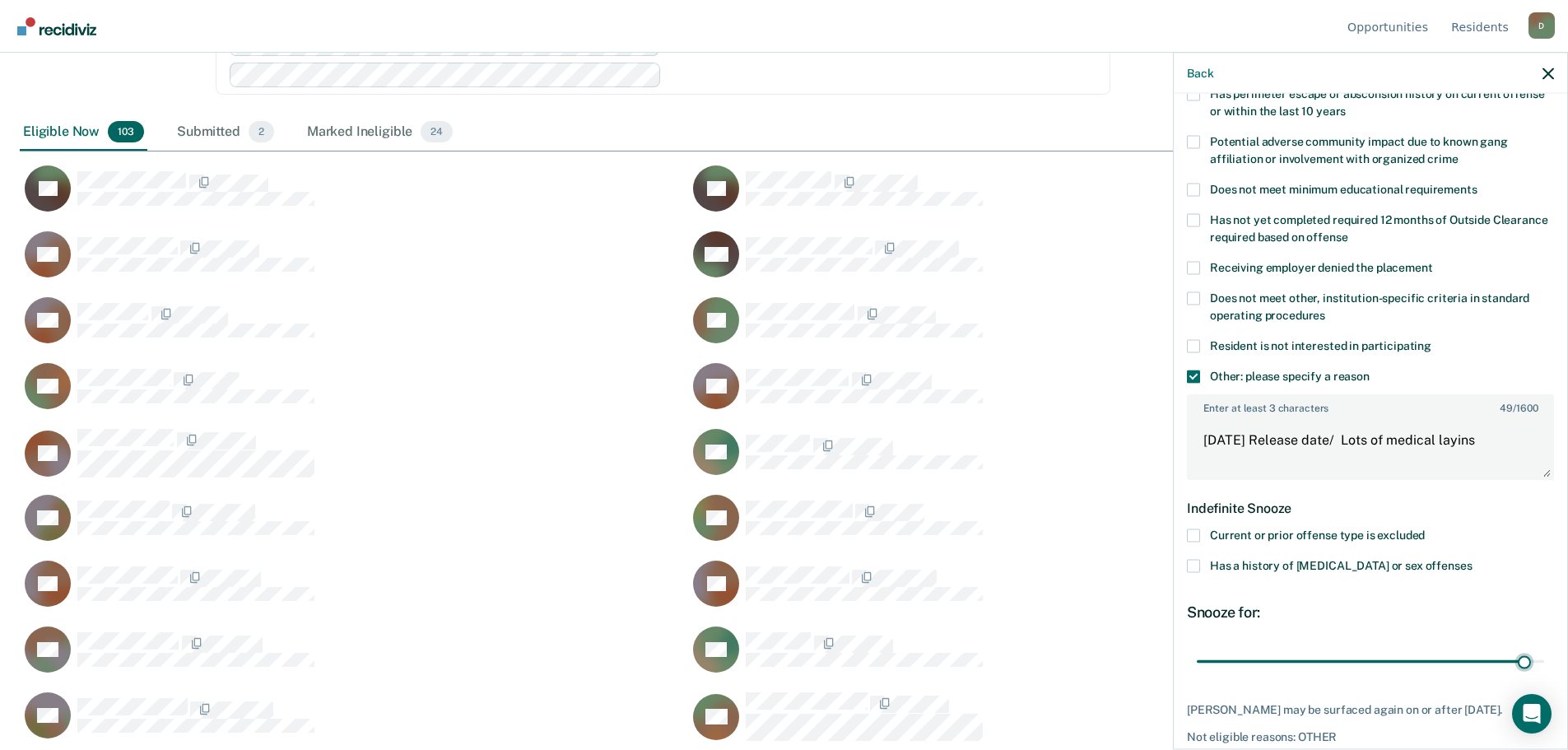
scroll to position [371, 0]
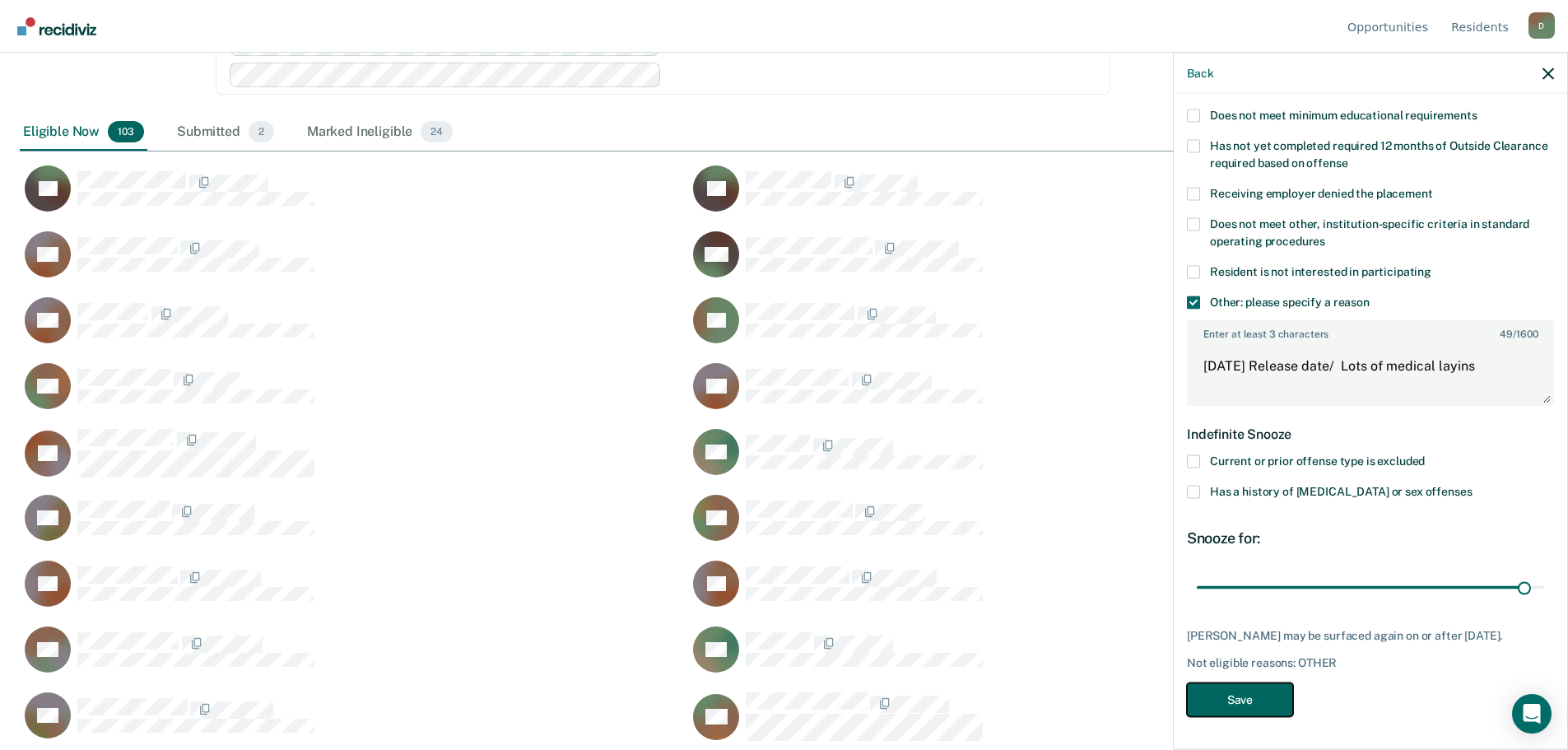
click at [1273, 695] on button "Save" at bounding box center [1240, 699] width 106 height 34
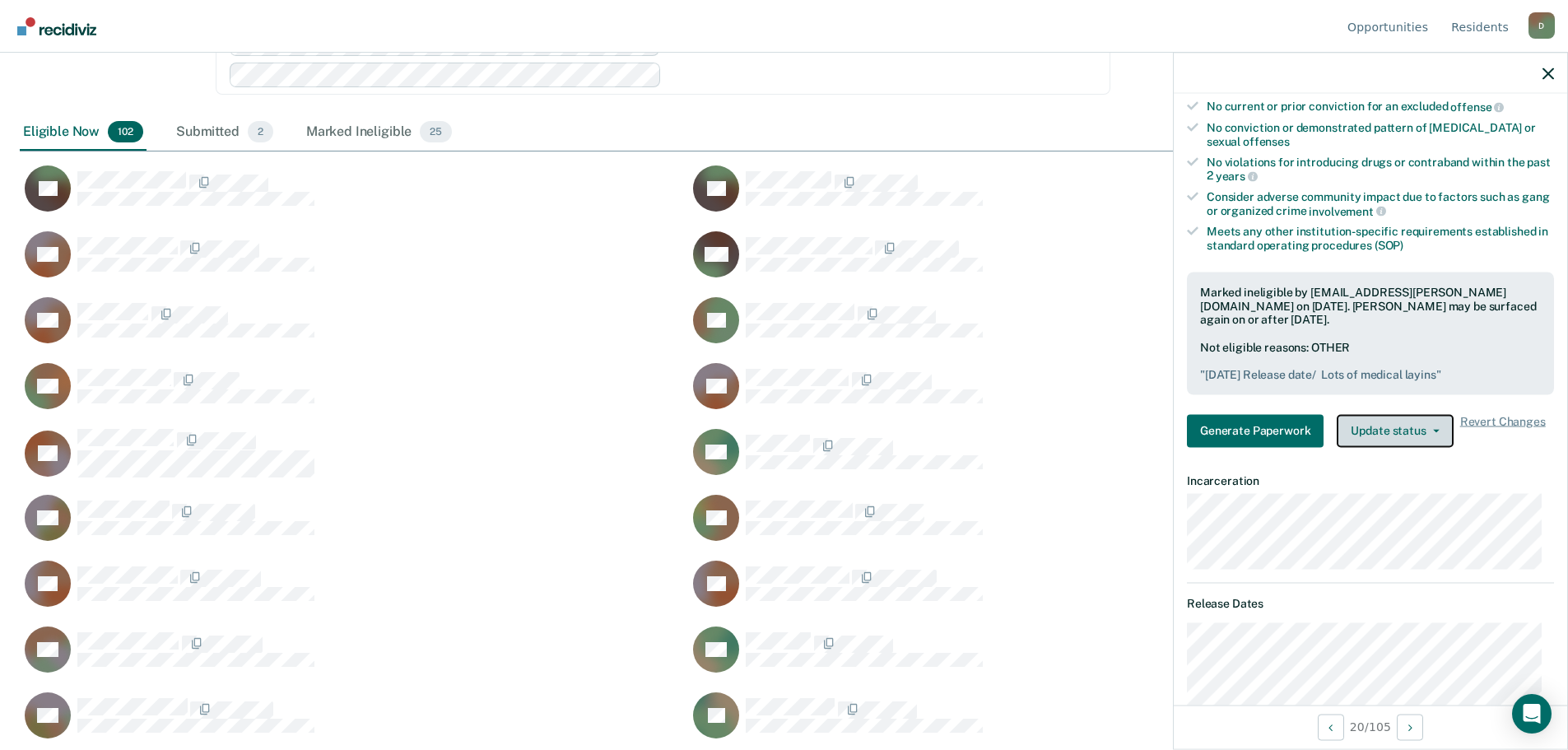
click at [1436, 437] on button "Update status" at bounding box center [1394, 430] width 116 height 33
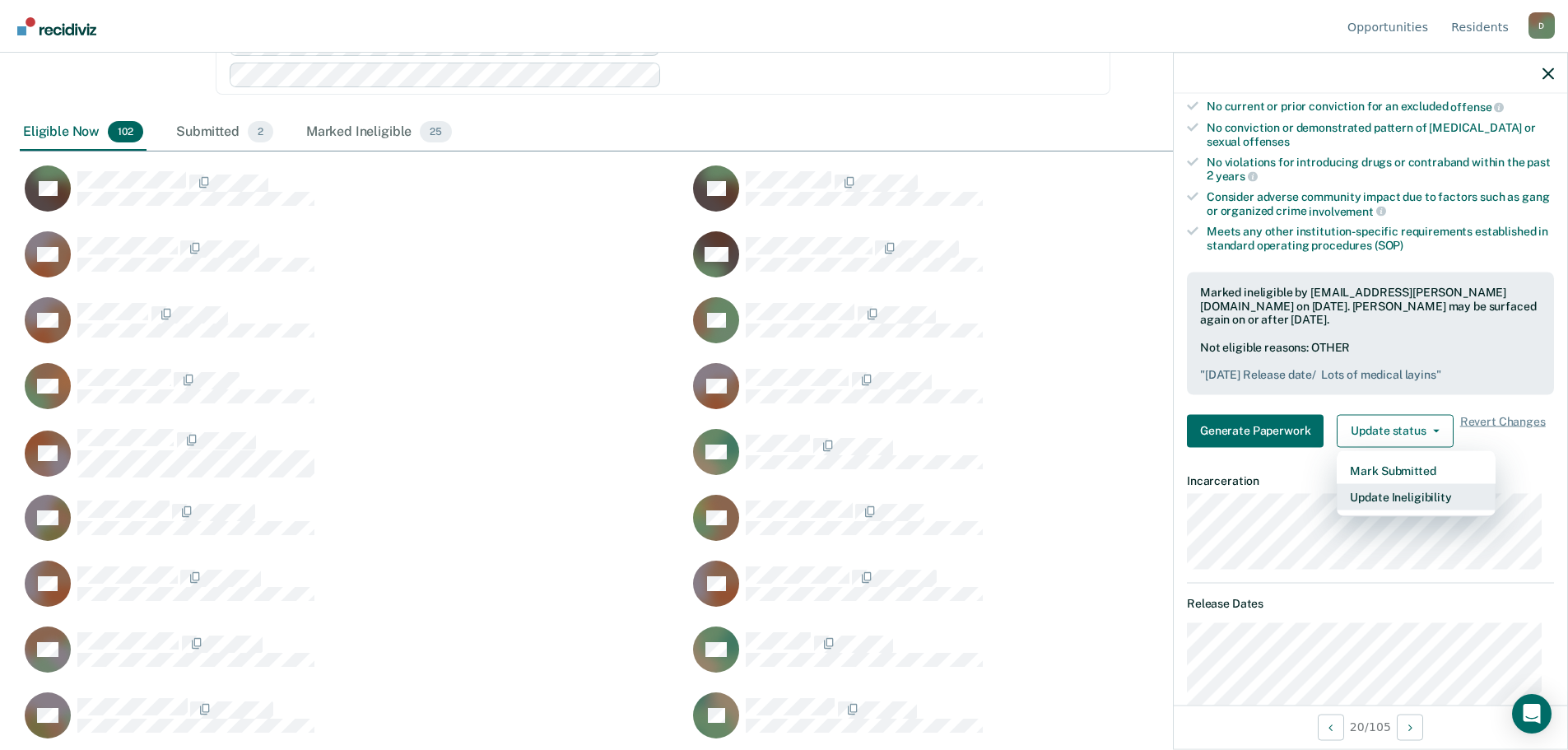
click at [1412, 487] on button "Update Ineligibility" at bounding box center [1416, 497] width 159 height 27
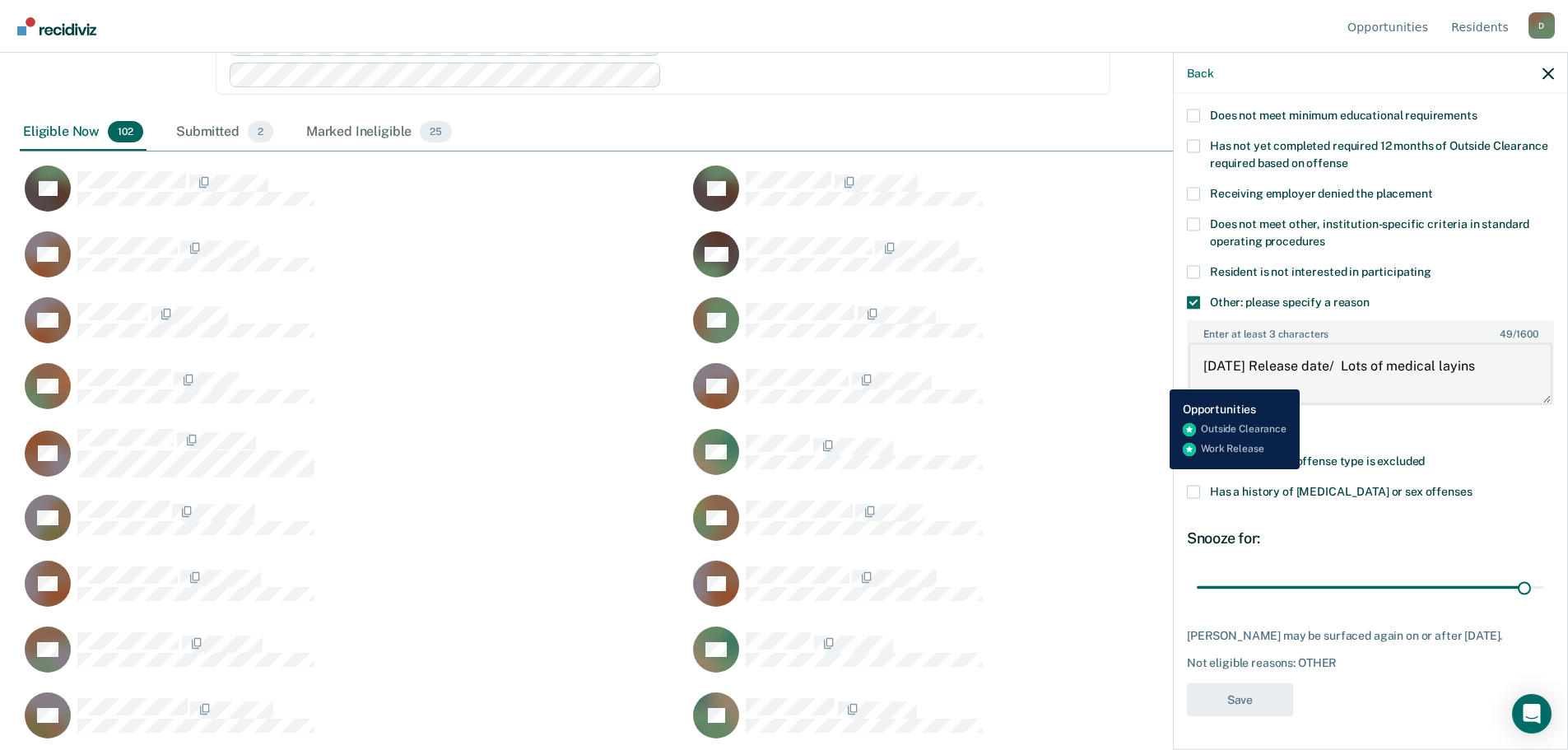
drag, startPoint x: 1514, startPoint y: 352, endPoint x: 1157, endPoint y: 377, distance: 357.9
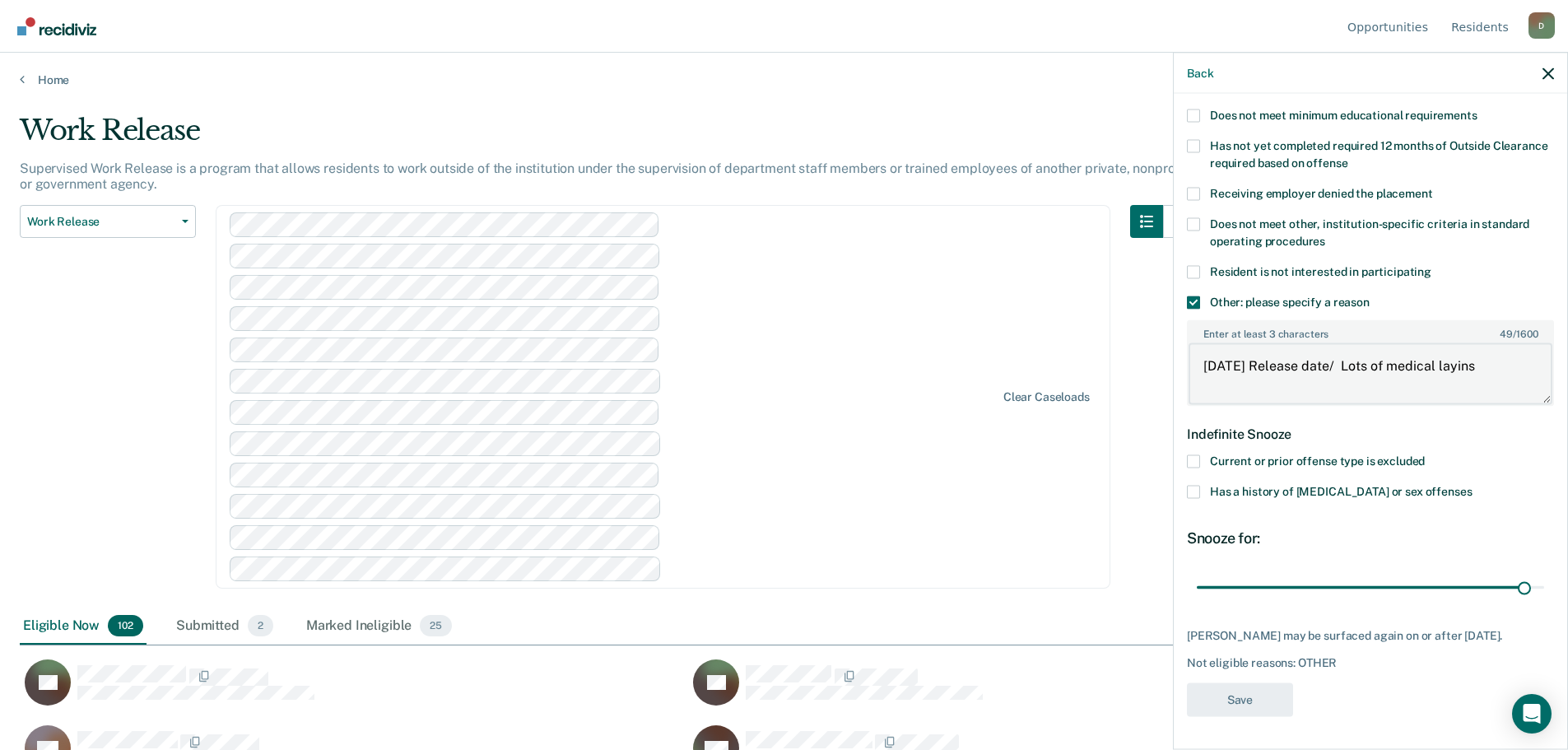
scroll to position [0, 0]
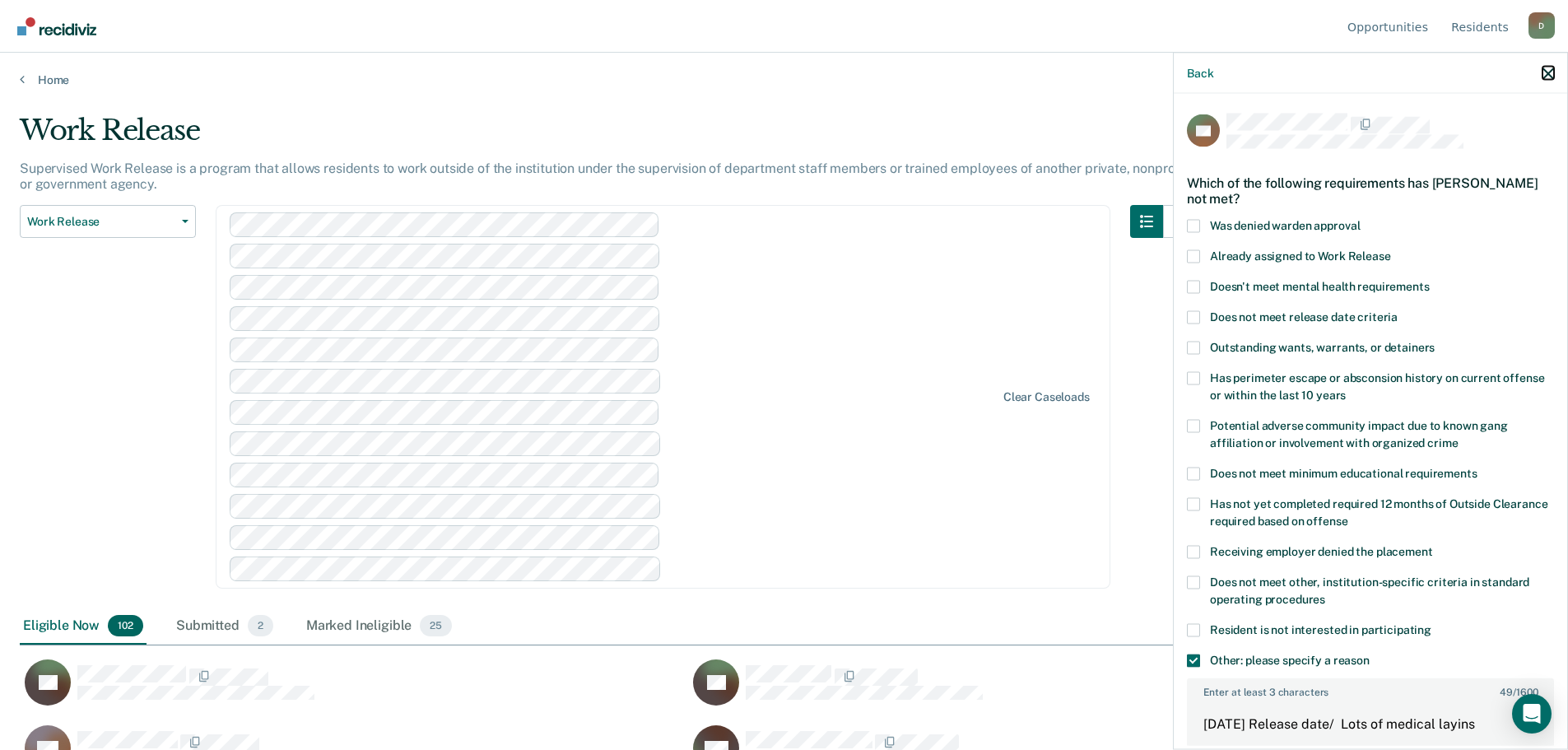
click at [1544, 69] on icon "button" at bounding box center [1548, 73] width 11 height 11
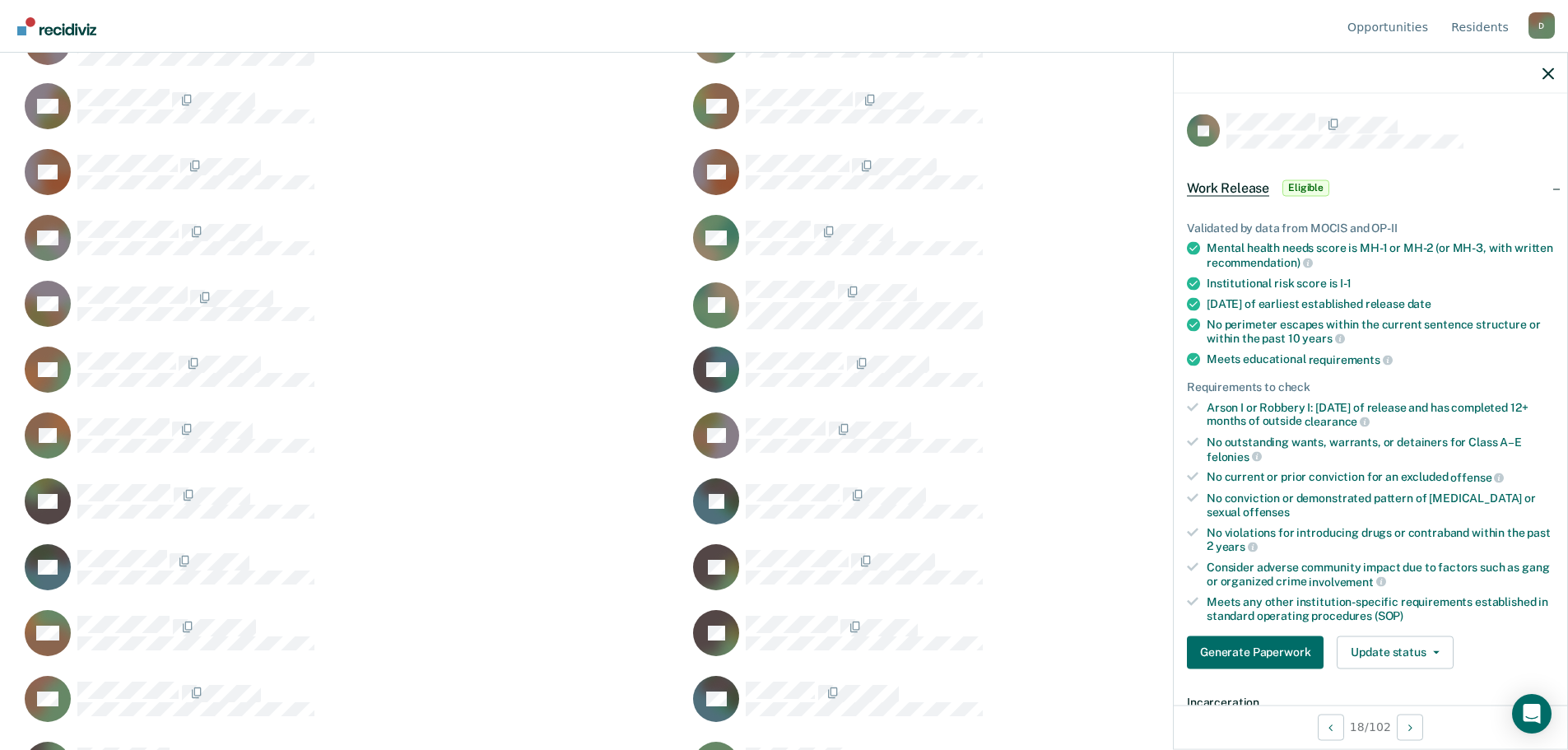
scroll to position [412, 0]
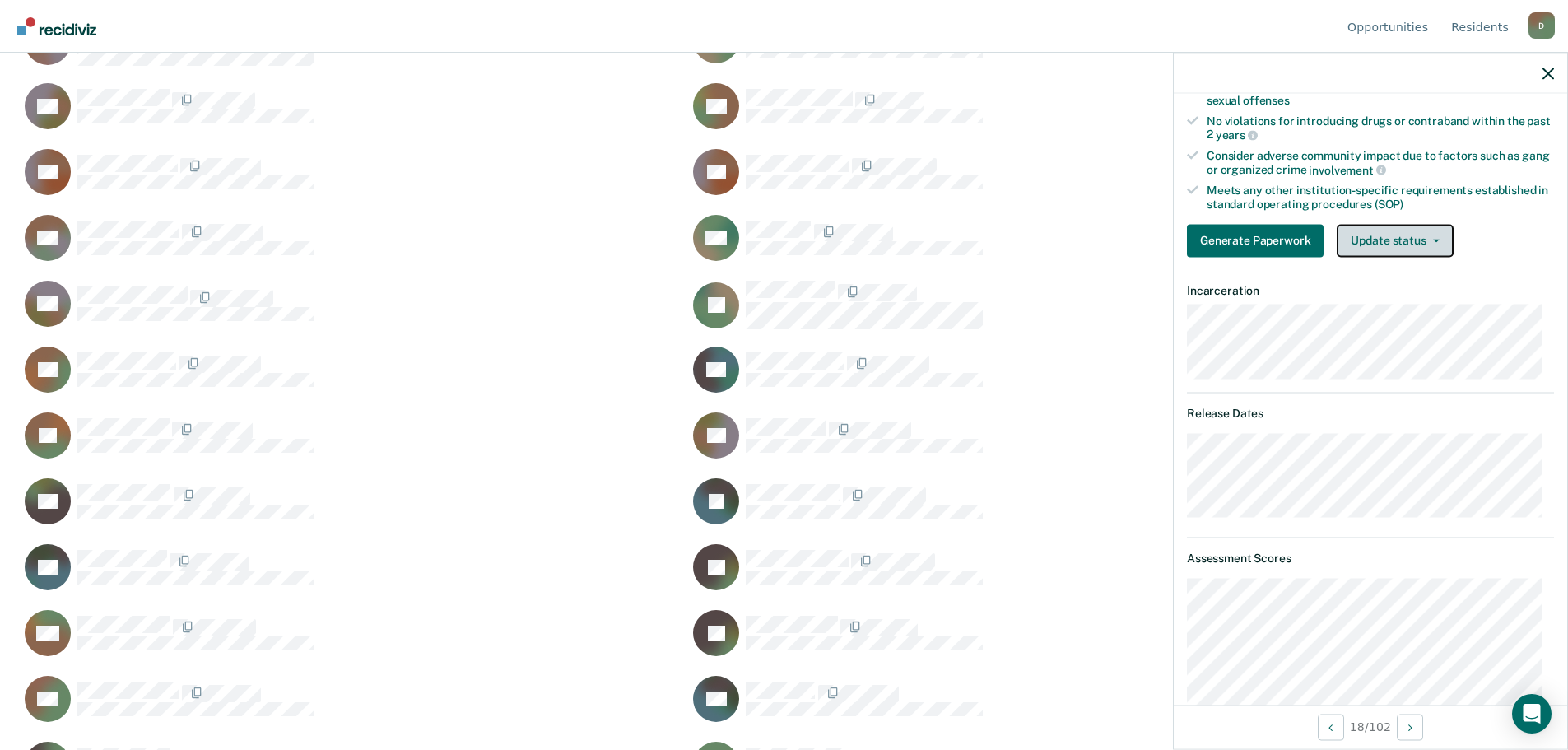
click at [1392, 229] on button "Update status" at bounding box center [1394, 240] width 116 height 33
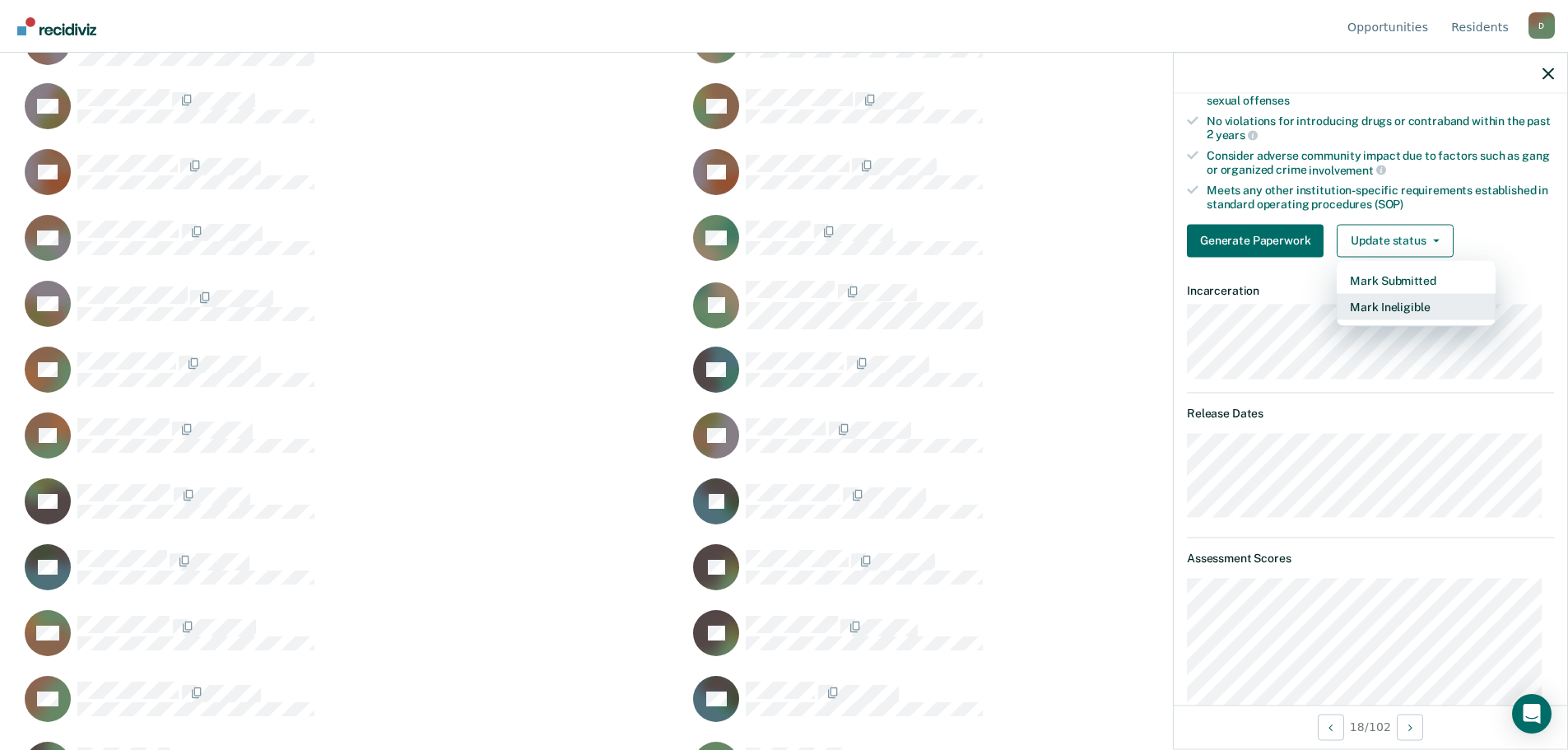
click at [1362, 293] on button "Mark Ineligible" at bounding box center [1416, 307] width 159 height 27
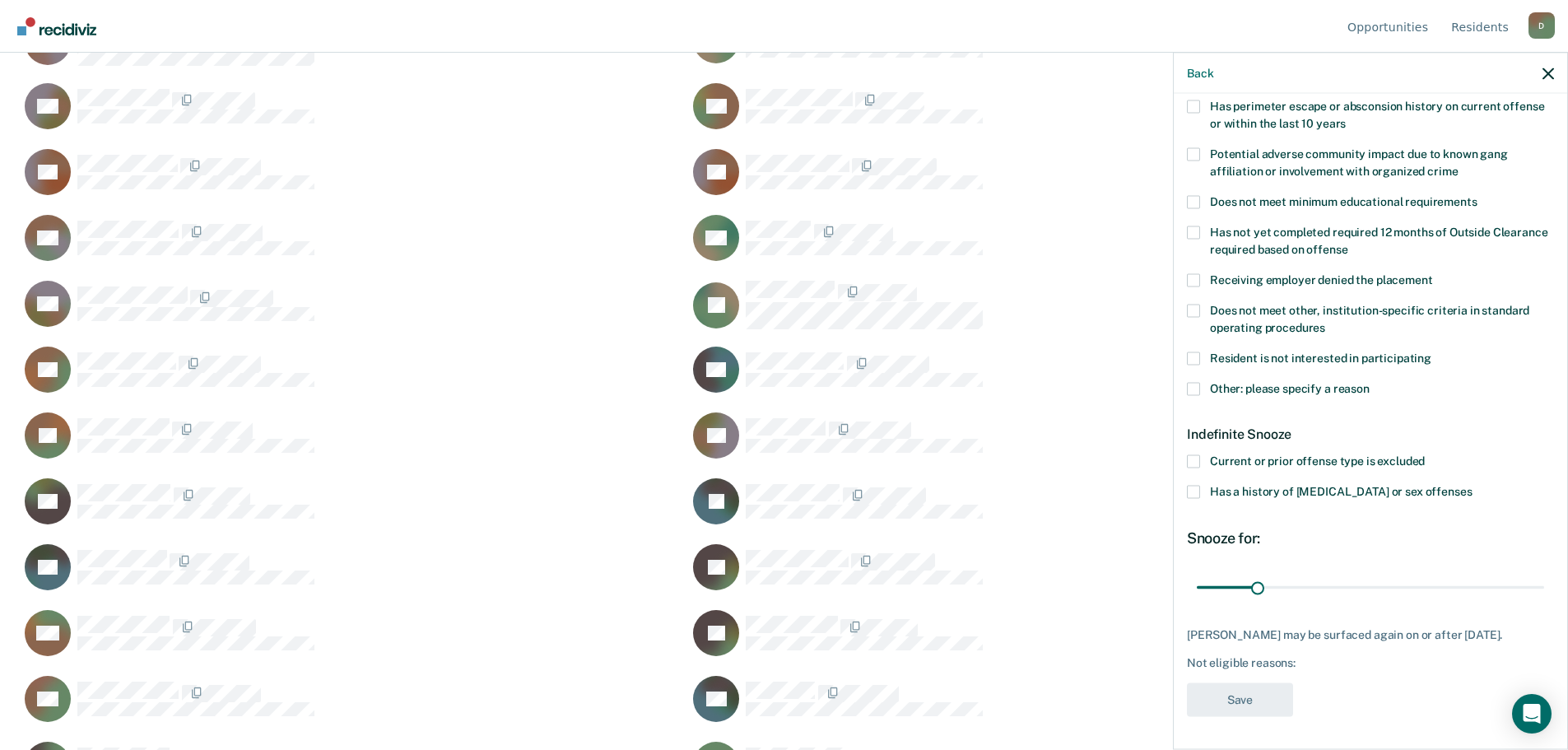
scroll to position [270, 0]
click at [1192, 391] on span at bounding box center [1194, 391] width 13 height 13
click at [1369, 384] on input "Other: please specify a reason" at bounding box center [1369, 384] width 0 height 0
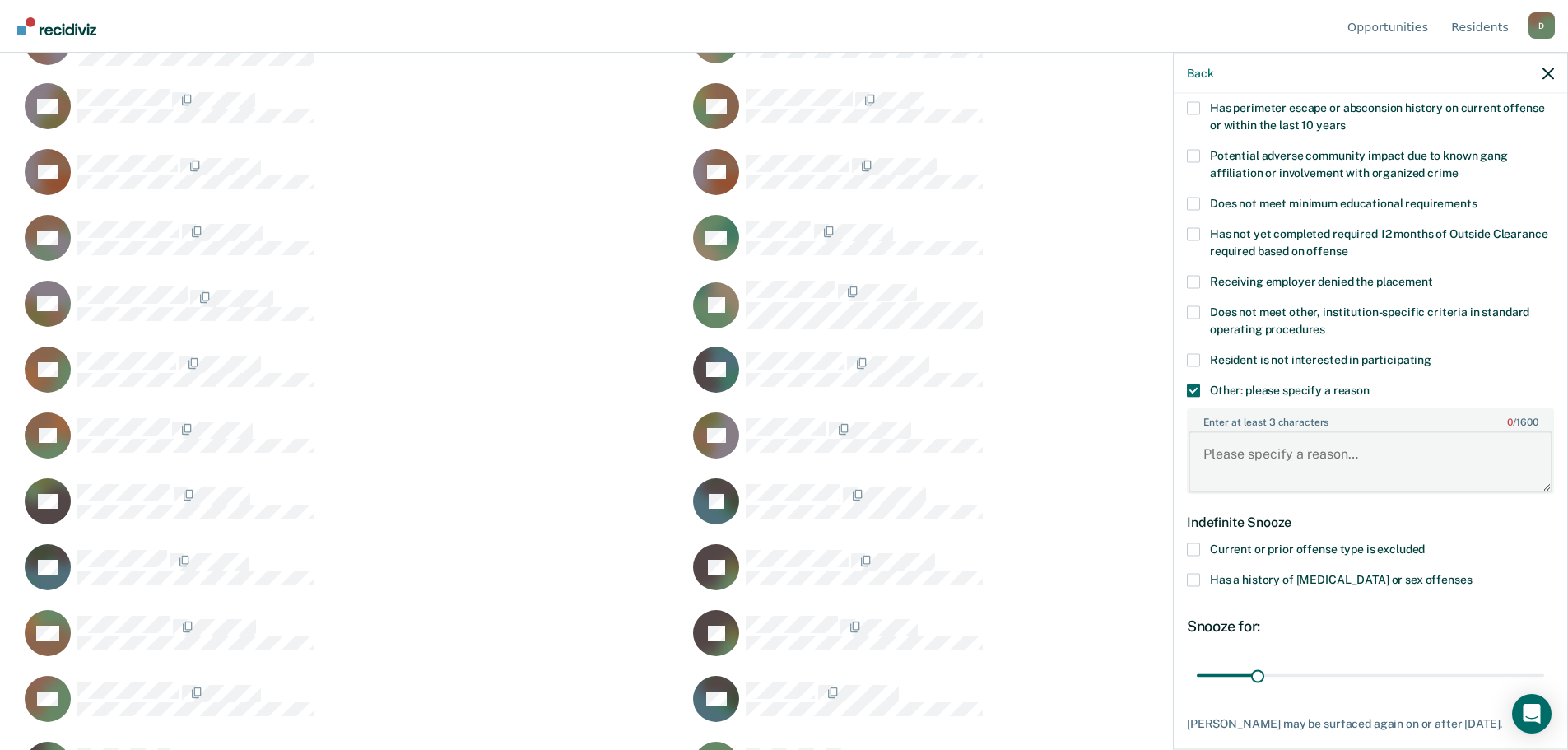
click at [1243, 448] on textarea "Enter at least 3 characters 0 / 1600" at bounding box center [1370, 462] width 364 height 61
type textarea "From the immediate area/"
click at [1160, 330] on div "JD" at bounding box center [1022, 312] width 668 height 66
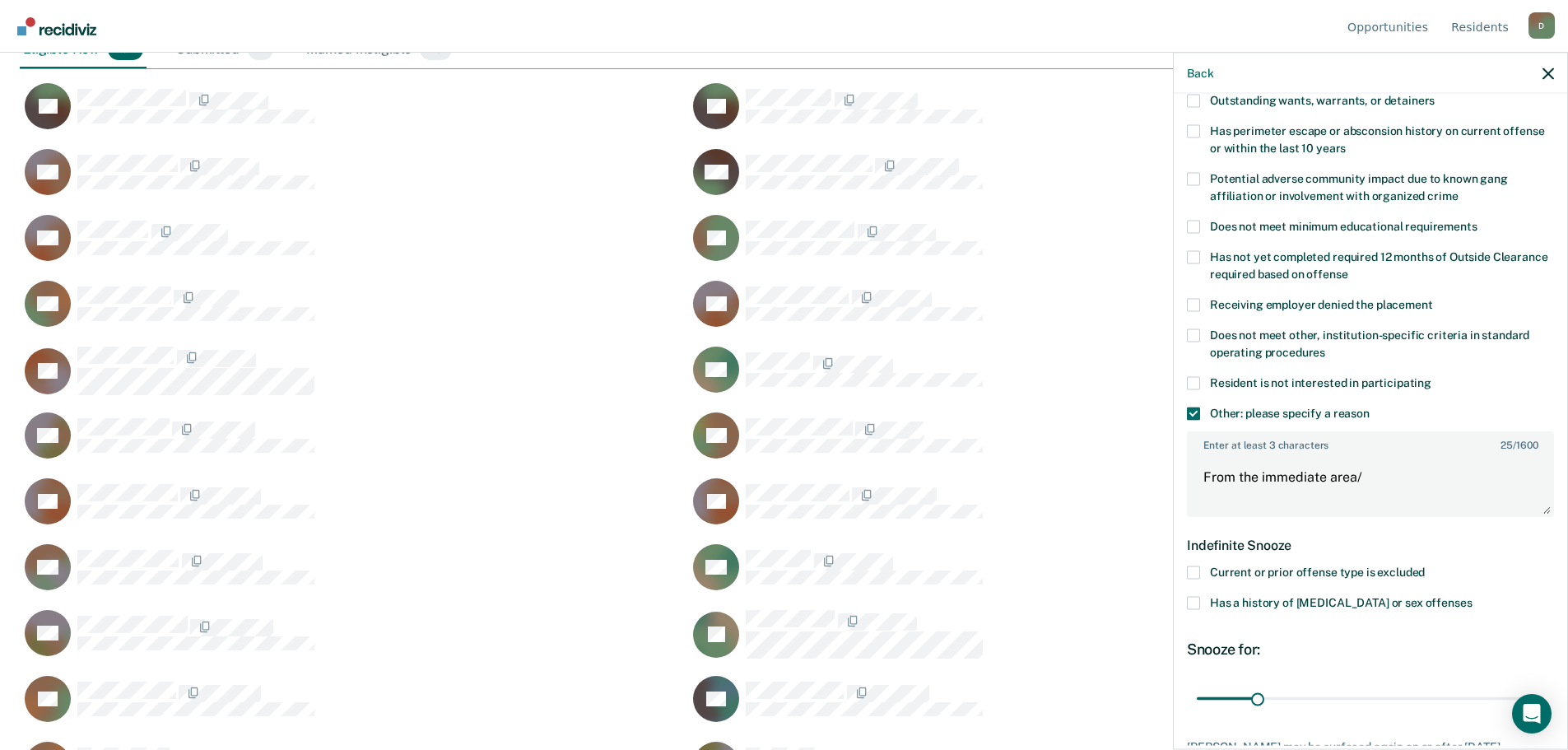
scroll to position [356, 0]
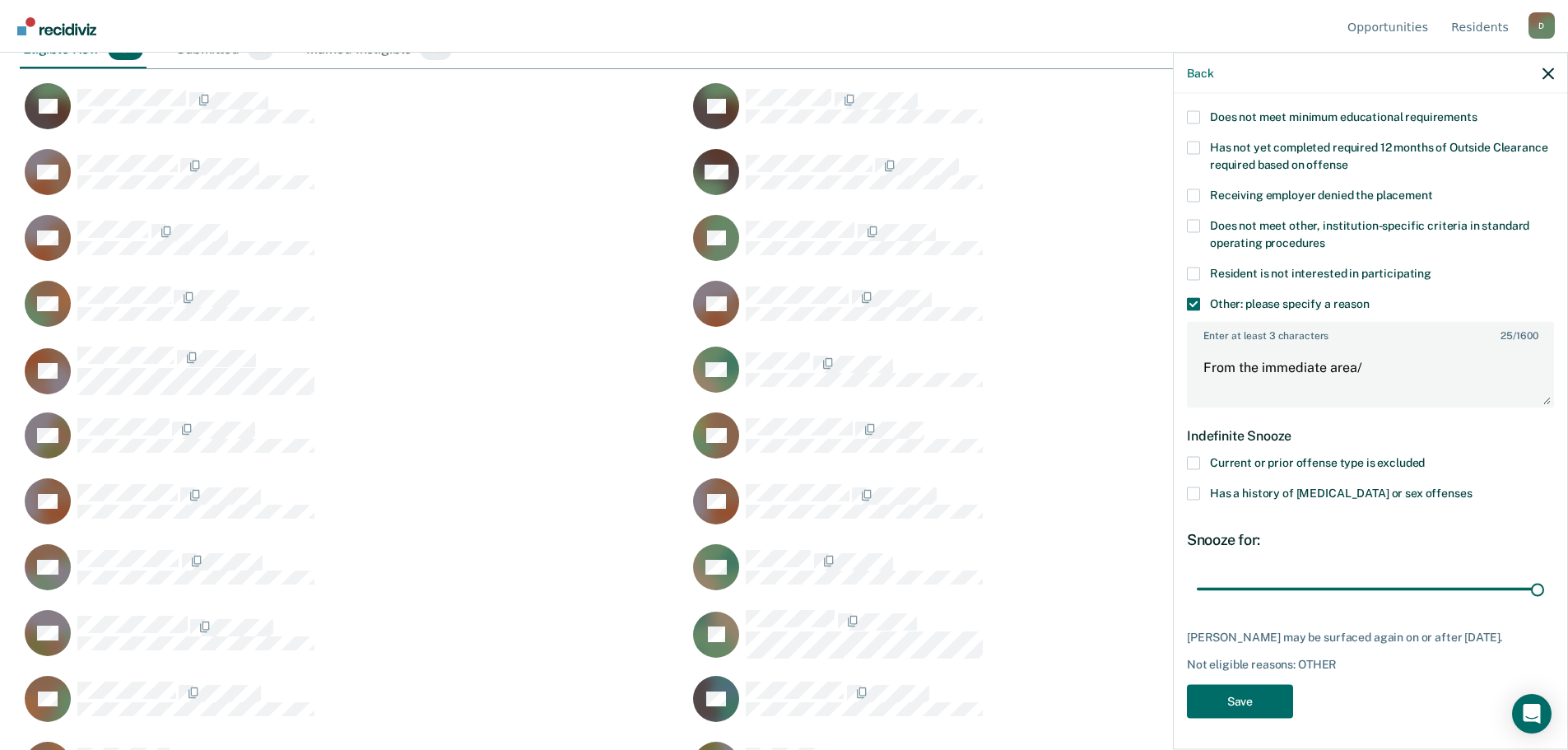
drag, startPoint x: 1249, startPoint y: 580, endPoint x: 1562, endPoint y: 619, distance: 315.4
type input "180"
click at [1544, 603] on input "range" at bounding box center [1370, 589] width 347 height 29
click at [1228, 707] on button "Save" at bounding box center [1240, 700] width 106 height 34
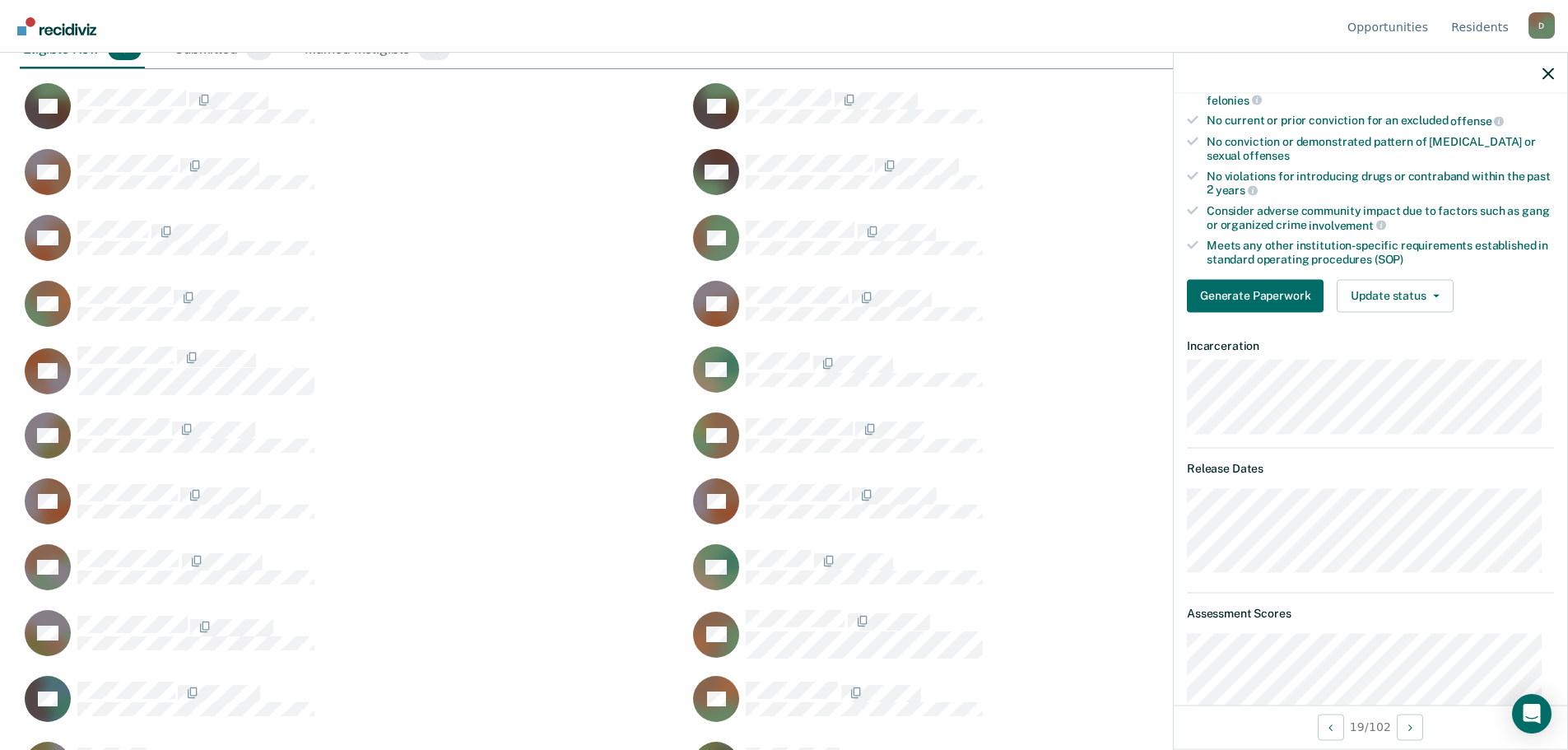
scroll to position [27, 0]
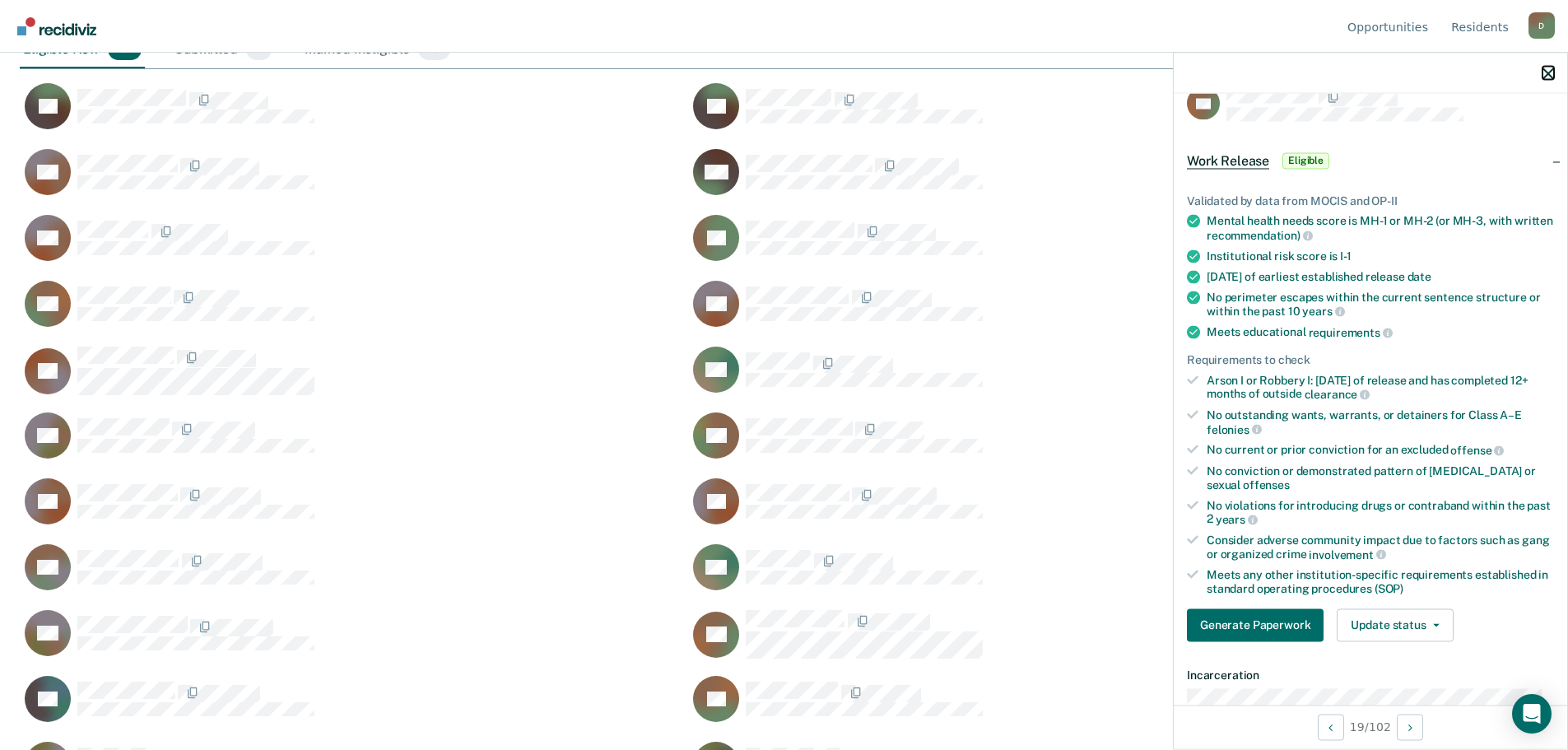
click at [1550, 77] on icon "button" at bounding box center [1548, 73] width 11 height 11
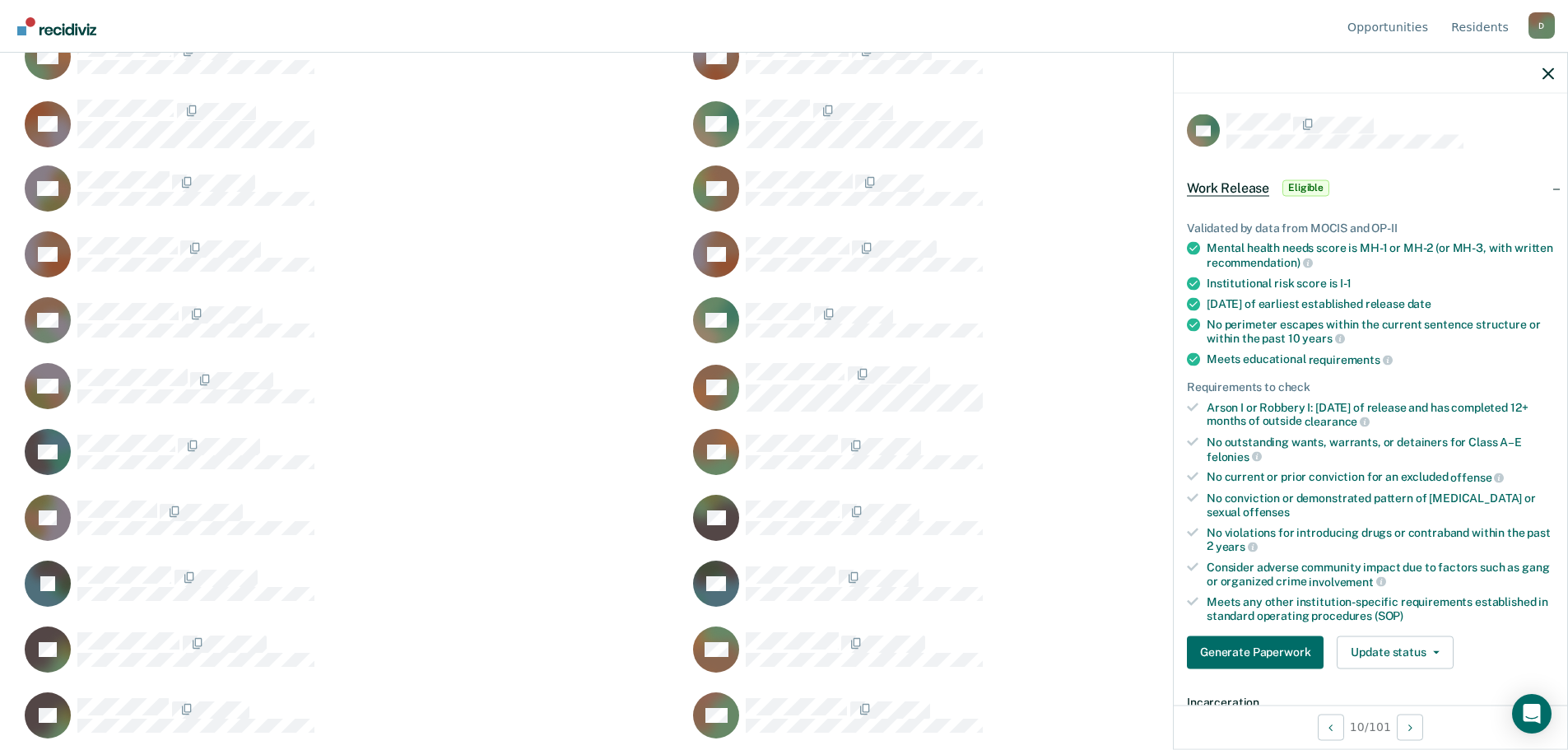
scroll to position [330, 0]
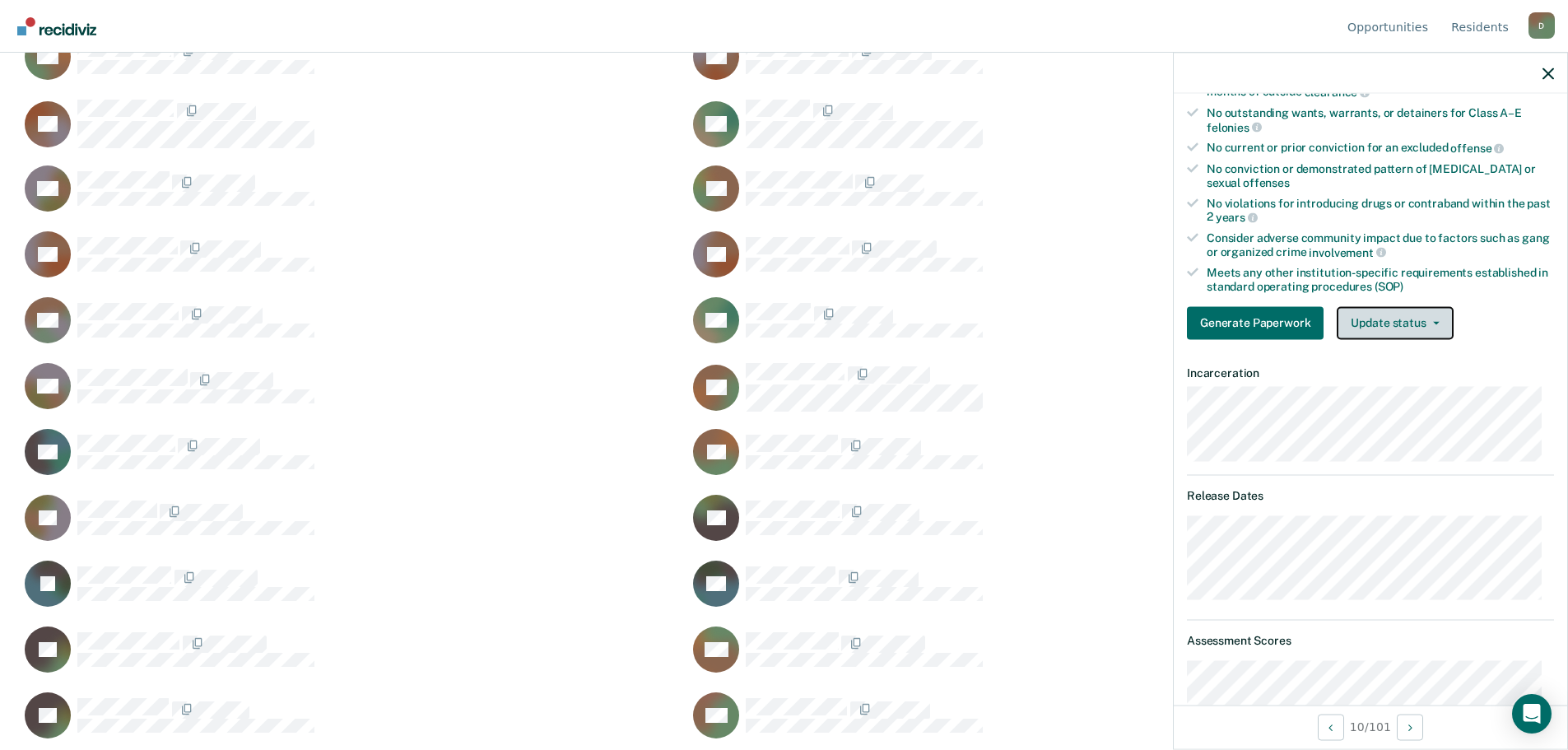
click at [1418, 334] on button "Update status" at bounding box center [1394, 323] width 116 height 33
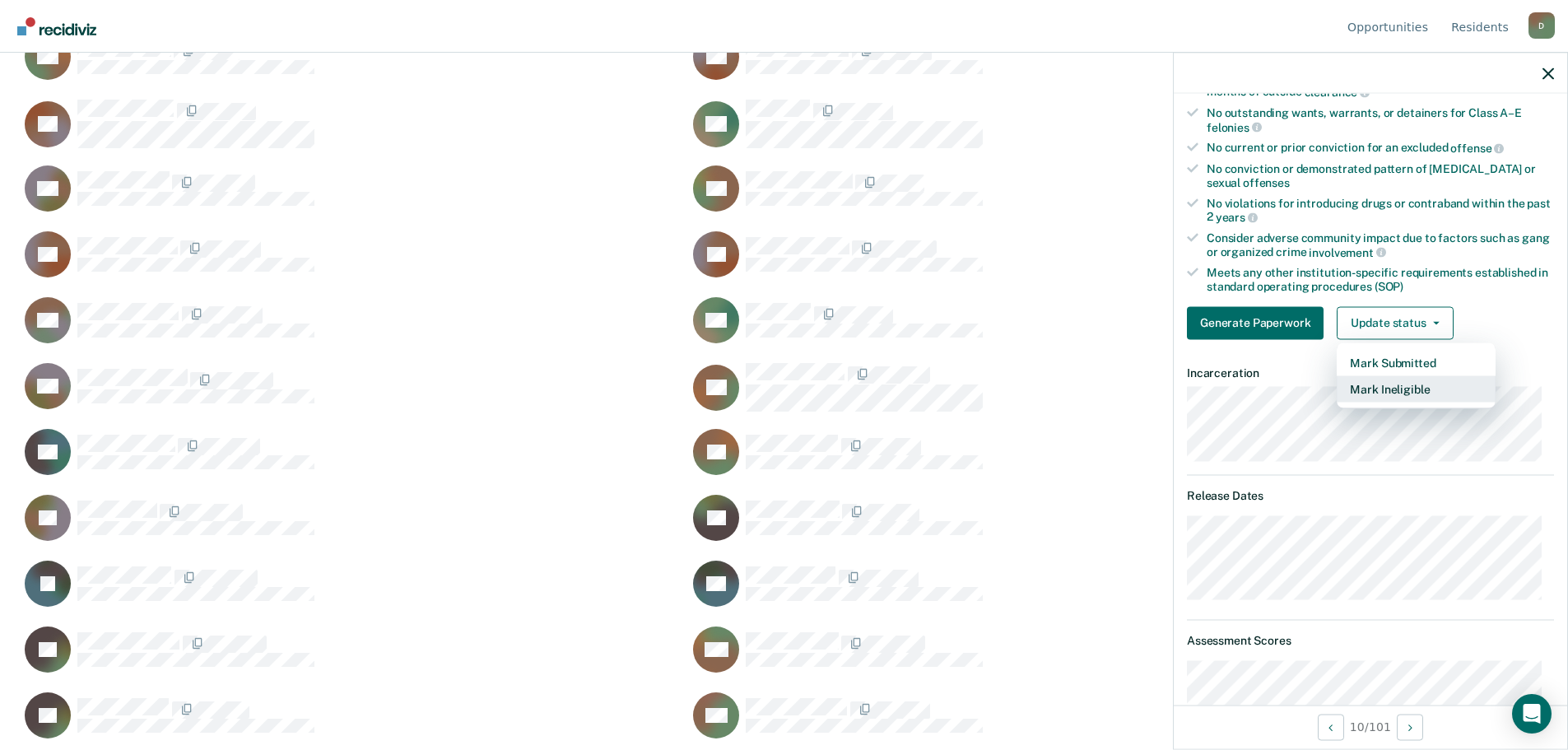
click at [1381, 387] on button "Mark Ineligible" at bounding box center [1416, 389] width 159 height 27
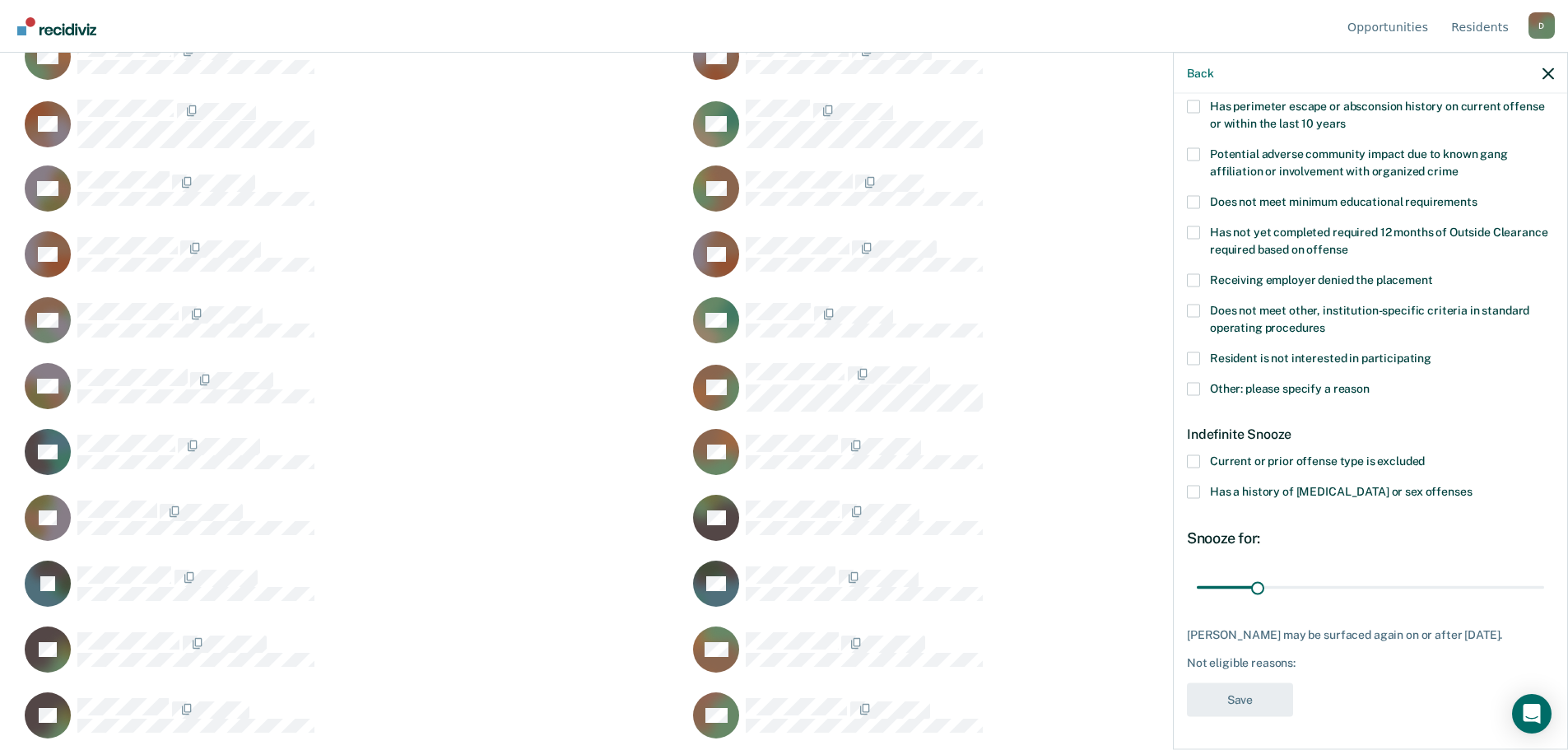
scroll to position [270, 0]
click at [1197, 388] on span at bounding box center [1194, 391] width 13 height 13
click at [1369, 384] on input "Other: please specify a reason" at bounding box center [1369, 384] width 0 height 0
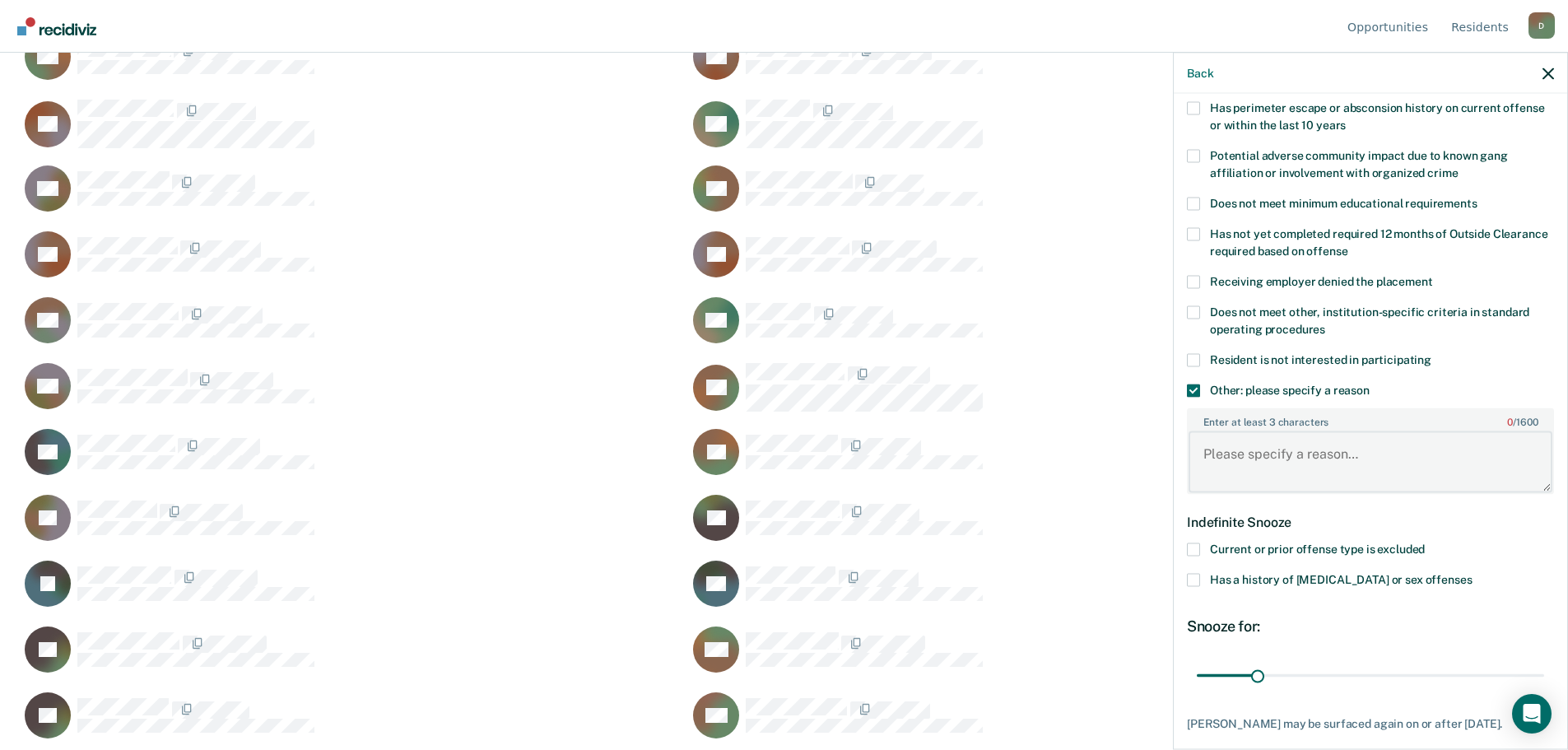
click at [1245, 470] on textarea "Enter at least 3 characters 0 / 1600" at bounding box center [1370, 462] width 364 height 61
type textarea "Wheelchair"
drag, startPoint x: 1252, startPoint y: 667, endPoint x: 1541, endPoint y: 640, distance: 290.3
type input "180"
click at [1541, 661] on input "range" at bounding box center [1370, 675] width 347 height 29
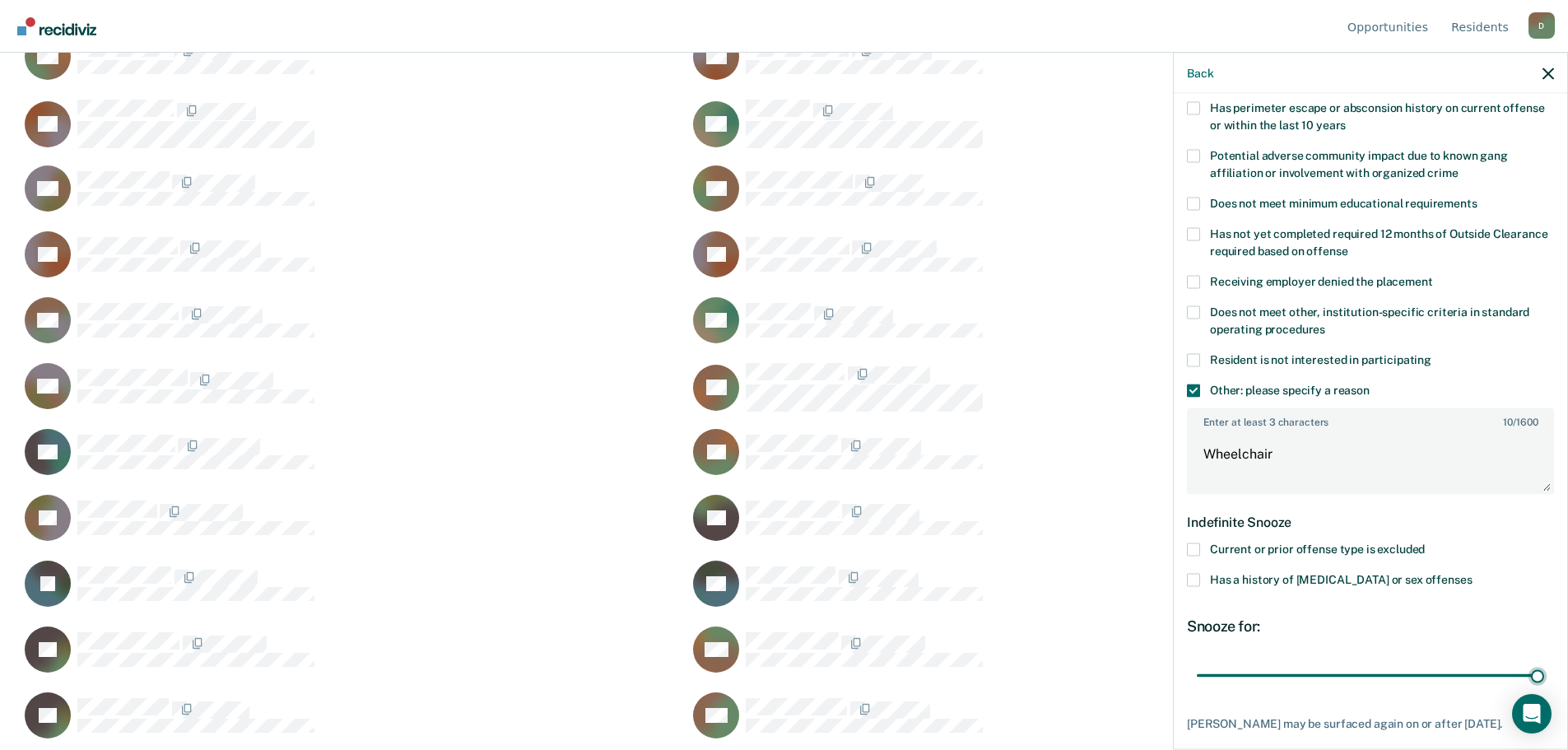
scroll to position [356, 0]
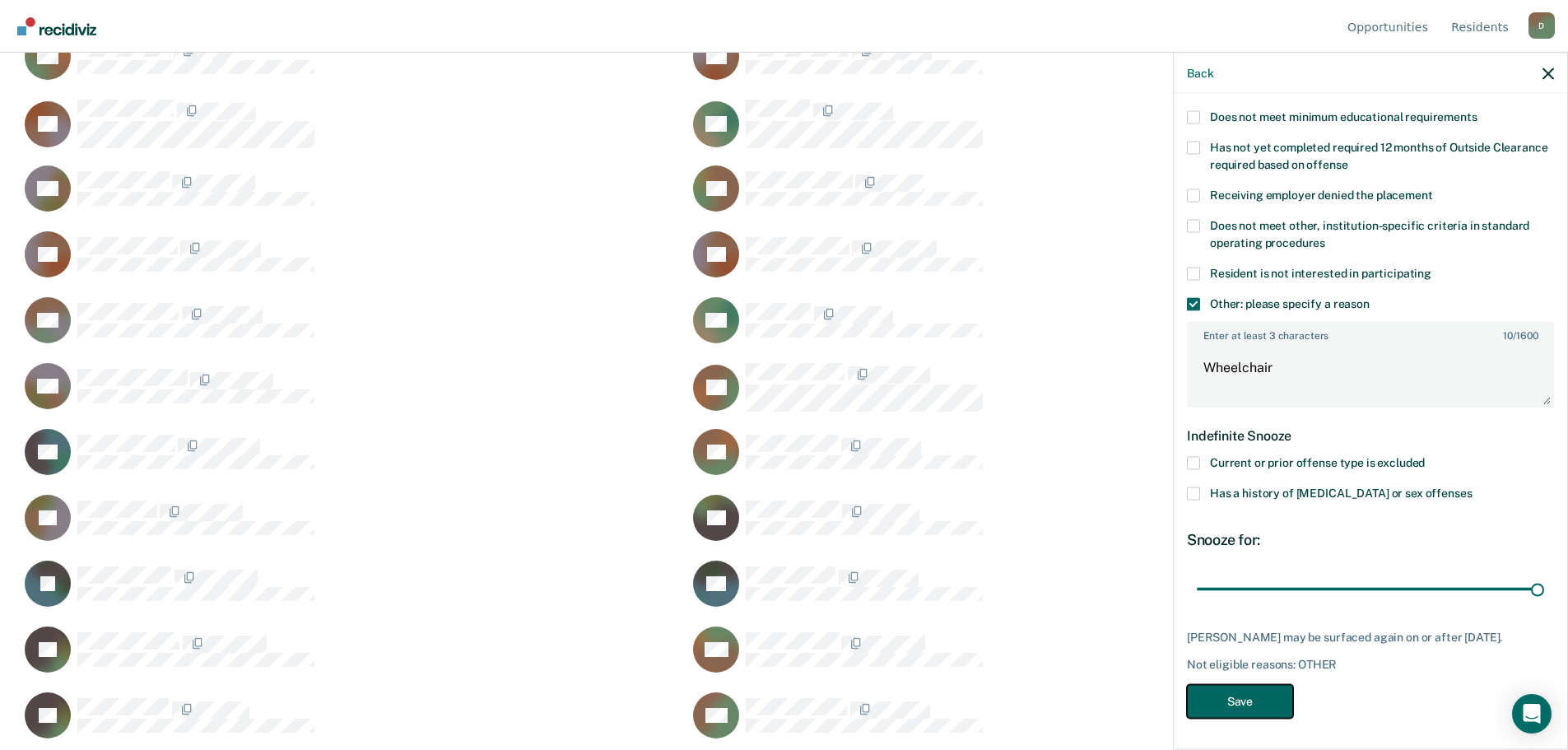
click at [1269, 701] on button "Save" at bounding box center [1240, 700] width 106 height 34
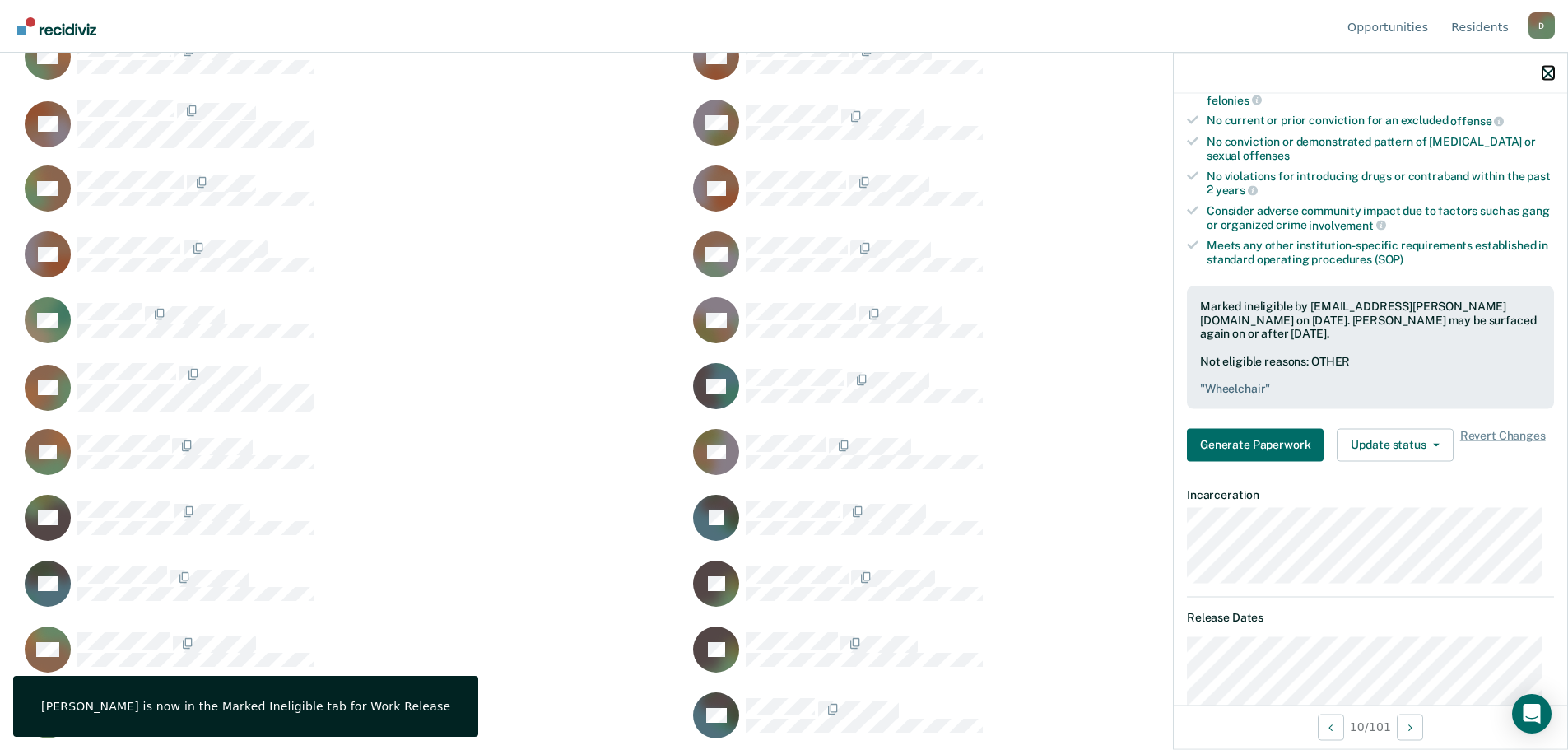
click at [1551, 74] on icon "button" at bounding box center [1548, 73] width 11 height 11
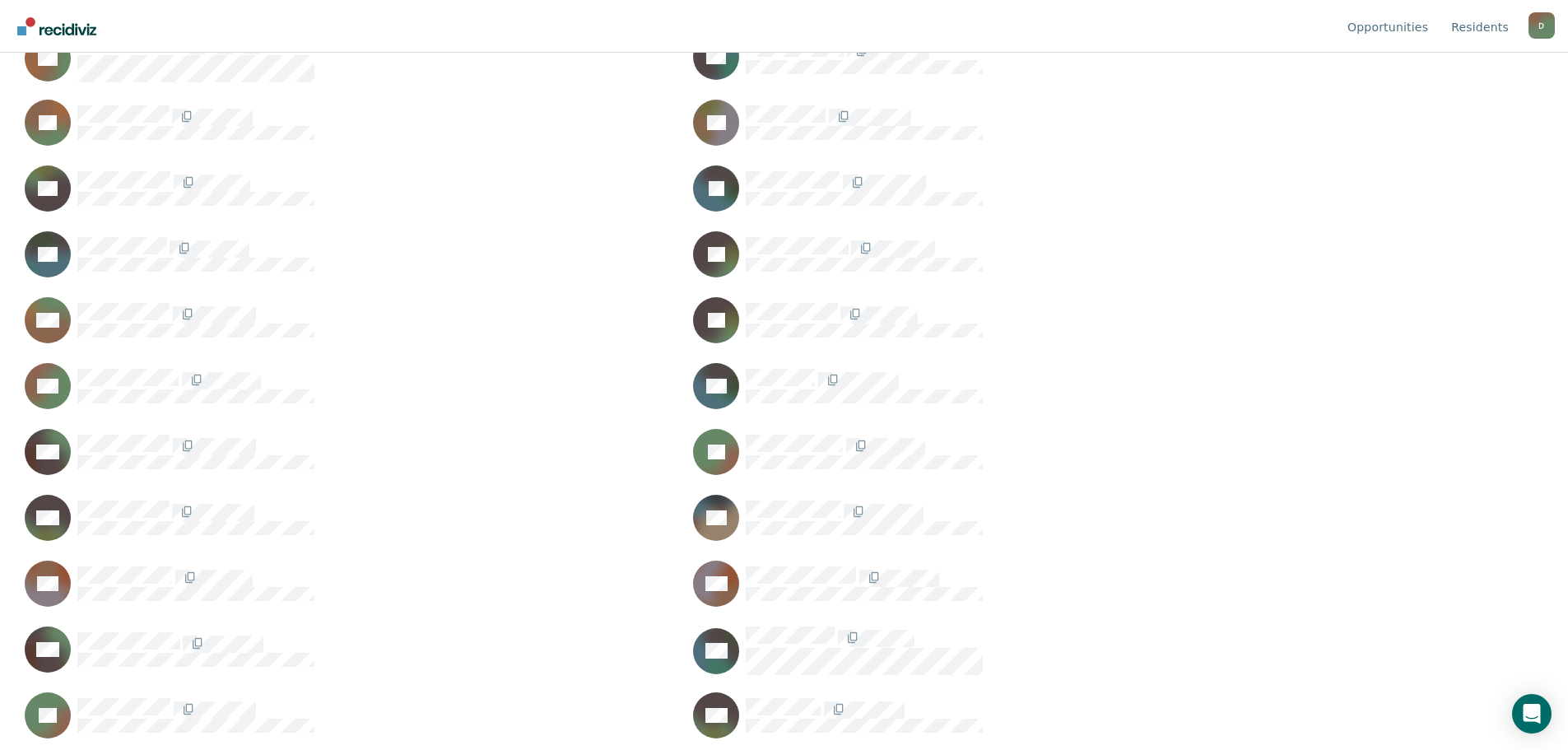
scroll to position [1235, 0]
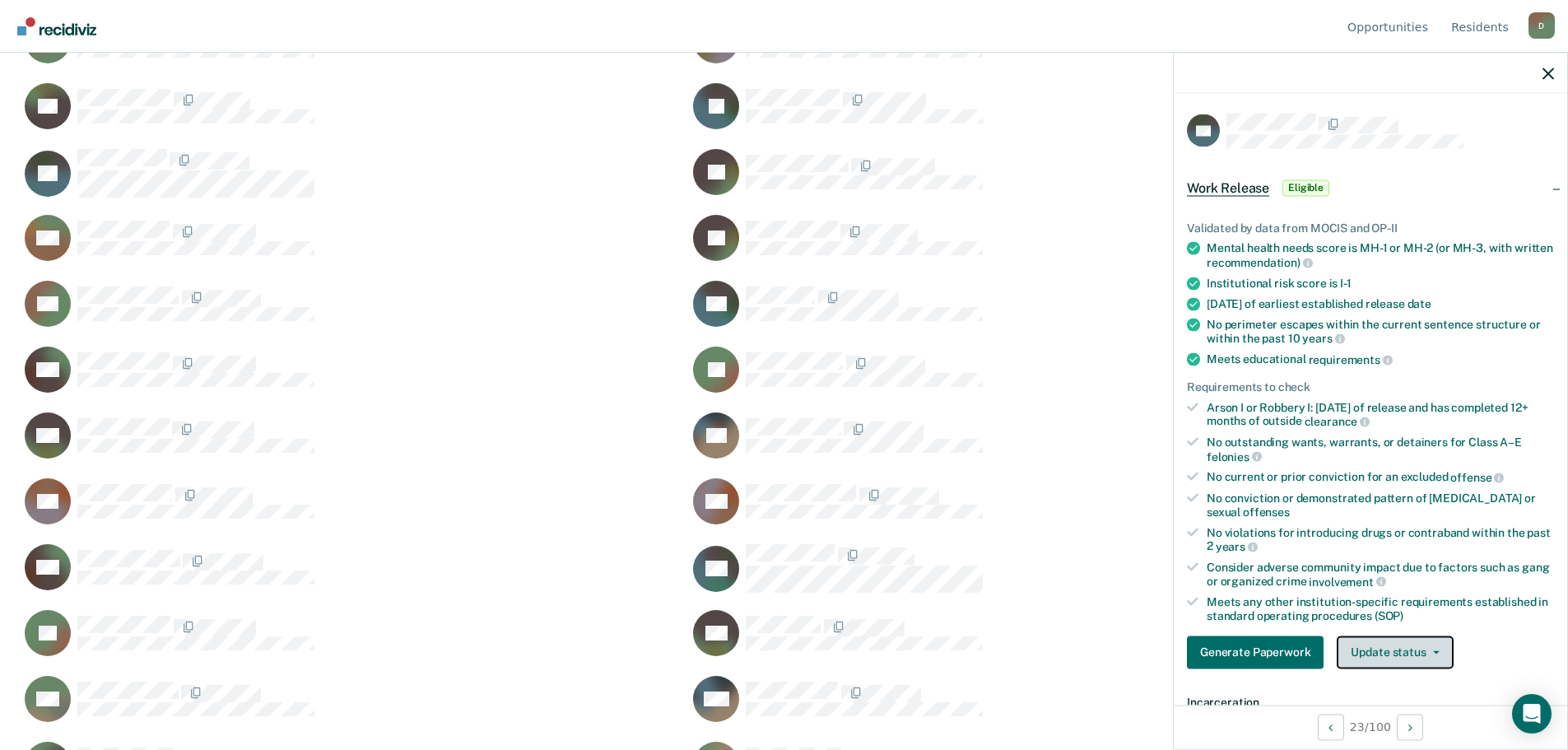
click at [1430, 658] on button "Update status" at bounding box center [1394, 652] width 116 height 33
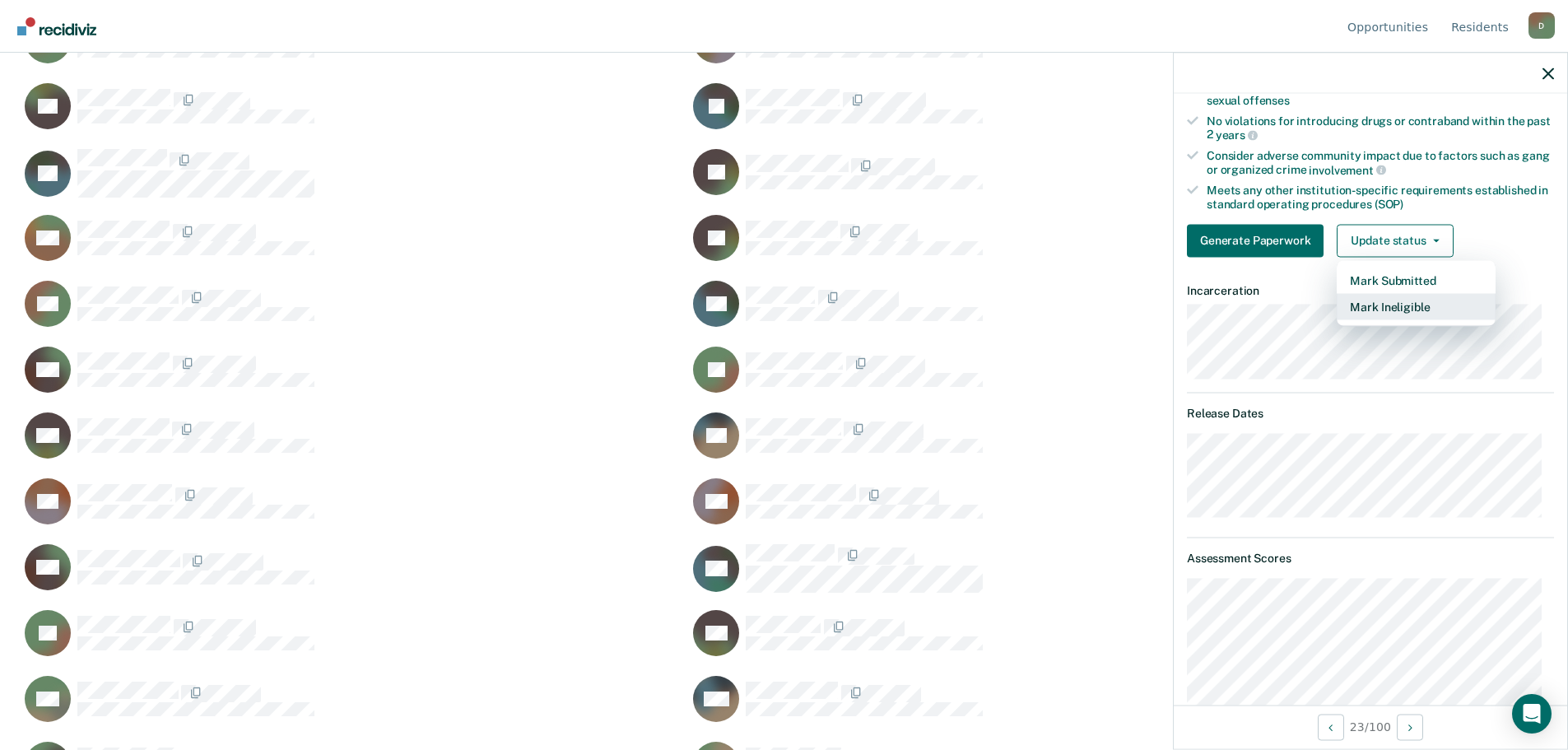
click at [1361, 306] on button "Mark Ineligible" at bounding box center [1416, 307] width 159 height 27
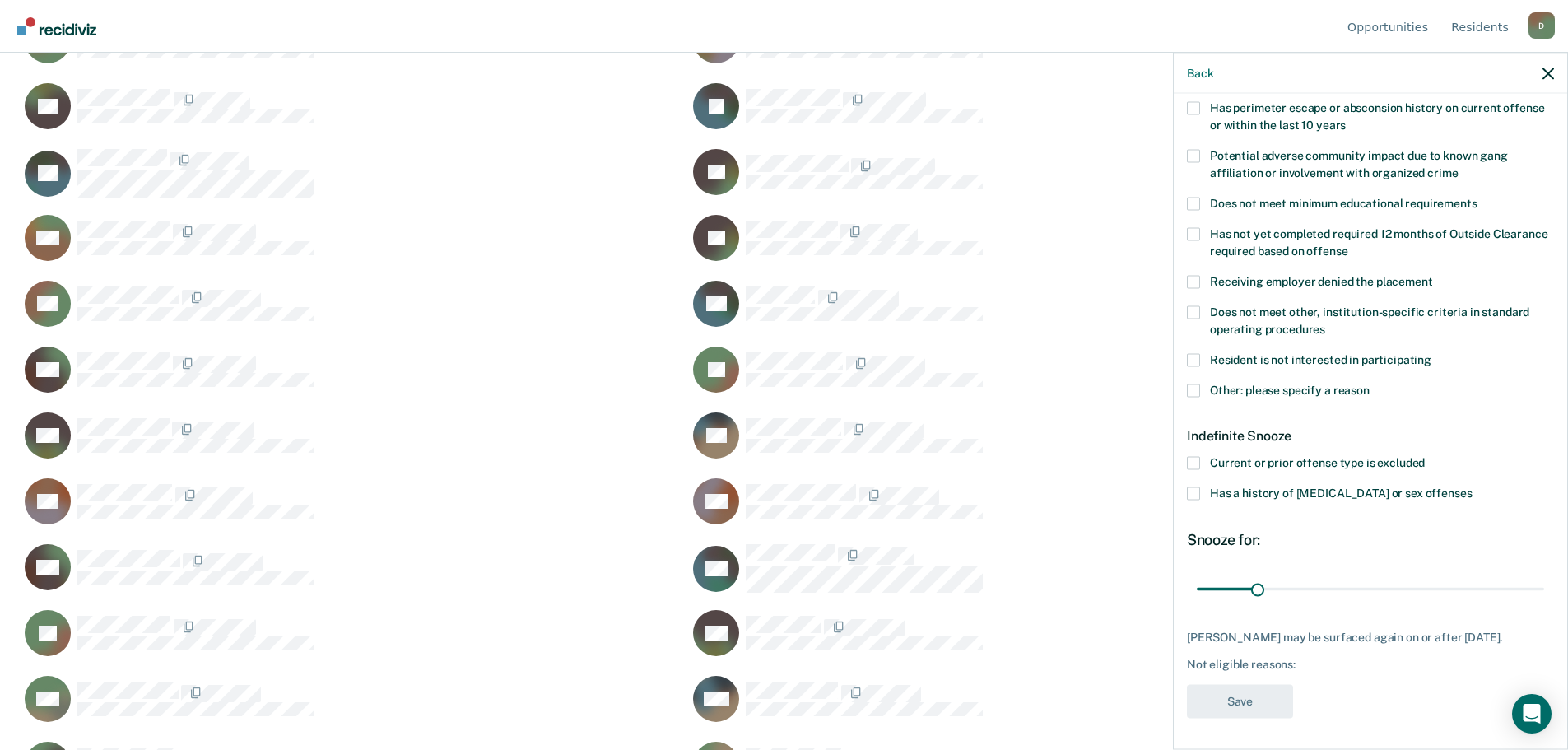
click at [1197, 386] on span at bounding box center [1194, 391] width 13 height 13
click at [1369, 384] on input "Other: please specify a reason" at bounding box center [1369, 384] width 0 height 0
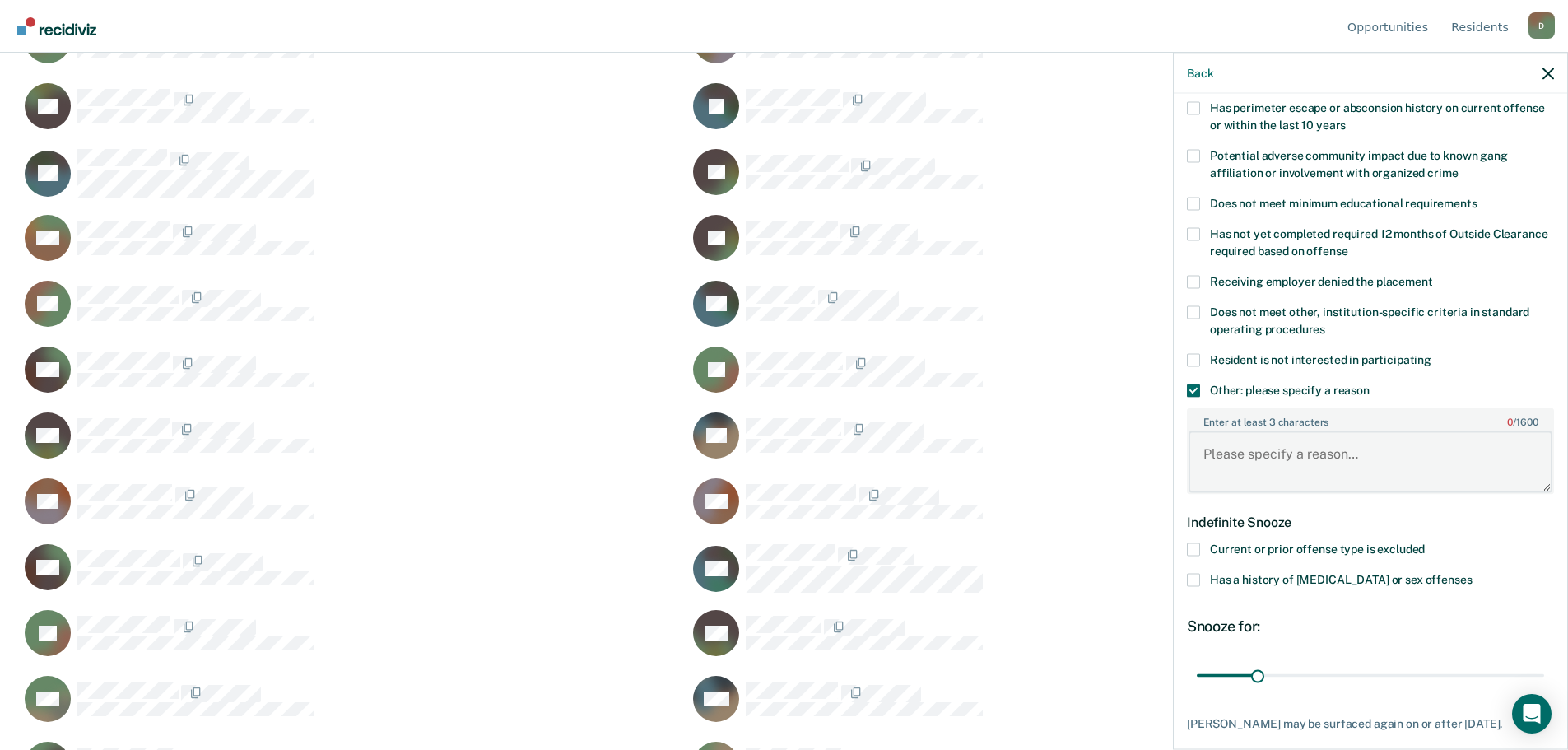
paste textarea "12 31 2025"
type textarea "12 31 2025 Release date too close"
drag, startPoint x: 1259, startPoint y: 674, endPoint x: 1479, endPoint y: 632, distance: 224.0
type input "152"
click at [1474, 661] on input "range" at bounding box center [1370, 675] width 347 height 29
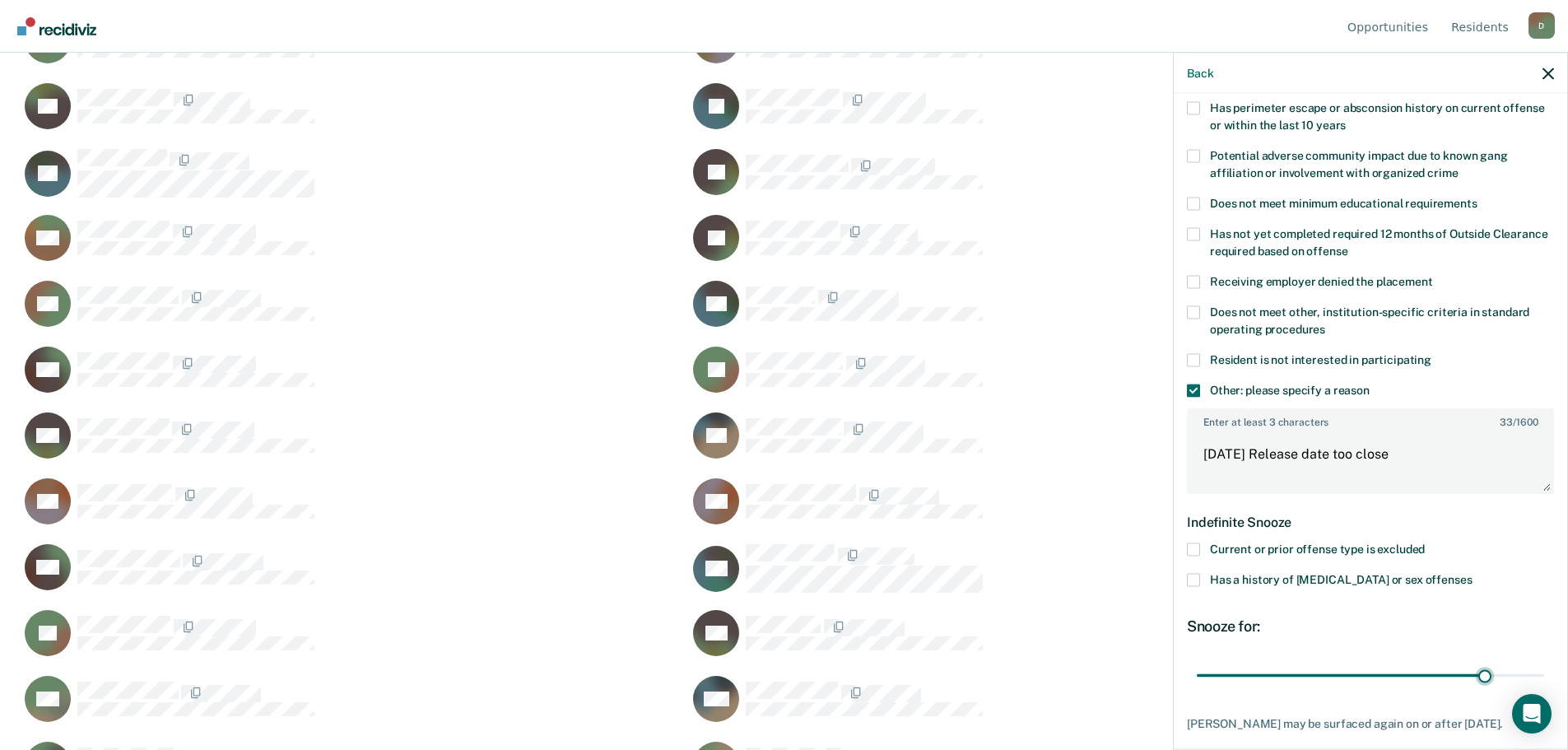
scroll to position [356, 0]
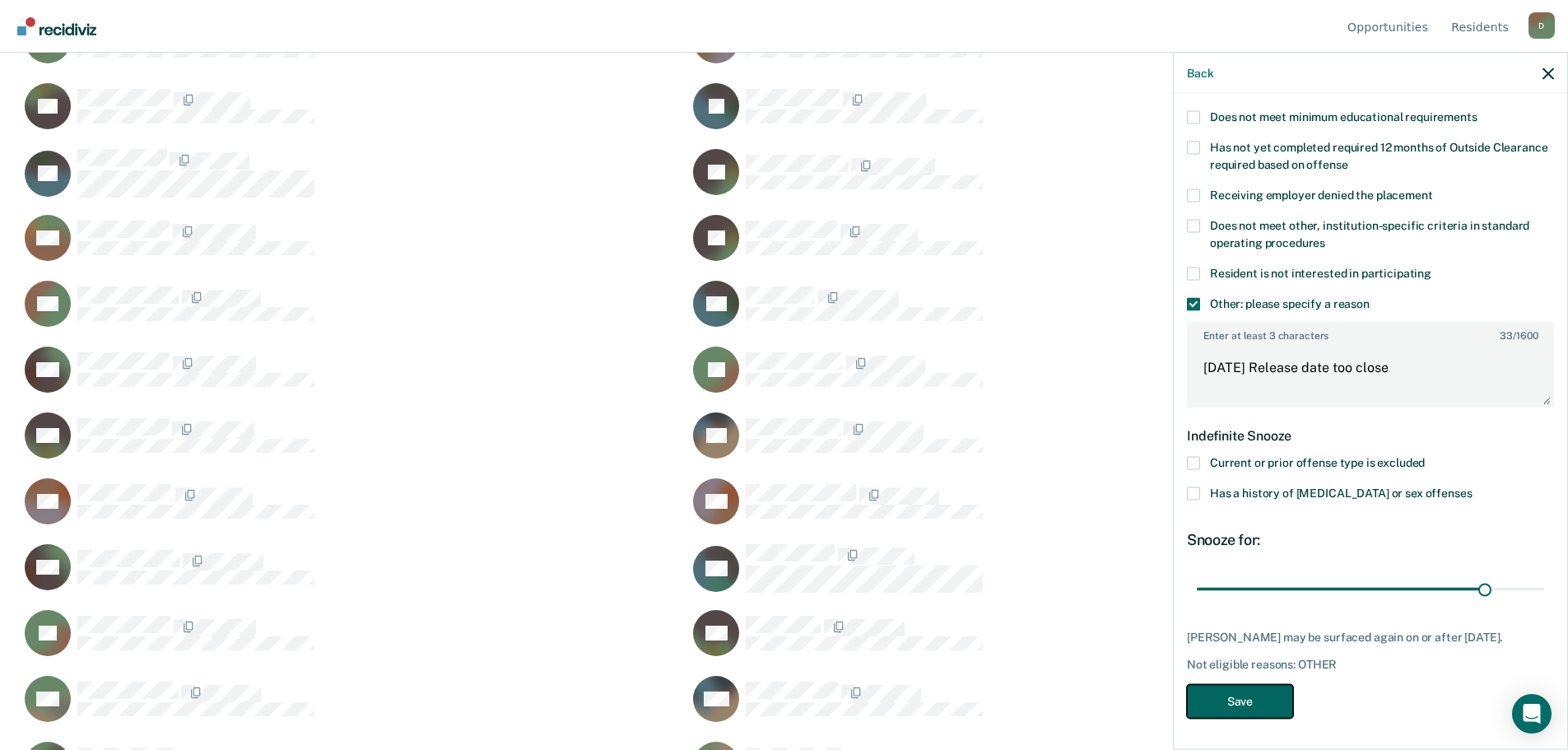
click at [1245, 710] on button "Save" at bounding box center [1240, 700] width 106 height 34
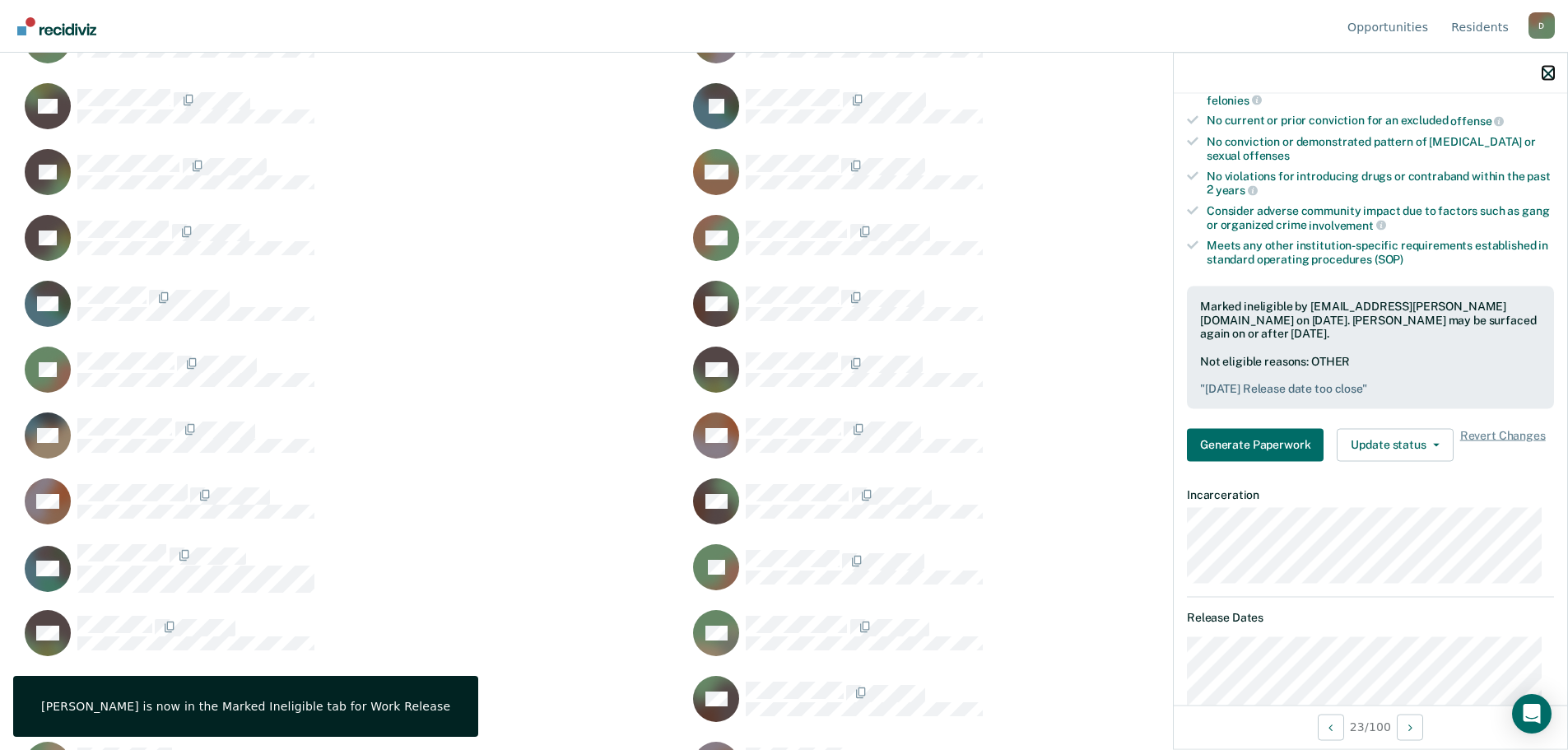
drag, startPoint x: 1544, startPoint y: 76, endPoint x: 1528, endPoint y: 85, distance: 18.4
click at [1544, 76] on icon "button" at bounding box center [1548, 73] width 11 height 11
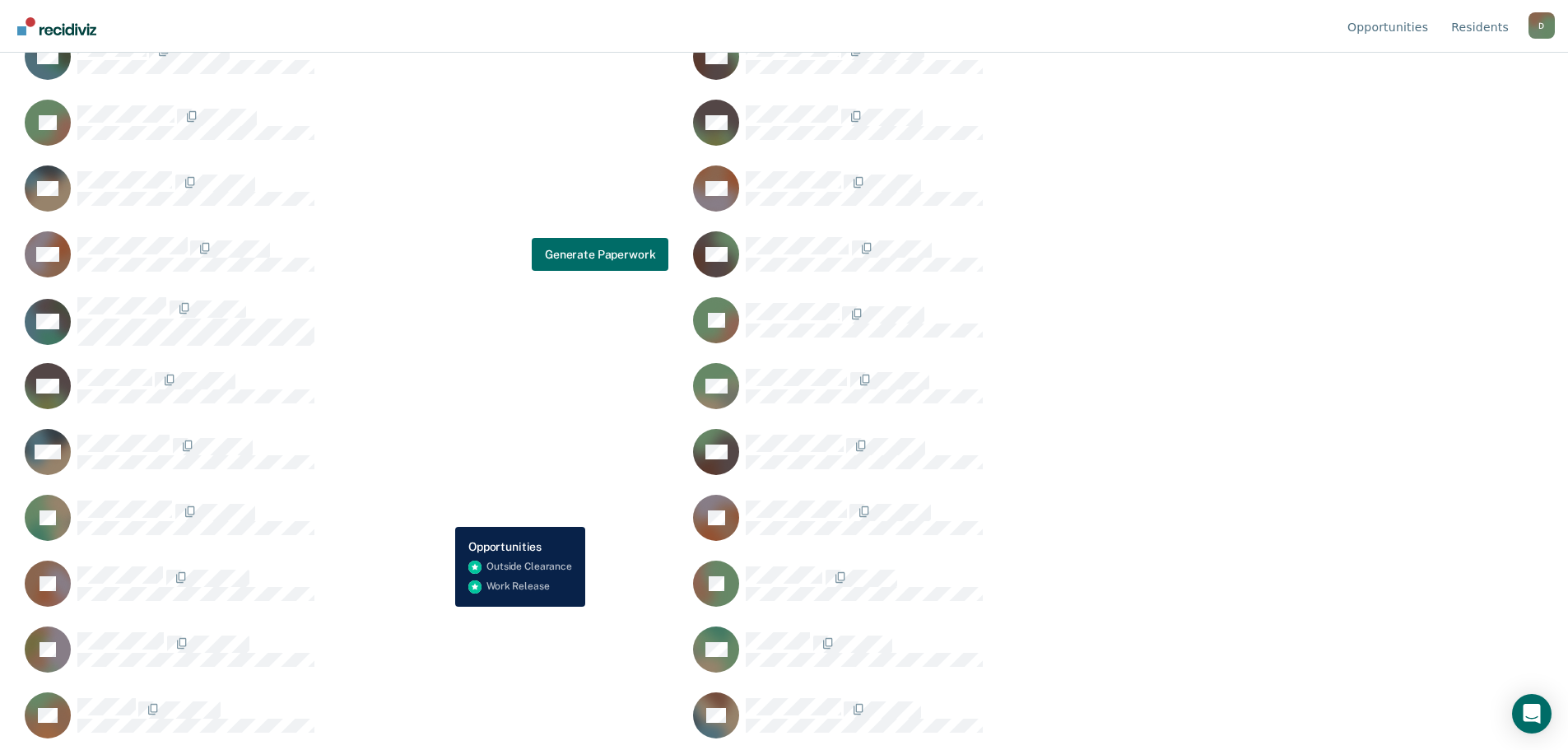
scroll to position [1564, 0]
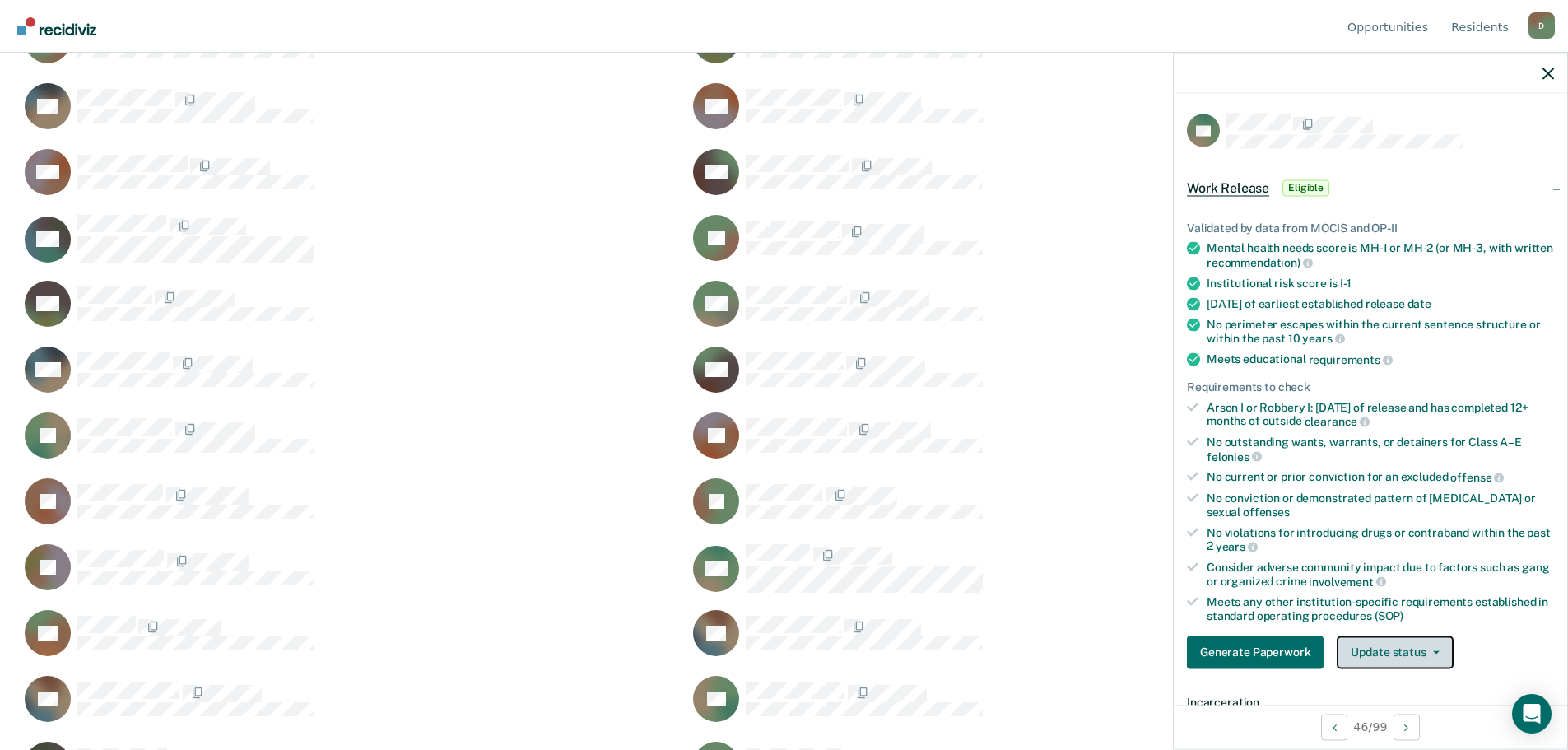
click at [1444, 660] on button "Update status" at bounding box center [1394, 652] width 116 height 33
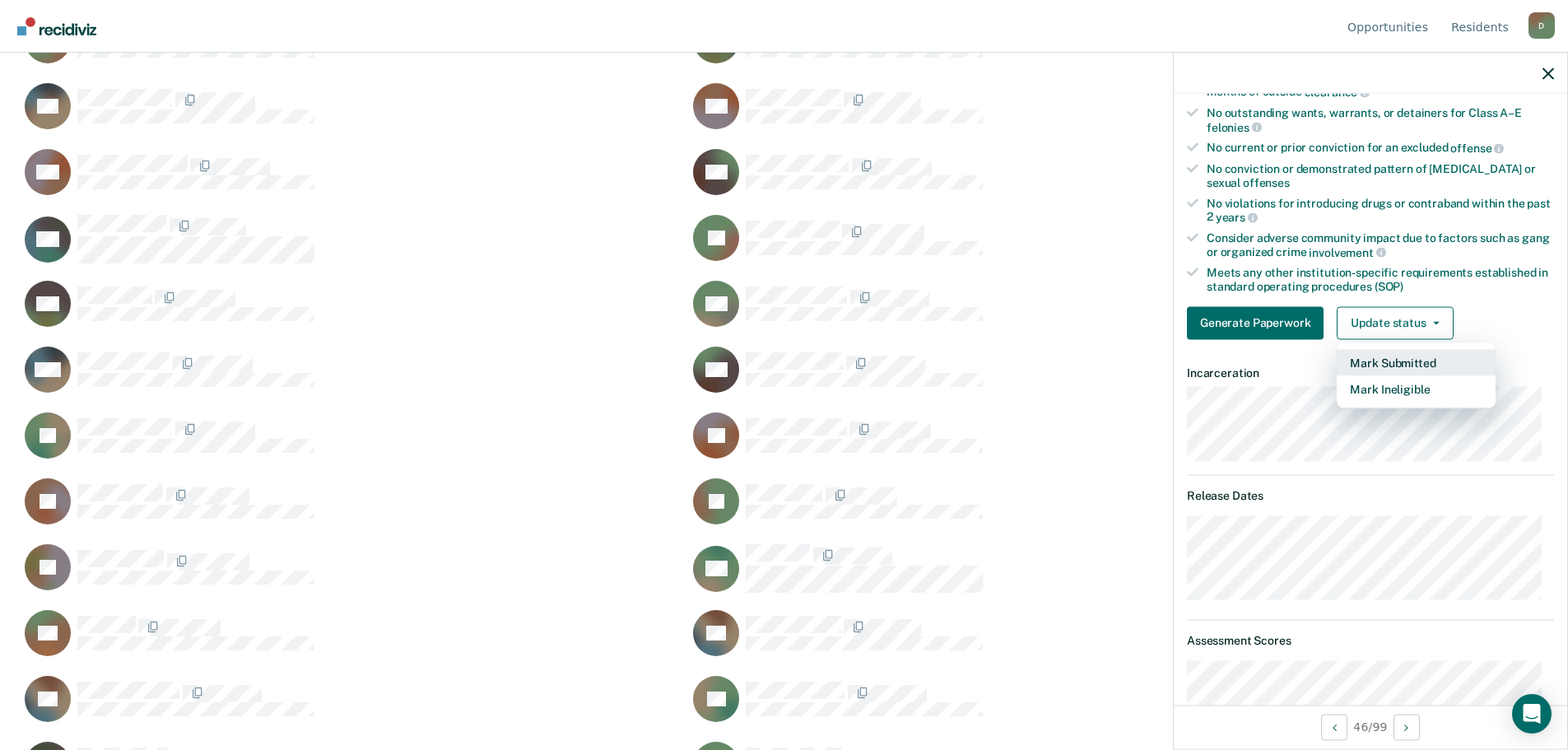
scroll to position [412, 0]
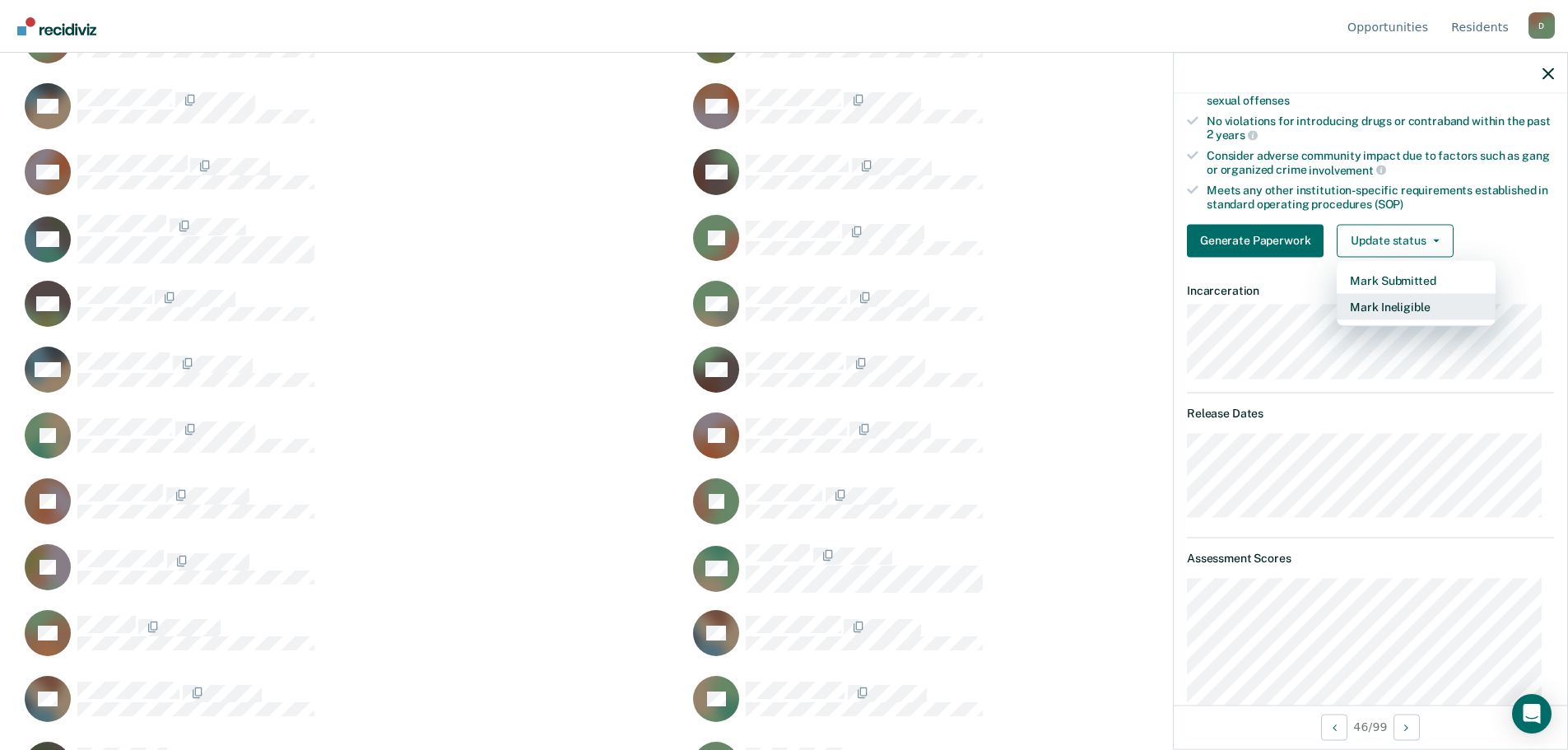
click at [1387, 302] on button "Mark Ineligible" at bounding box center [1416, 307] width 159 height 27
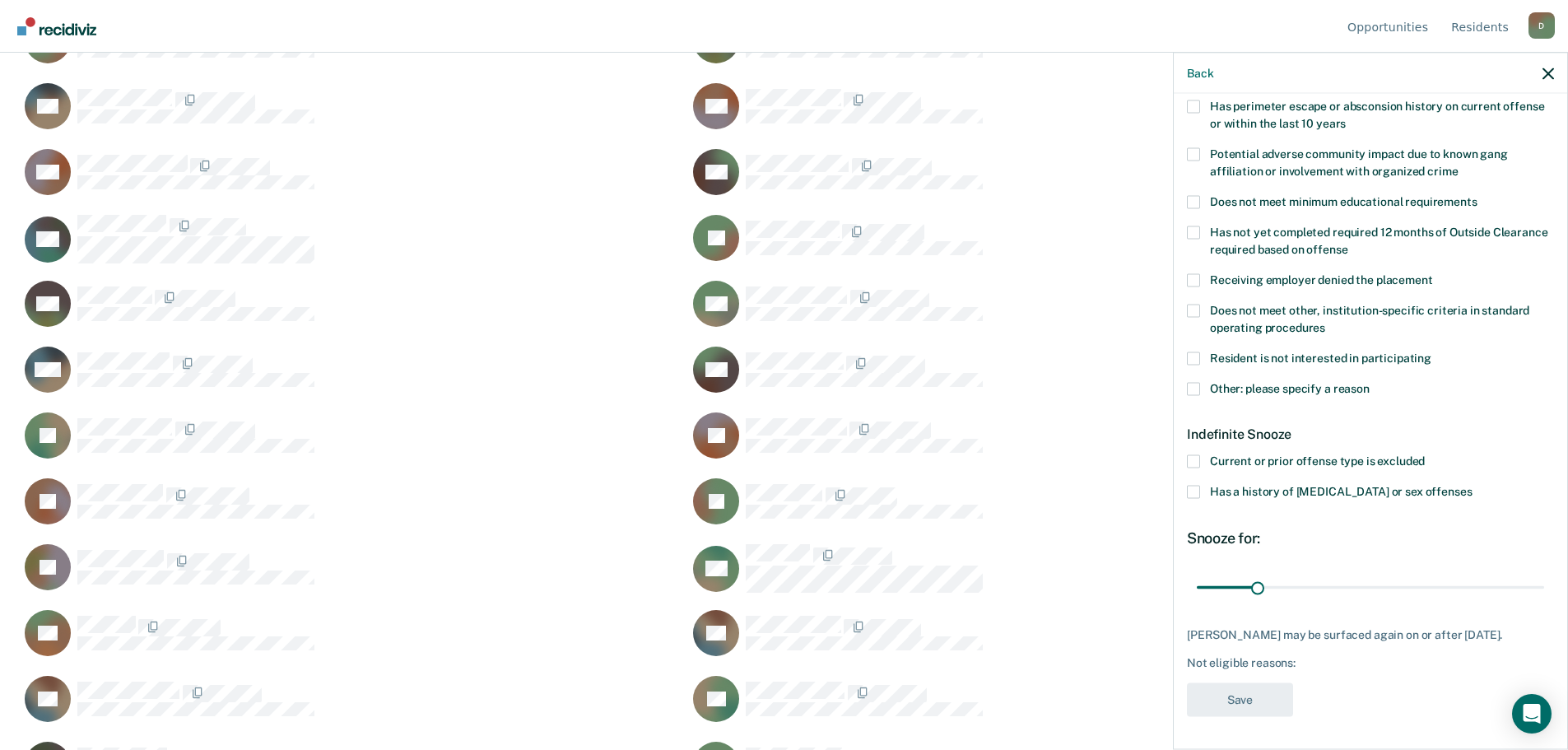
scroll to position [270, 0]
click at [1188, 390] on span at bounding box center [1194, 391] width 13 height 13
click at [1369, 384] on input "Other: please specify a reason" at bounding box center [1369, 384] width 0 height 0
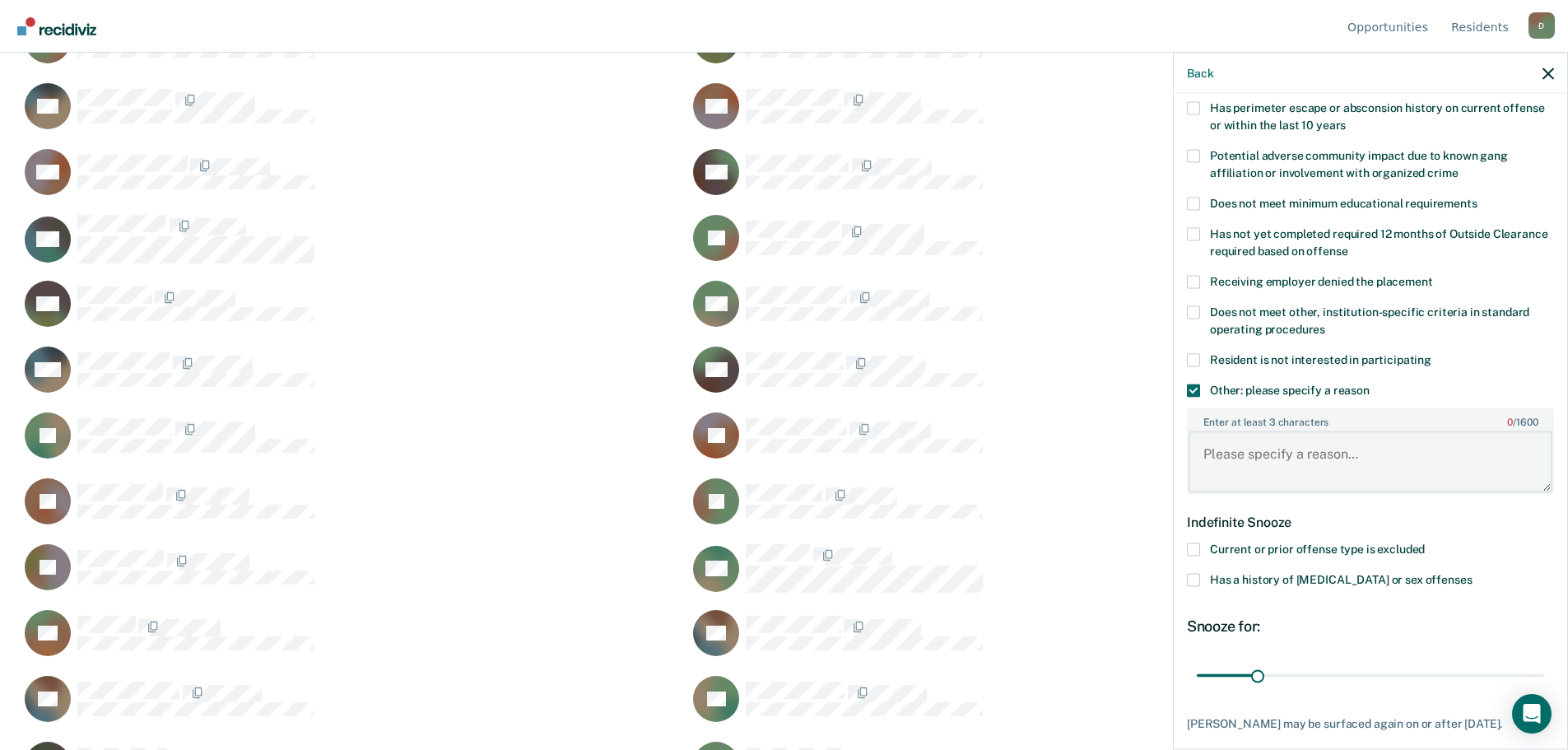
click at [1234, 465] on textarea "Enter at least 3 characters 0 / 1600" at bounding box center [1370, 462] width 364 height 61
type textarea "Medical layins"
drag, startPoint x: 1260, startPoint y: 674, endPoint x: 1579, endPoint y: 625, distance: 322.7
type input "180"
click at [1544, 661] on input "range" at bounding box center [1370, 675] width 347 height 29
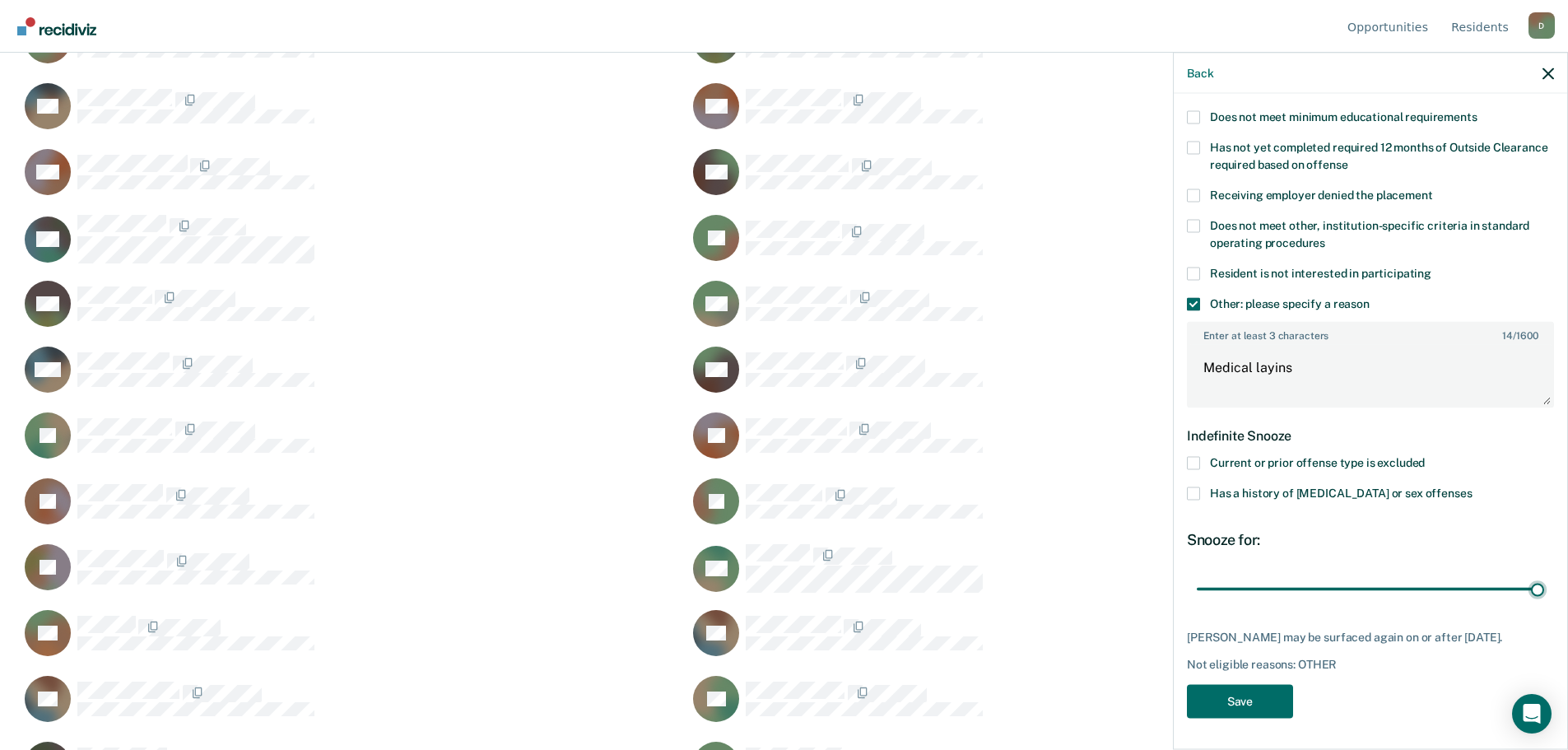
scroll to position [1647, 0]
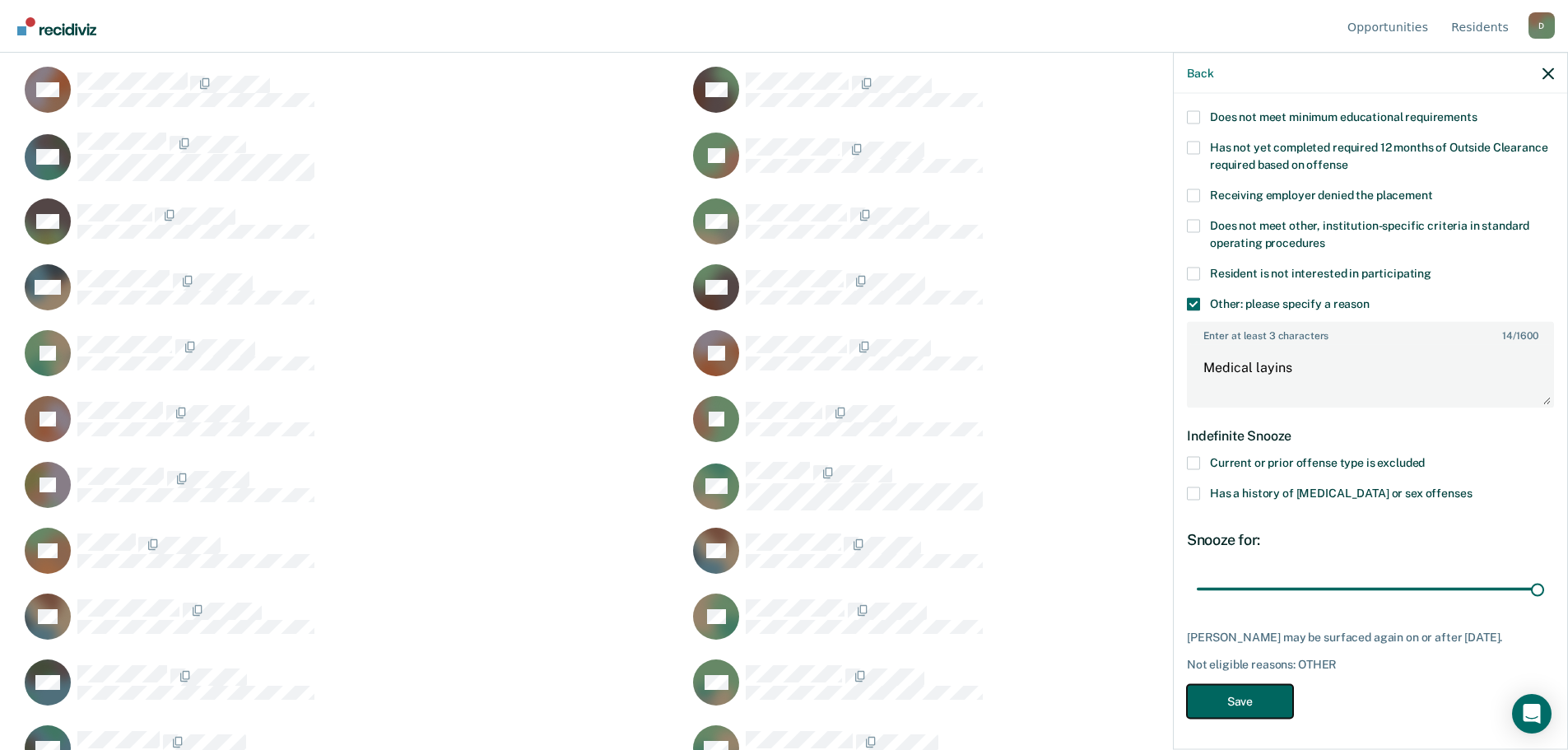
click at [1251, 695] on button "Save" at bounding box center [1240, 700] width 106 height 34
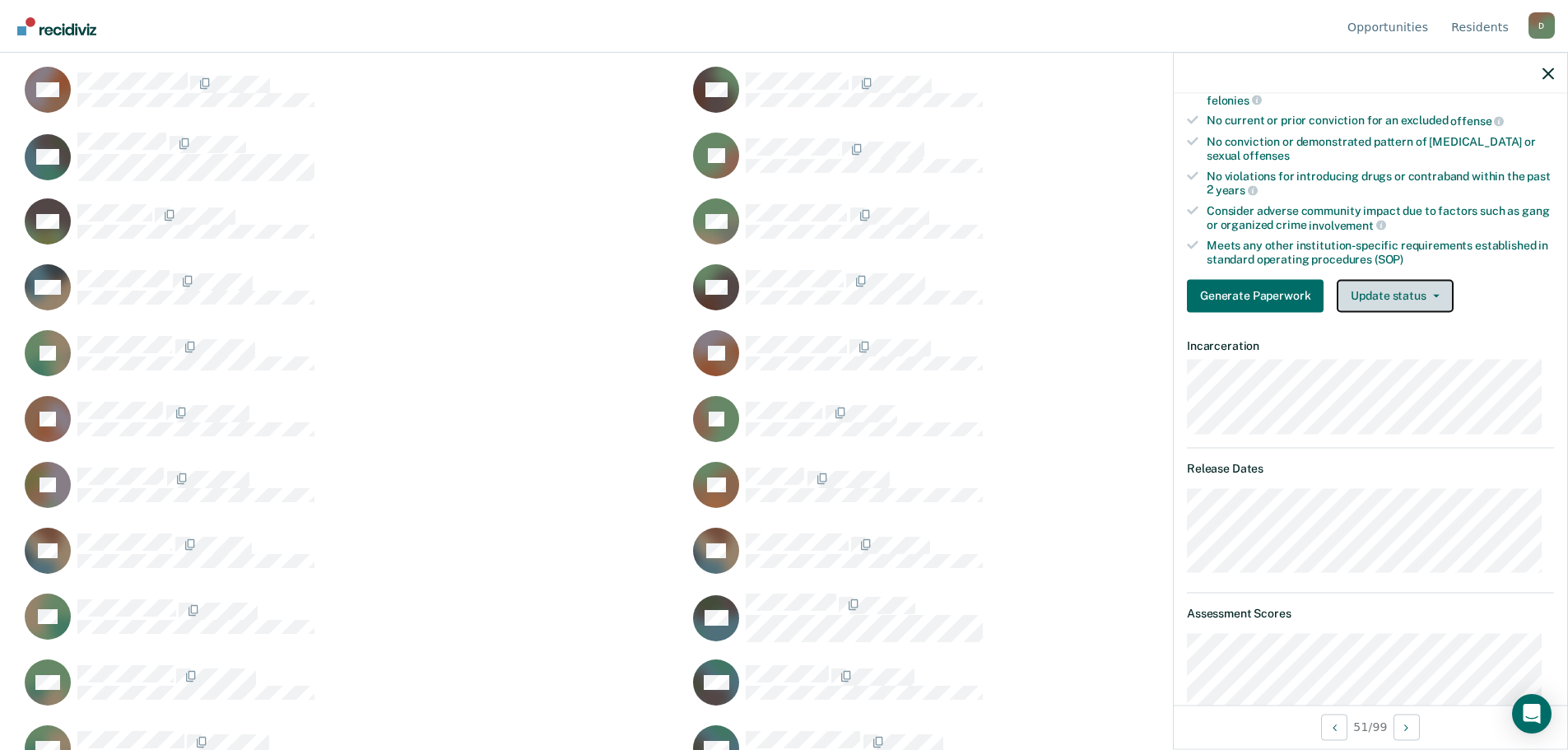
click at [1422, 310] on button "Update status" at bounding box center [1394, 295] width 116 height 33
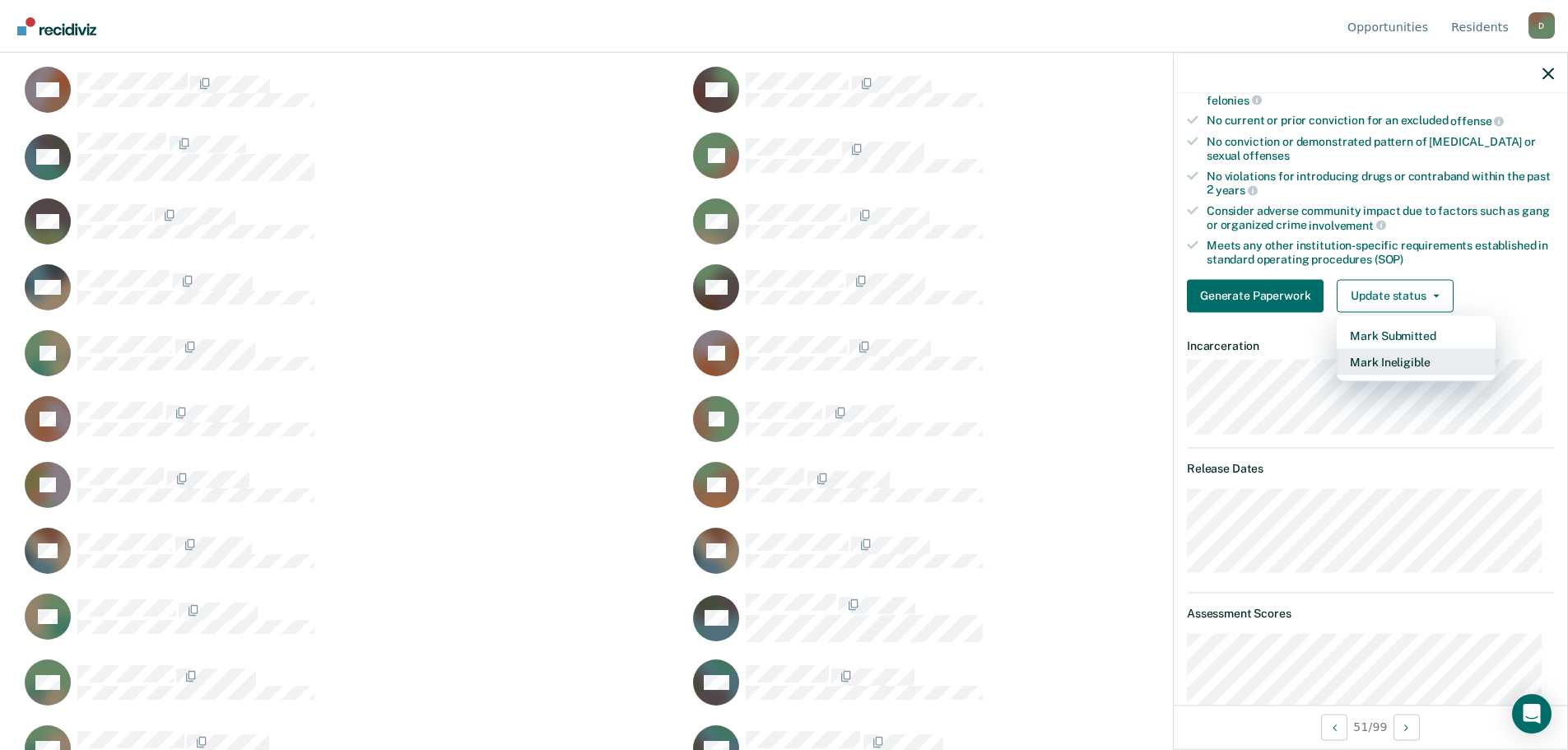
click at [1387, 370] on button "Mark Ineligible" at bounding box center [1416, 362] width 159 height 27
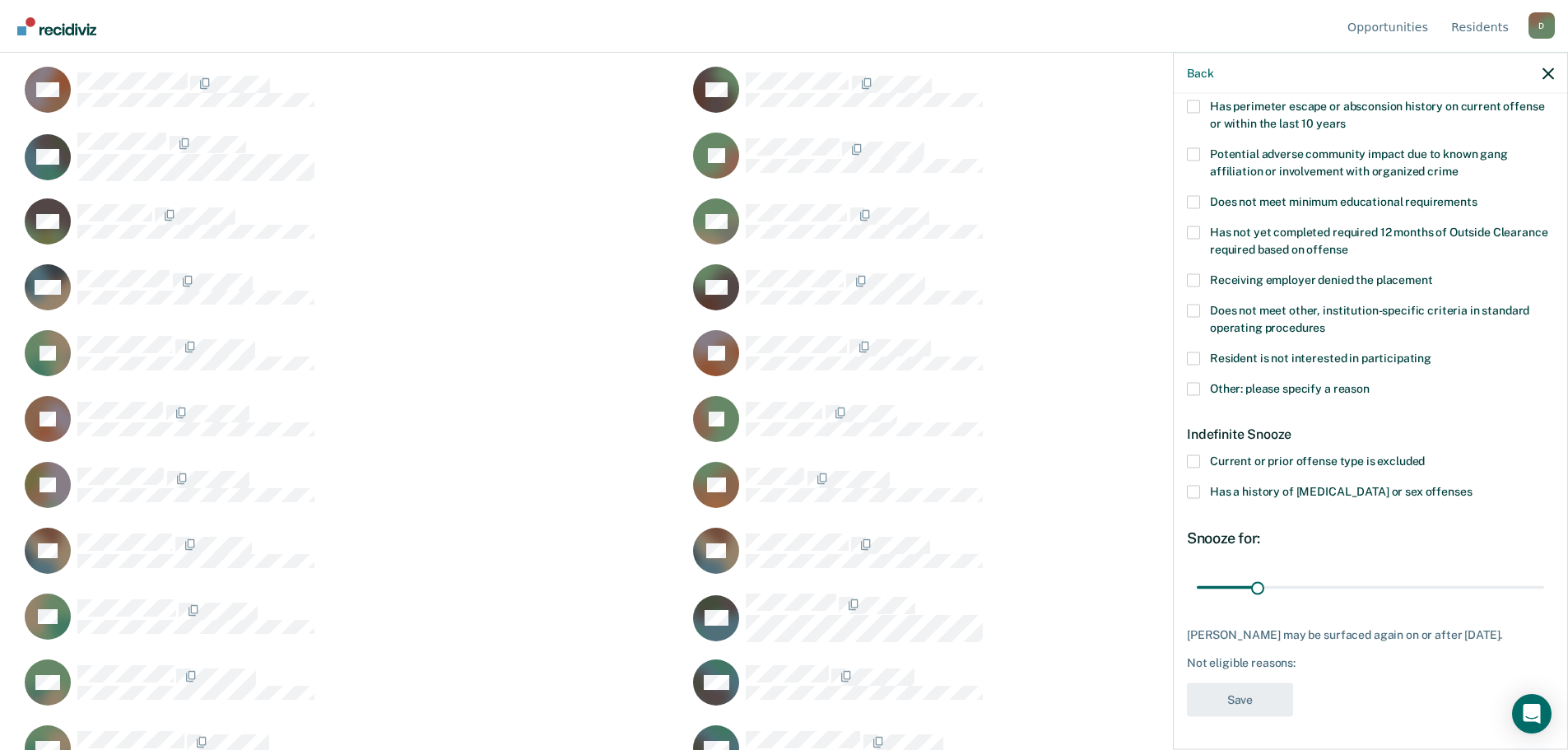
scroll to position [270, 0]
click at [1189, 390] on span at bounding box center [1194, 391] width 13 height 13
click at [1369, 384] on input "Other: please specify a reason" at bounding box center [1369, 384] width 0 height 0
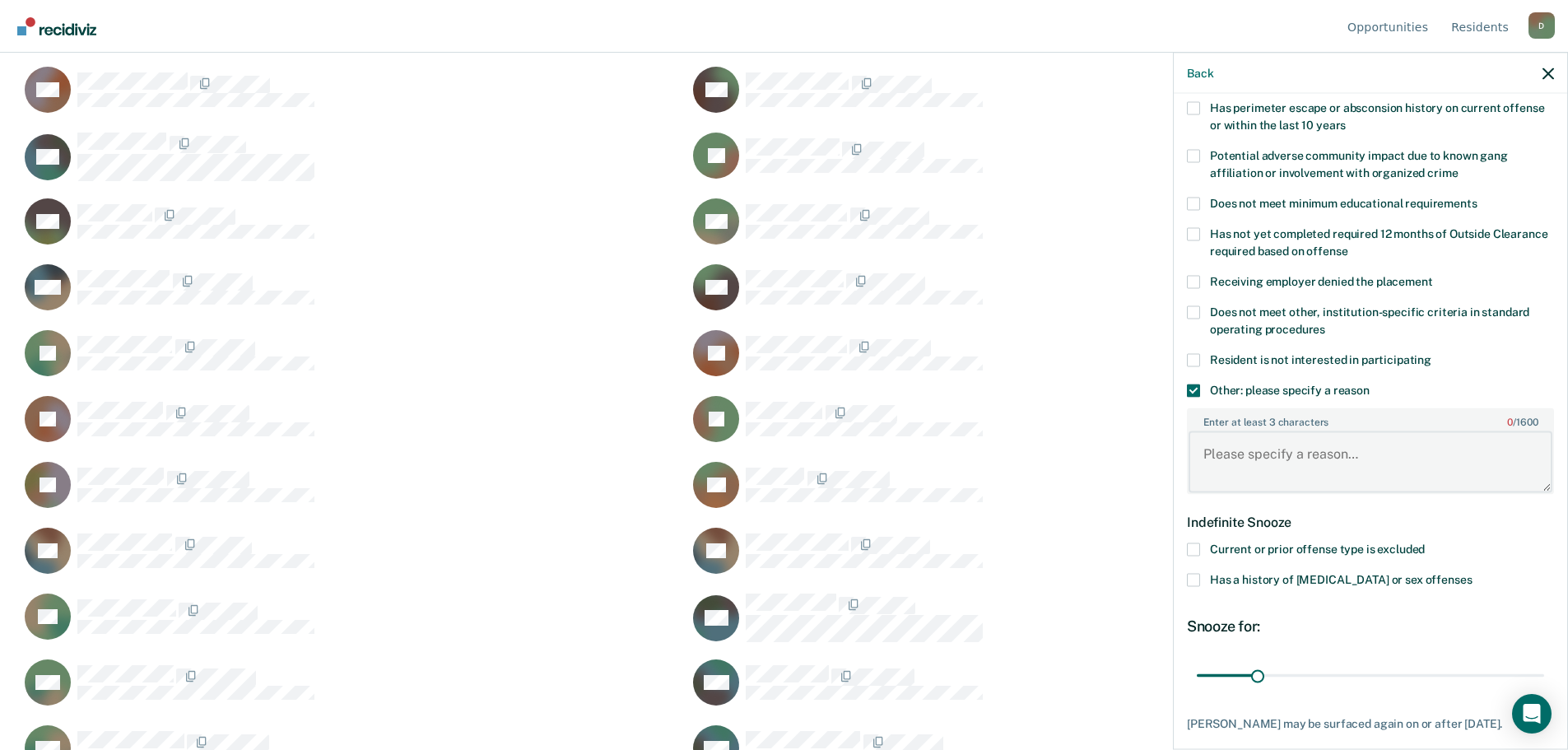
click at [1261, 473] on textarea "Enter at least 3 characters 0 / 1600" at bounding box center [1370, 462] width 364 height 61
type textarea "Wash U Student"
drag, startPoint x: 1255, startPoint y: 681, endPoint x: 1579, endPoint y: 635, distance: 327.2
type input "180"
click at [1544, 661] on input "range" at bounding box center [1370, 675] width 347 height 29
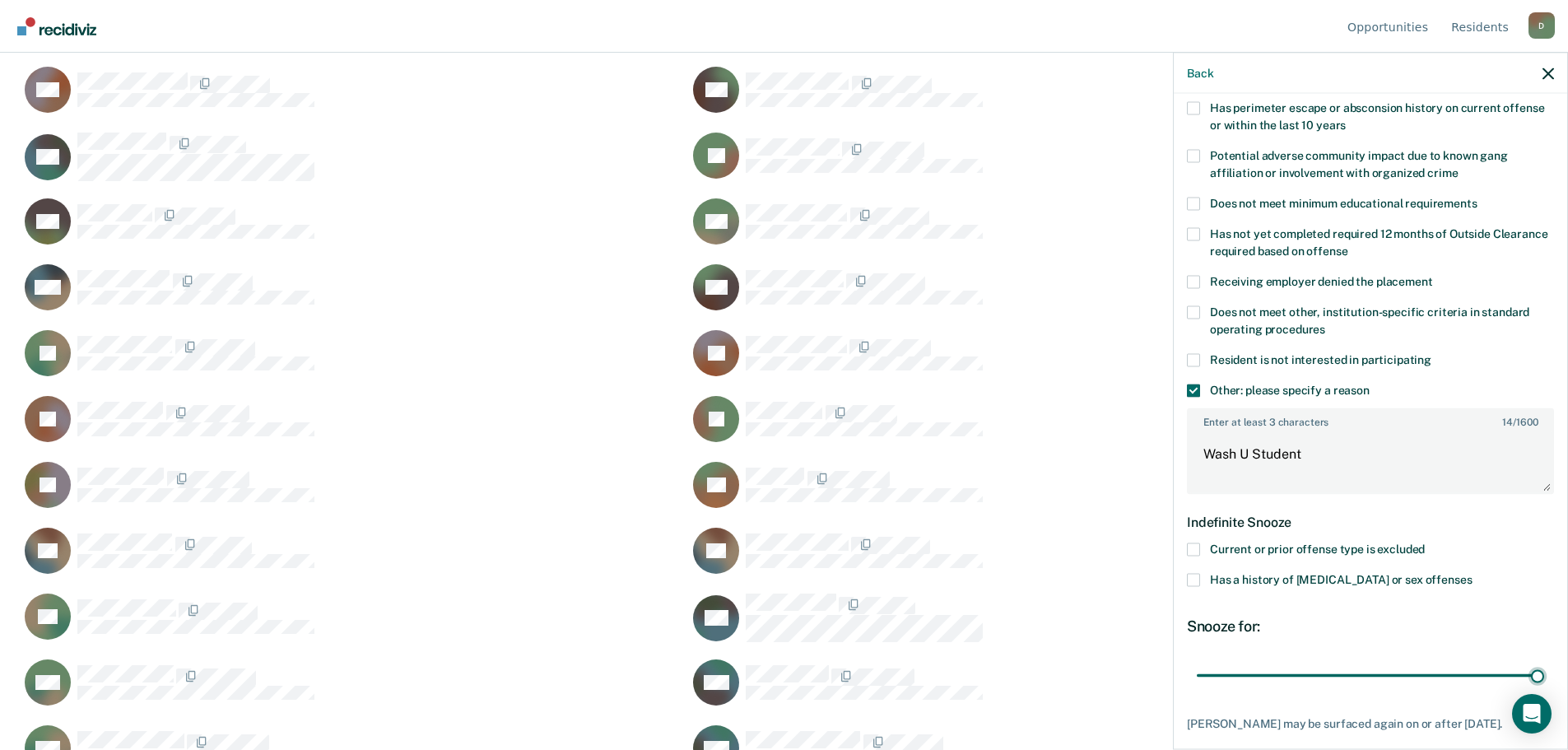
scroll to position [356, 0]
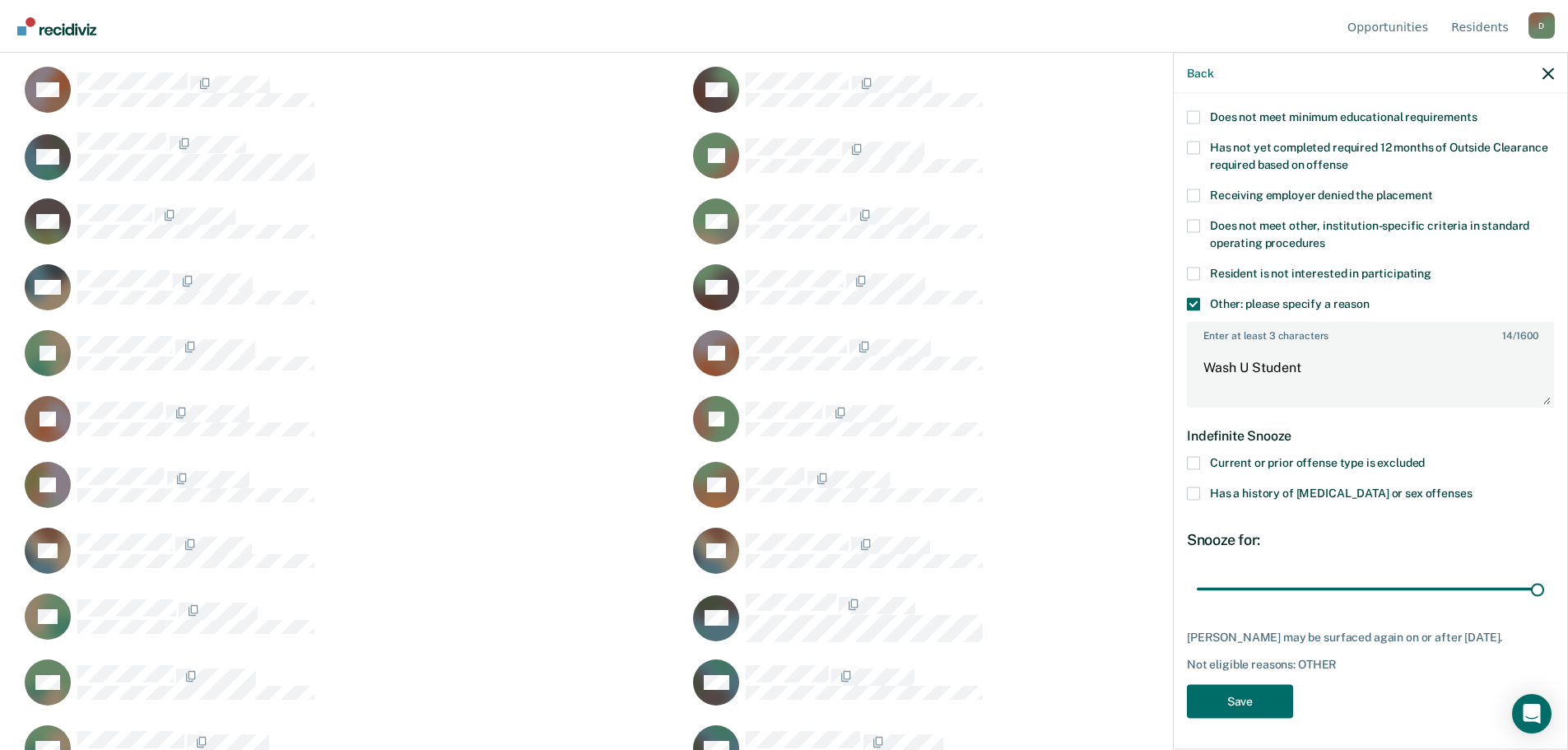
click at [1229, 732] on div "YM Which of the following requirements has Yvette Mahan not met? Was denied war…" at bounding box center [1370, 420] width 393 height 652
click at [1247, 710] on button "Save" at bounding box center [1240, 700] width 106 height 34
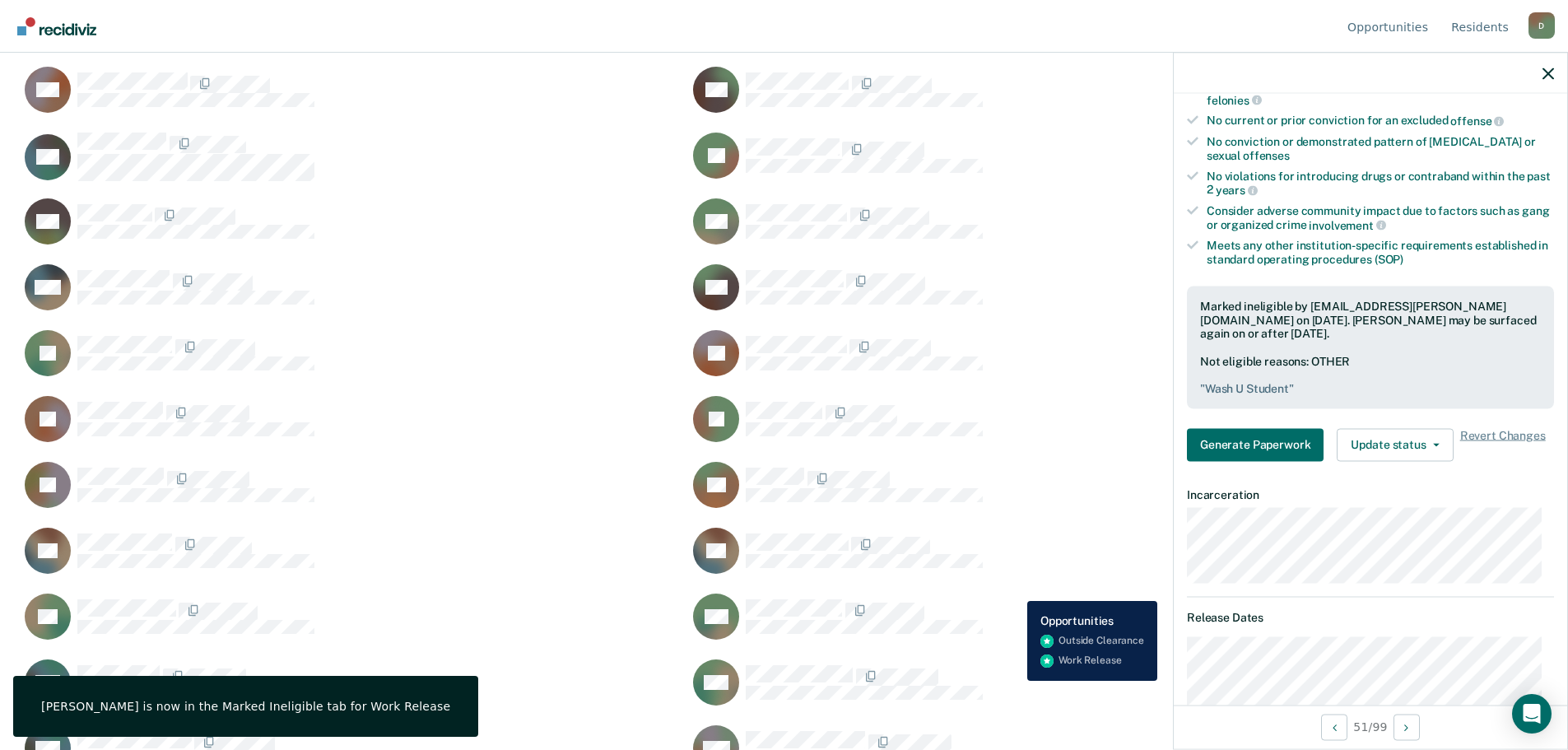
scroll to position [1894, 0]
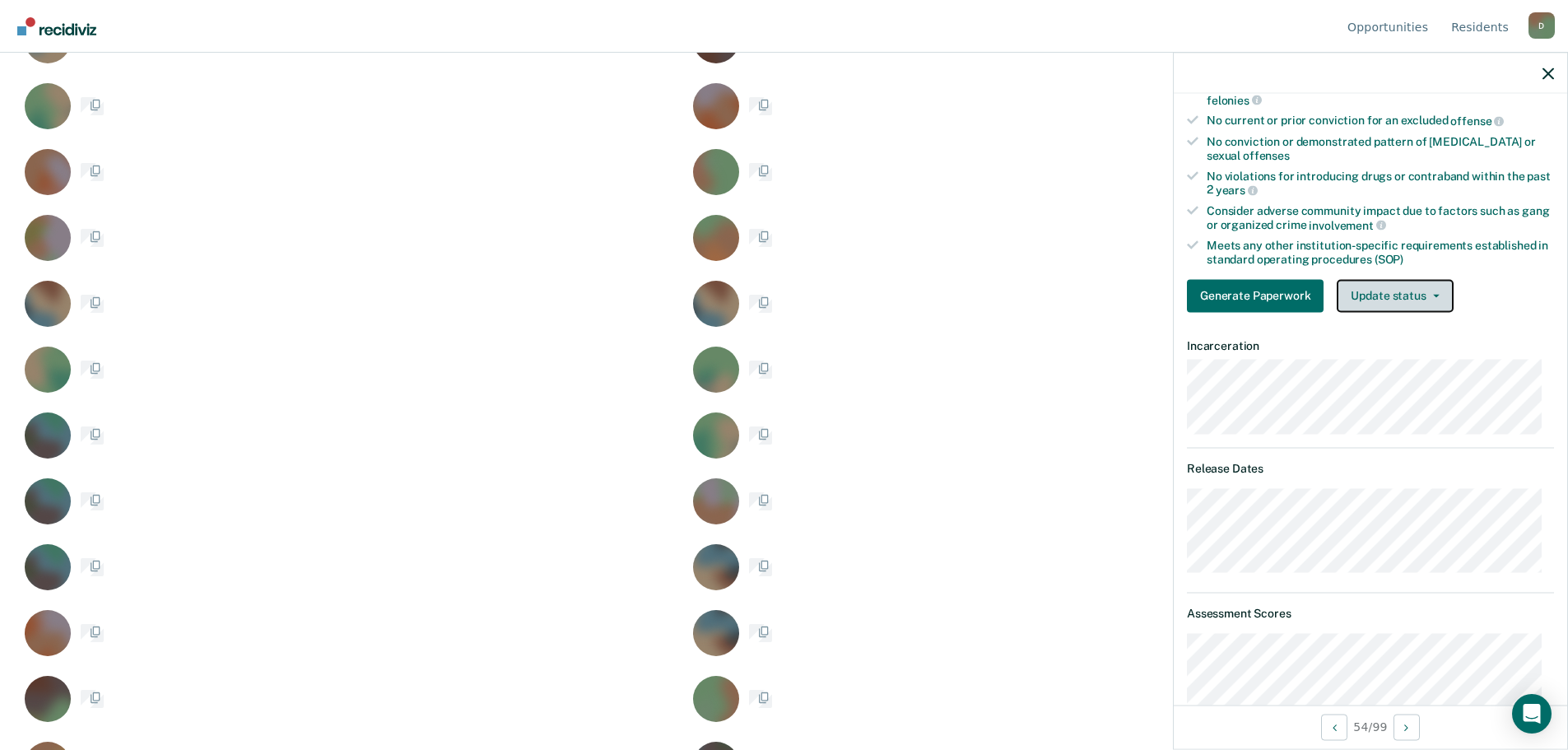
click at [1433, 294] on icon "button" at bounding box center [1436, 295] width 7 height 3
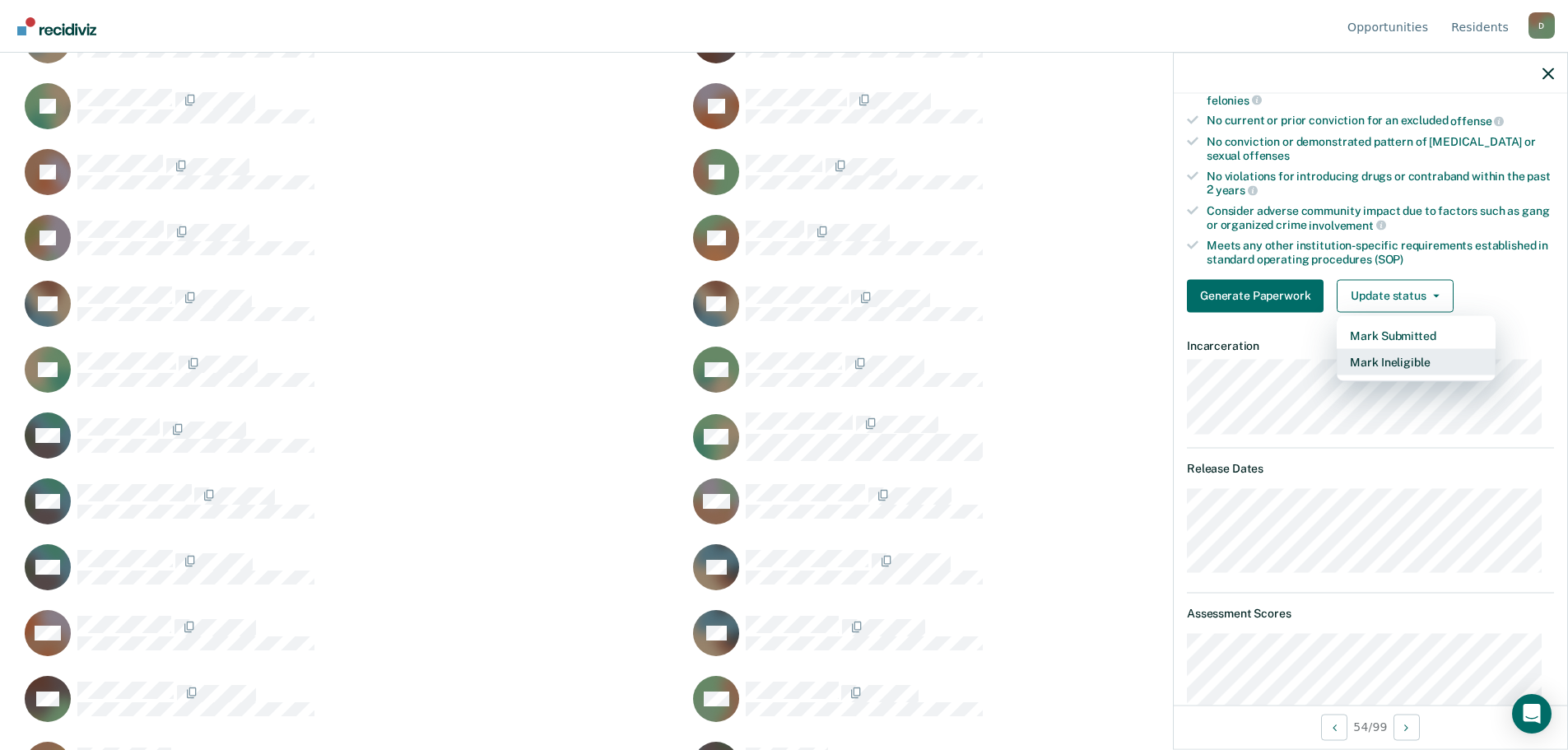
click at [1401, 367] on button "Mark Ineligible" at bounding box center [1416, 362] width 159 height 27
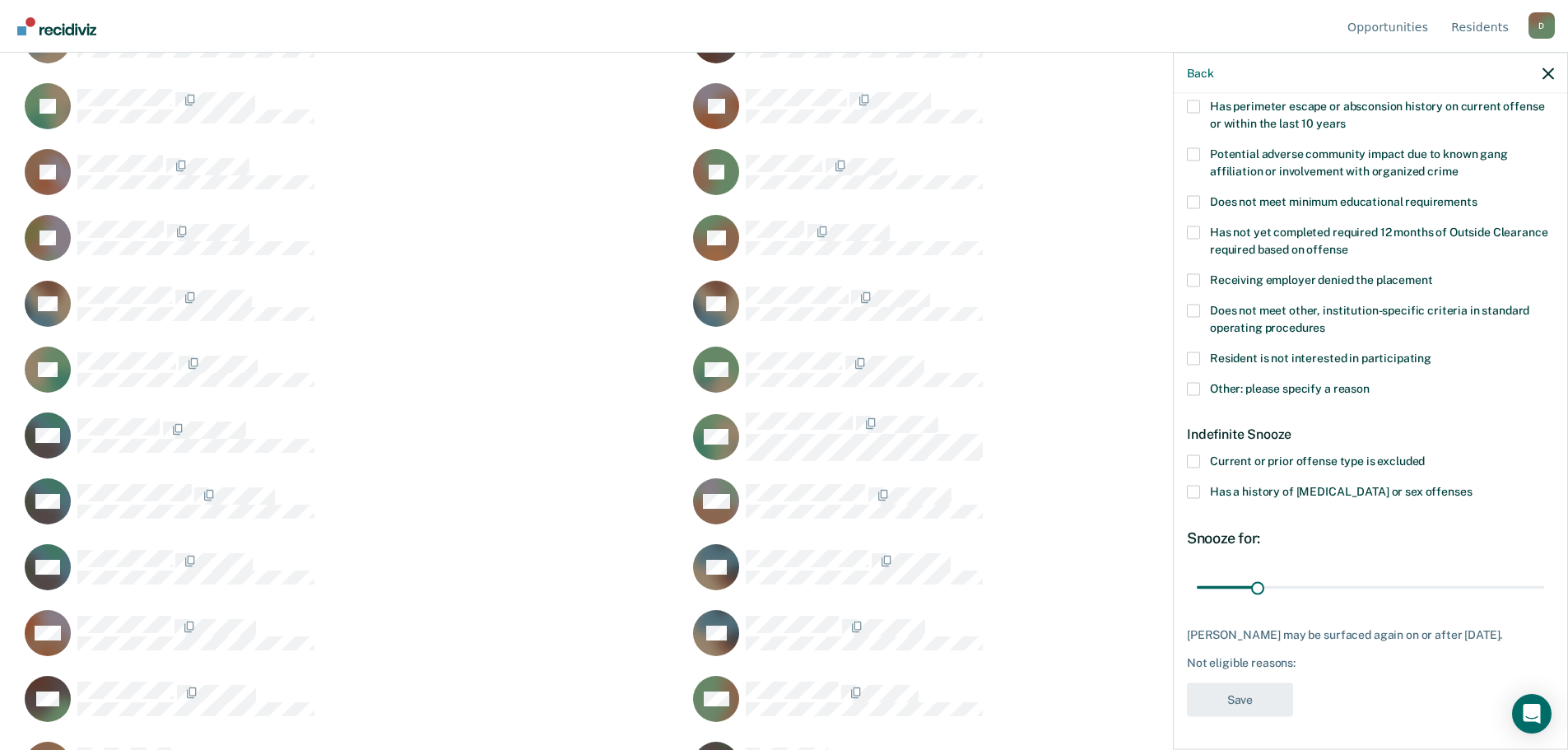
scroll to position [284, 0]
click at [1192, 381] on span at bounding box center [1194, 388] width 13 height 13
click at [1369, 381] on input "Other: please specify a reason" at bounding box center [1369, 381] width 0 height 0
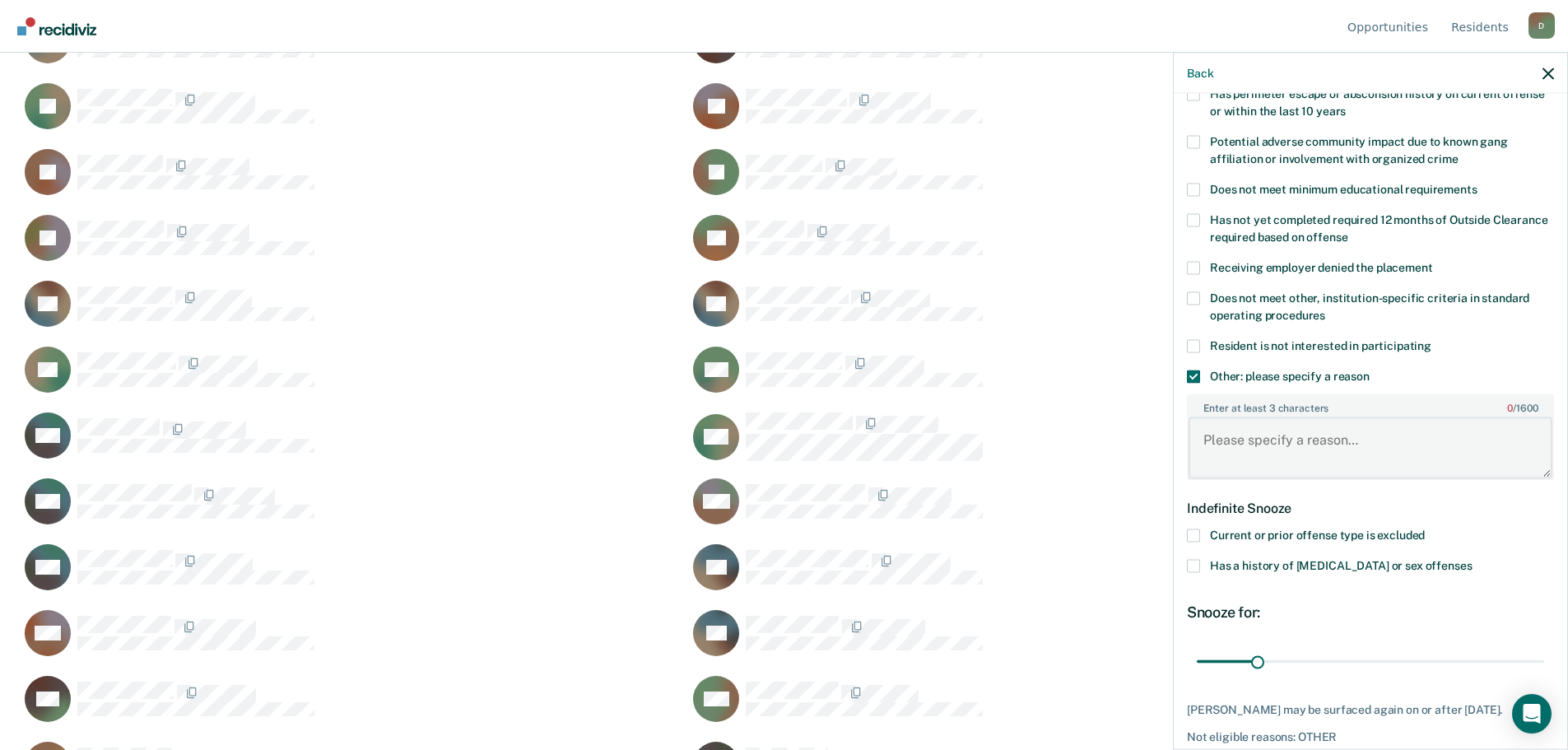
paste textarea "01 29 2026"
type textarea "01 29 2026 Release date too close"
drag, startPoint x: 1250, startPoint y: 657, endPoint x: 1528, endPoint y: 648, distance: 278.1
type input "180"
click at [1528, 648] on input "range" at bounding box center [1370, 662] width 347 height 29
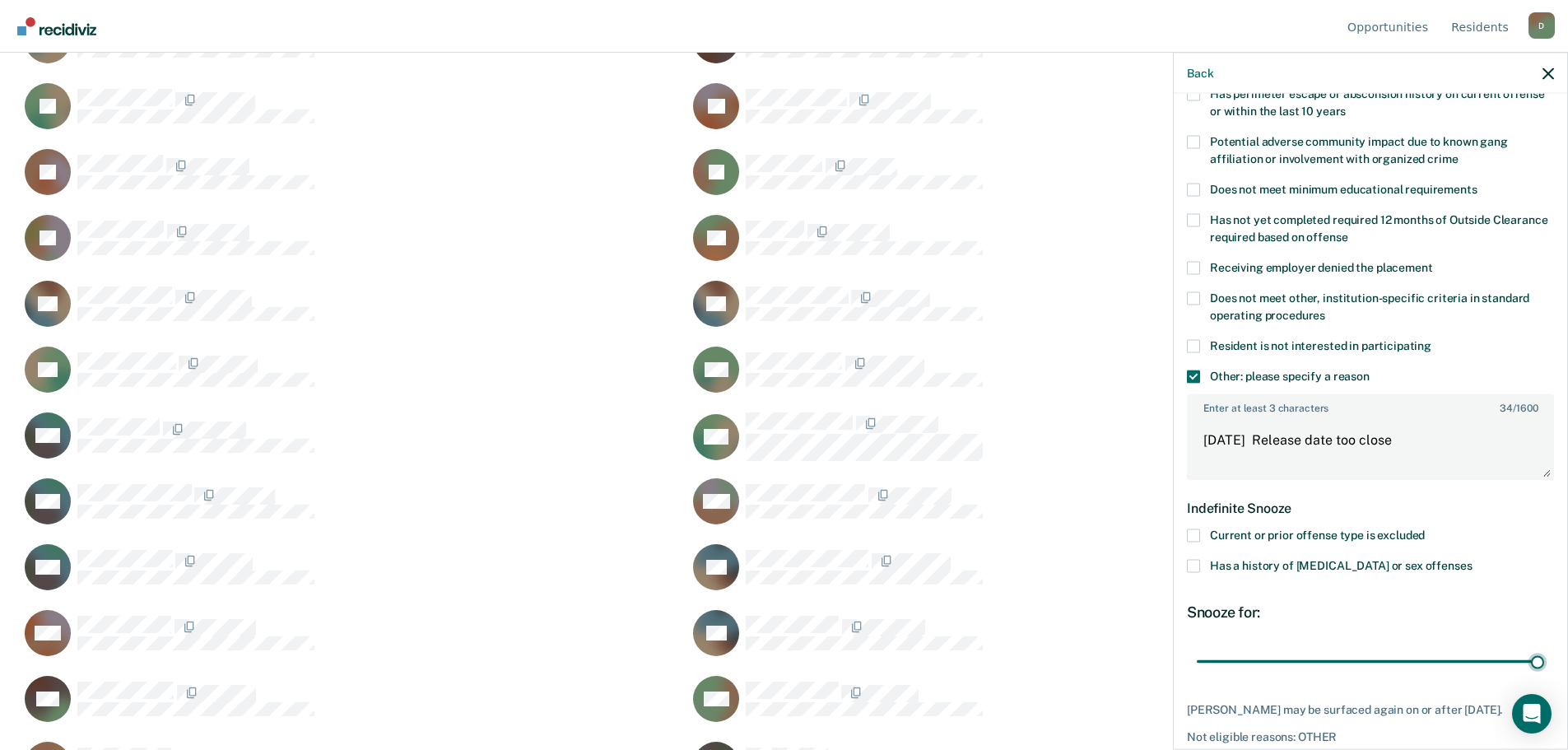
scroll to position [356, 0]
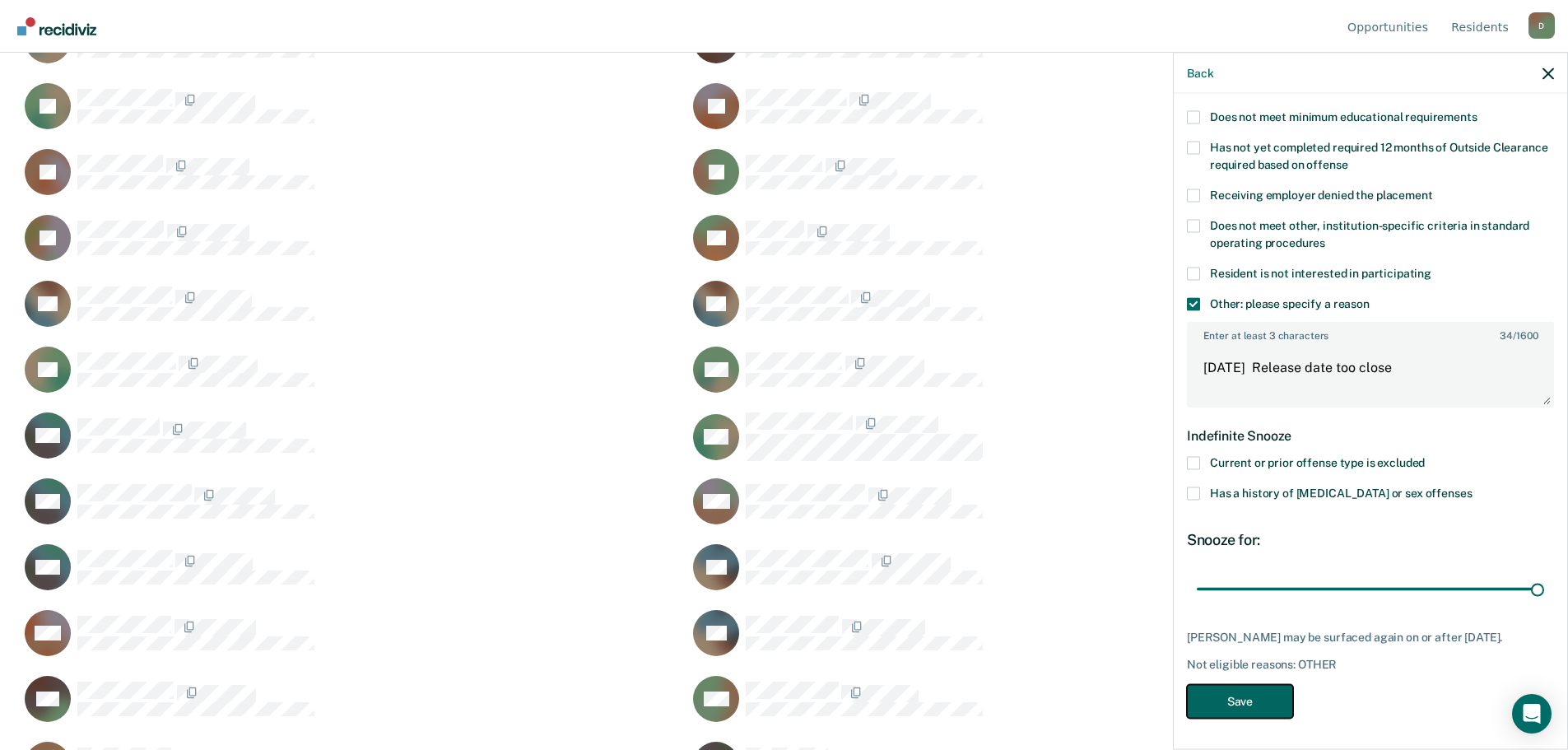
click at [1245, 693] on button "Save" at bounding box center [1240, 700] width 106 height 34
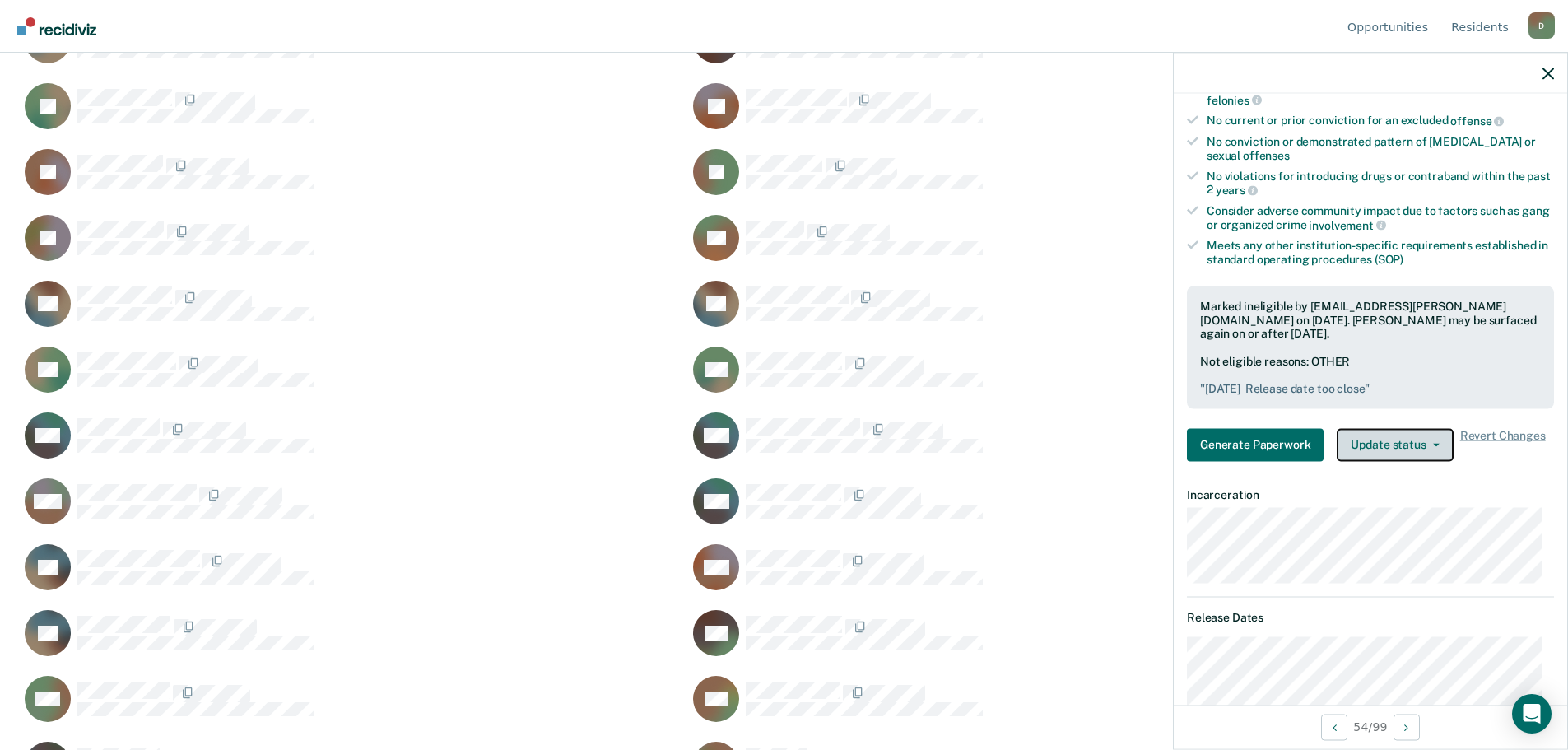
click at [1420, 443] on button "Update status" at bounding box center [1394, 444] width 116 height 33
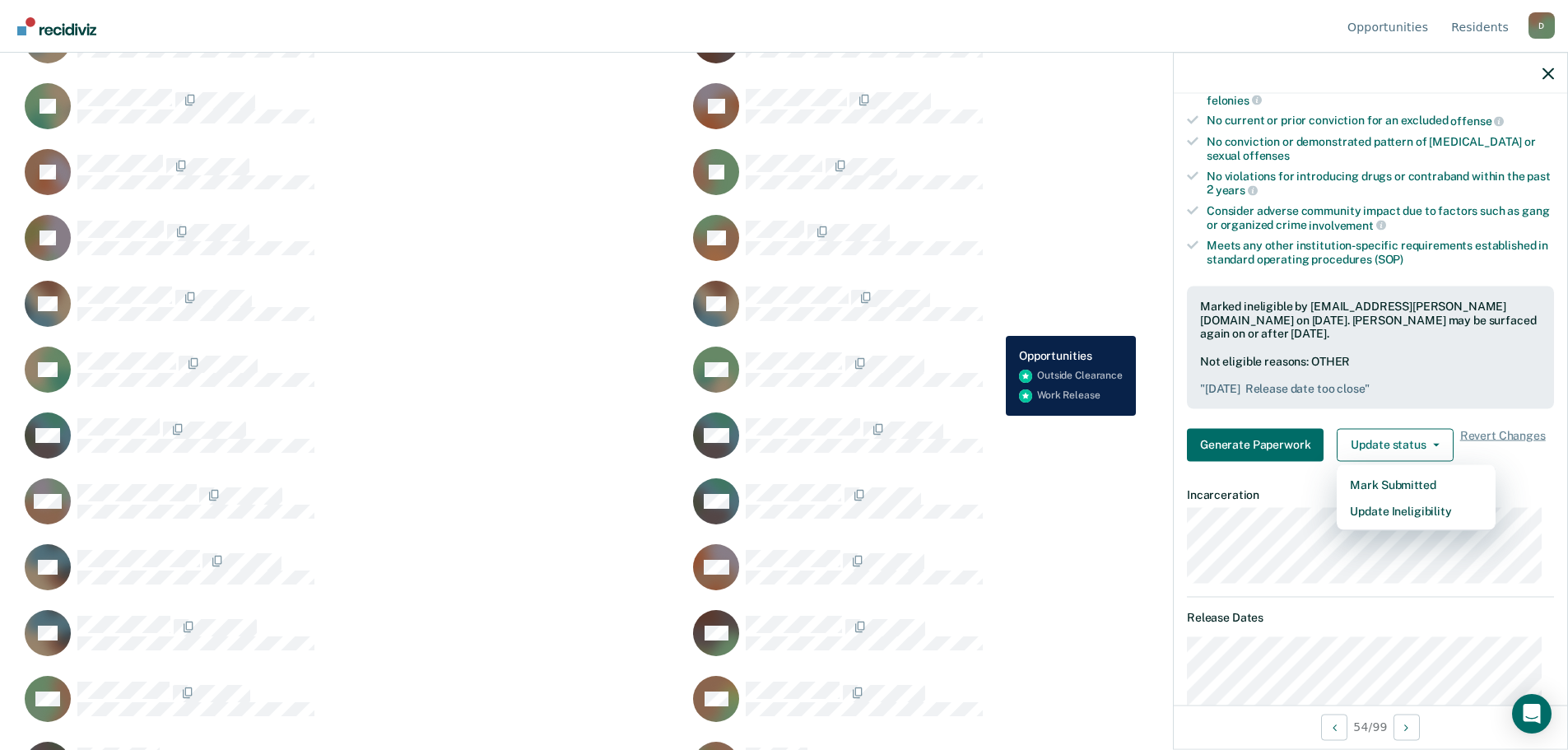
click at [1037, 324] on div "AL Generate Paperwork" at bounding box center [1012, 304] width 648 height 48
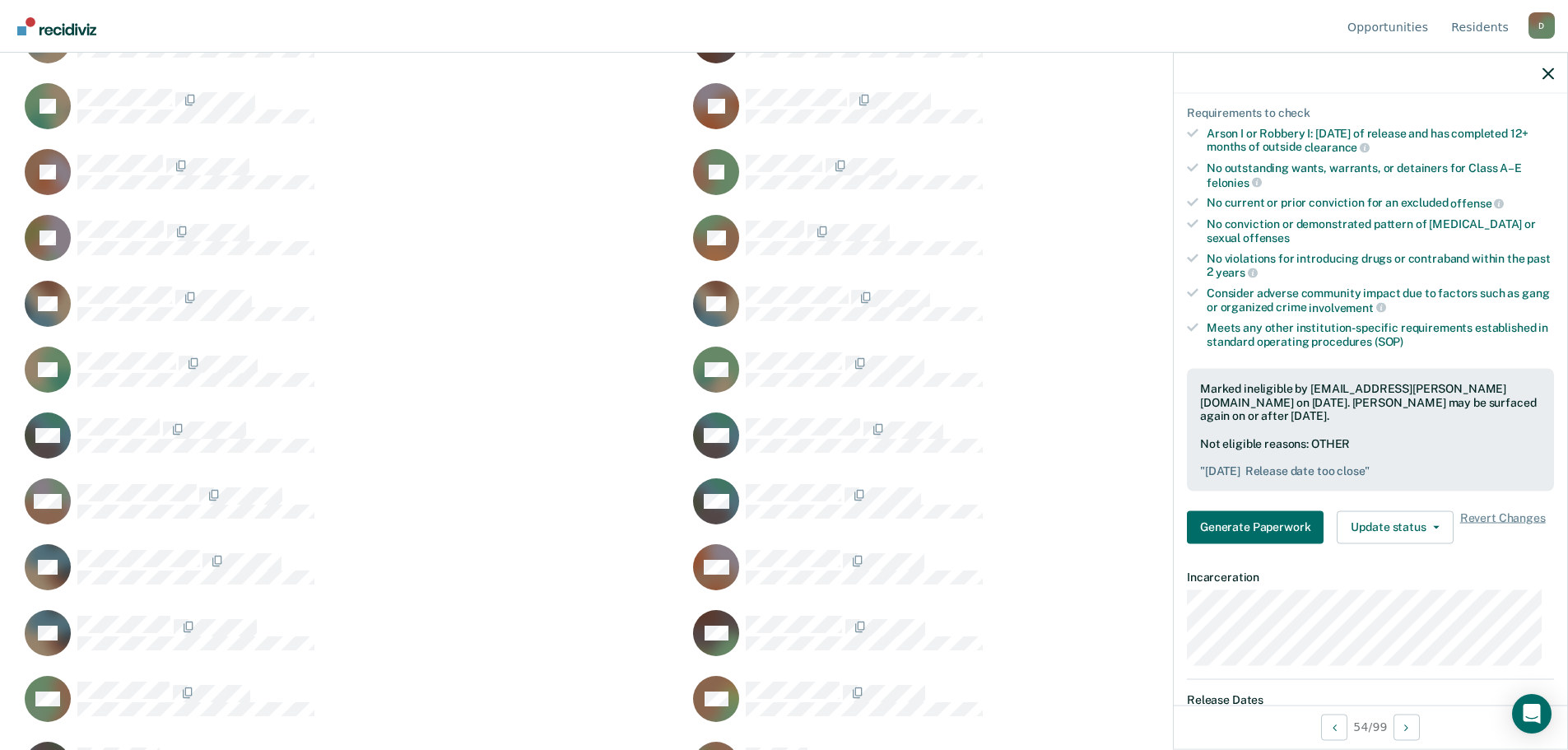
scroll to position [0, 0]
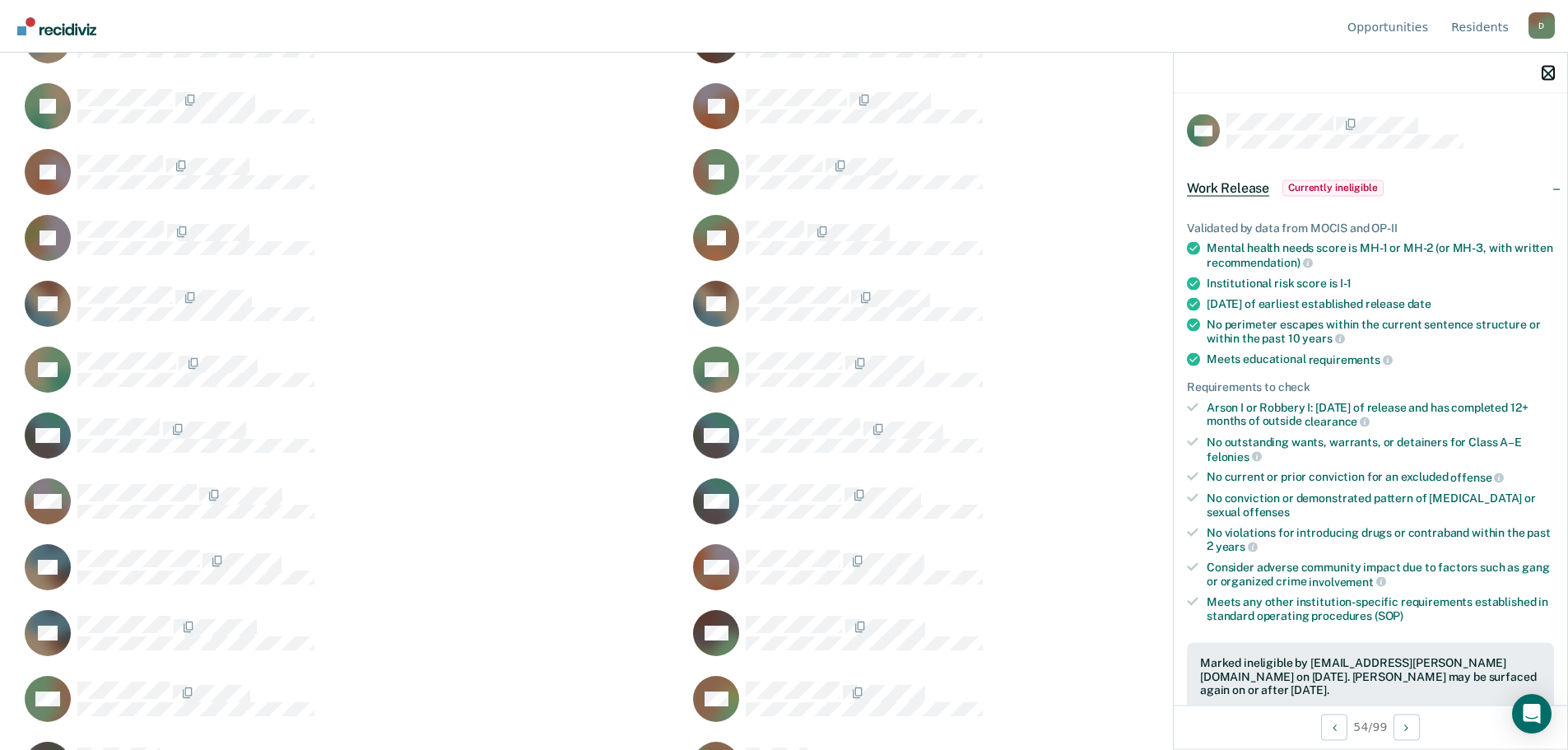
click at [1544, 77] on icon "button" at bounding box center [1548, 73] width 11 height 11
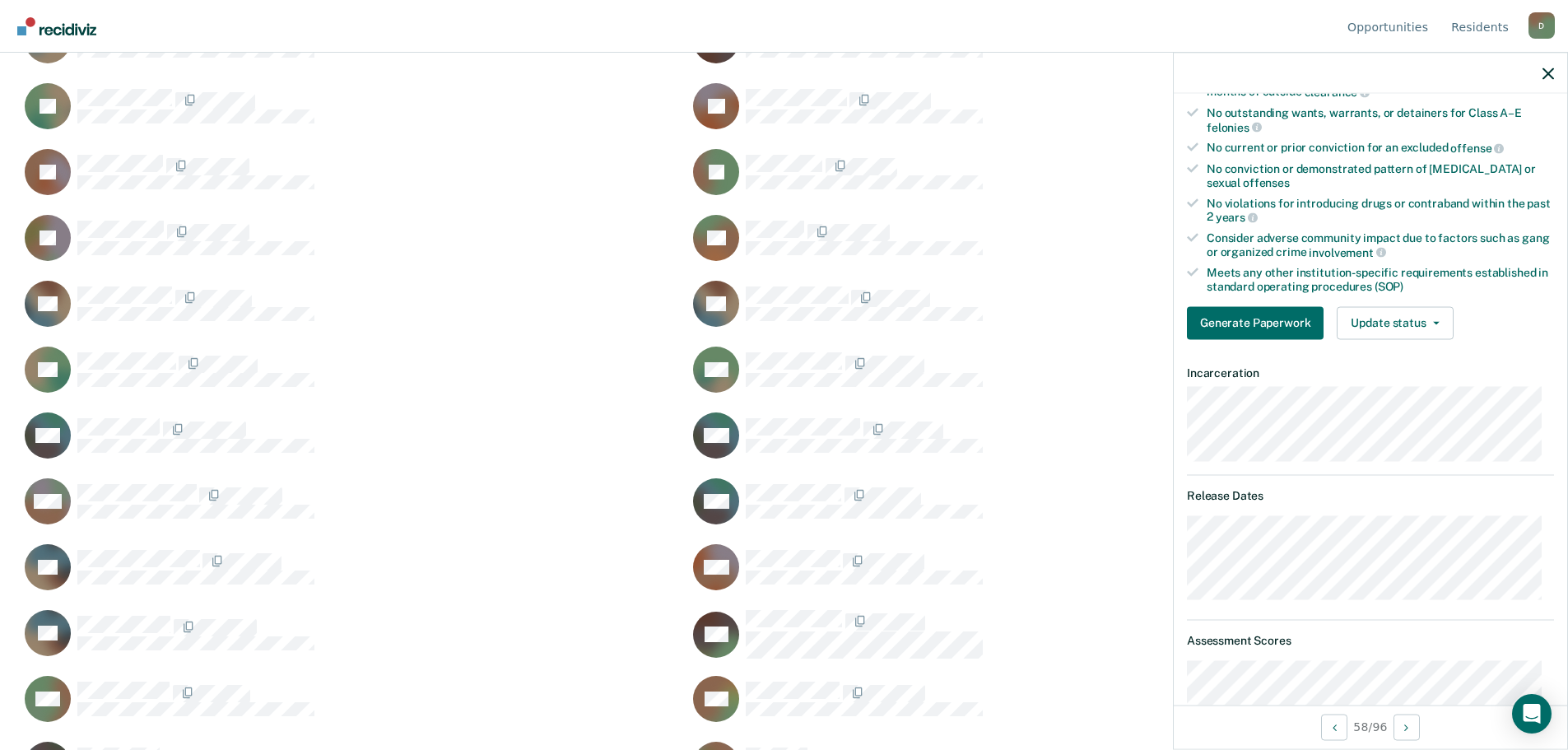
scroll to position [412, 0]
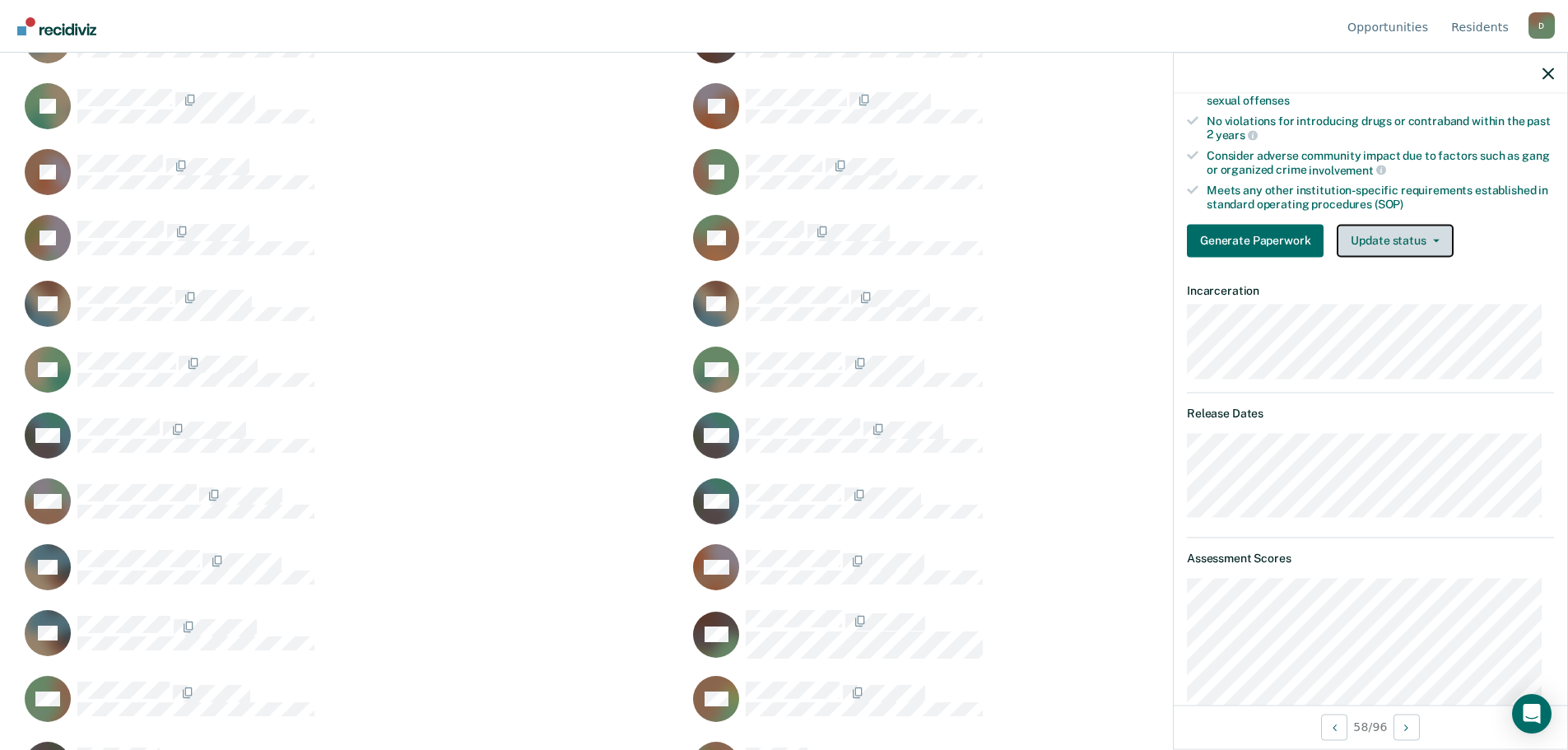
click at [1409, 232] on button "Update status" at bounding box center [1394, 240] width 116 height 33
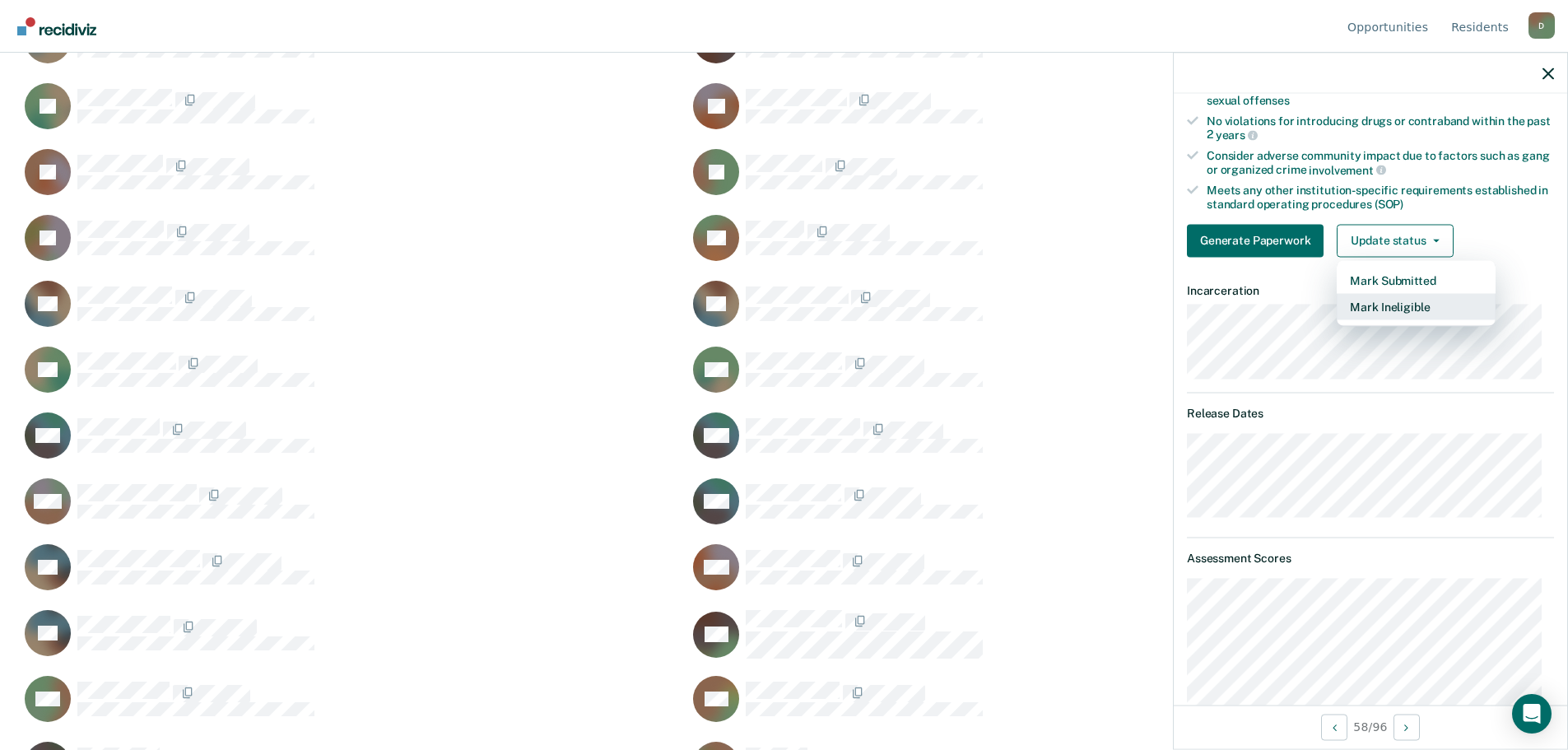
click at [1400, 302] on button "Mark Ineligible" at bounding box center [1416, 307] width 159 height 27
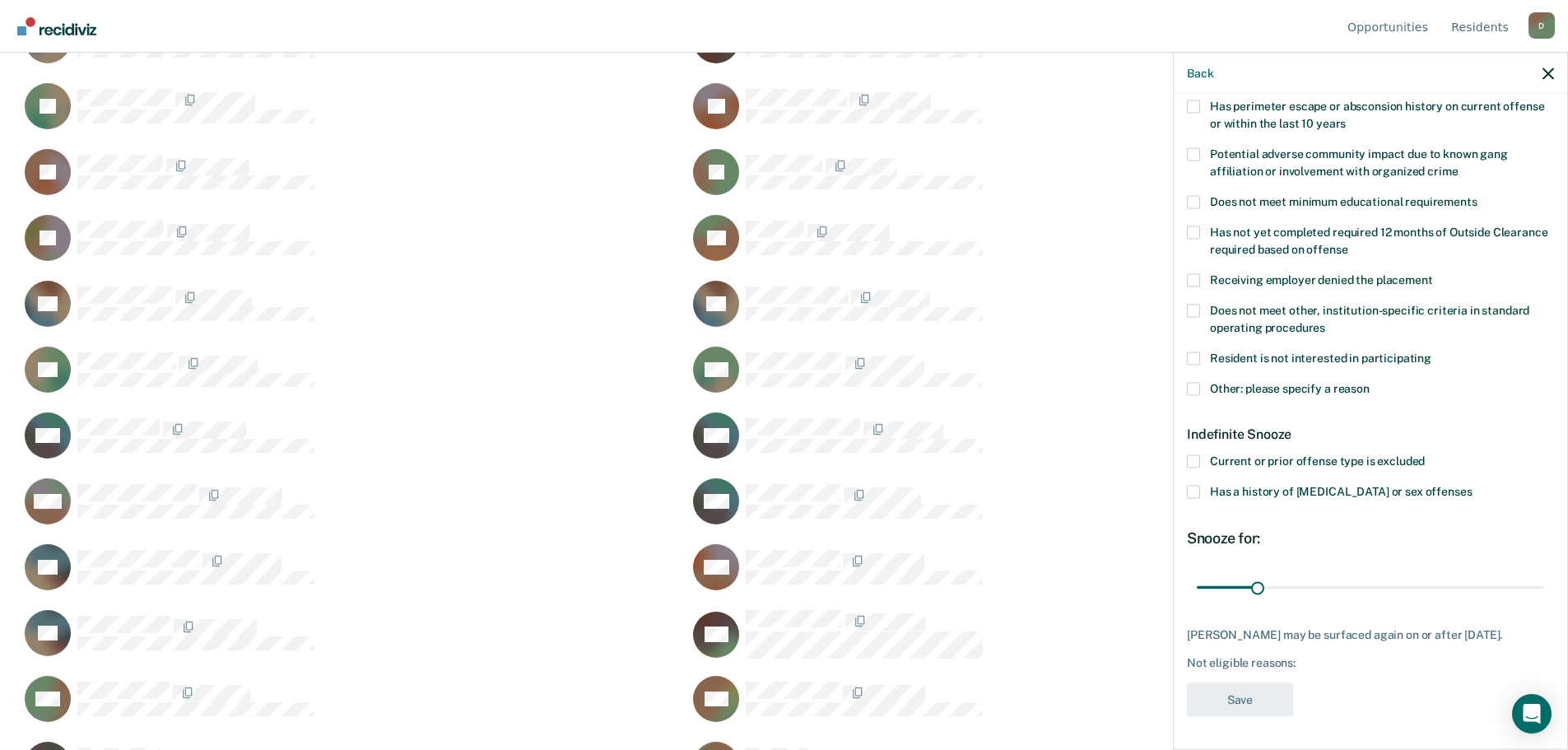
scroll to position [284, 0]
click at [1188, 381] on span at bounding box center [1194, 388] width 13 height 13
click at [1369, 381] on input "Other: please specify a reason" at bounding box center [1369, 381] width 0 height 0
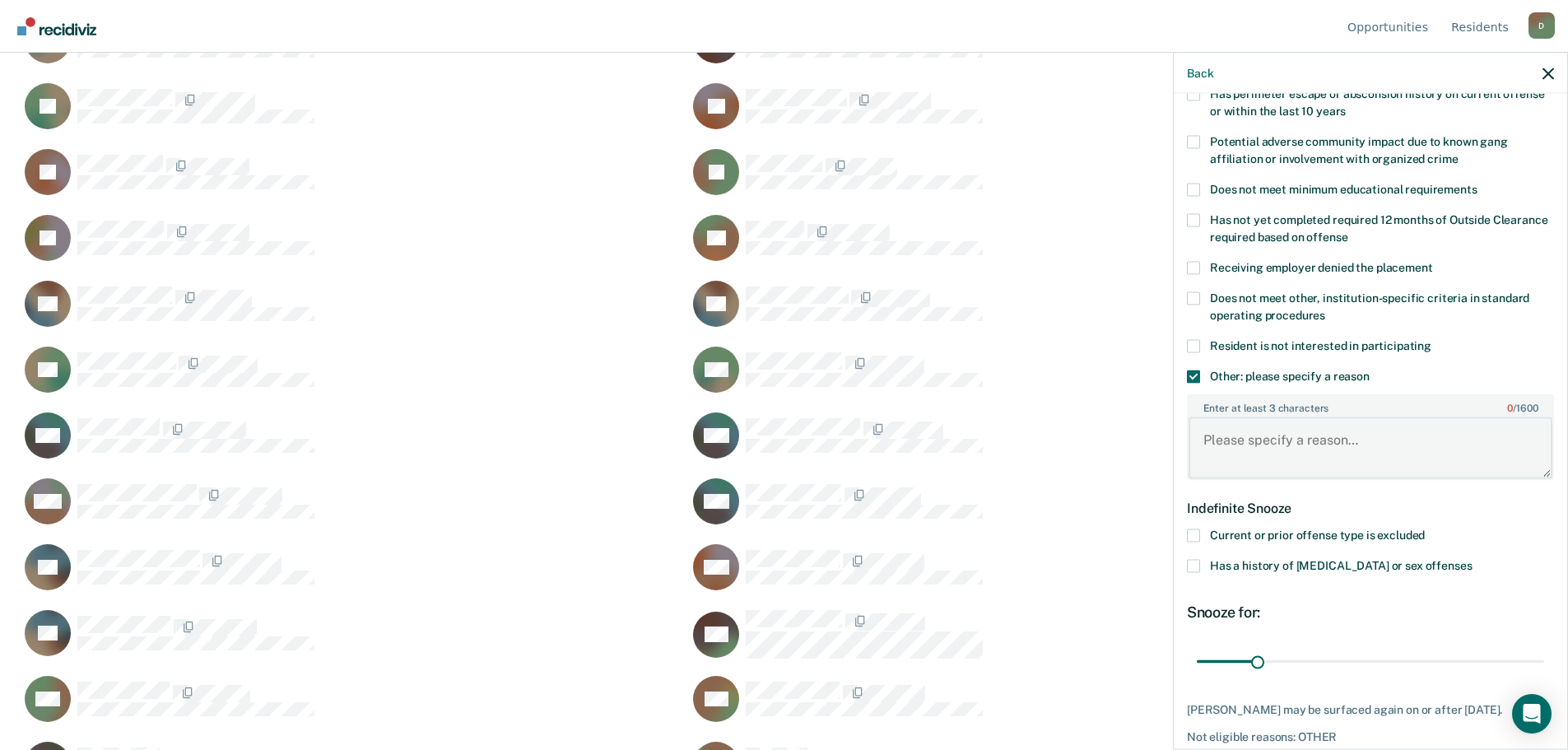
paste textarea "12 17 2024"
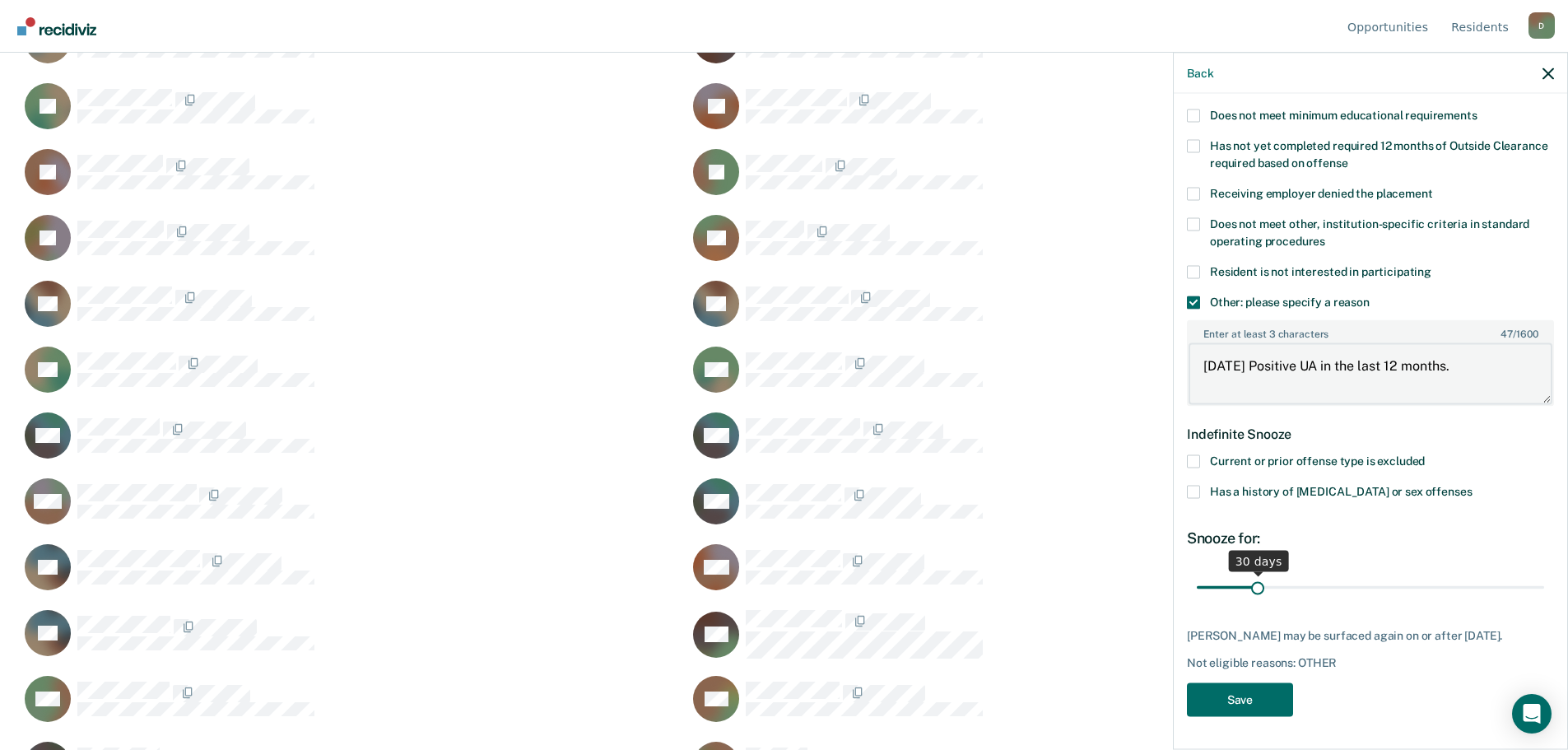
type textarea "12 17 2024 Positive UA in the last 12 months."
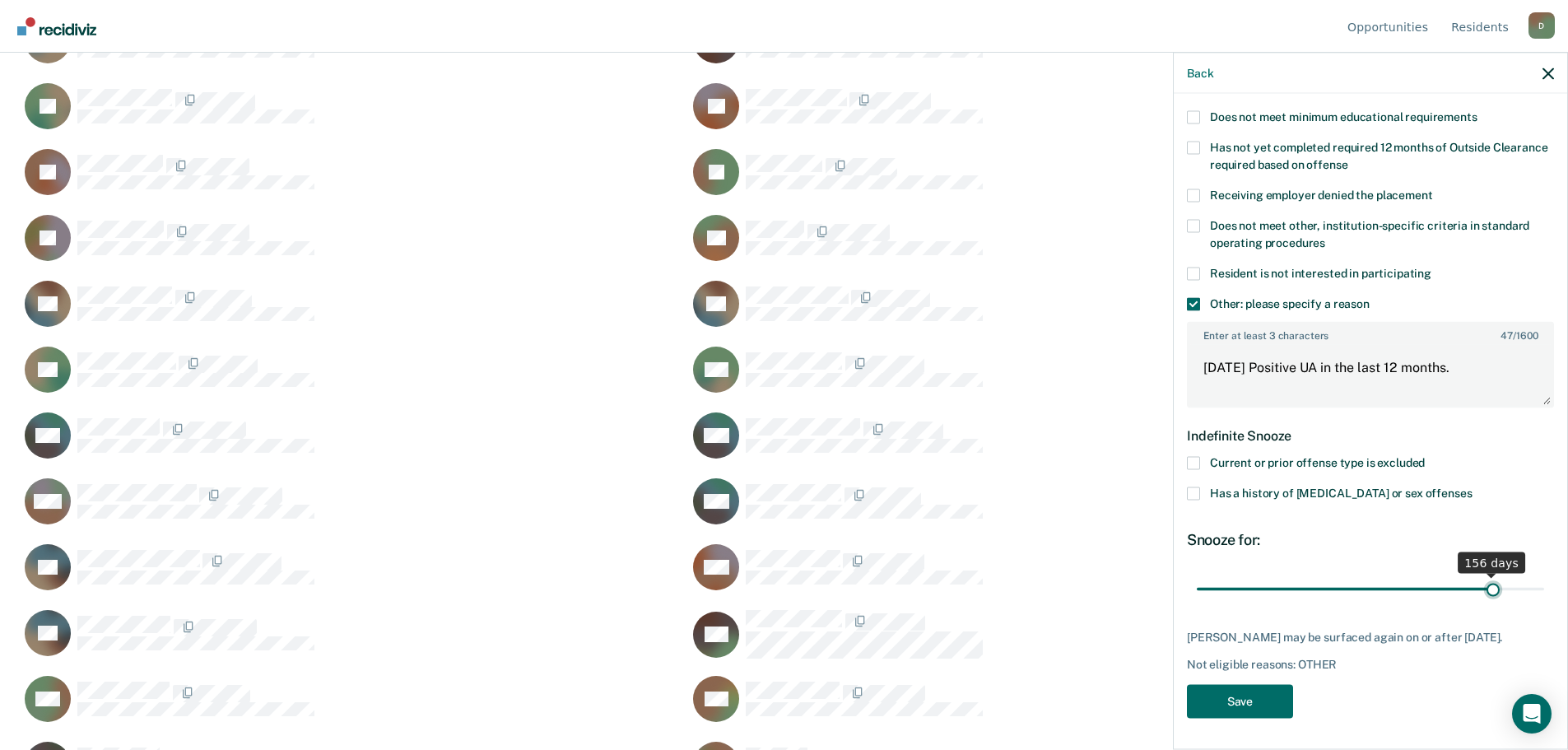
drag, startPoint x: 1256, startPoint y: 578, endPoint x: 1482, endPoint y: 577, distance: 226.0
type input "156"
click at [1482, 577] on input "range" at bounding box center [1370, 589] width 347 height 29
click at [1221, 706] on button "Save" at bounding box center [1240, 700] width 106 height 34
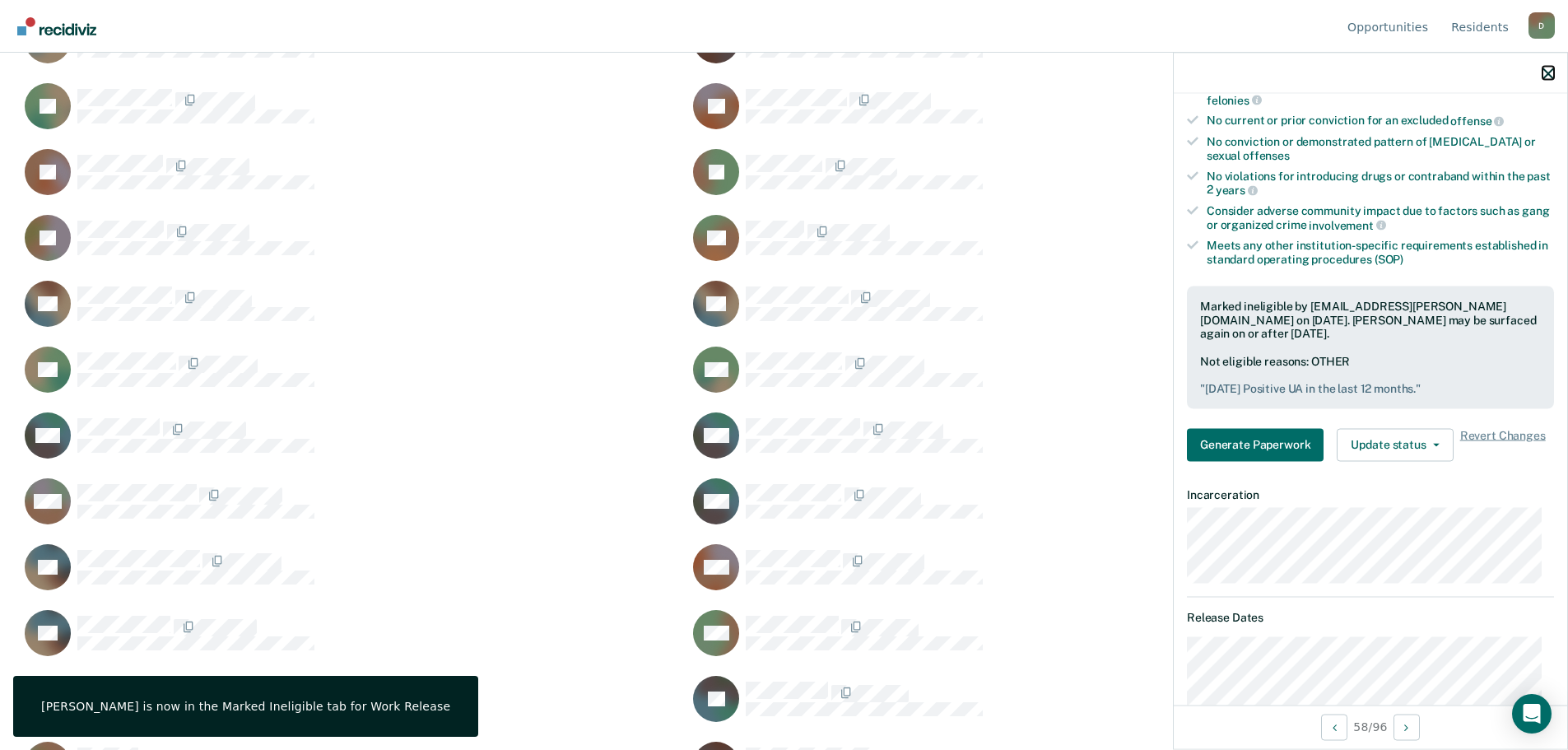
click at [1551, 79] on icon "button" at bounding box center [1548, 73] width 11 height 11
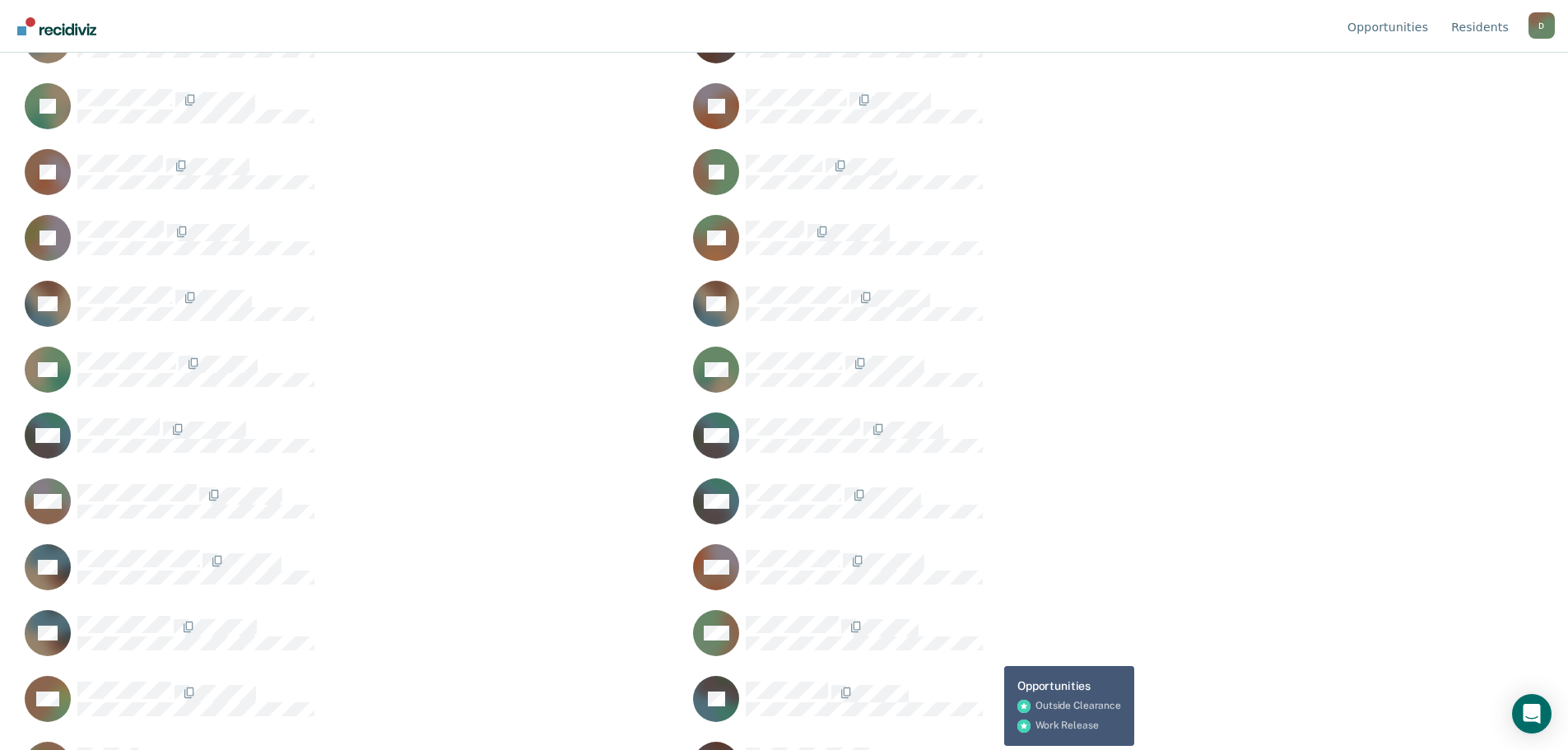
scroll to position [2141, 0]
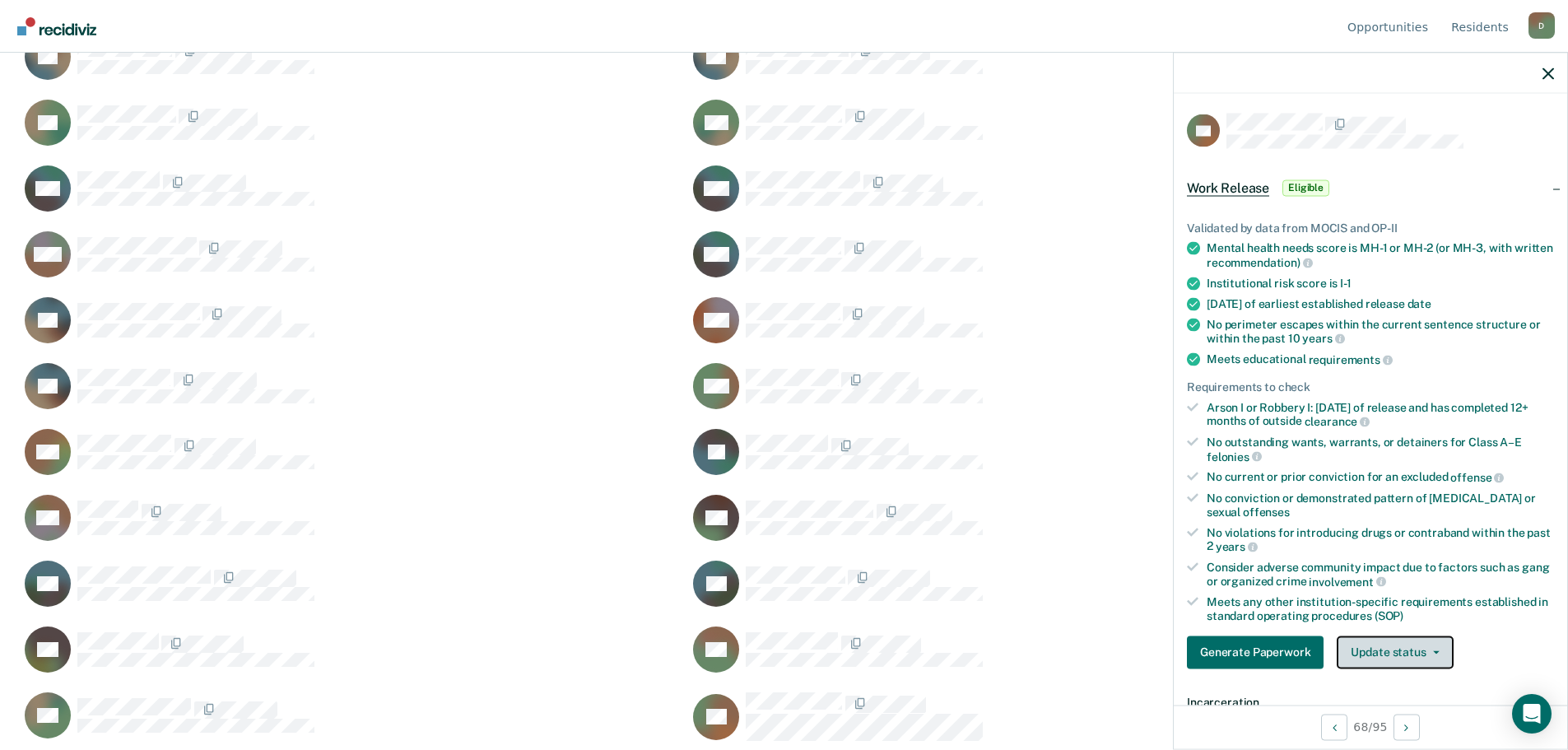
click at [1428, 658] on button "Update status" at bounding box center [1394, 652] width 116 height 33
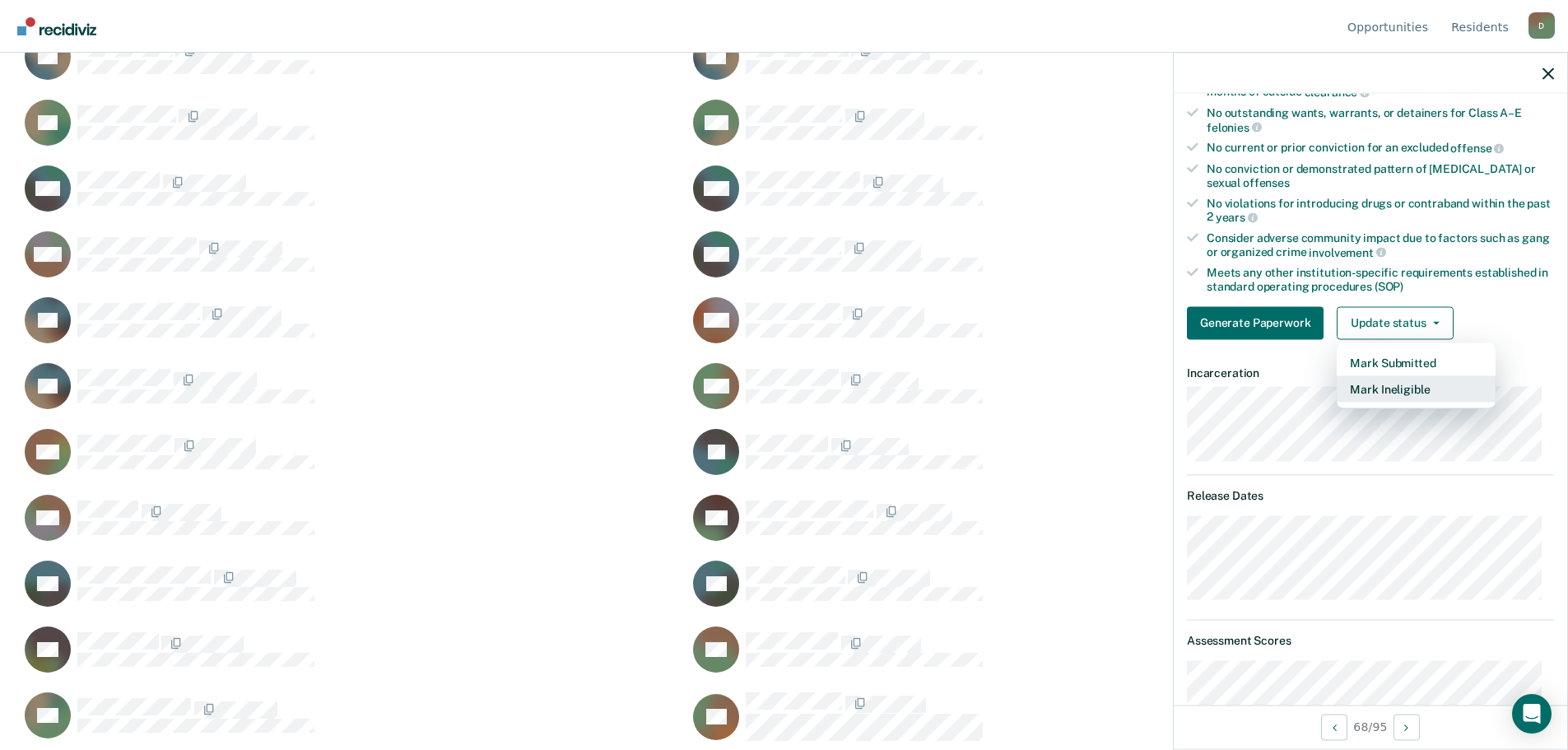
click at [1387, 390] on button "Mark Ineligible" at bounding box center [1416, 389] width 159 height 27
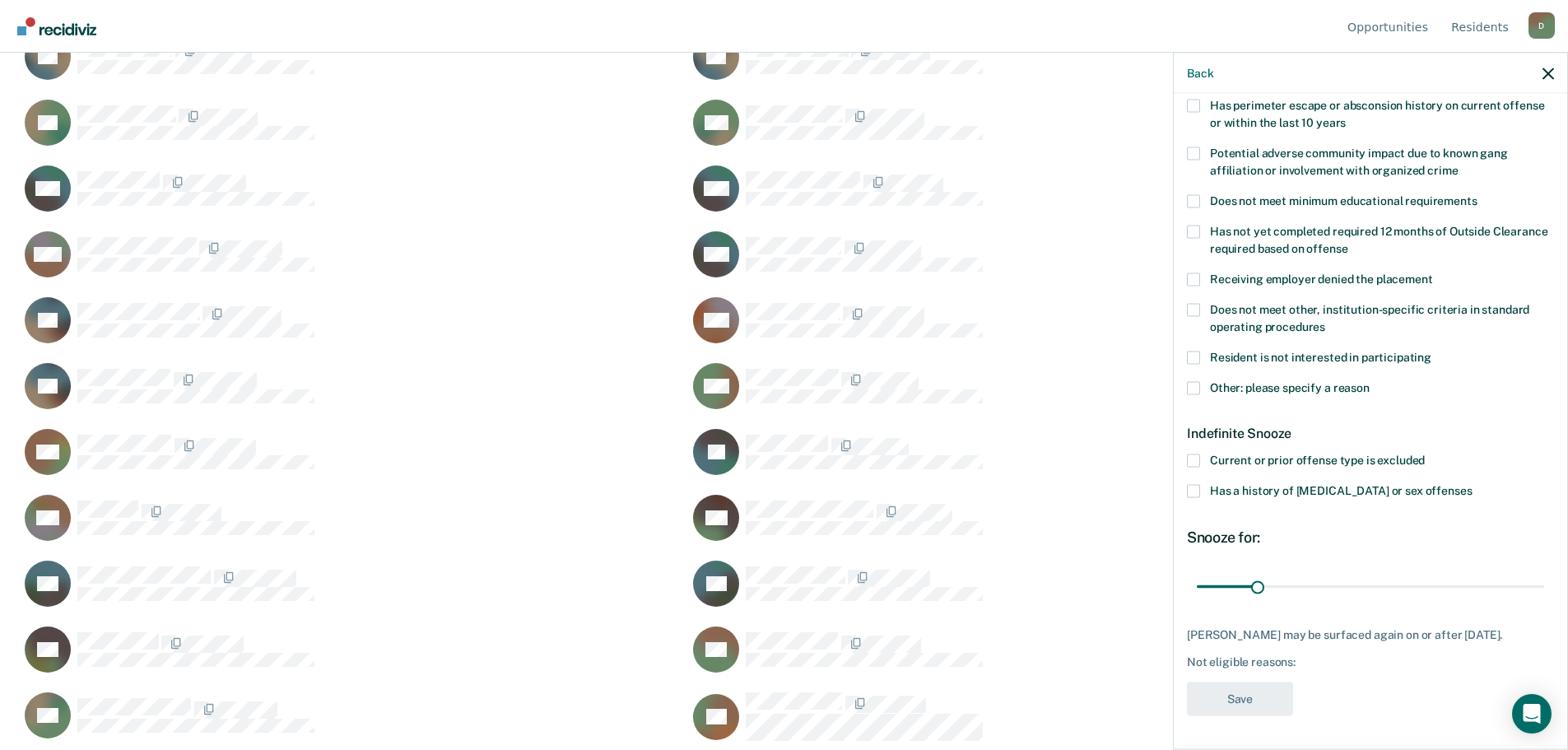
click at [1195, 381] on span at bounding box center [1194, 388] width 13 height 13
click at [1369, 381] on input "Other: please specify a reason" at bounding box center [1369, 381] width 0 height 0
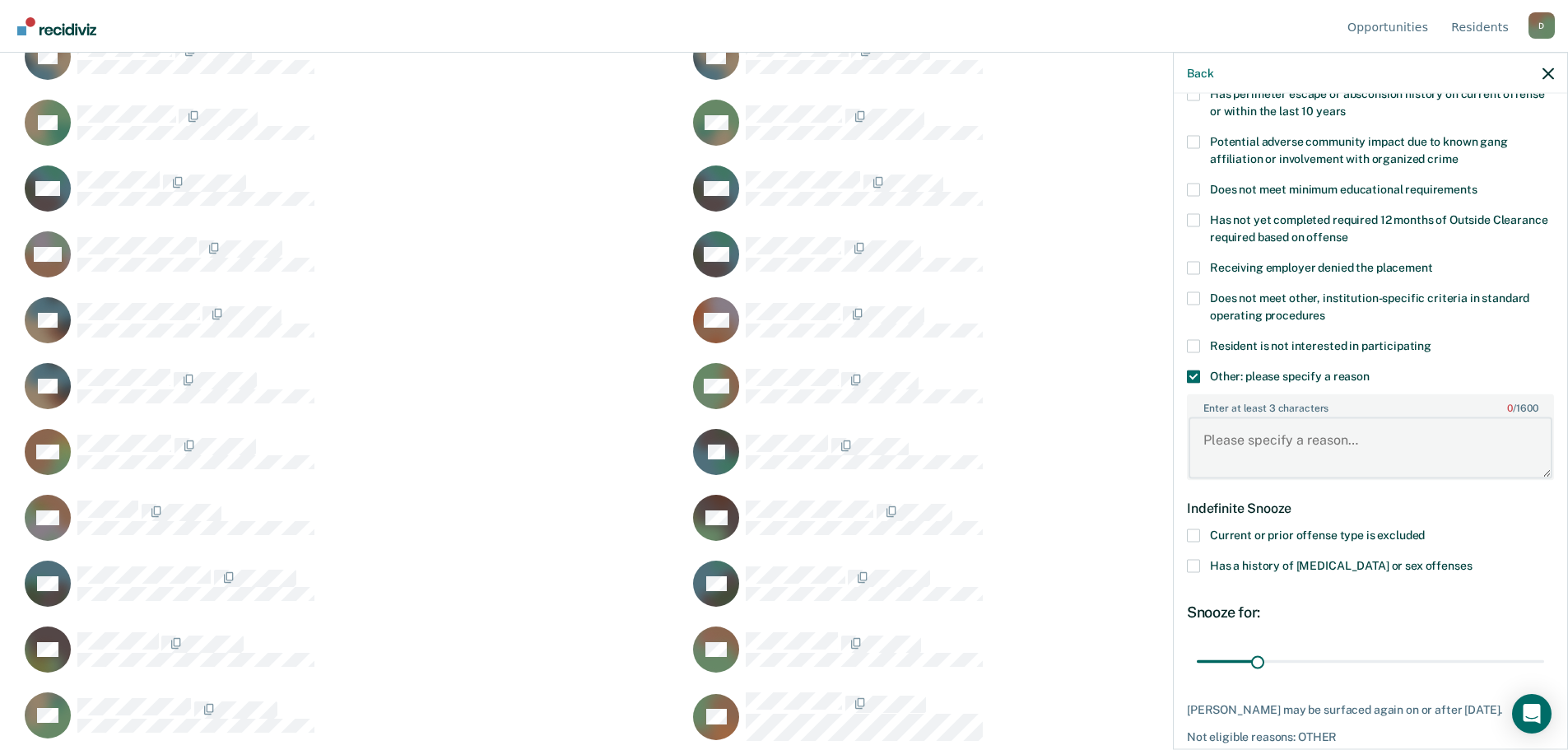
click at [1266, 426] on textarea "Enter at least 3 characters 0 / 1600" at bounding box center [1370, 448] width 364 height 61
type textarea "A"
type textarea "Wash U STudent"
drag, startPoint x: 1251, startPoint y: 666, endPoint x: 1533, endPoint y: 600, distance: 289.6
type input "180"
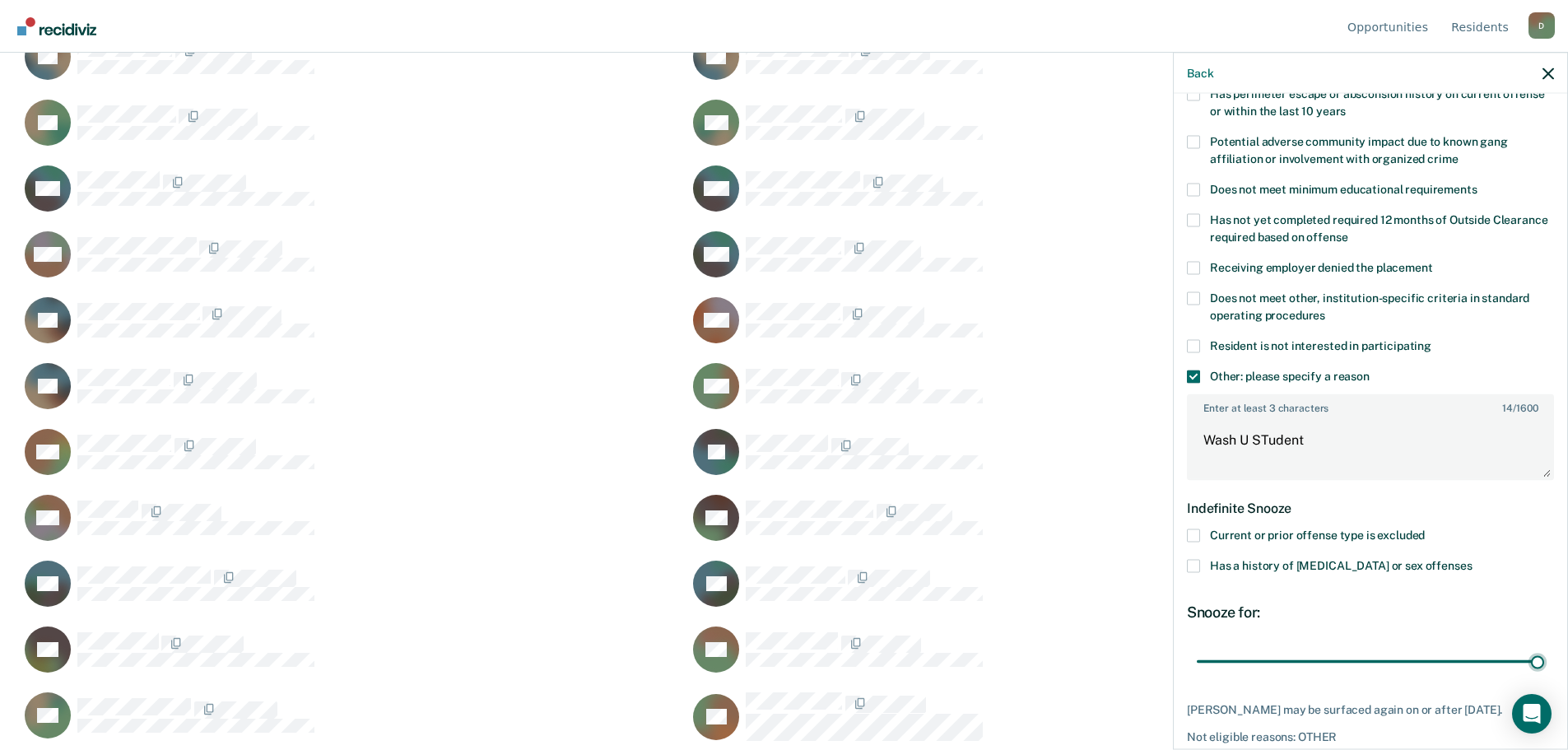
click at [1538, 648] on input "range" at bounding box center [1370, 662] width 347 height 29
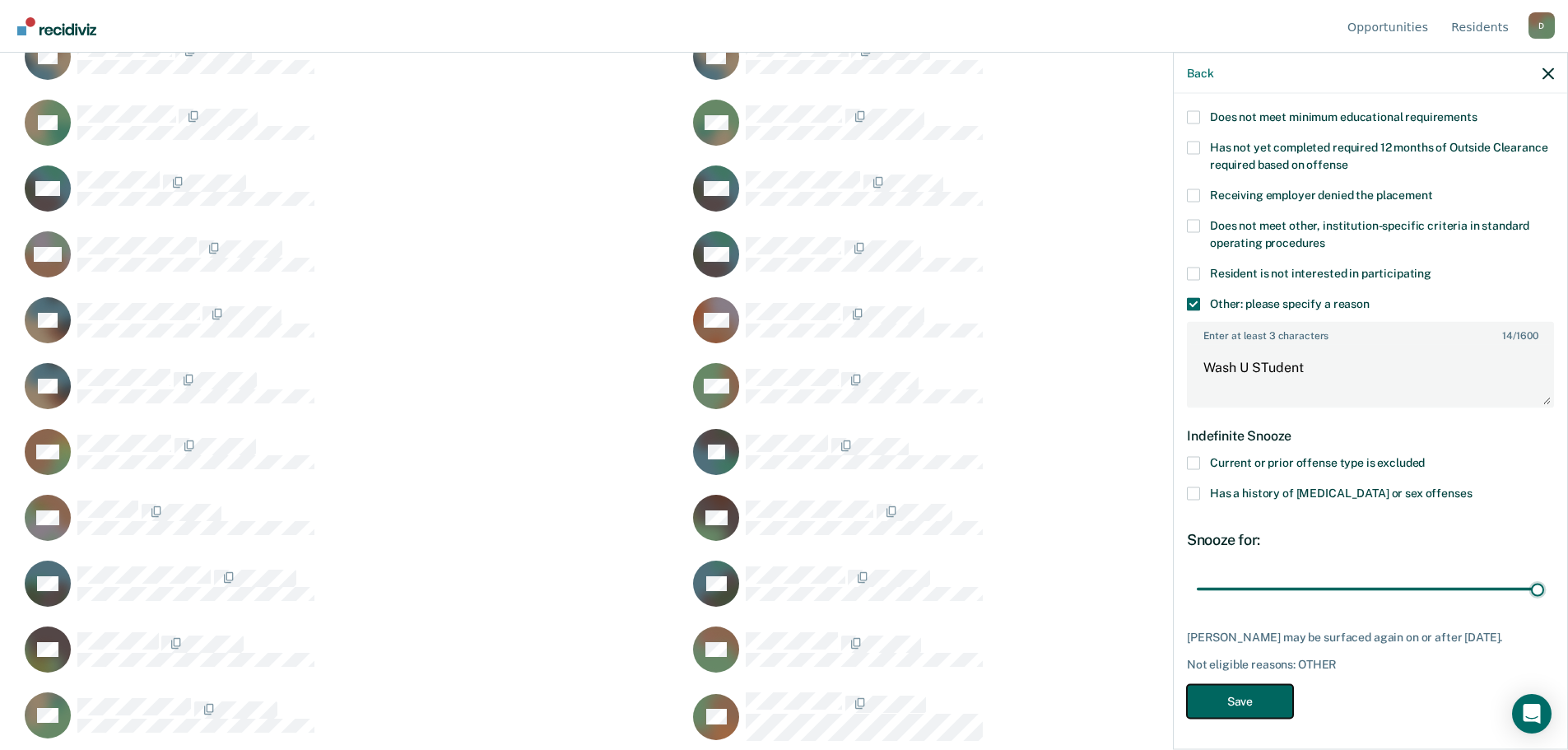
click at [1231, 702] on button "Save" at bounding box center [1240, 700] width 106 height 34
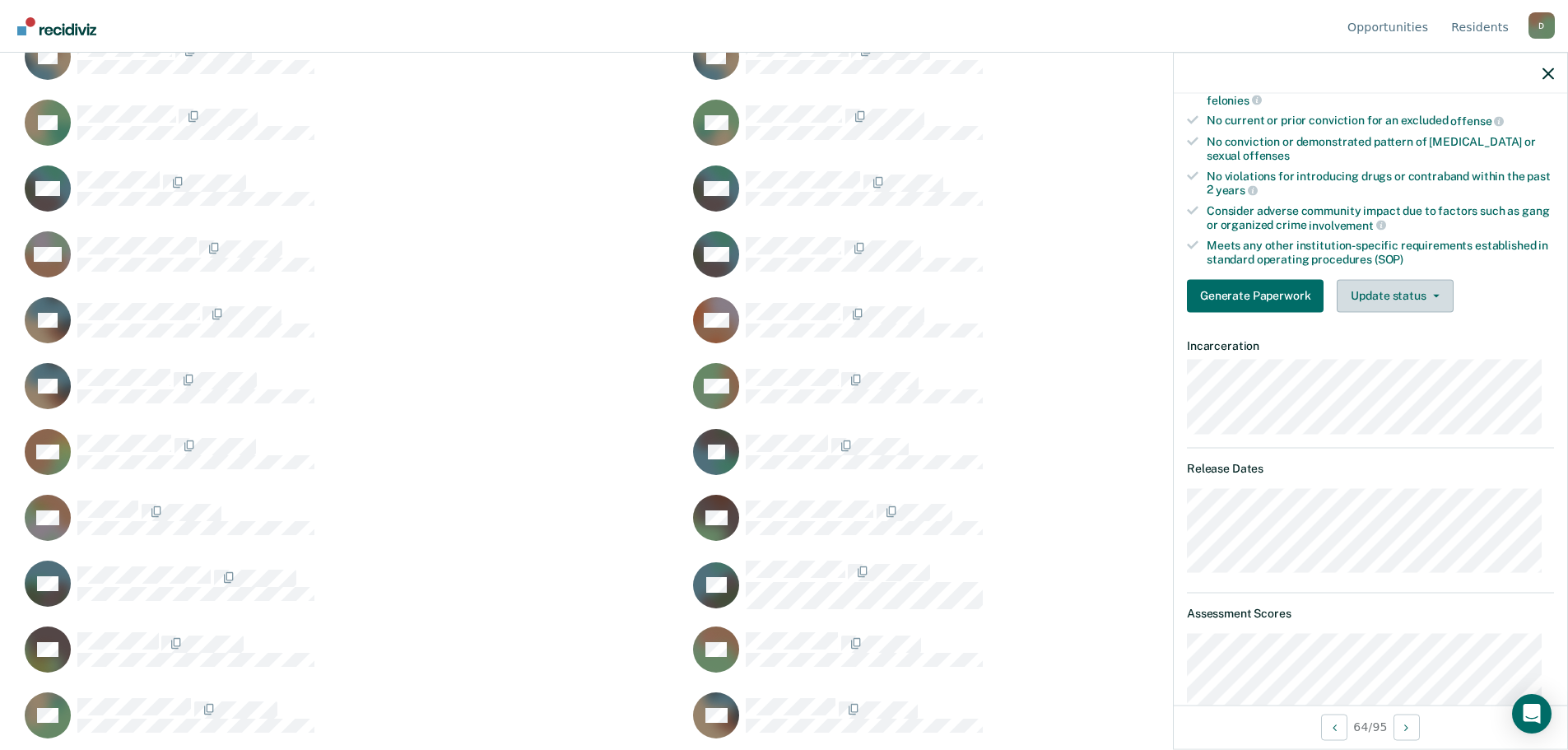
click at [1422, 296] on button "Update status" at bounding box center [1394, 295] width 116 height 33
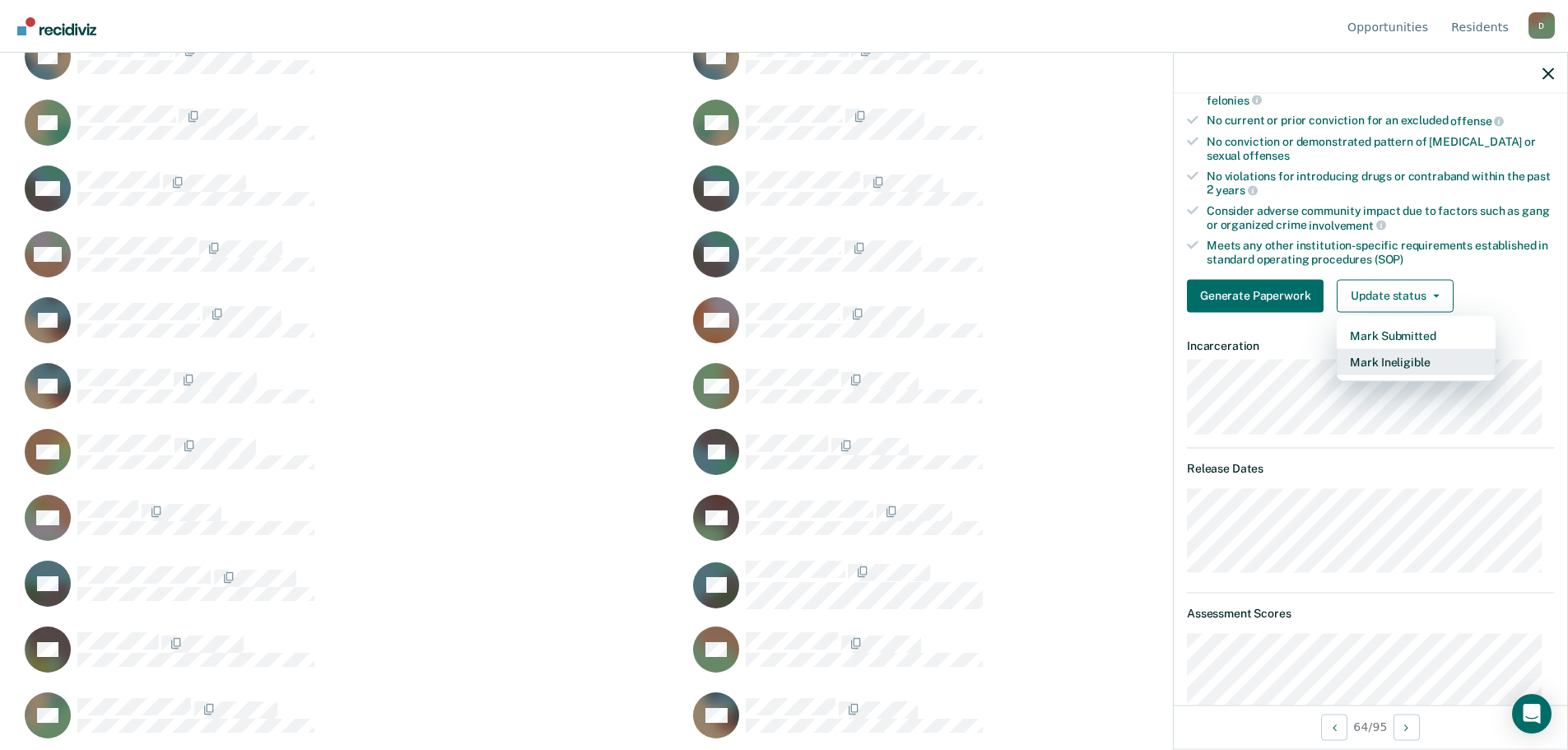
click at [1385, 354] on button "Mark Ineligible" at bounding box center [1416, 362] width 159 height 27
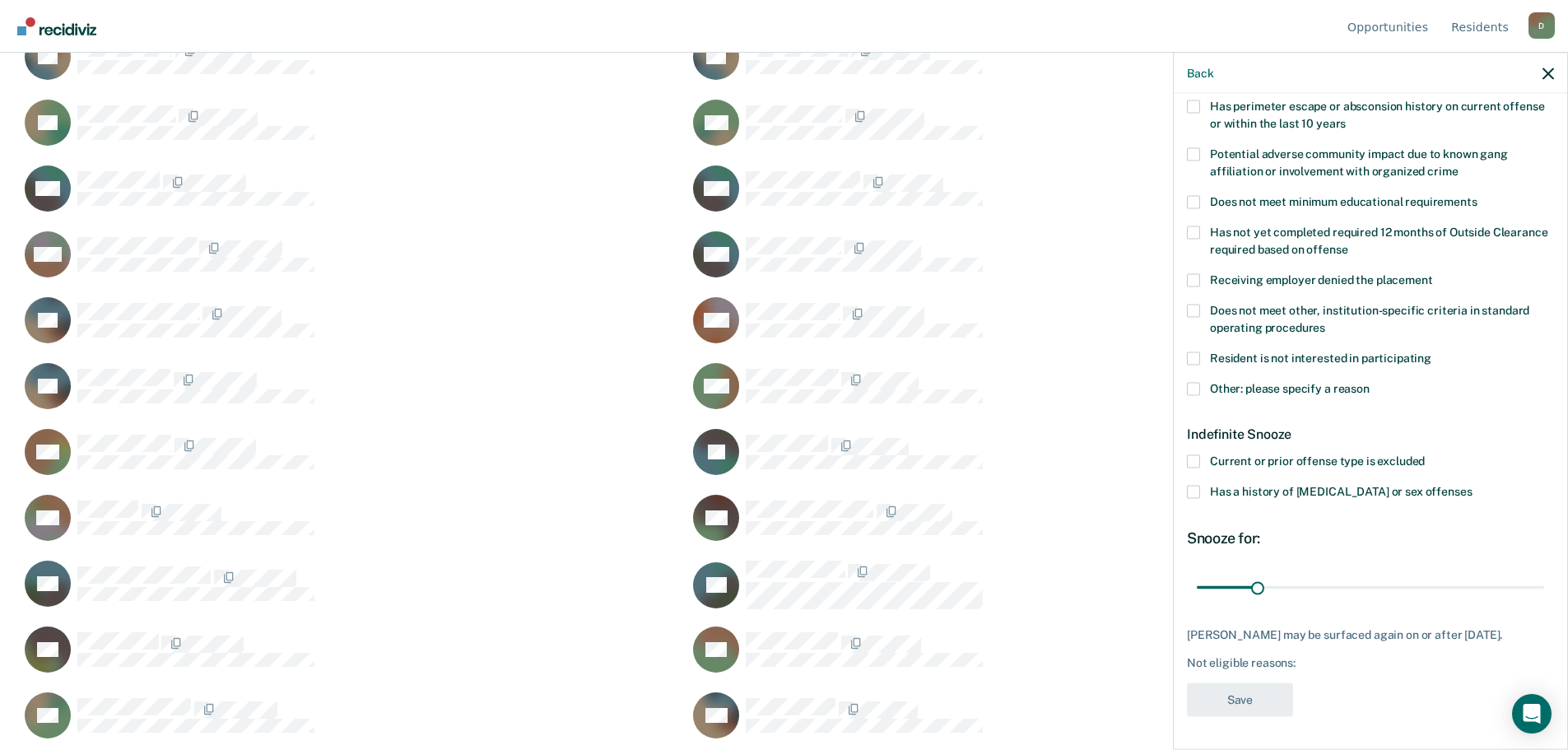
scroll to position [284, 0]
click at [1204, 381] on label "Other: please specify a reason" at bounding box center [1370, 390] width 367 height 17
click at [1369, 381] on input "Other: please specify a reason" at bounding box center [1369, 381] width 0 height 0
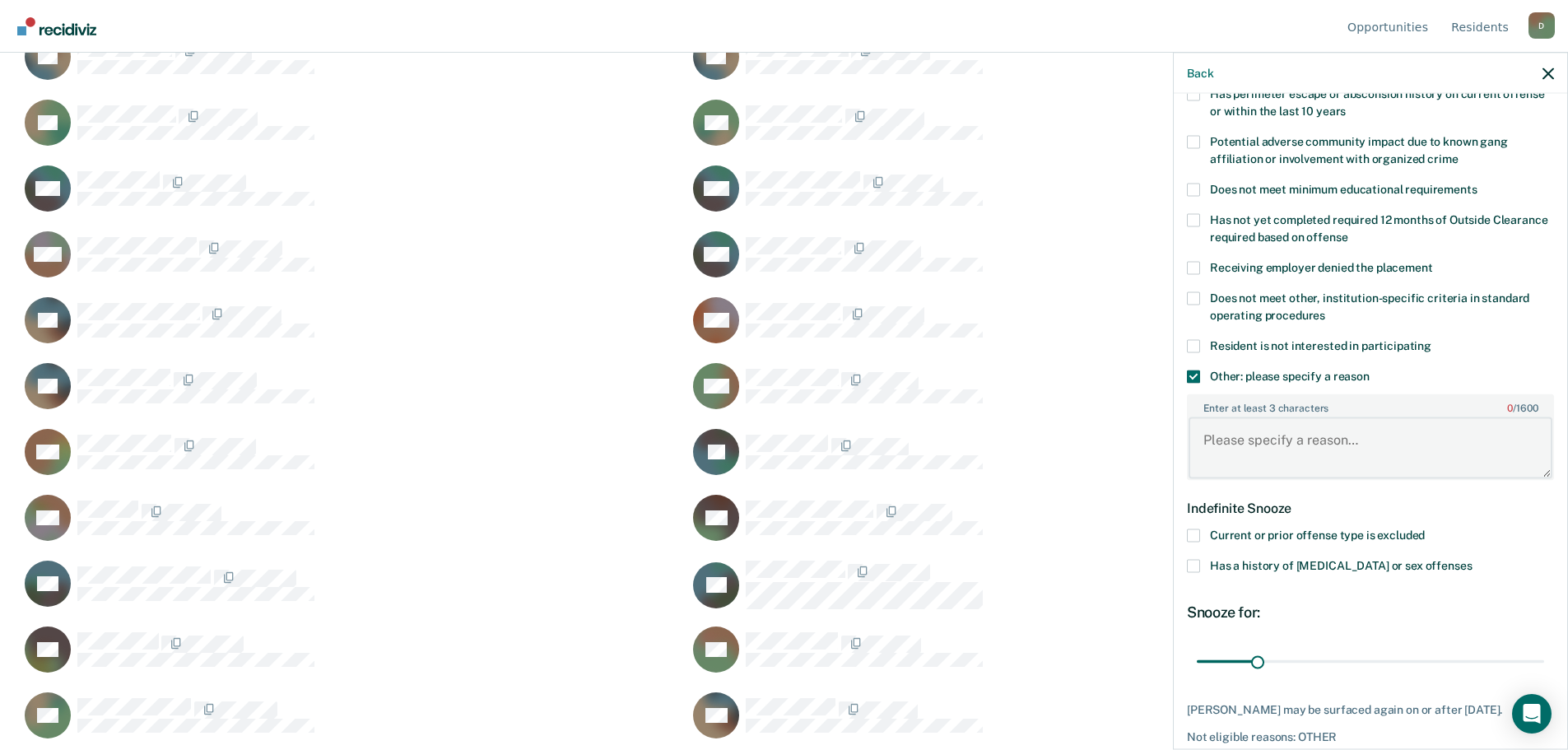
click at [1362, 447] on textarea "Enter at least 3 characters 0 / 1600" at bounding box center [1370, 448] width 364 height 61
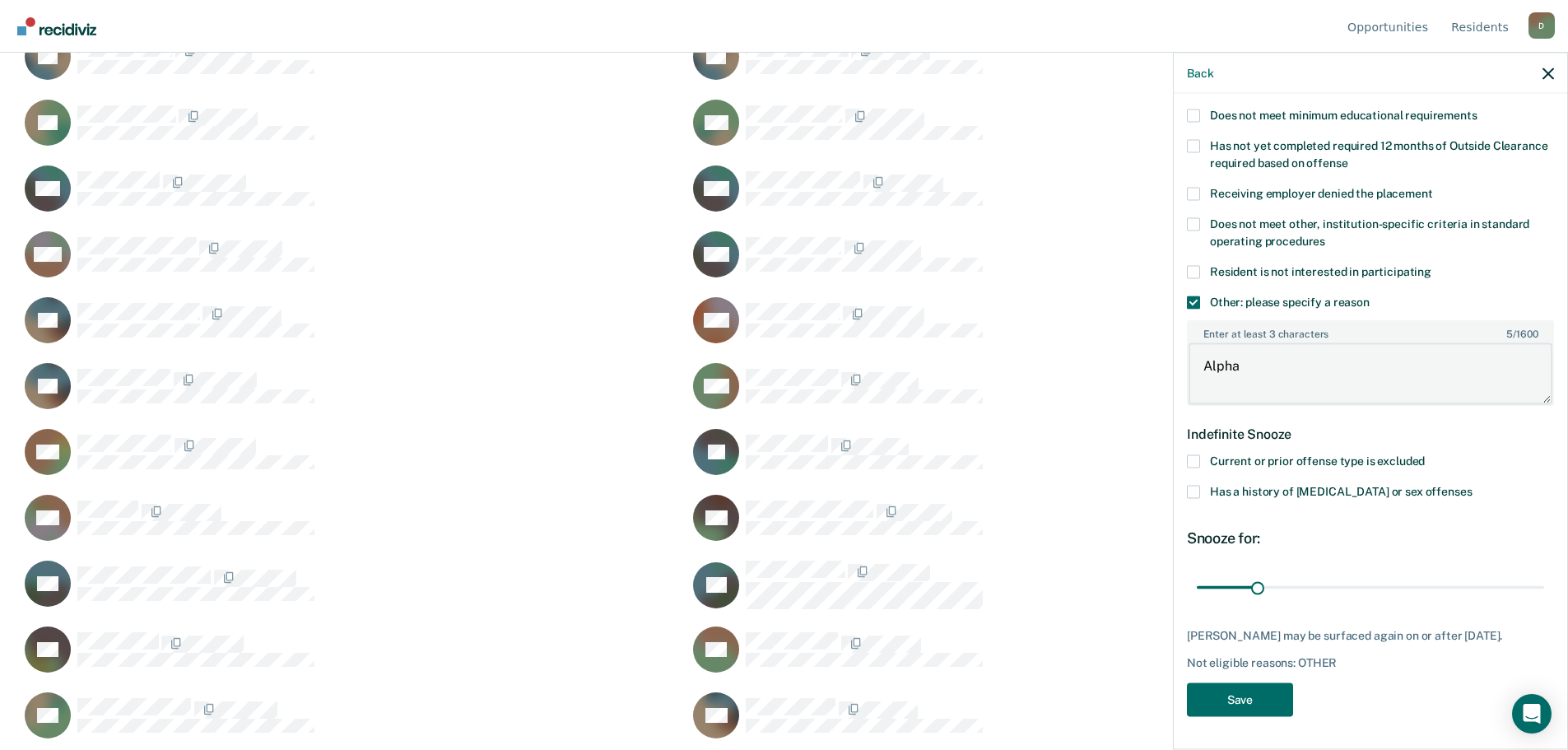
scroll to position [371, 0]
type textarea "Alpha"
drag, startPoint x: 1256, startPoint y: 573, endPoint x: 1579, endPoint y: 557, distance: 323.4
type input "180"
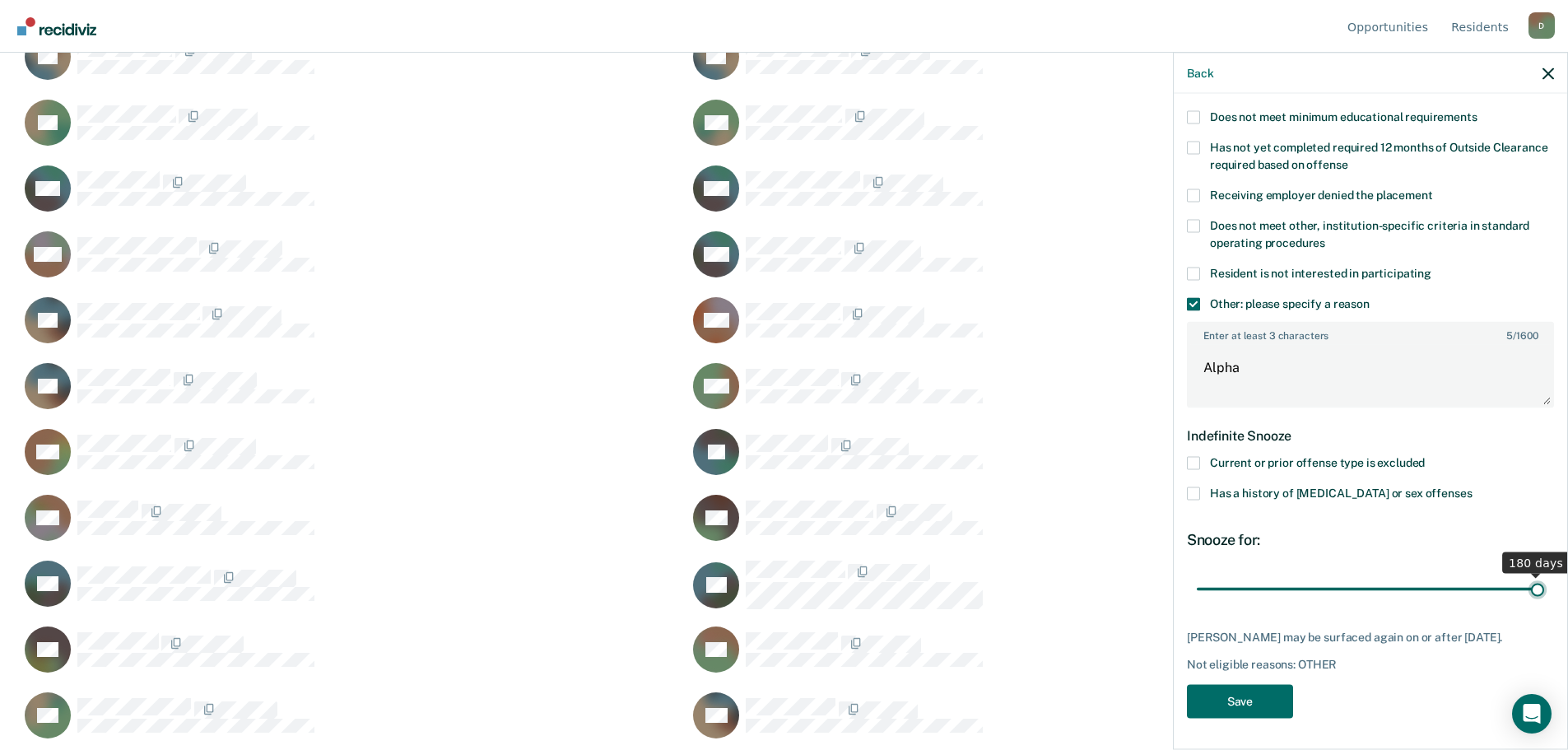
click at [1544, 575] on input "range" at bounding box center [1370, 589] width 347 height 29
click at [1246, 701] on button "Save" at bounding box center [1240, 700] width 106 height 34
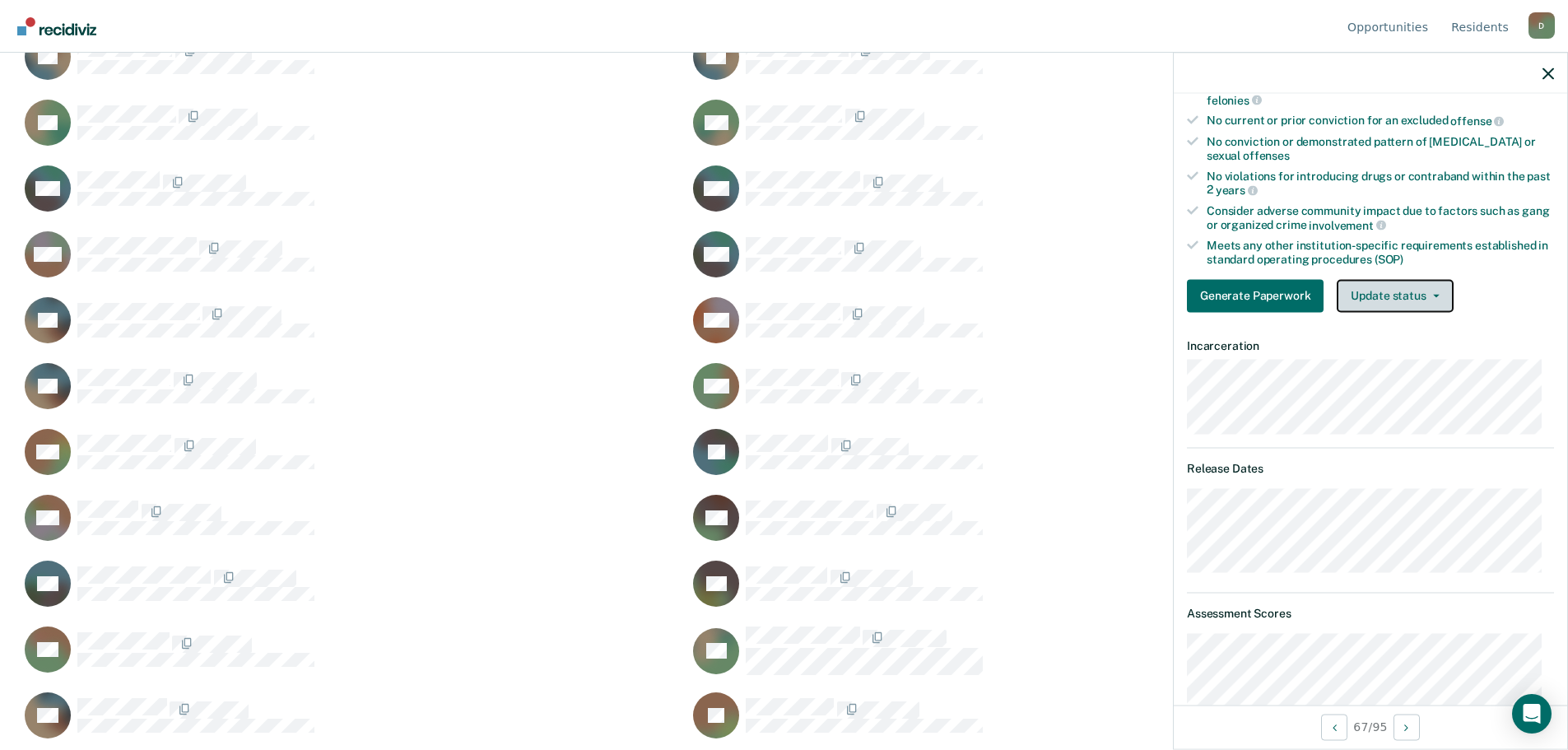
click at [1436, 304] on button "Update status" at bounding box center [1394, 295] width 116 height 33
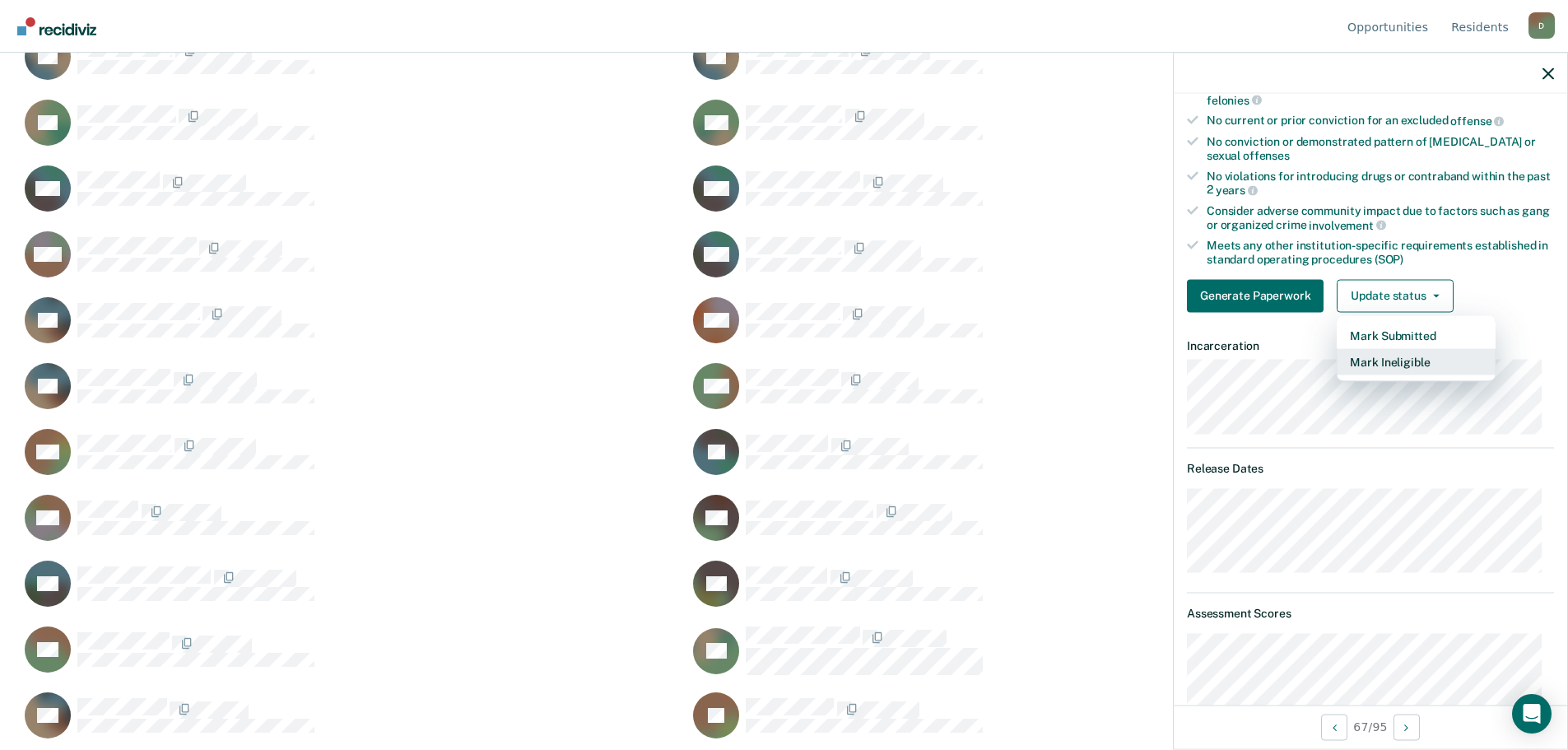
click at [1417, 352] on button "Mark Ineligible" at bounding box center [1416, 362] width 159 height 27
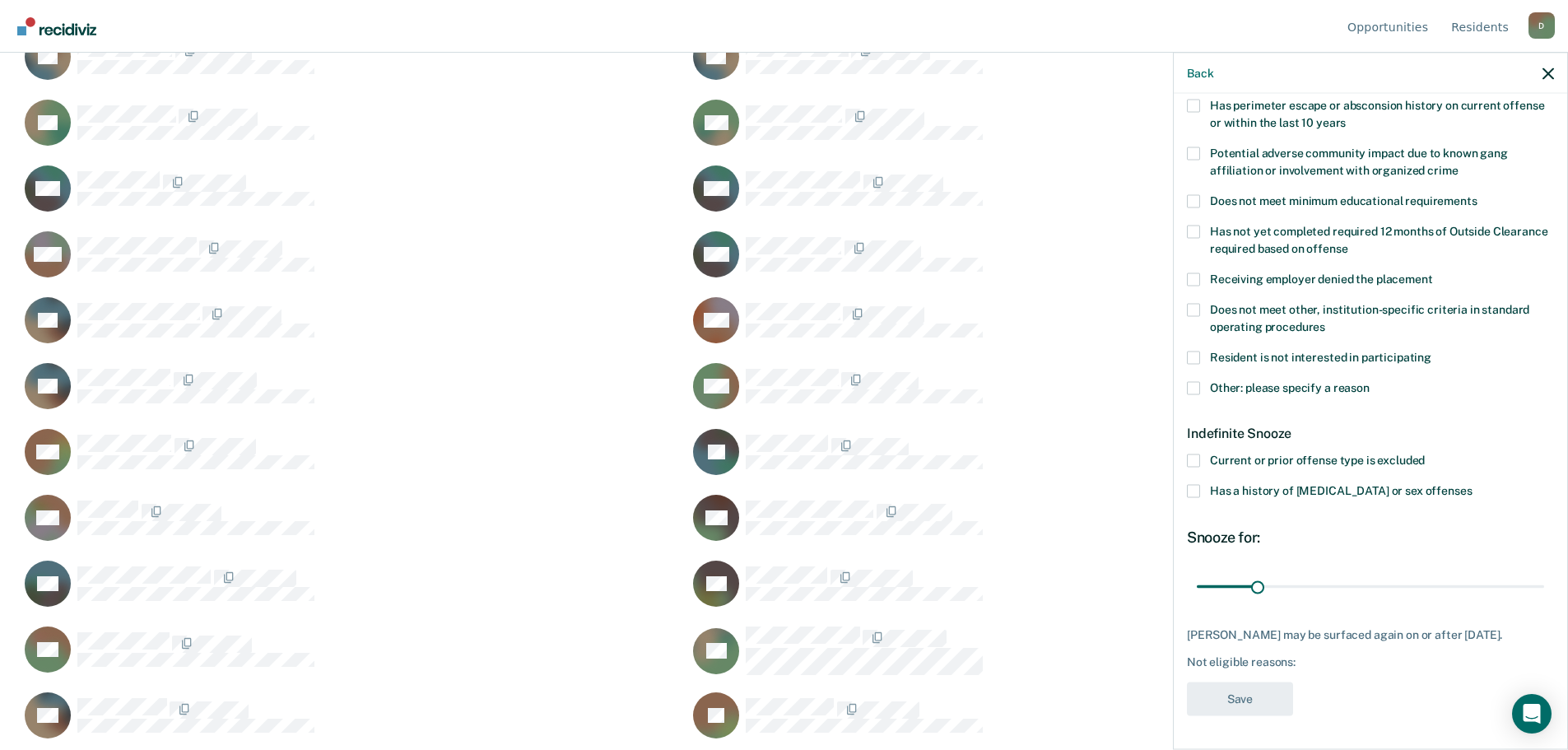
click at [1192, 366] on div "Resident is not interested in participating" at bounding box center [1370, 366] width 367 height 31
click at [1190, 381] on span at bounding box center [1194, 388] width 13 height 13
click at [1369, 381] on input "Other: please specify a reason" at bounding box center [1369, 381] width 0 height 0
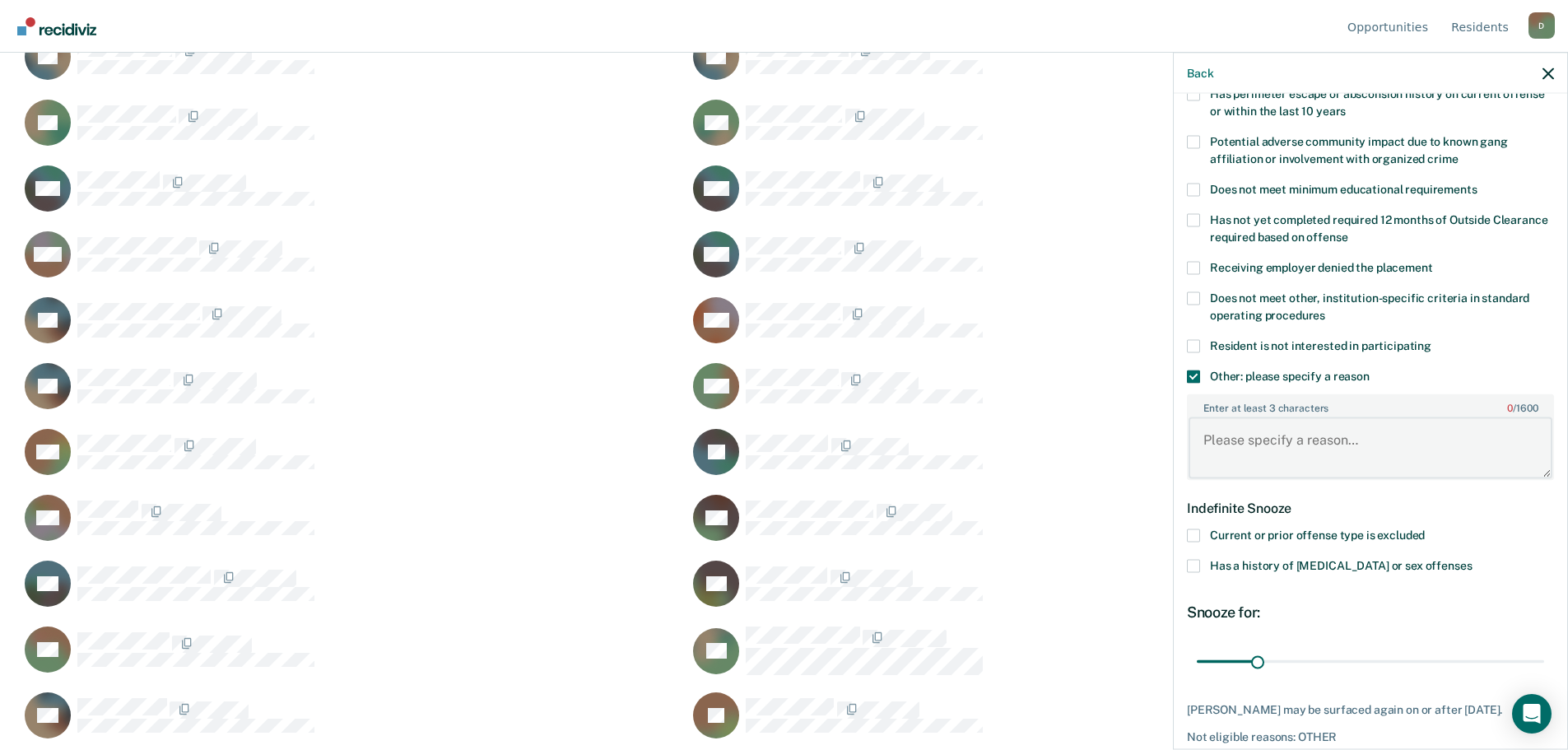
paste textarea "12 17 2024 11.8"
type textarea "12 17 2024 11.8"
drag, startPoint x: 1252, startPoint y: 666, endPoint x: 1489, endPoint y: 629, distance: 239.9
type input "160"
click at [1489, 648] on input "range" at bounding box center [1370, 662] width 347 height 29
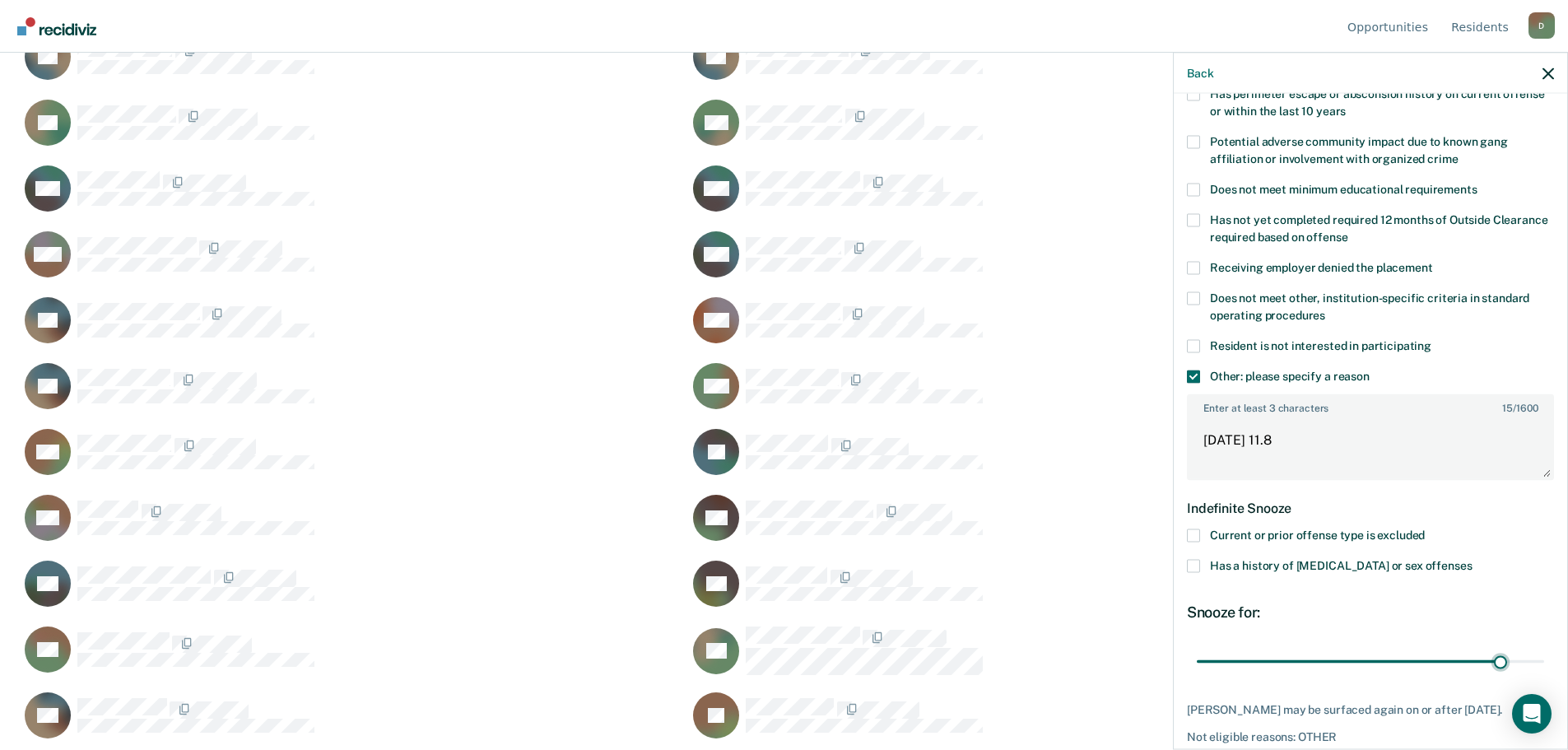
scroll to position [371, 0]
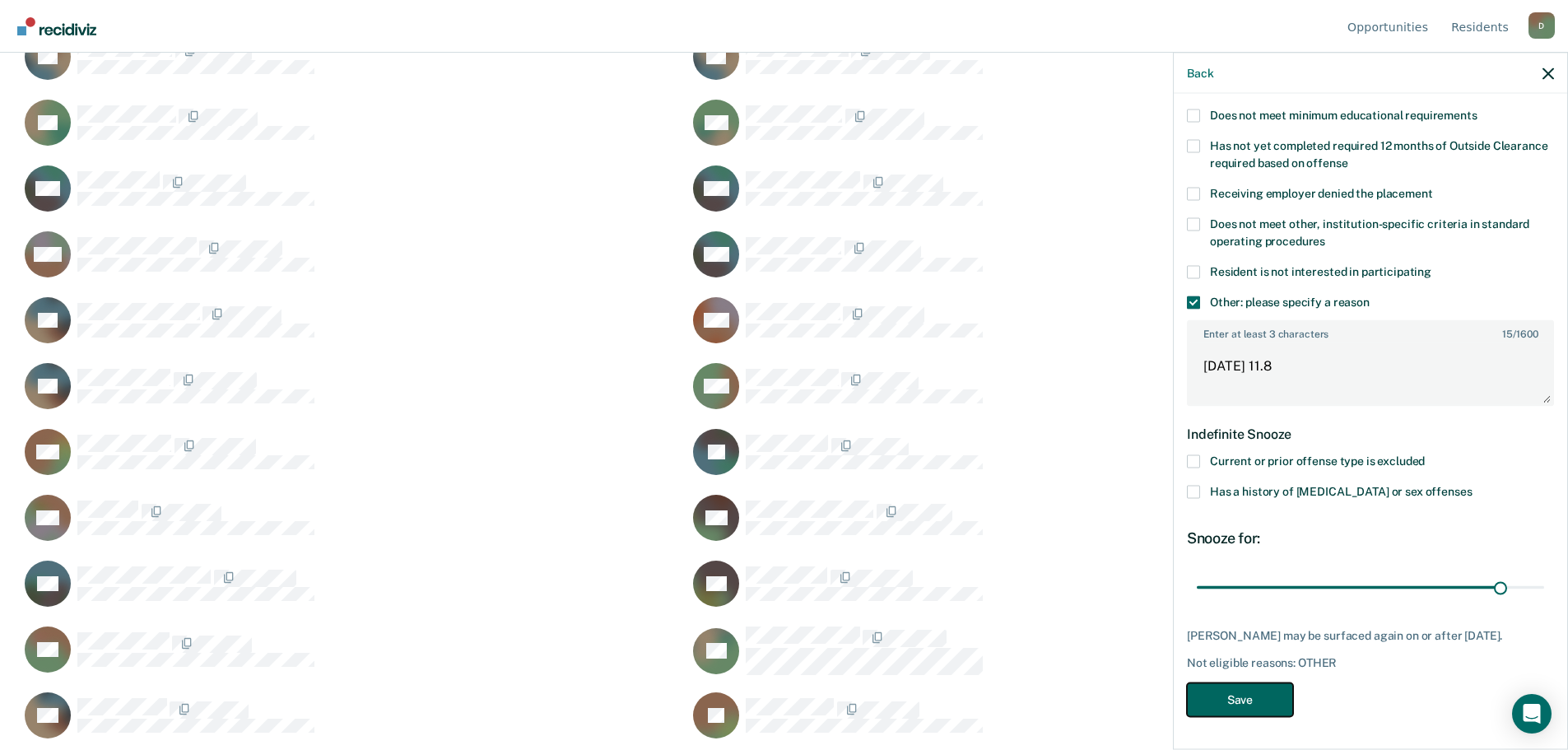
click at [1240, 699] on button "Save" at bounding box center [1240, 699] width 106 height 34
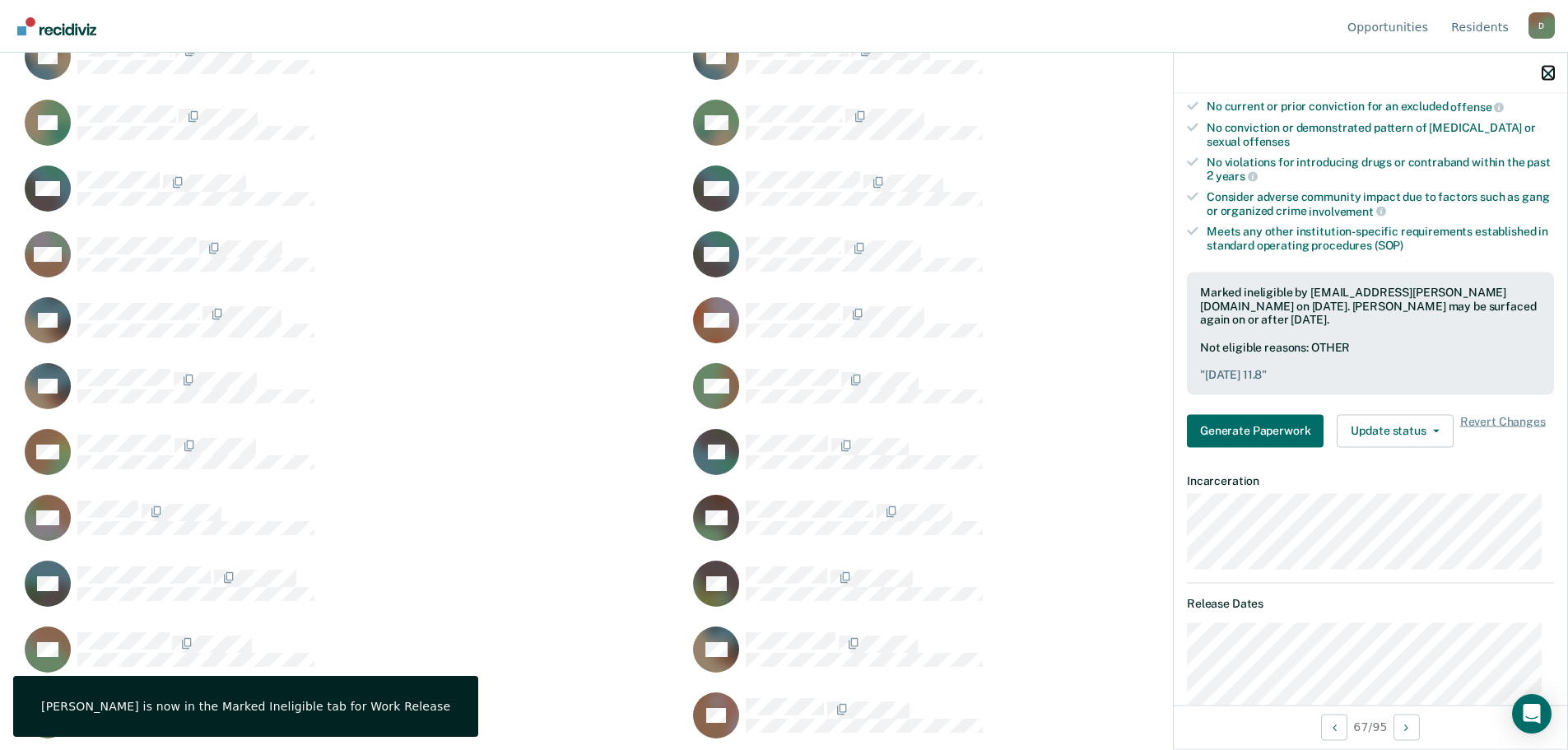
click at [1543, 74] on icon "button" at bounding box center [1548, 73] width 11 height 11
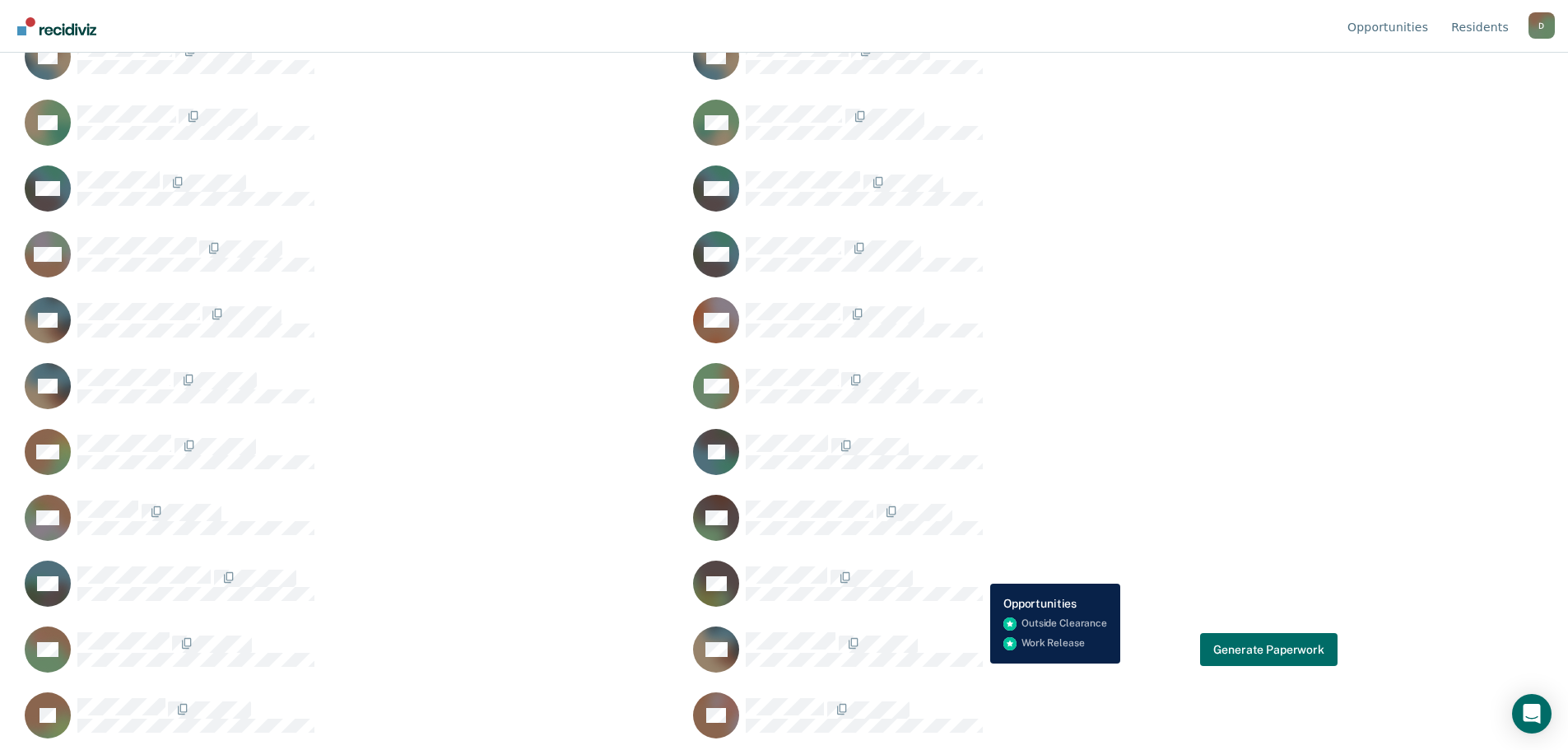
scroll to position [2306, 0]
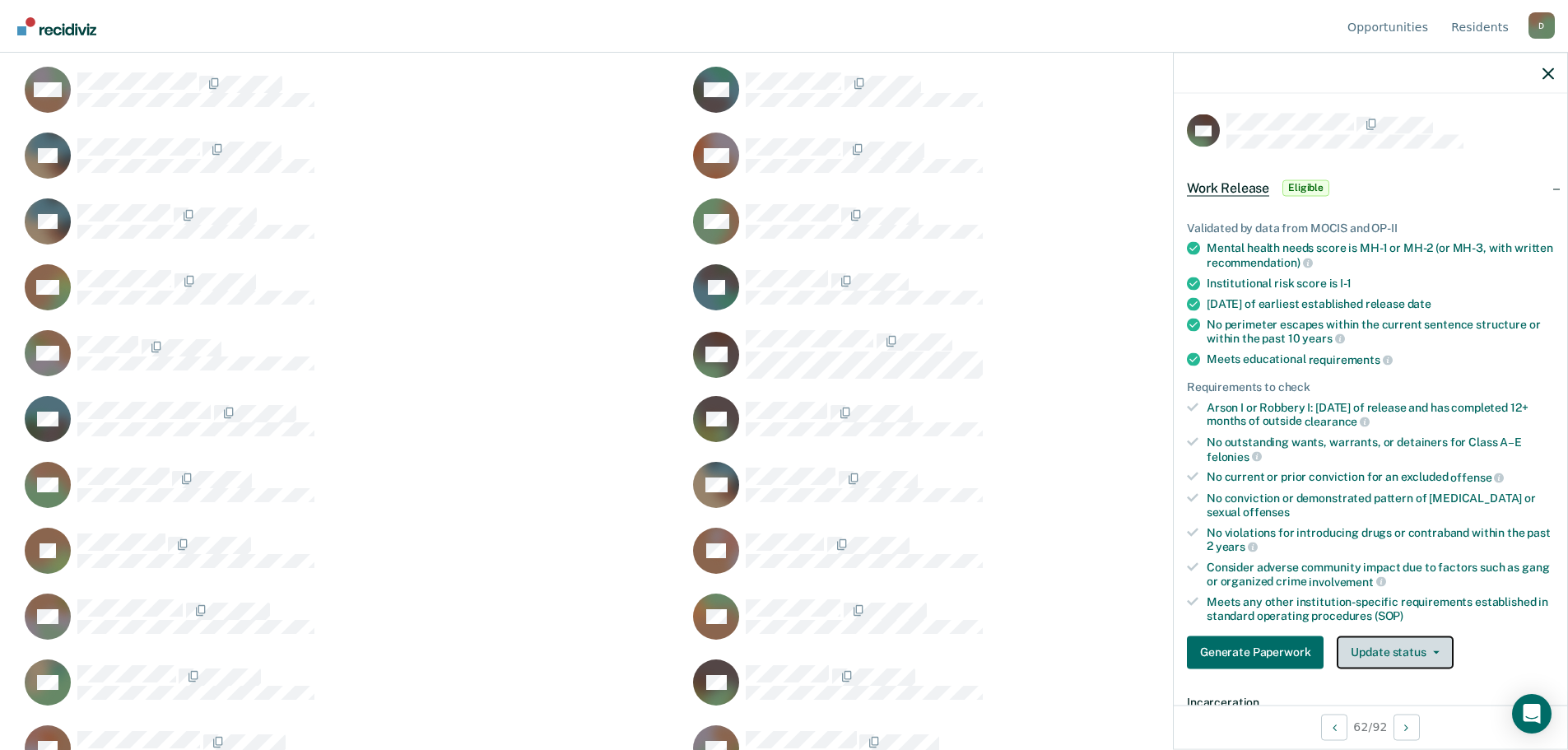
click at [1439, 649] on button "Update status" at bounding box center [1394, 652] width 116 height 33
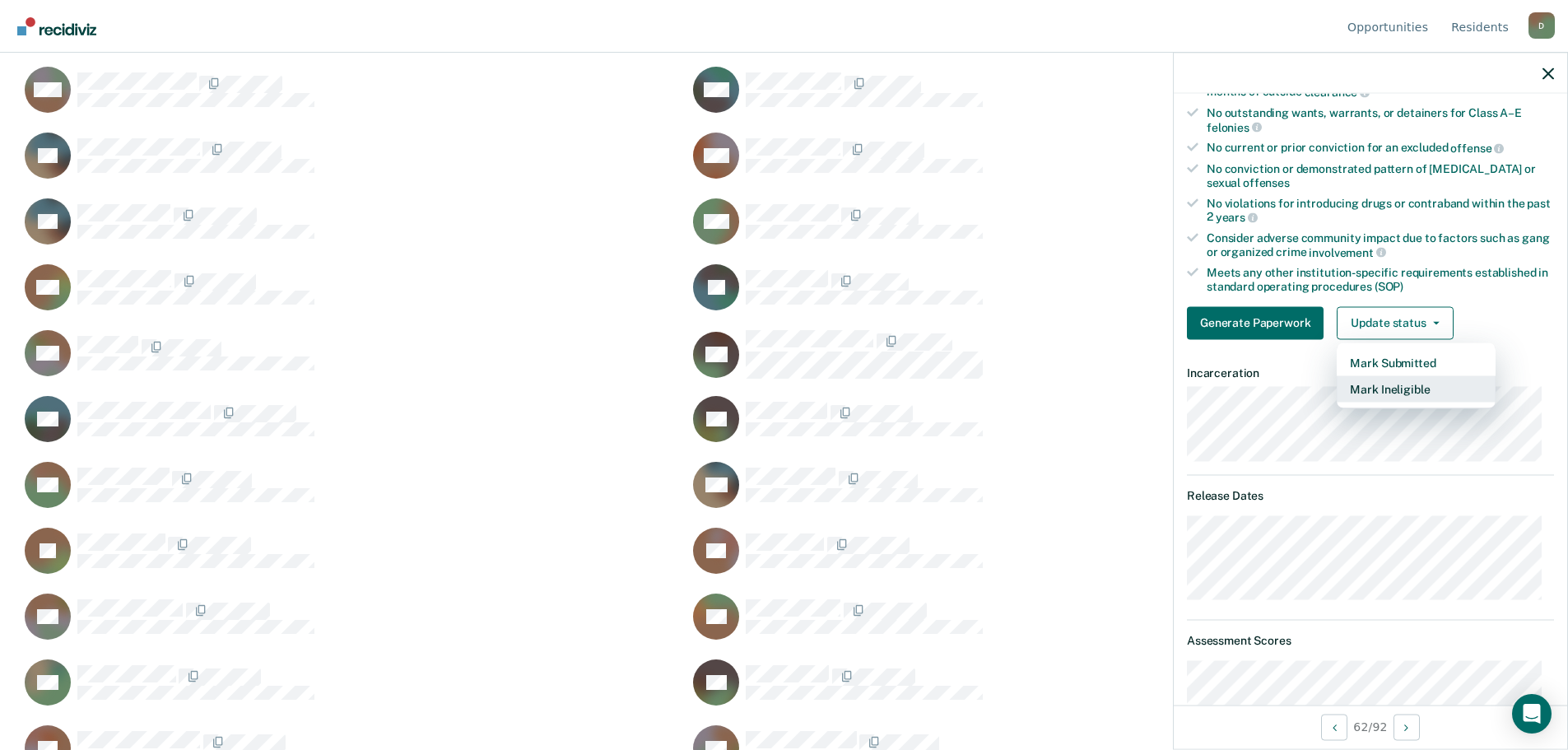
click at [1404, 383] on button "Mark Ineligible" at bounding box center [1416, 389] width 159 height 27
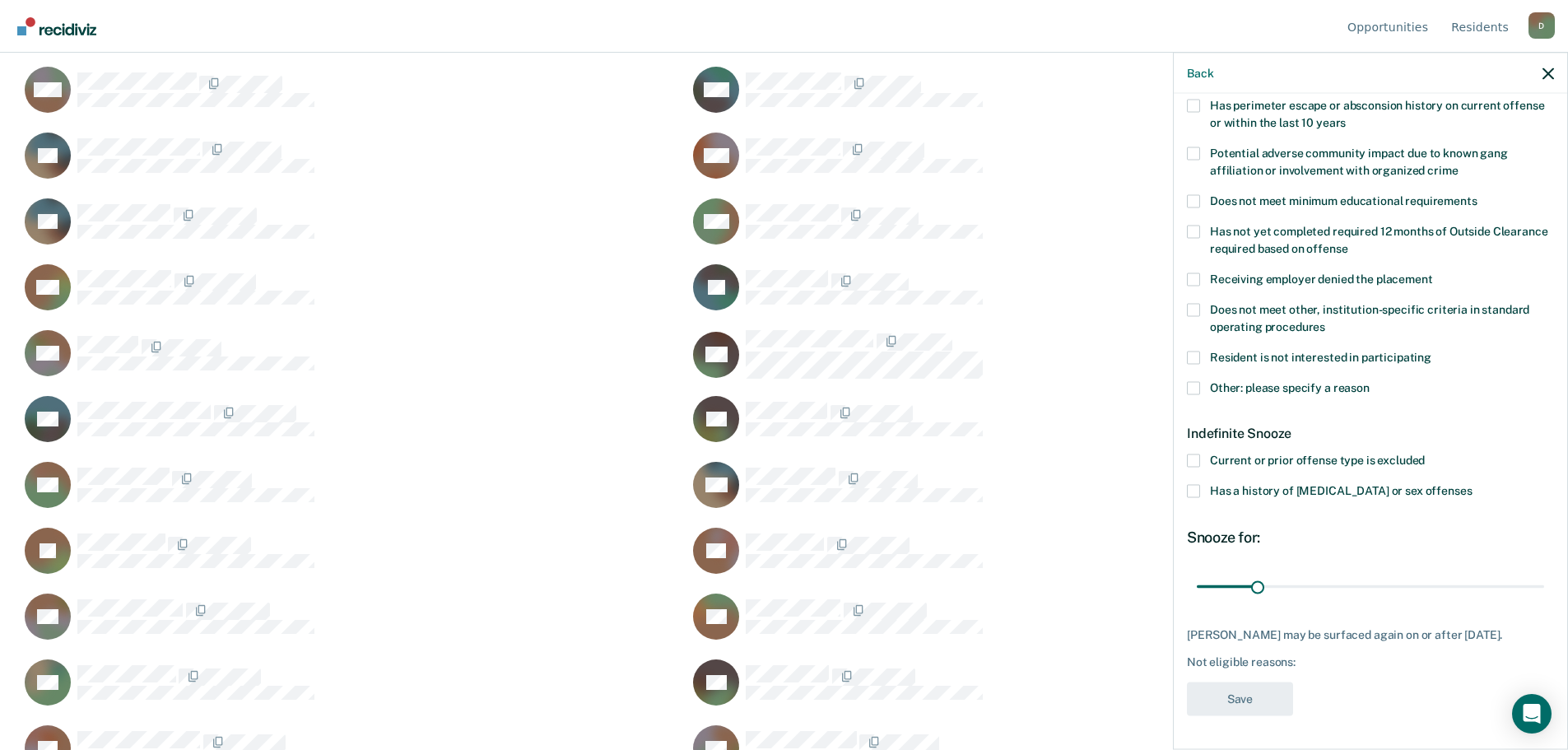
click at [1194, 381] on span at bounding box center [1194, 388] width 13 height 13
click at [1369, 381] on input "Other: please specify a reason" at bounding box center [1369, 381] width 0 height 0
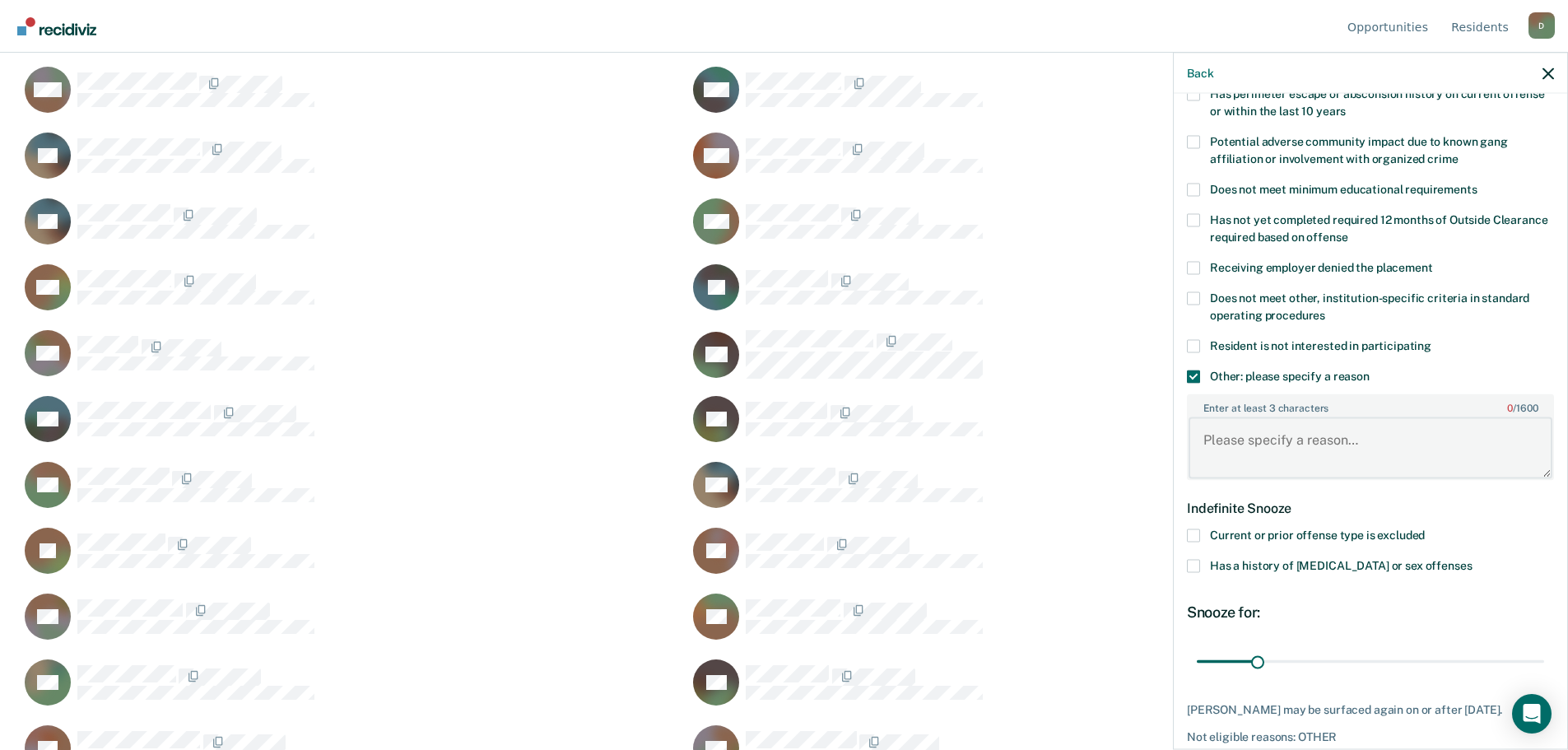
paste textarea "12 27 2025"
type textarea "12 27 2025 not enough time before release date"
drag, startPoint x: 1255, startPoint y: 669, endPoint x: 1509, endPoint y: 641, distance: 255.5
type input "171"
click at [1509, 648] on input "range" at bounding box center [1370, 662] width 347 height 29
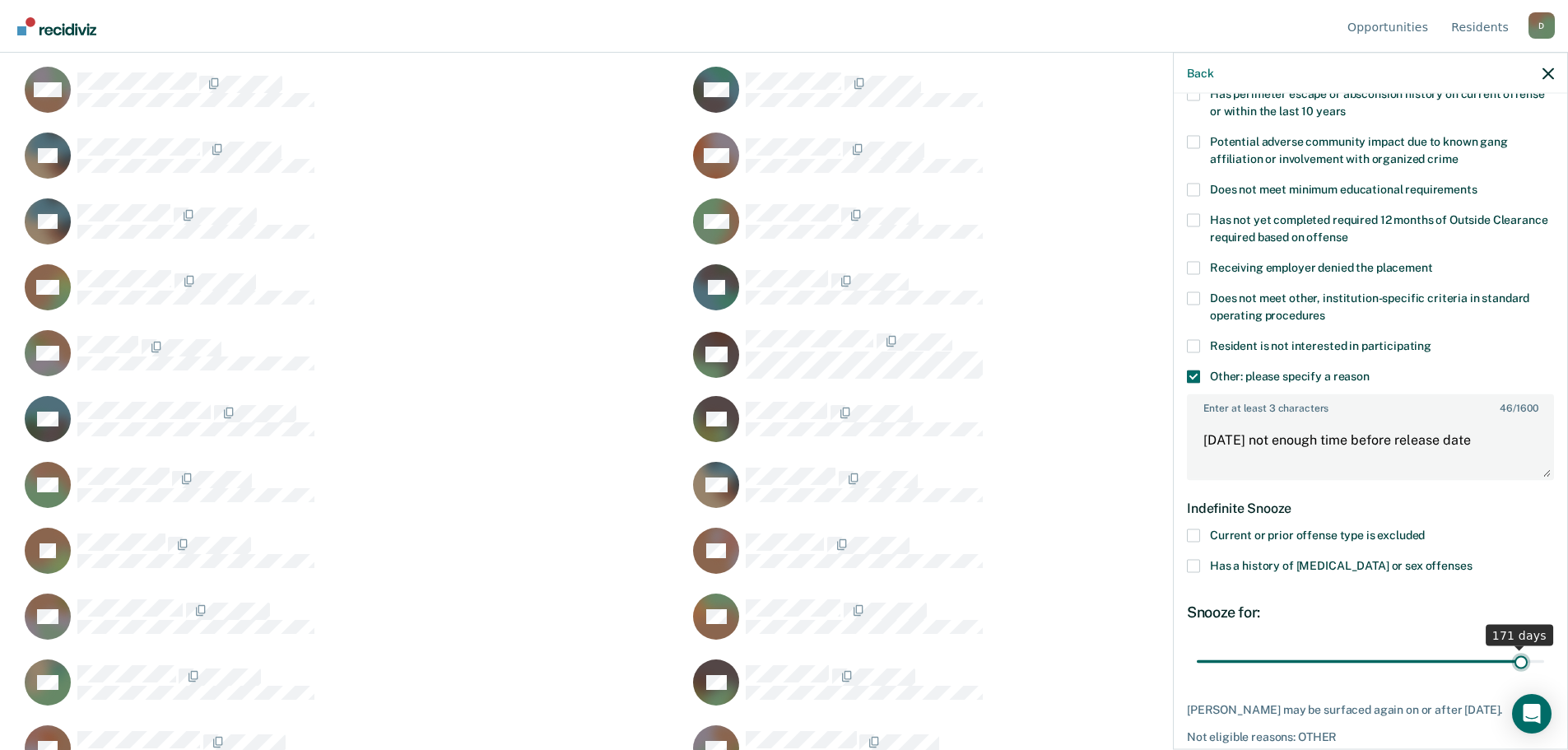
scroll to position [371, 0]
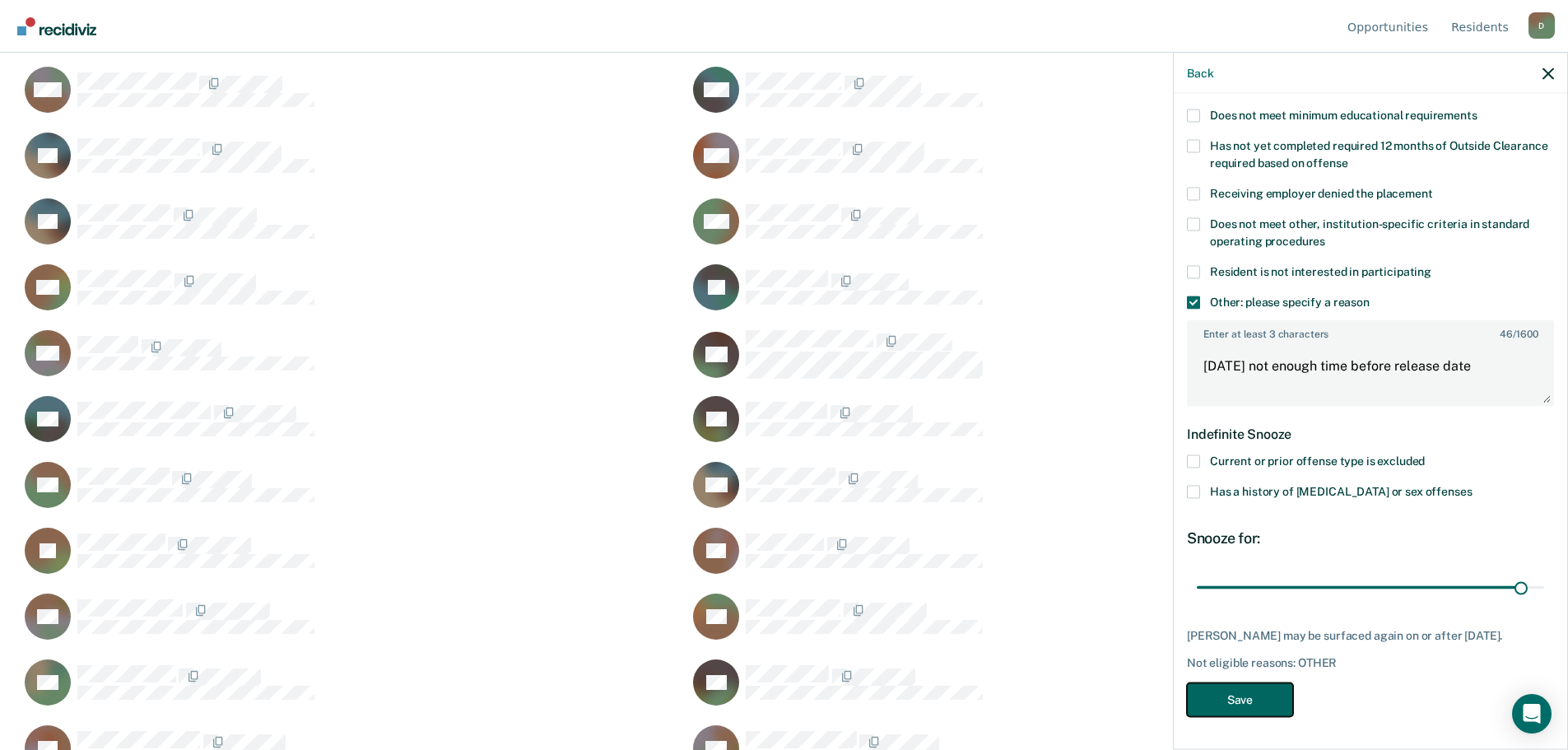
click at [1264, 700] on button "Save" at bounding box center [1240, 699] width 106 height 34
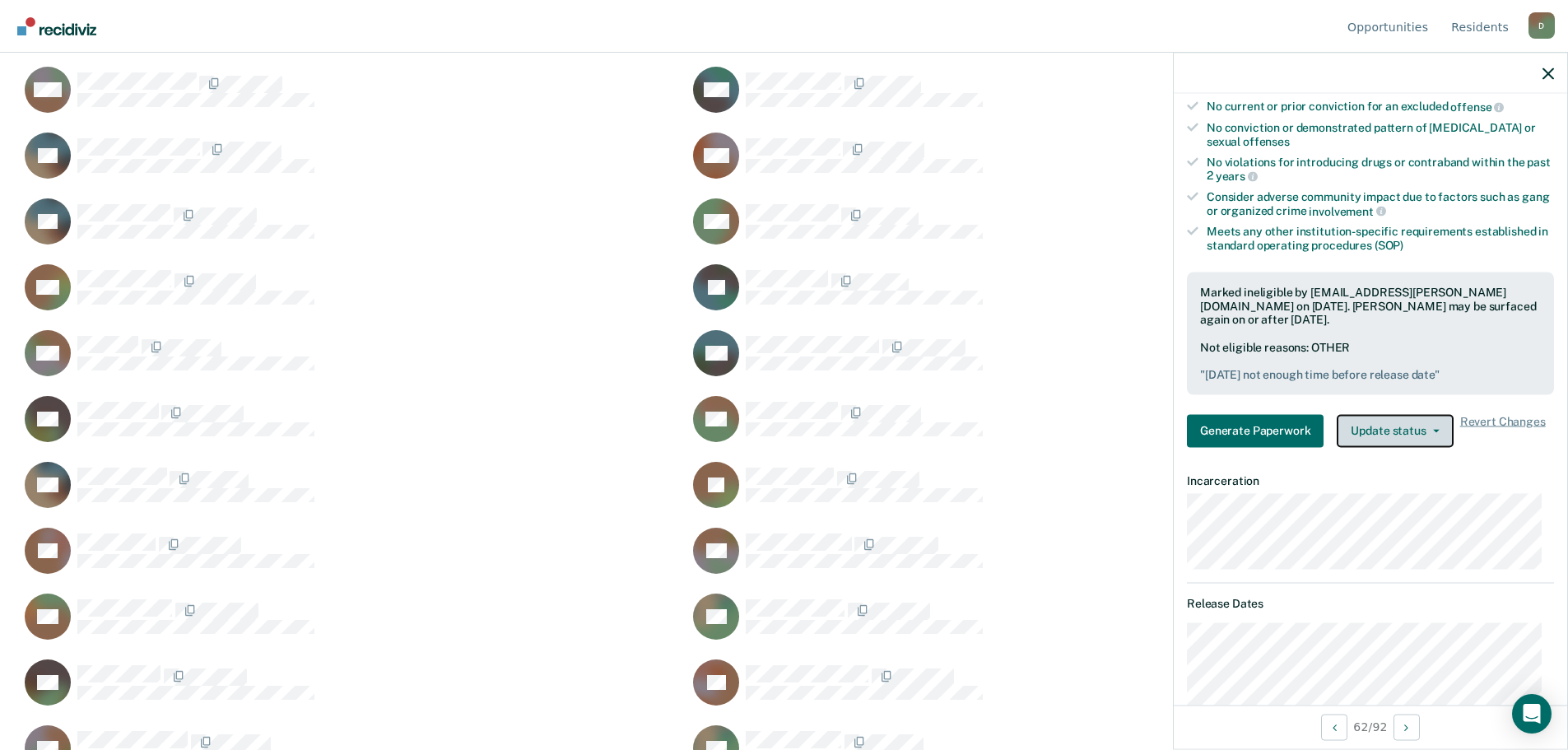
click at [1421, 430] on button "Update status" at bounding box center [1394, 430] width 116 height 33
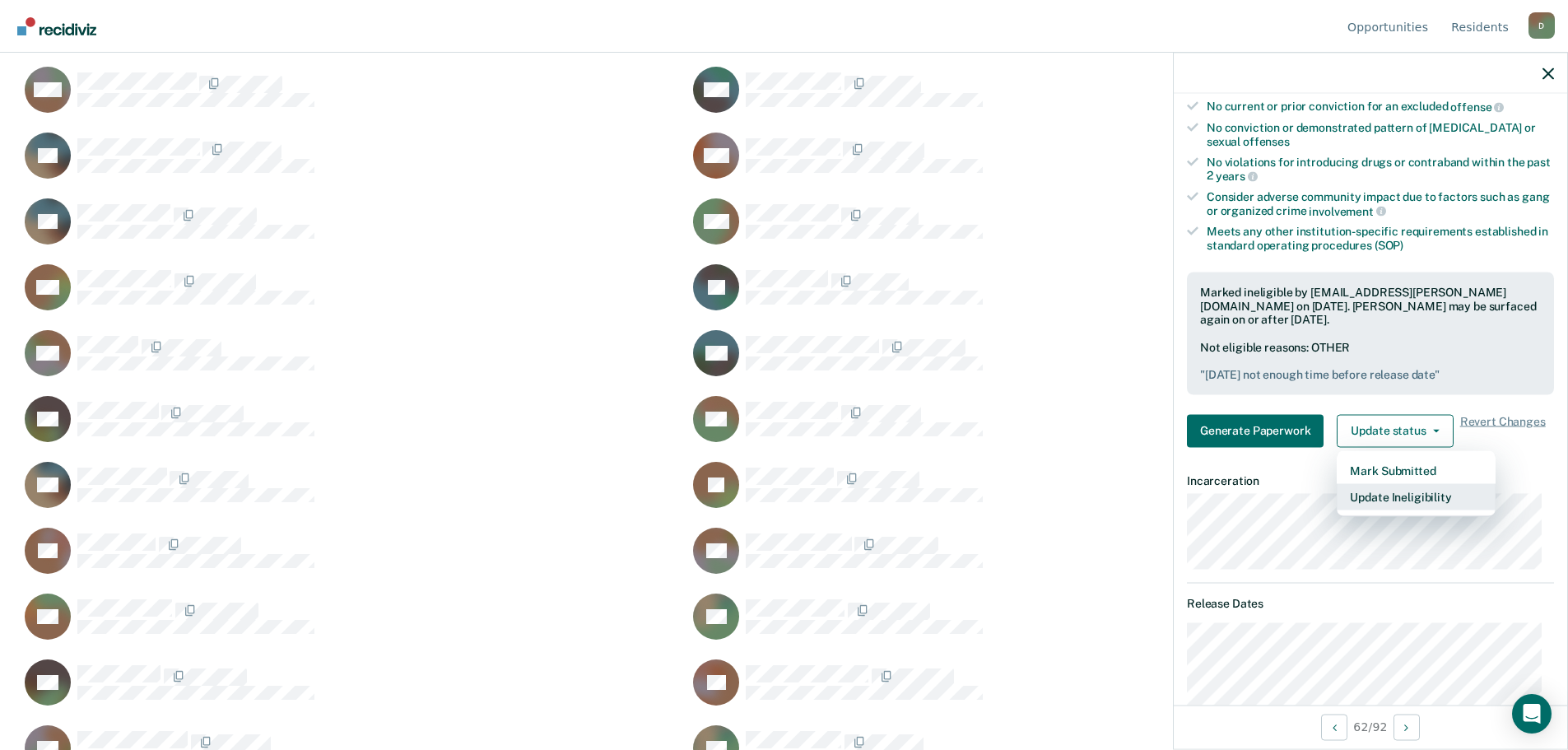
click at [1398, 497] on button "Update Ineligibility" at bounding box center [1416, 497] width 159 height 27
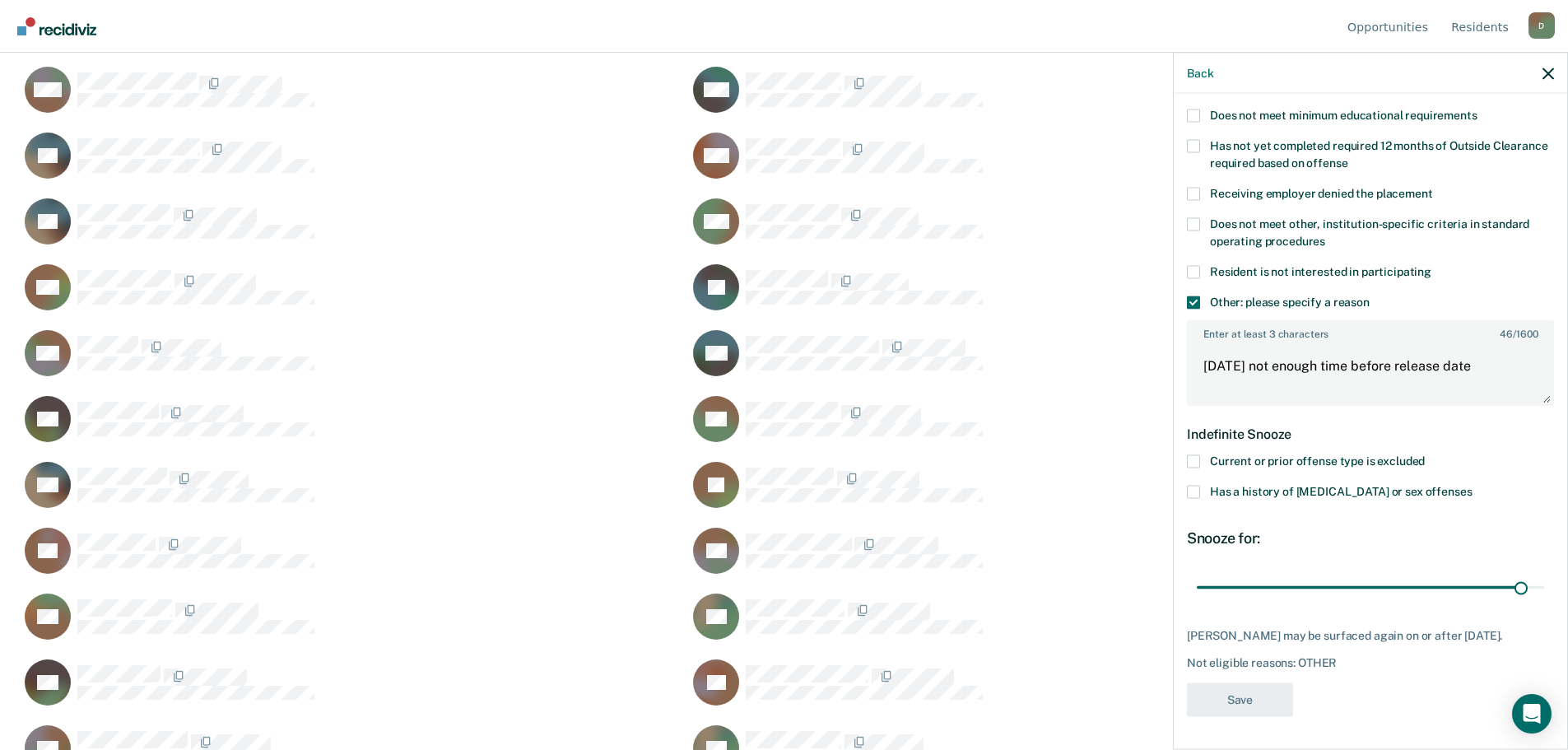
click at [1197, 485] on span at bounding box center [1194, 491] width 13 height 13
click at [1471, 485] on input "Has a history of [MEDICAL_DATA] or sex offenses" at bounding box center [1471, 485] width 0 height 0
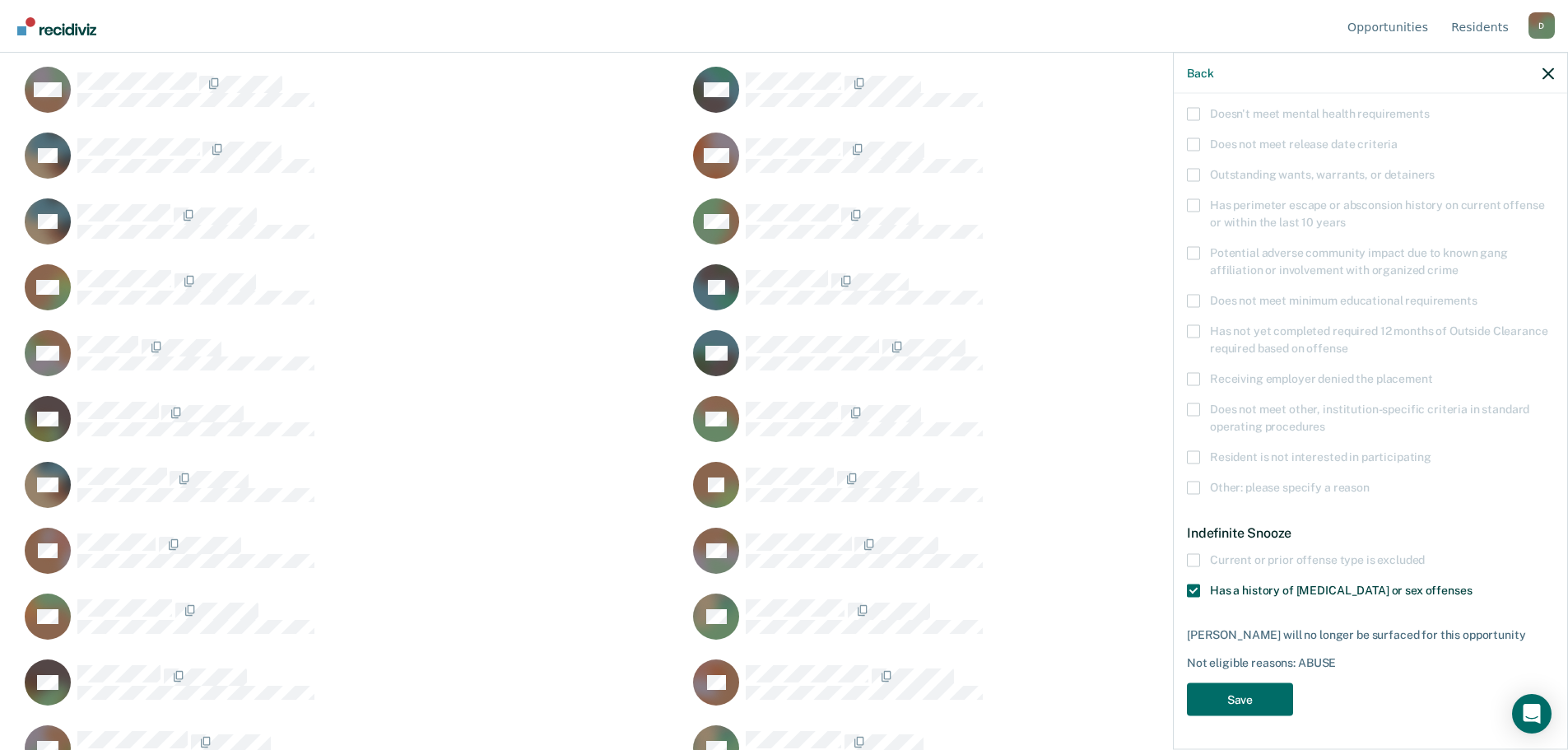
scroll to position [171, 0]
click at [1227, 692] on button "Save" at bounding box center [1240, 700] width 106 height 34
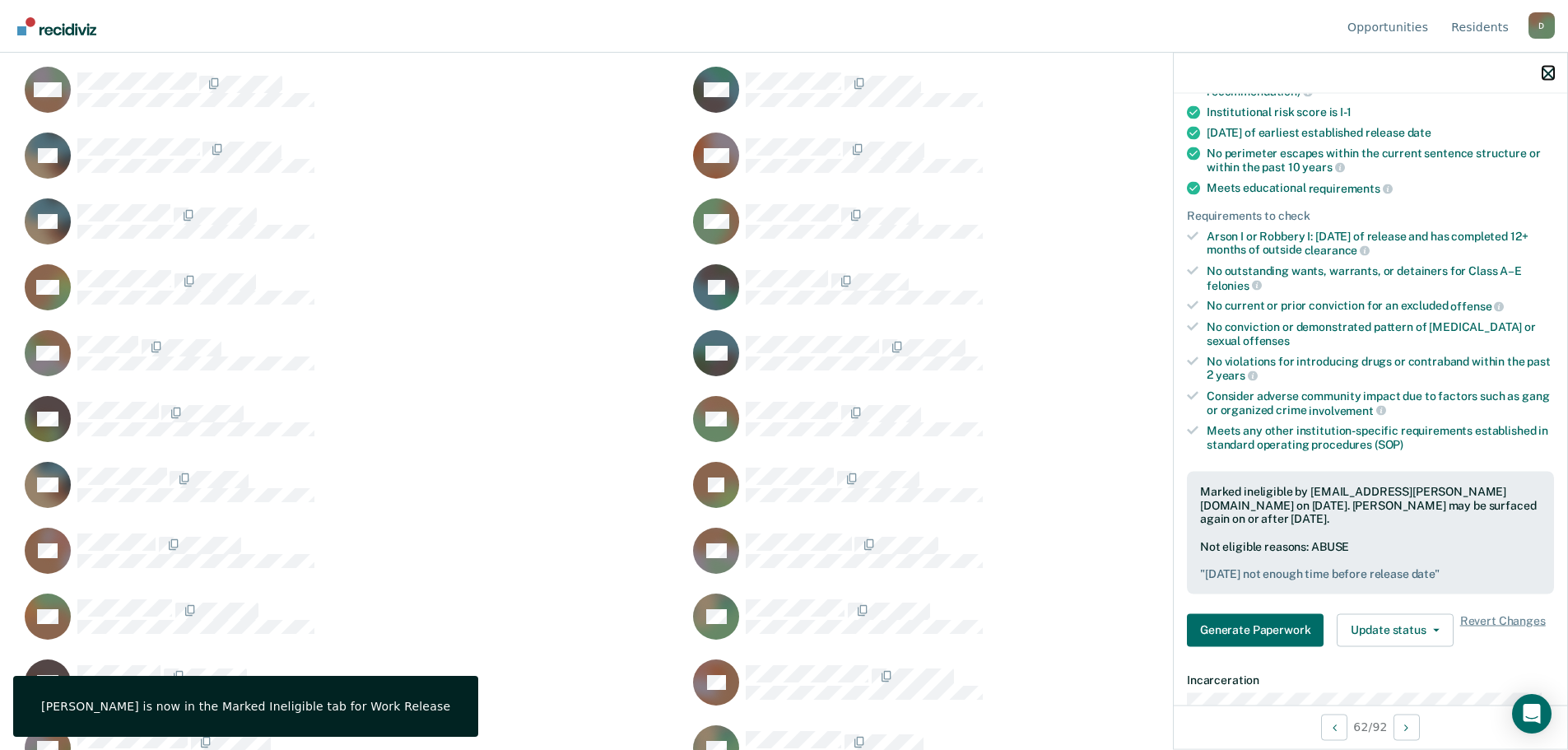
click at [1542, 74] on icon "button" at bounding box center [1548, 73] width 11 height 11
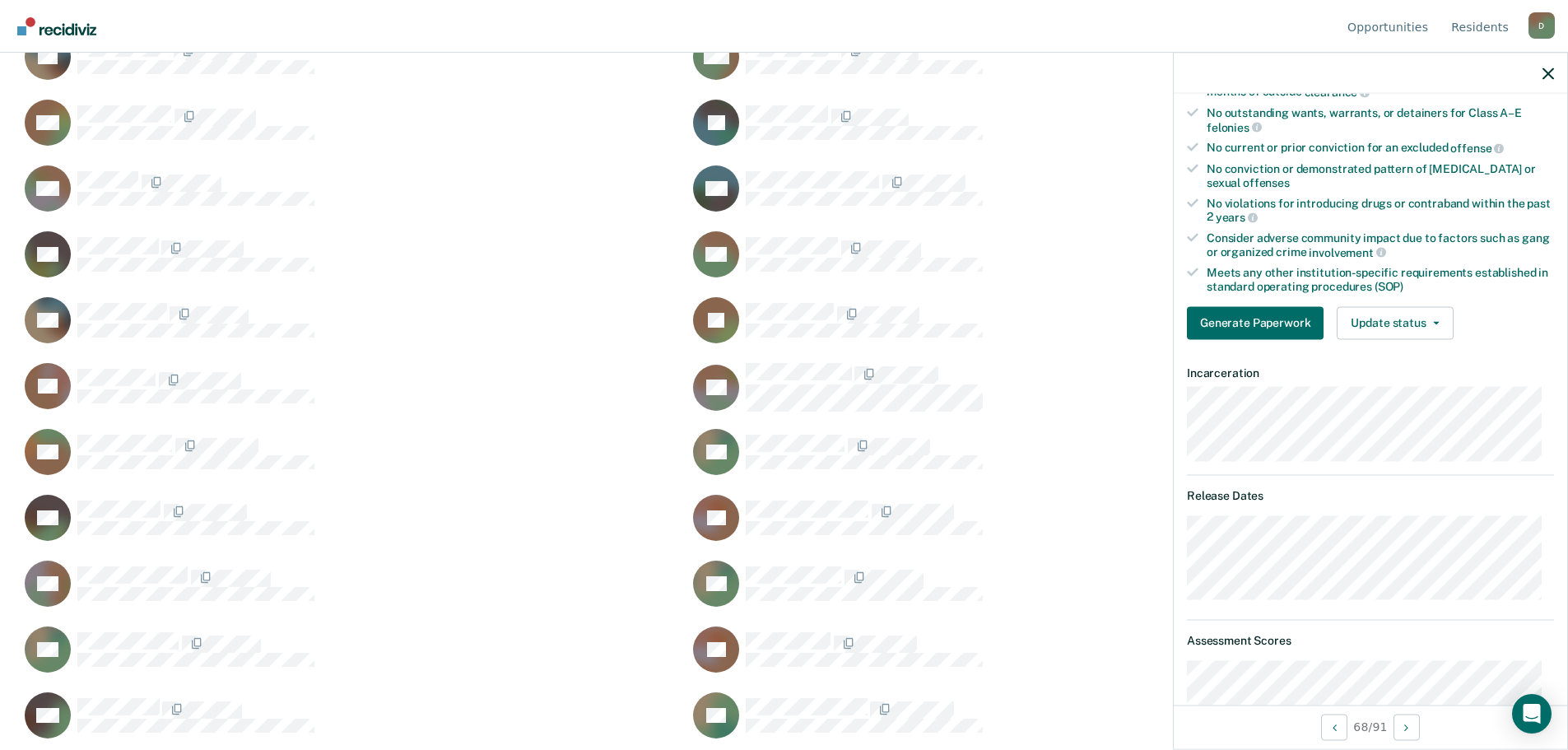
scroll to position [412, 0]
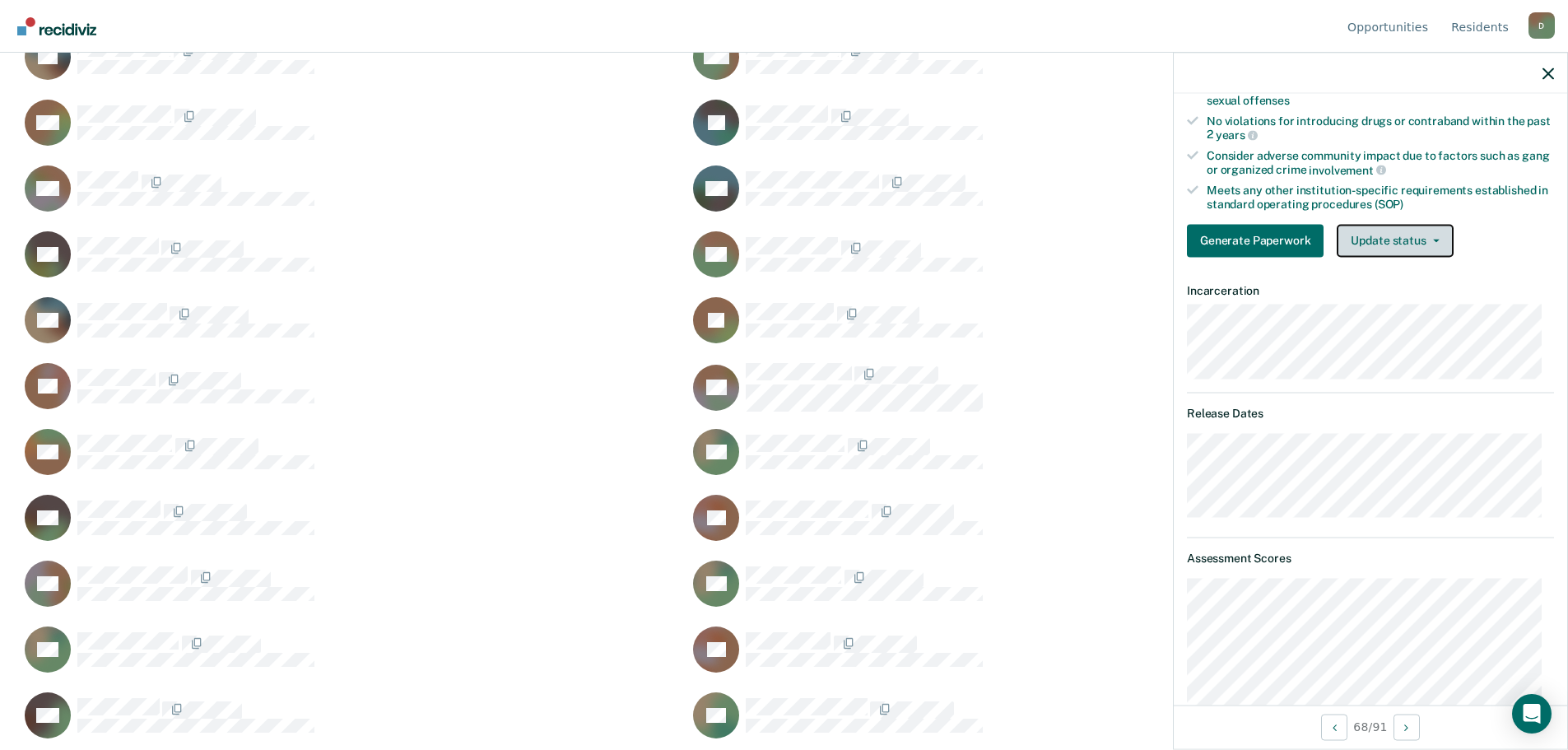
click at [1422, 241] on button "Update status" at bounding box center [1394, 240] width 116 height 33
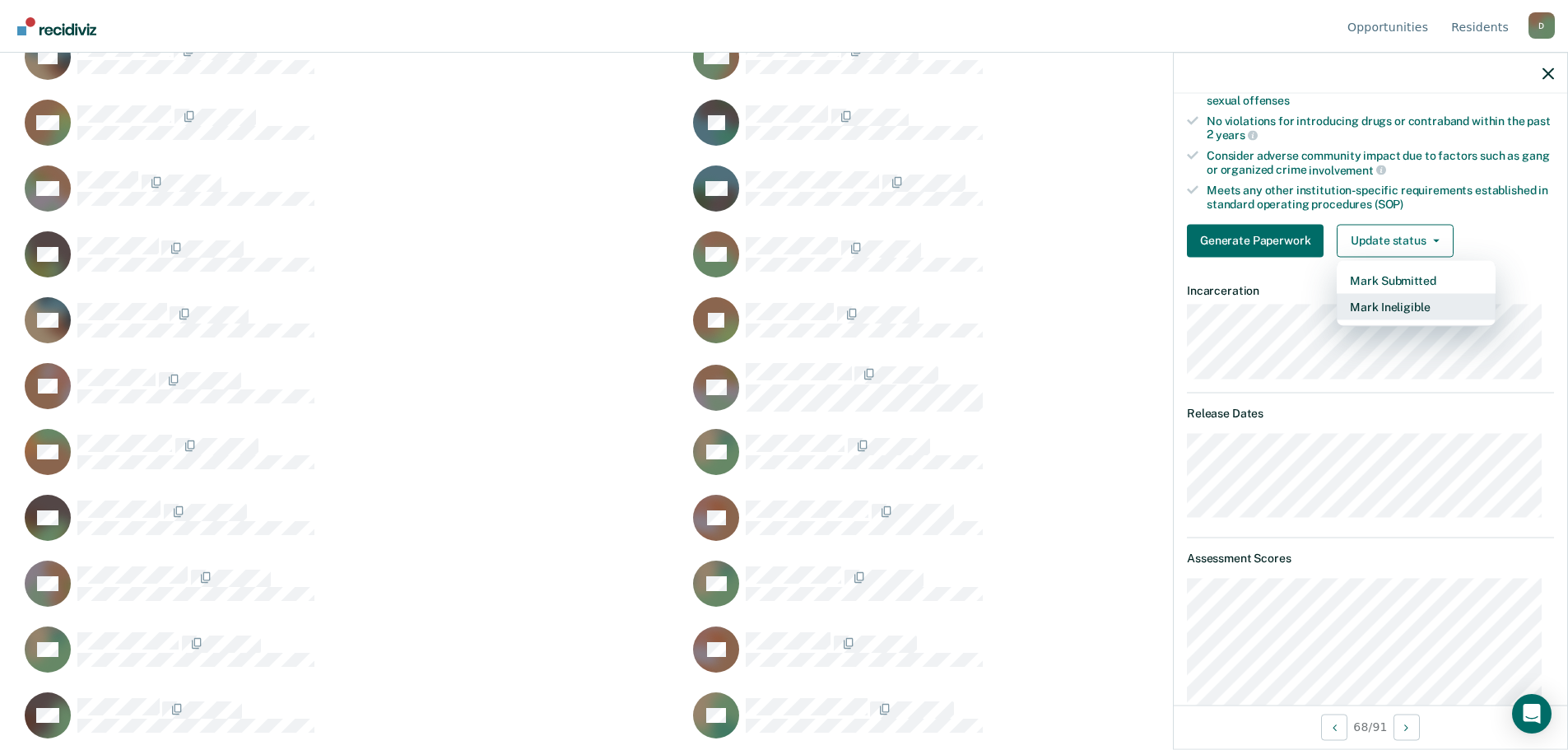
click at [1402, 301] on button "Mark Ineligible" at bounding box center [1416, 307] width 159 height 27
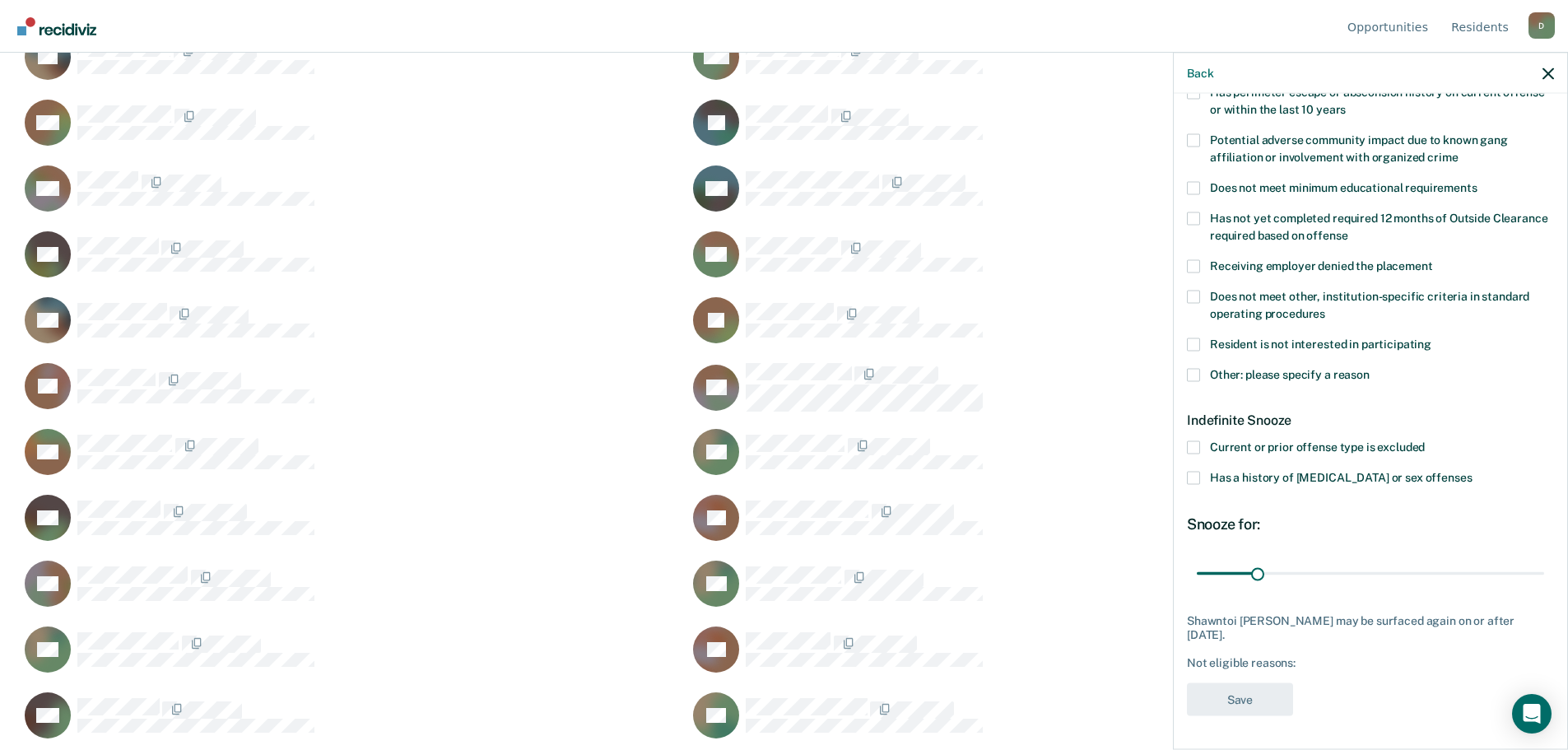
scroll to position [284, 0]
click at [1201, 473] on label "Has a history of [MEDICAL_DATA] or sex offenses" at bounding box center [1370, 482] width 367 height 17
click at [1471, 473] on input "Has a history of [MEDICAL_DATA] or sex offenses" at bounding box center [1471, 473] width 0 height 0
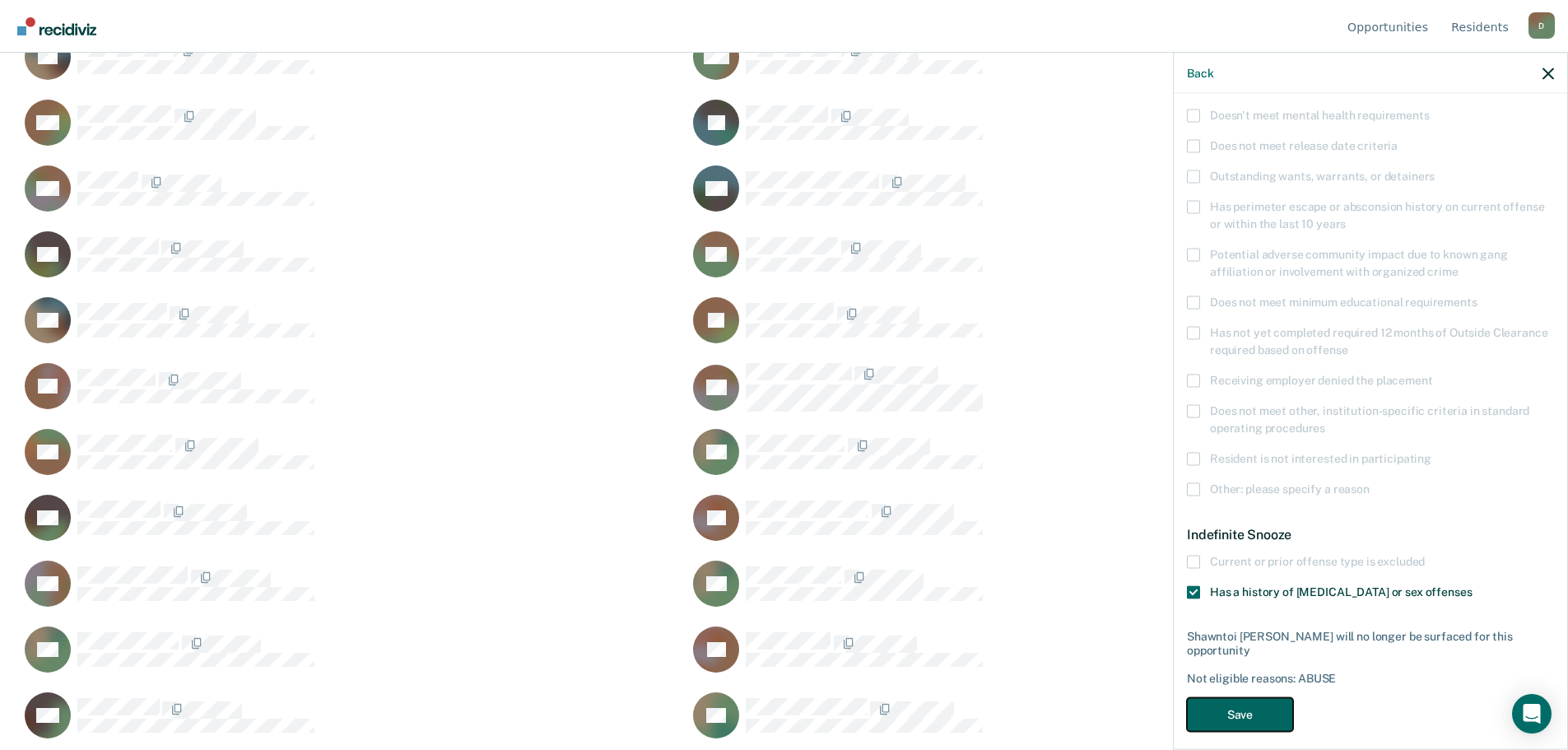
click at [1269, 698] on button "Save" at bounding box center [1240, 715] width 106 height 34
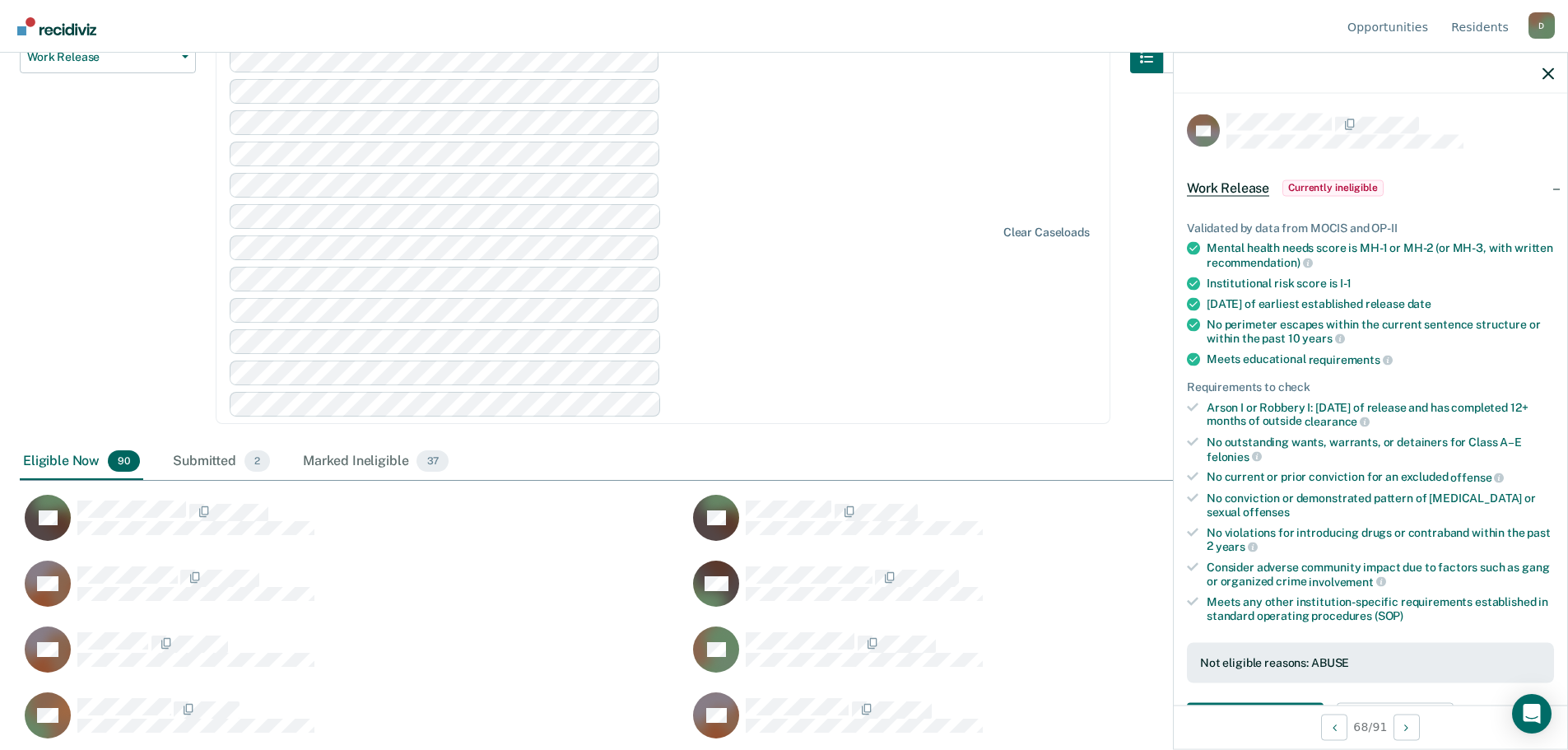
scroll to position [0, 0]
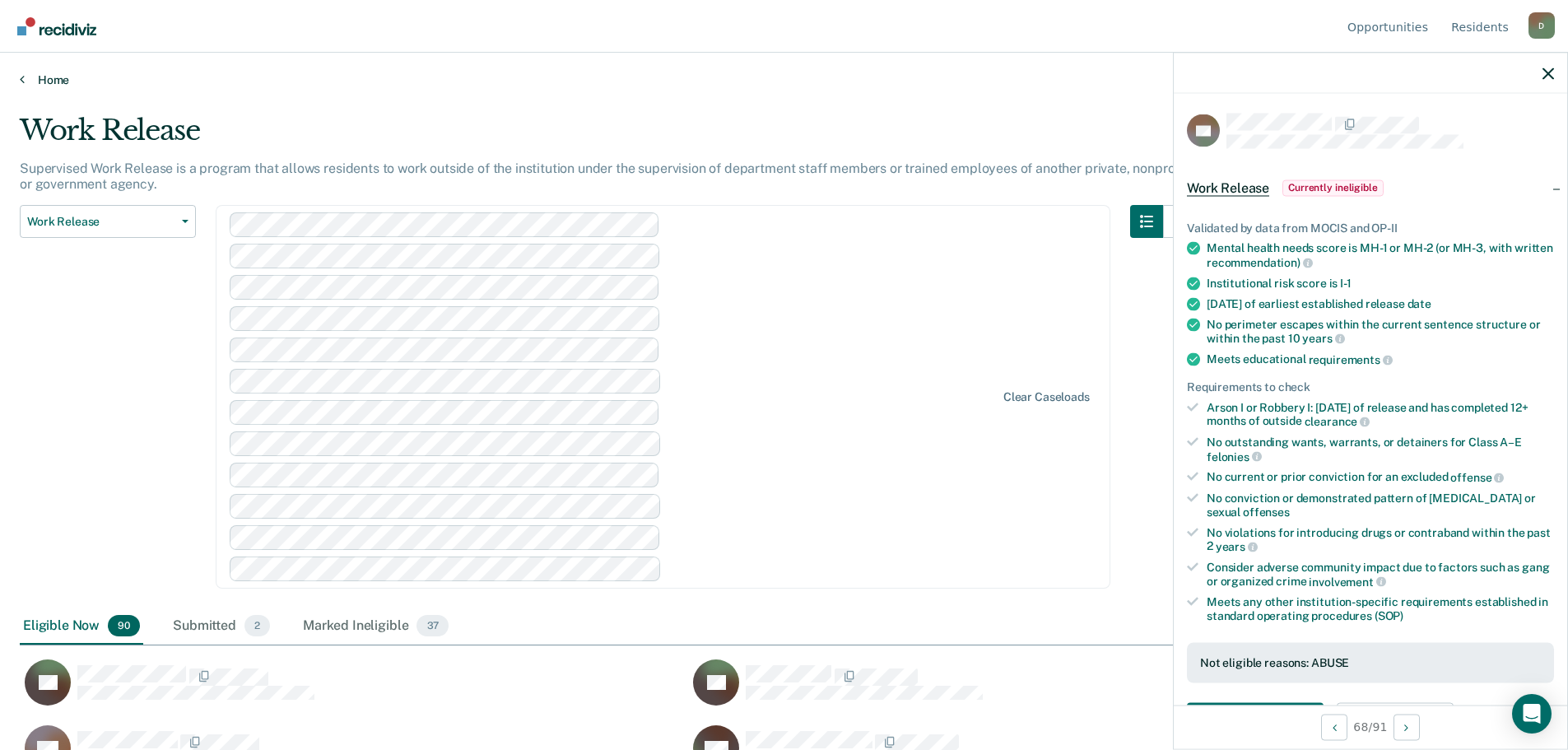
click at [20, 79] on icon at bounding box center [22, 80] width 5 height 13
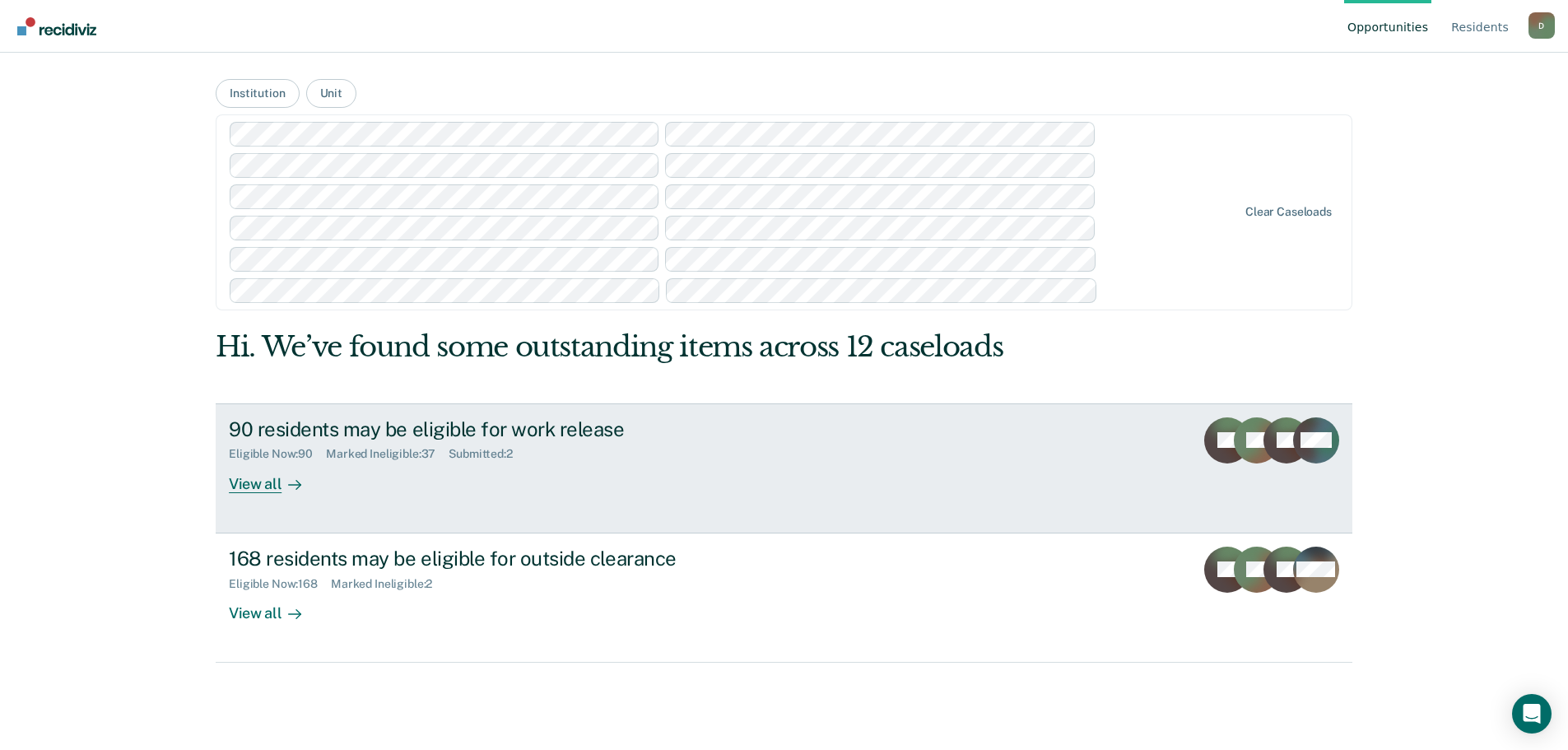
click at [459, 455] on div "Submitted : 2" at bounding box center [486, 454] width 78 height 14
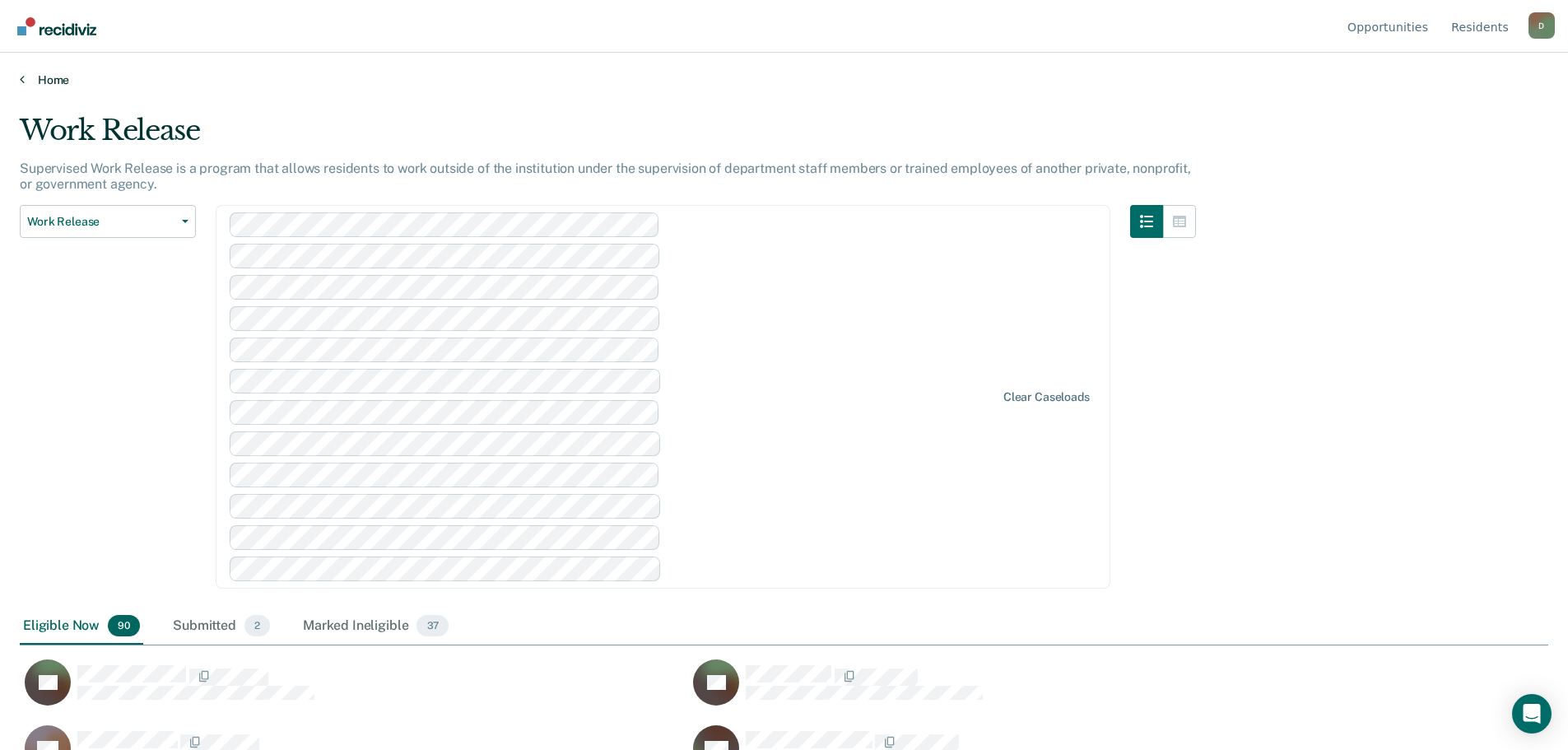
scroll to position [501, 1515]
click at [337, 617] on div "Marked Ineligible 37" at bounding box center [375, 626] width 152 height 36
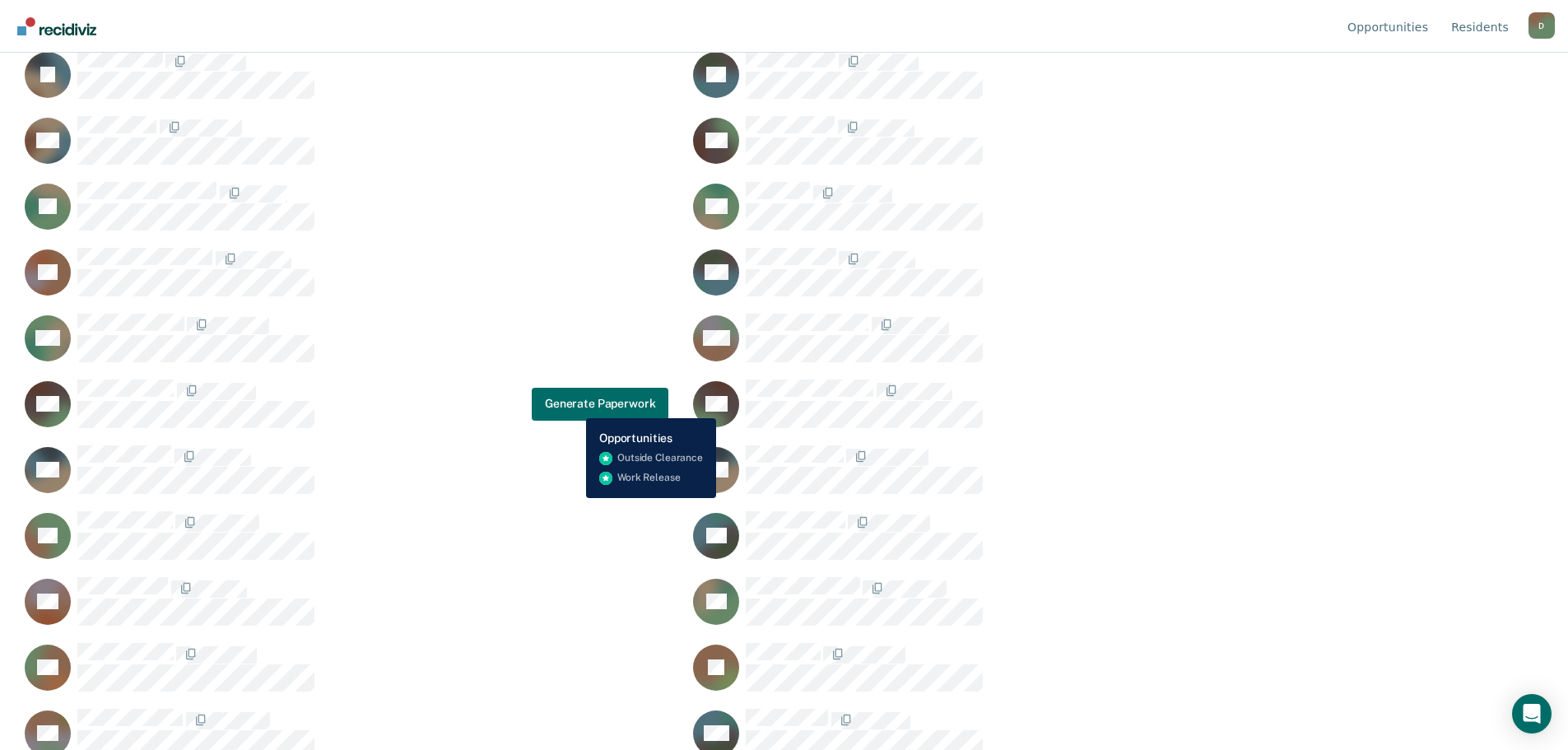
scroll to position [1160, 0]
